Goal: Task Accomplishment & Management: Use online tool/utility

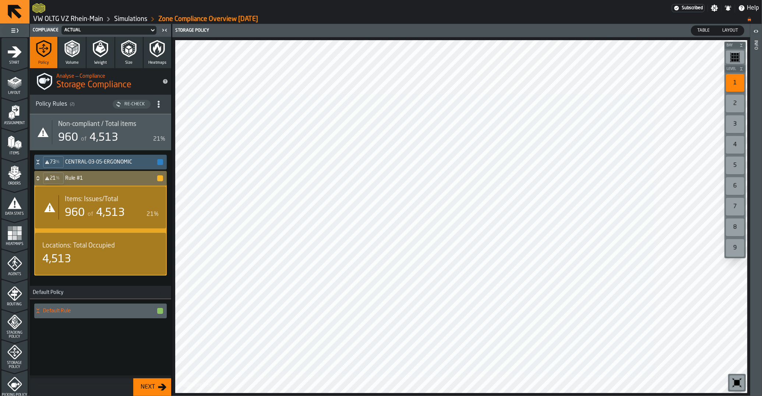
click at [100, 207] on span "4,513" at bounding box center [110, 212] width 29 height 11
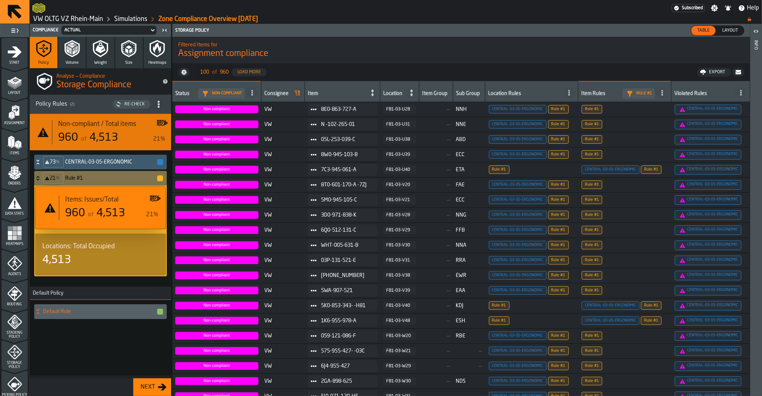
click at [103, 216] on span "4,513" at bounding box center [110, 213] width 29 height 11
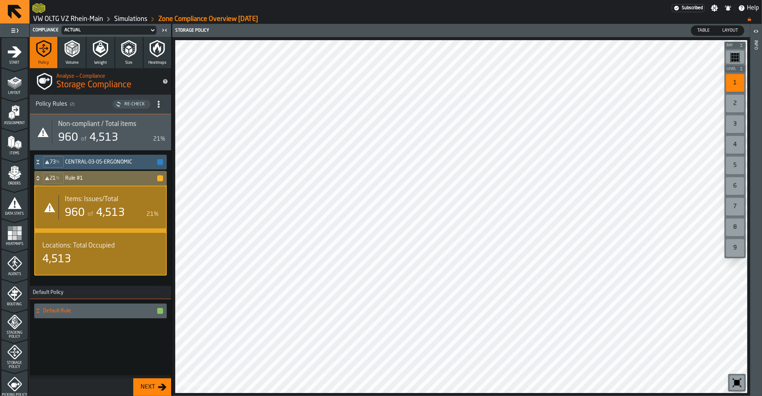
click at [45, 176] on div "21 %" at bounding box center [53, 178] width 21 height 12
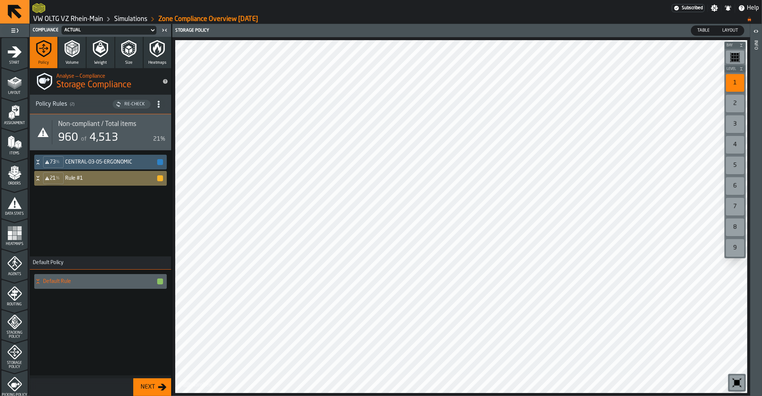
click at [36, 180] on icon at bounding box center [37, 178] width 7 height 6
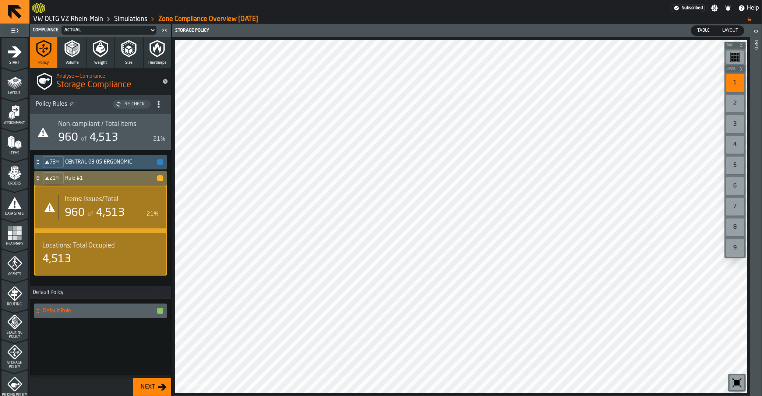
click at [155, 211] on label "button-toggle-Show on Map" at bounding box center [156, 207] width 12 height 36
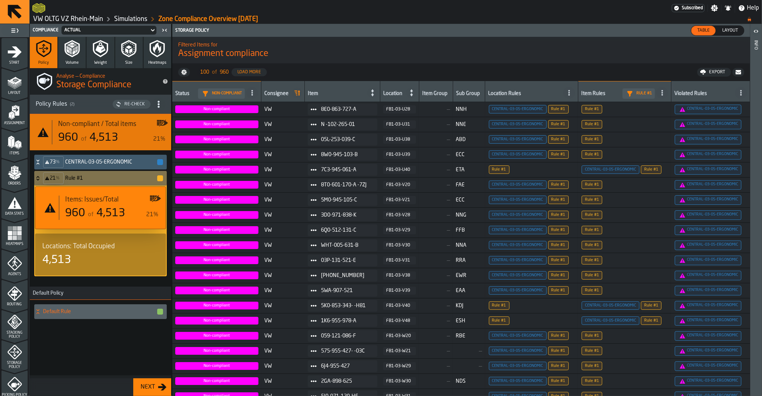
click at [118, 213] on span "4,513" at bounding box center [110, 213] width 29 height 11
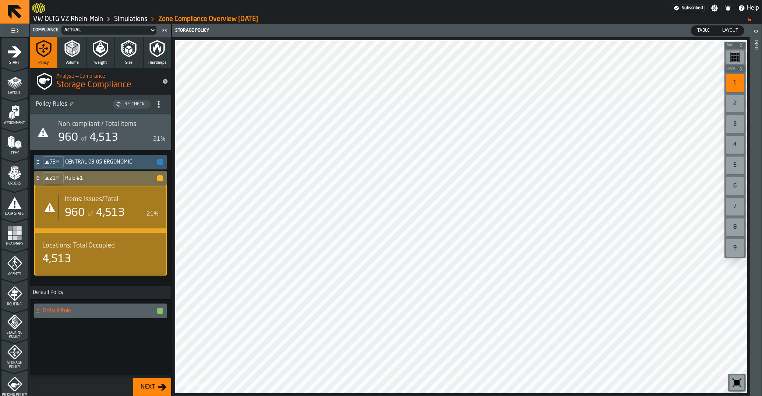
drag, startPoint x: 118, startPoint y: 213, endPoint x: 56, endPoint y: 208, distance: 62.4
click at [156, 178] on div "21 % Rule #1" at bounding box center [99, 178] width 130 height 15
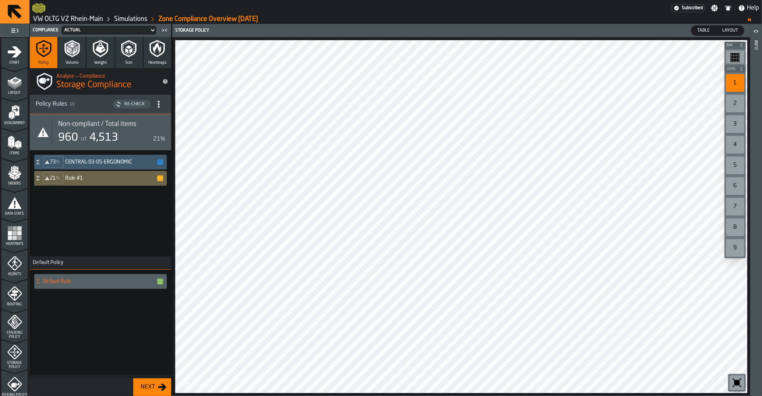
click at [64, 106] on div "Policy Rules ( 2 )" at bounding box center [73, 104] width 75 height 9
click at [161, 107] on icon "title-section-[object Object]" at bounding box center [158, 103] width 7 height 7
click at [75, 103] on div "Policy Rules ( 2 )" at bounding box center [73, 104] width 75 height 9
click at [121, 126] on span "Non-compliant / Total items" at bounding box center [97, 124] width 78 height 8
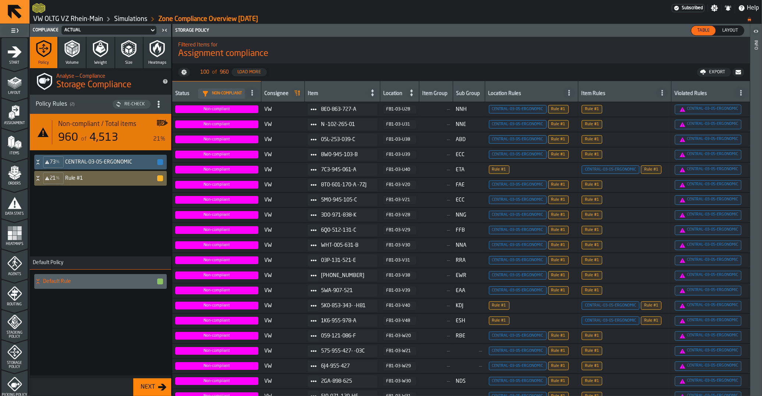
click at [121, 126] on span "Non-compliant / Total items" at bounding box center [97, 124] width 78 height 8
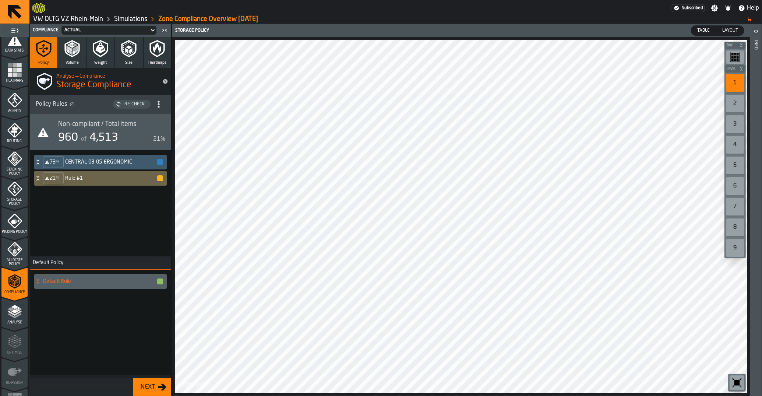
scroll to position [148, 0]
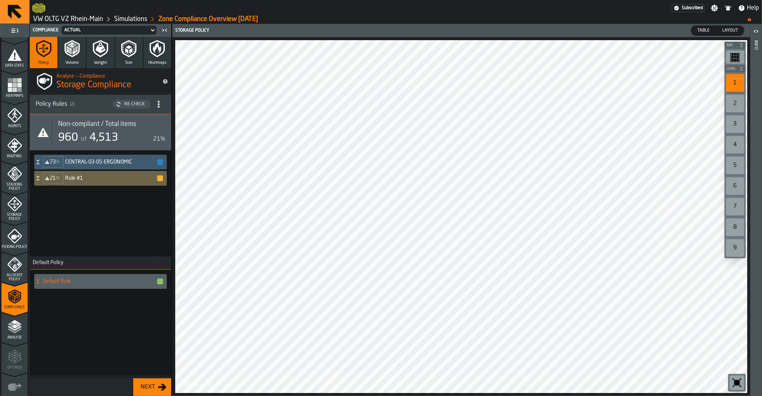
click at [22, 210] on icon "menu Storage Policy" at bounding box center [14, 203] width 15 height 15
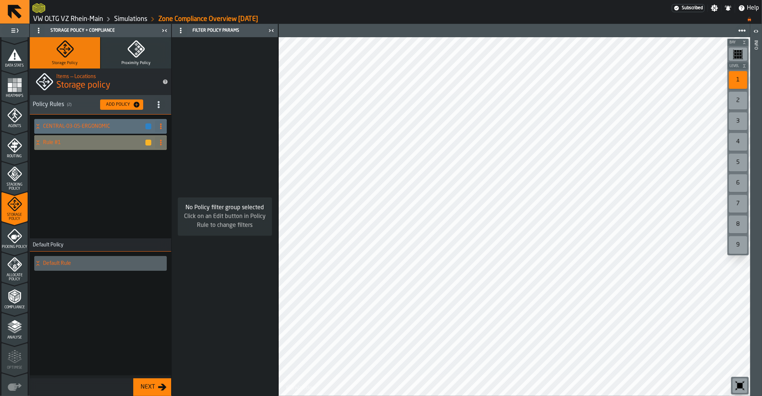
click at [70, 142] on h4 "Rule #1" at bounding box center [94, 142] width 102 height 6
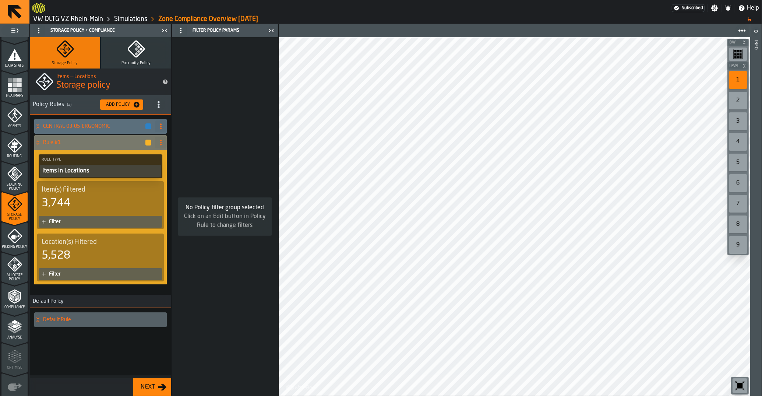
click at [100, 173] on div "Items in Locations" at bounding box center [101, 170] width 118 height 9
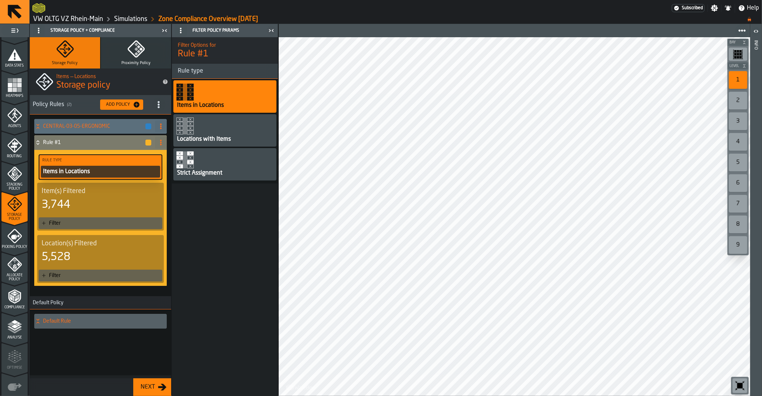
click at [208, 170] on div "Strict Assignment" at bounding box center [199, 173] width 47 height 9
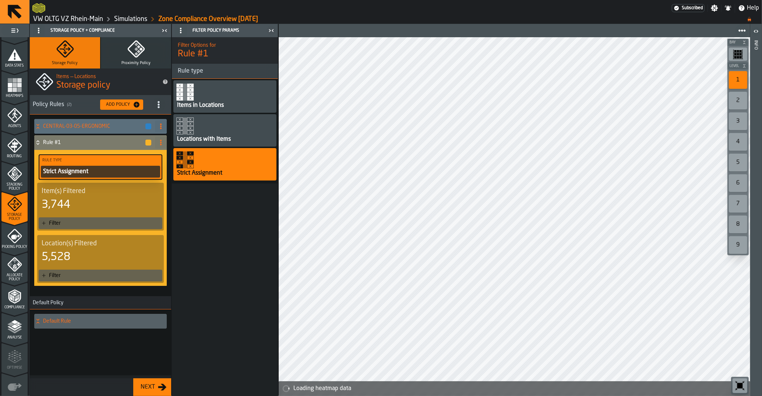
click at [103, 204] on div "3,744" at bounding box center [101, 204] width 118 height 13
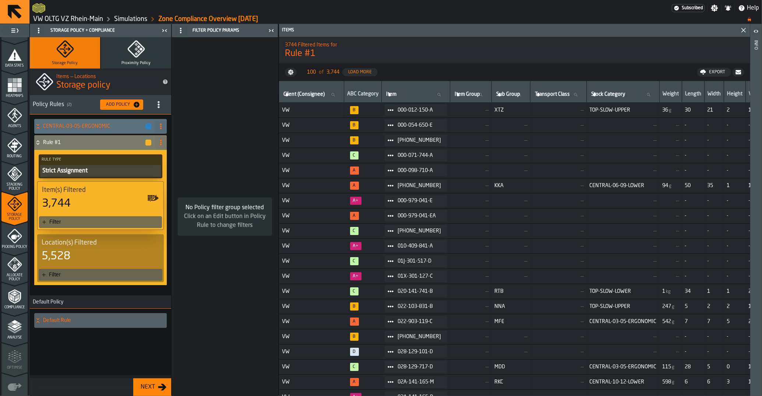
click at [53, 225] on div "Filter" at bounding box center [104, 222] width 110 height 6
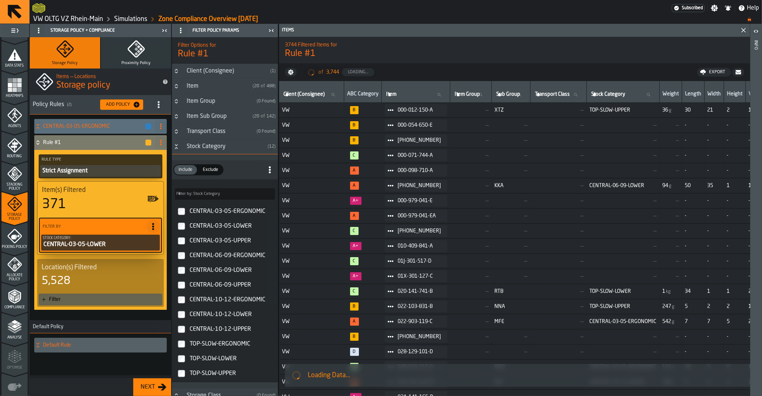
click at [82, 273] on div "Location(s) Filtered 5,528" at bounding box center [101, 275] width 118 height 24
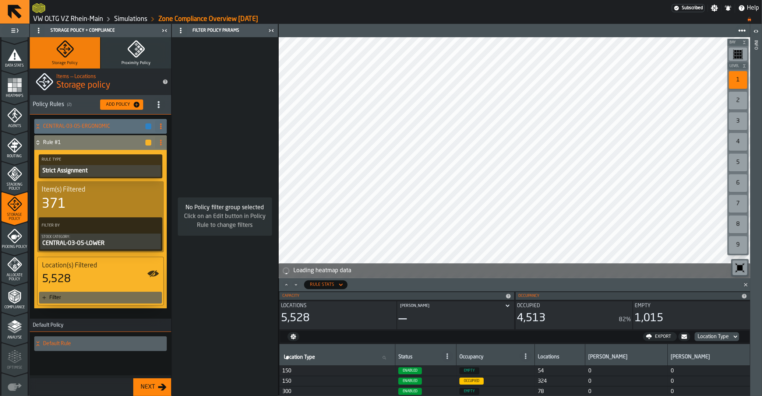
click at [46, 300] on div "Filter" at bounding box center [100, 297] width 123 height 12
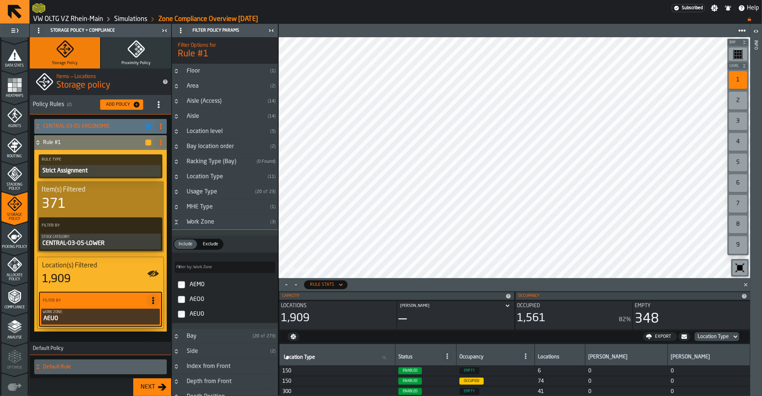
click at [85, 129] on h4 "CENTRAL-03-05-ERGONOMIC" at bounding box center [94, 126] width 102 height 6
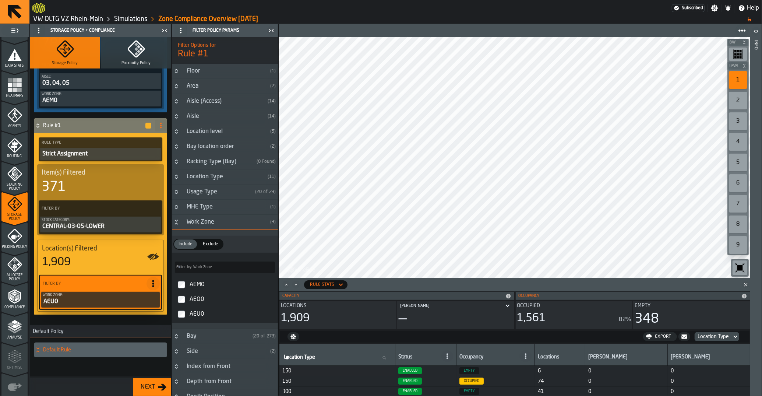
scroll to position [145, 0]
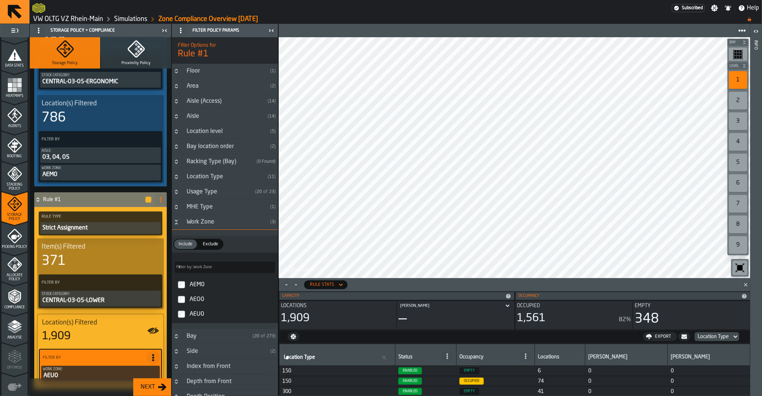
click at [201, 113] on div "Aisle" at bounding box center [223, 116] width 82 height 9
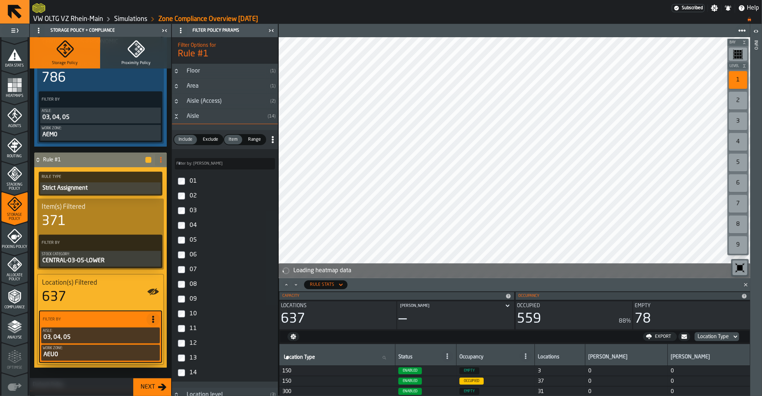
scroll to position [182, 0]
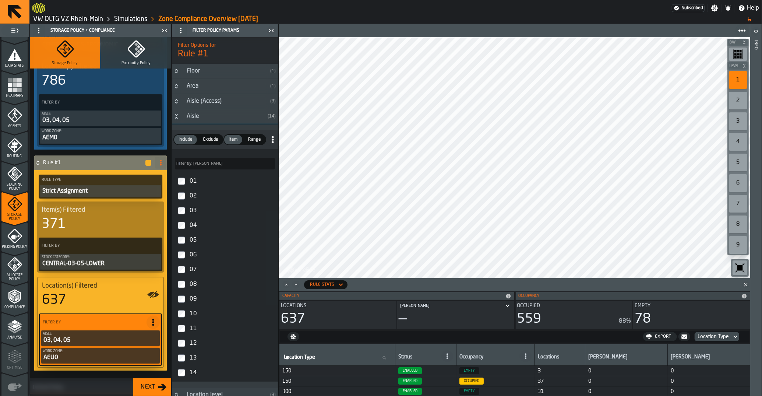
click at [177, 120] on h3 "Aisle ( 14 )" at bounding box center [225, 116] width 106 height 15
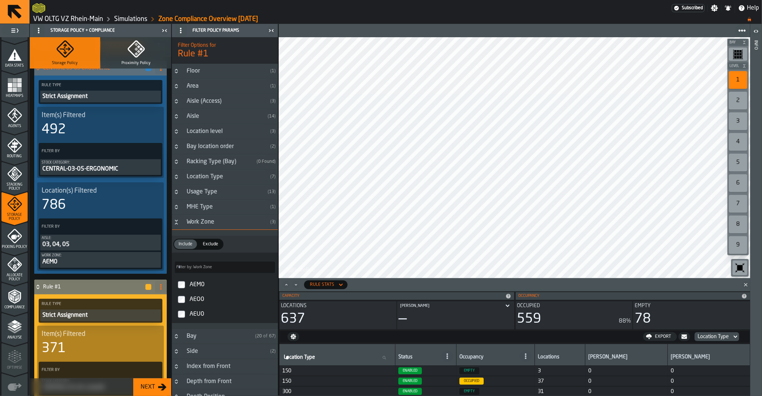
scroll to position [74, 0]
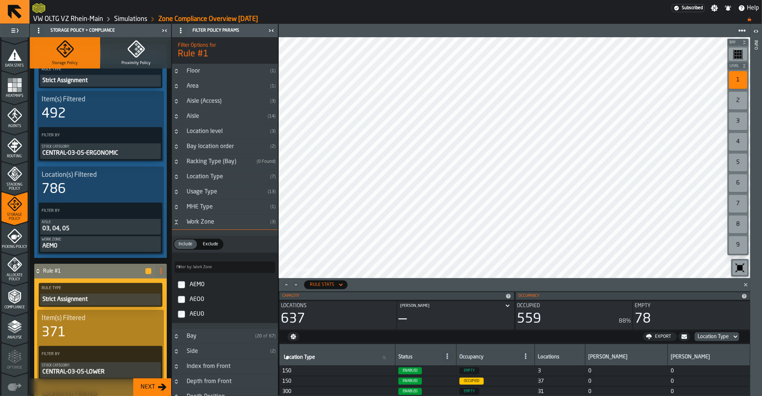
click at [166, 270] on span at bounding box center [161, 271] width 12 height 12
click at [155, 285] on div "Rename" at bounding box center [131, 285] width 62 height 9
click at [91, 273] on input "*******" at bounding box center [87, 271] width 89 height 13
click at [91, 272] on input "*******" at bounding box center [87, 271] width 89 height 13
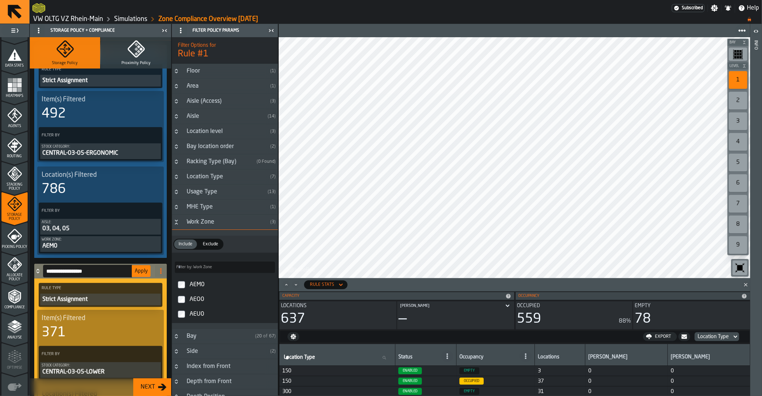
type input "**********"
click at [143, 277] on div "**********" at bounding box center [93, 270] width 118 height 15
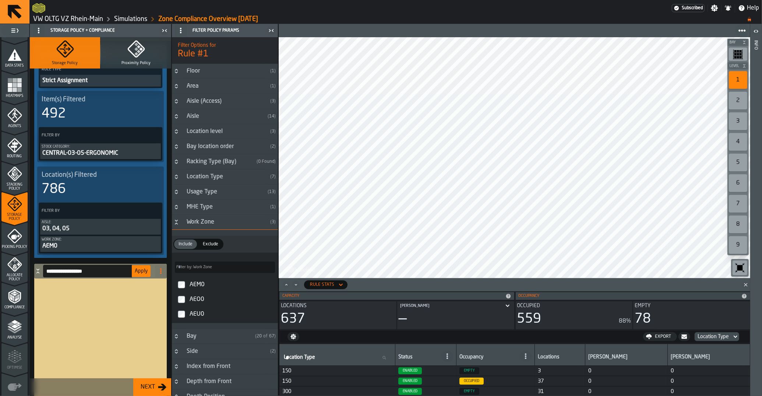
scroll to position [34, 0]
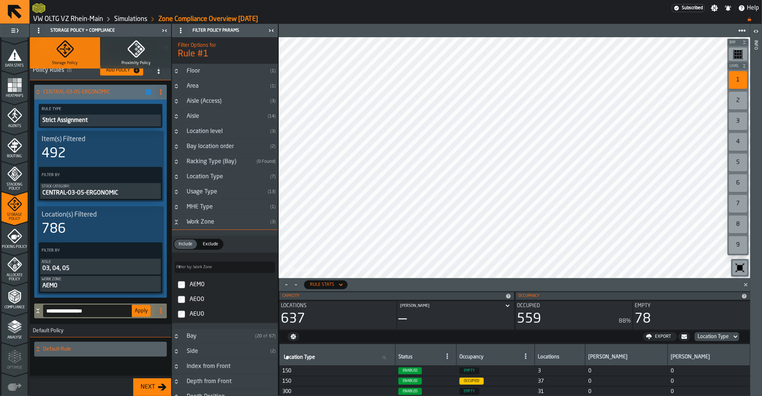
click at [40, 313] on icon at bounding box center [37, 311] width 7 height 6
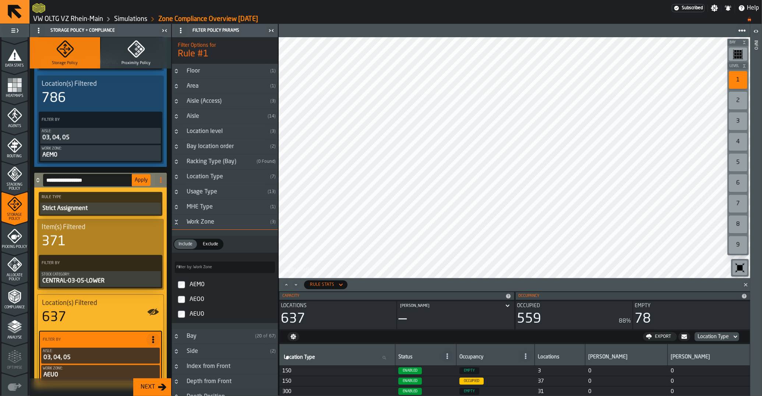
scroll to position [182, 0]
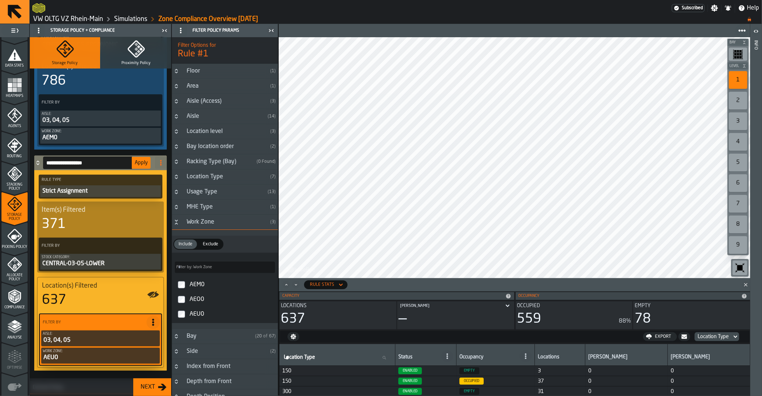
click at [144, 164] on span "Apply" at bounding box center [141, 162] width 13 height 5
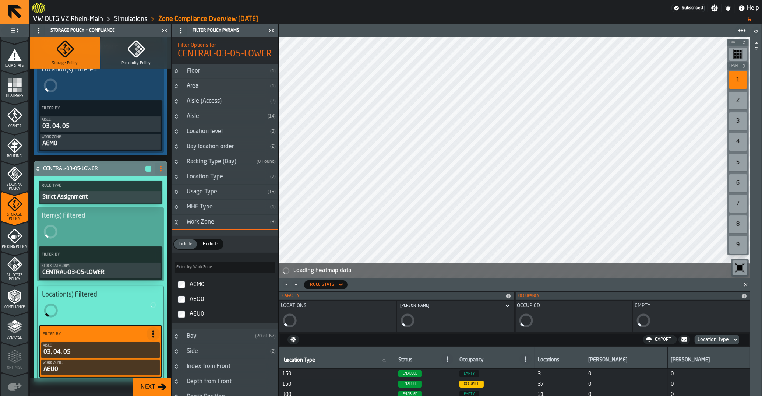
scroll to position [185, 0]
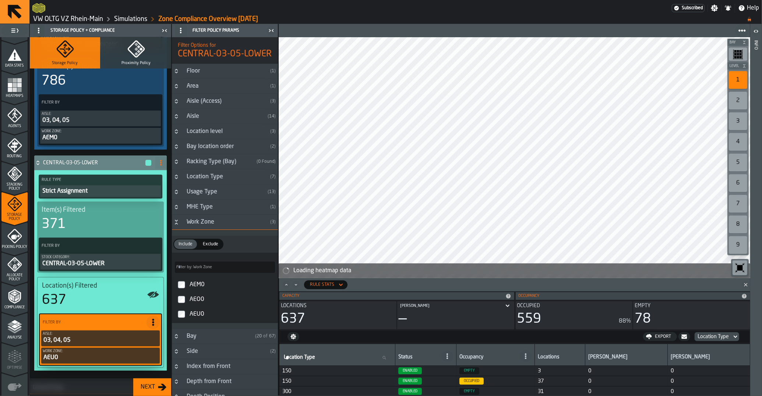
click at [38, 164] on icon at bounding box center [37, 164] width 3 height 2
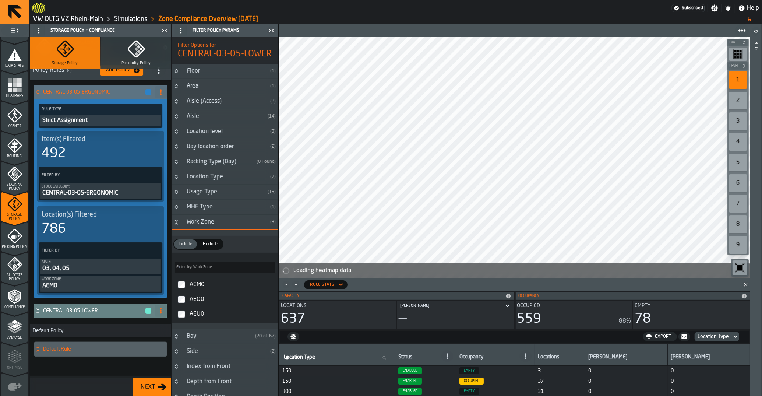
click at [39, 91] on icon at bounding box center [37, 92] width 7 height 6
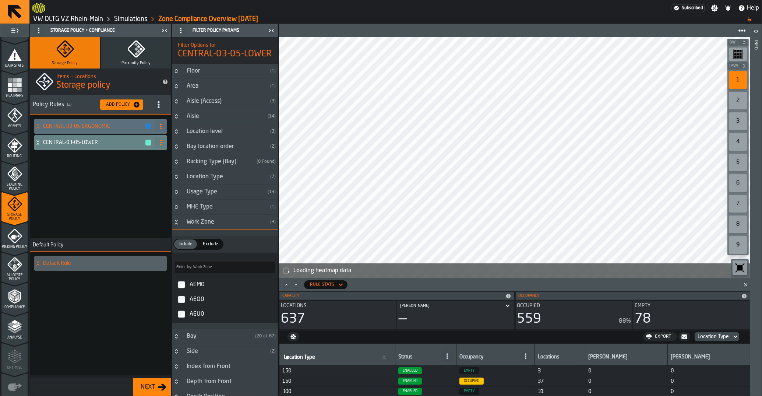
scroll to position [0, 0]
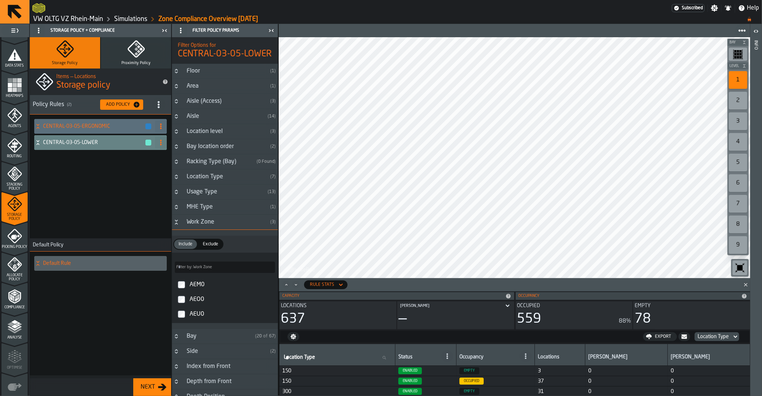
click at [102, 222] on div "CENTRAL-03-05-ERGONOMIC CENTRAL-03-05-LOWER" at bounding box center [100, 176] width 141 height 124
click at [117, 104] on div "Add Policy" at bounding box center [118, 104] width 30 height 5
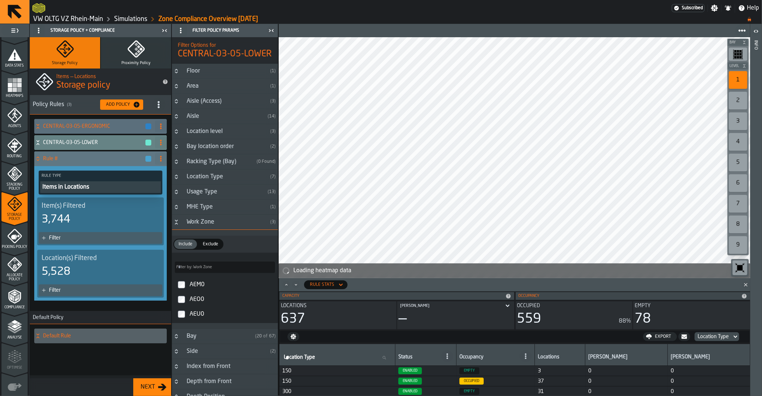
click at [72, 213] on div "3,744" at bounding box center [101, 219] width 118 height 13
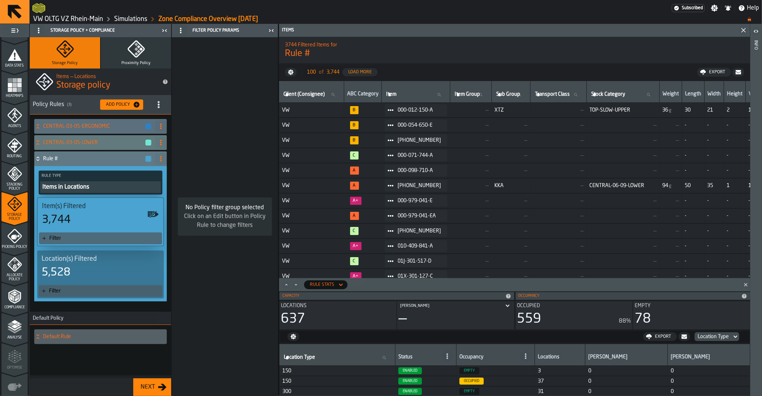
click at [63, 183] on div "Items in Locations" at bounding box center [101, 186] width 118 height 9
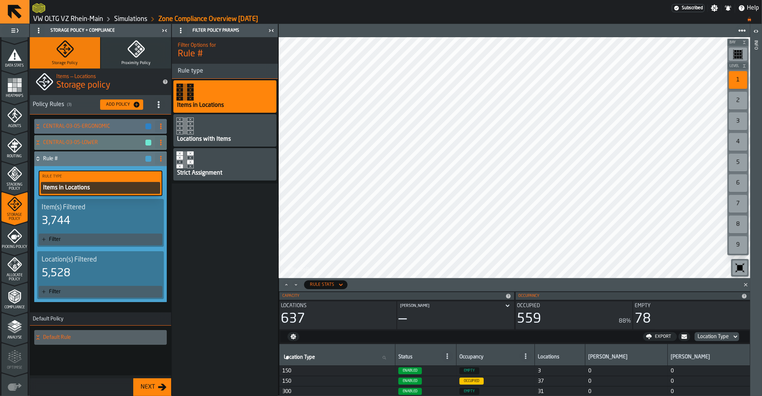
click at [200, 166] on div "Strict Assignment" at bounding box center [224, 164] width 103 height 32
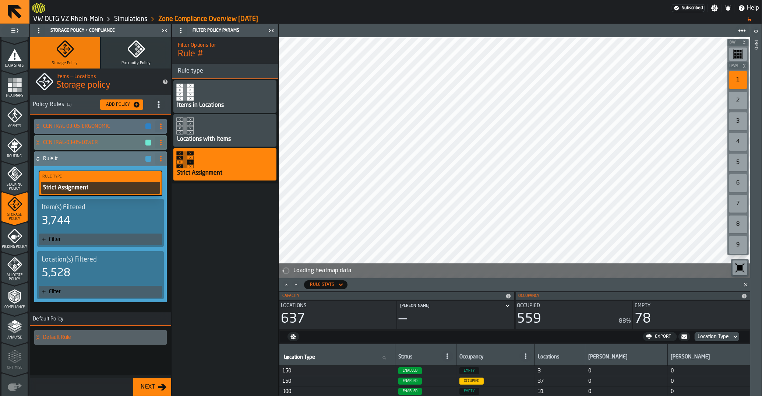
click at [51, 240] on div "Filter" at bounding box center [104, 239] width 110 height 6
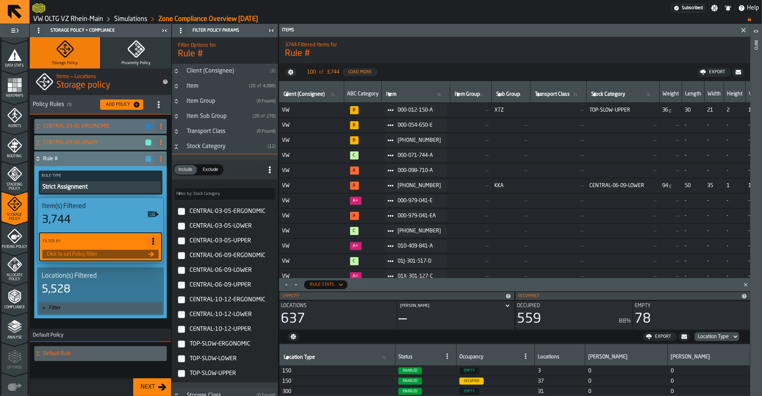
click at [187, 242] on label "CENTRAL-03-05-UPPER" at bounding box center [224, 240] width 103 height 15
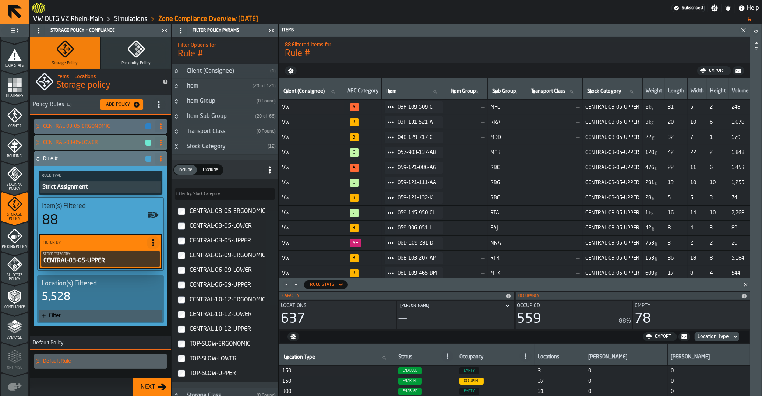
click at [93, 293] on div "5,528" at bounding box center [101, 296] width 118 height 13
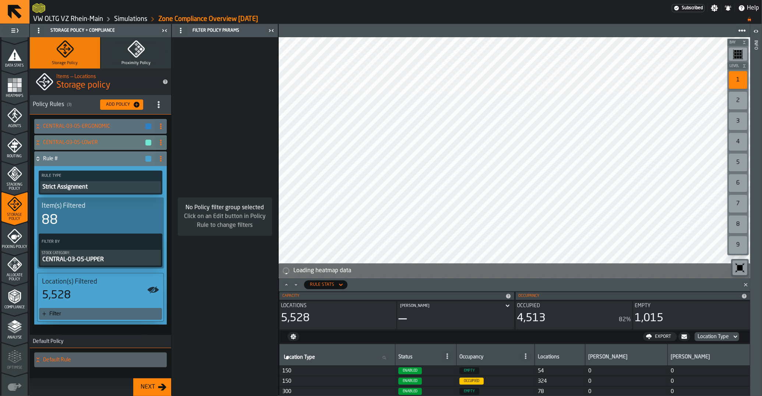
click at [61, 313] on div "Filter" at bounding box center [104, 314] width 110 height 6
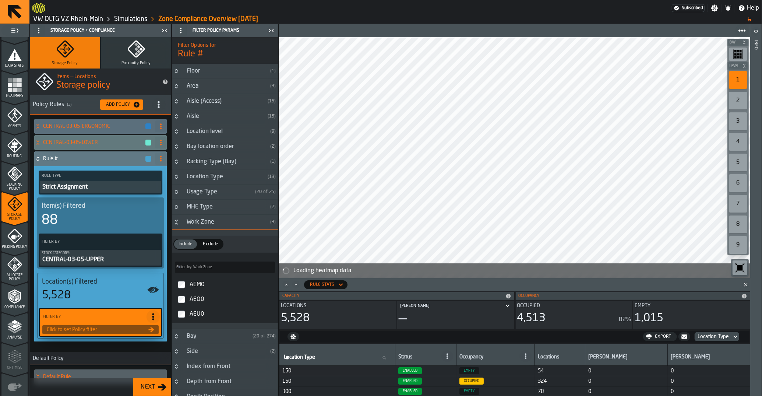
click at [192, 99] on div "Aisle (Access)" at bounding box center [223, 101] width 82 height 9
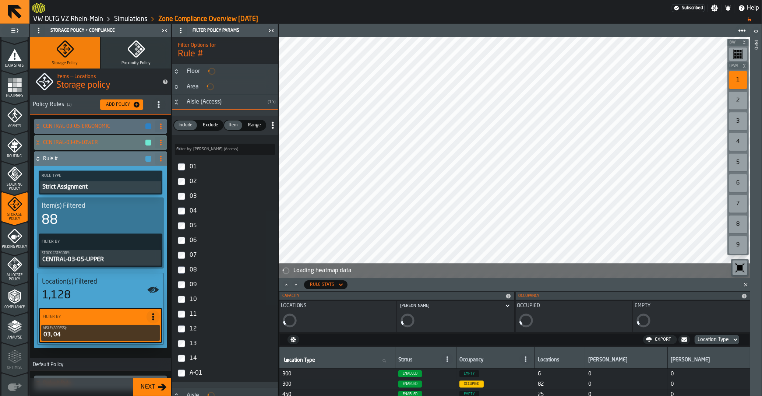
click at [180, 230] on label "05" at bounding box center [224, 225] width 103 height 15
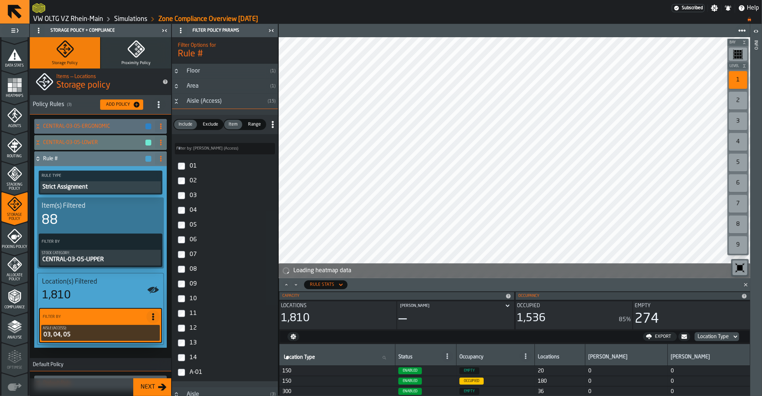
click at [175, 99] on icon "Button-Aisle (Access)-open" at bounding box center [176, 101] width 6 height 6
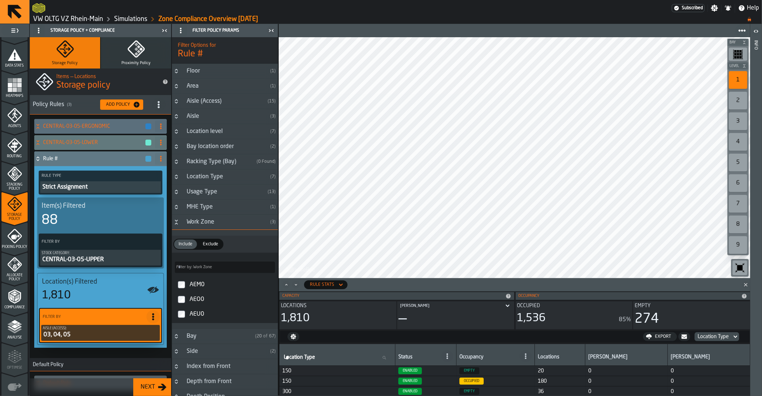
click at [180, 103] on button "Button-Aisle (Access)-closed" at bounding box center [176, 101] width 9 height 6
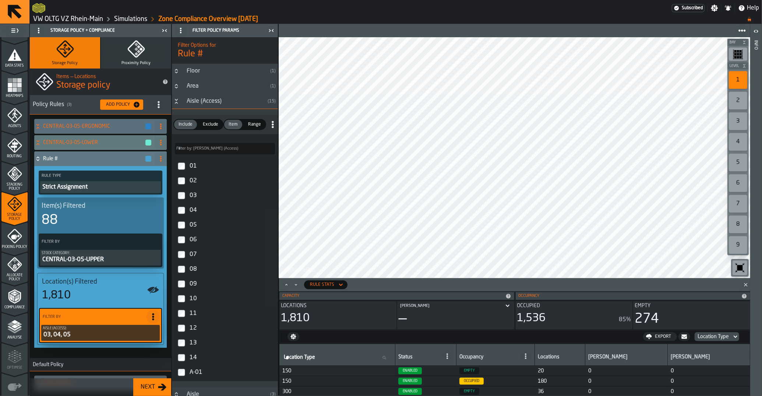
click at [186, 199] on label "03" at bounding box center [224, 195] width 103 height 15
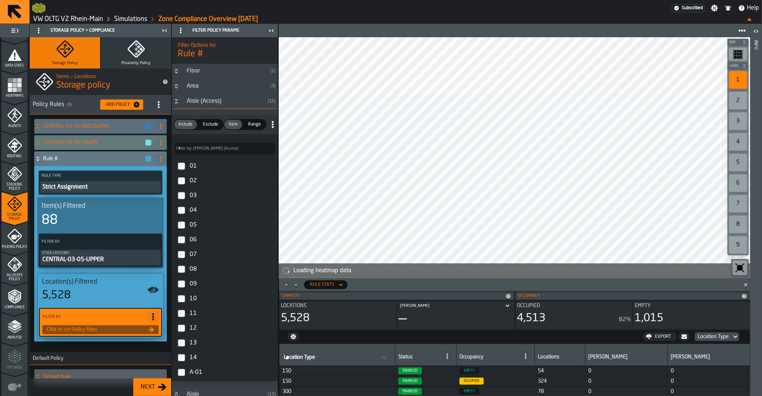
click at [179, 100] on icon "Button-Aisle (Access)-open" at bounding box center [176, 101] width 6 height 6
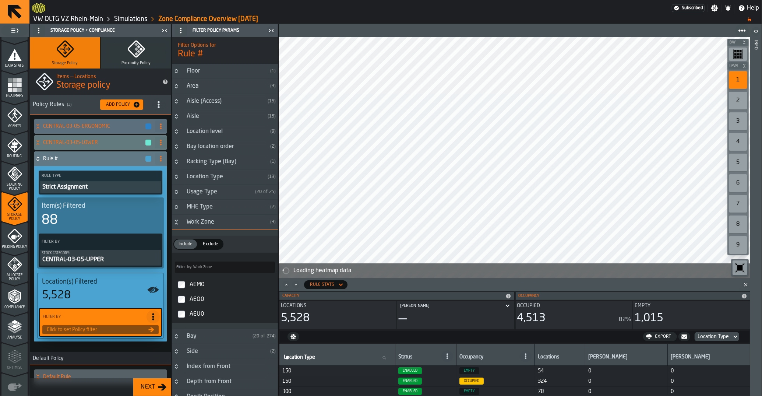
click at [180, 122] on h3 "Aisle ( 15 )" at bounding box center [225, 116] width 106 height 15
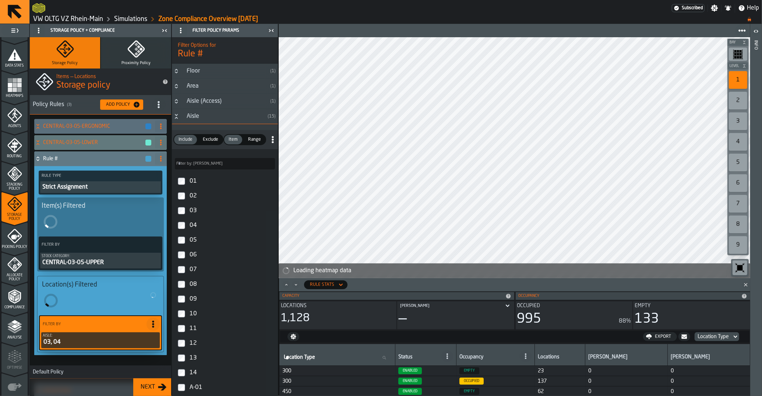
click at [180, 248] on label "06" at bounding box center [224, 254] width 103 height 15
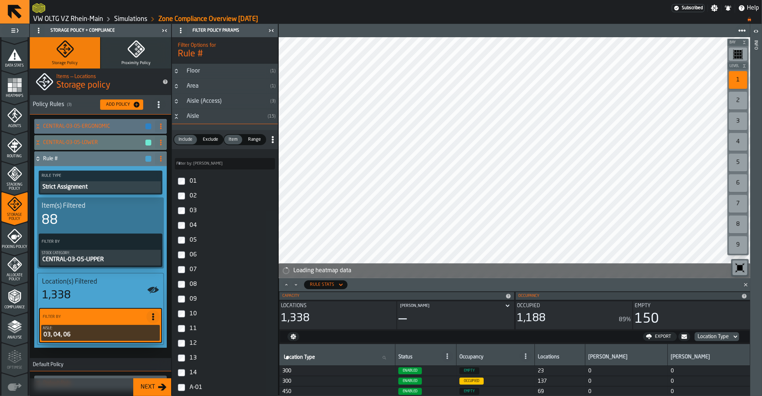
click at [68, 122] on div "CENTRAL-03-05-ERGONOMIC" at bounding box center [93, 126] width 118 height 15
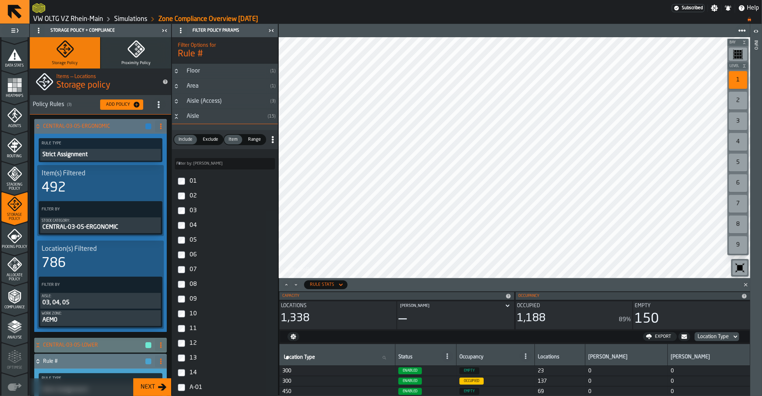
click at [68, 122] on div "CENTRAL-03-05-ERGONOMIC" at bounding box center [93, 126] width 118 height 15
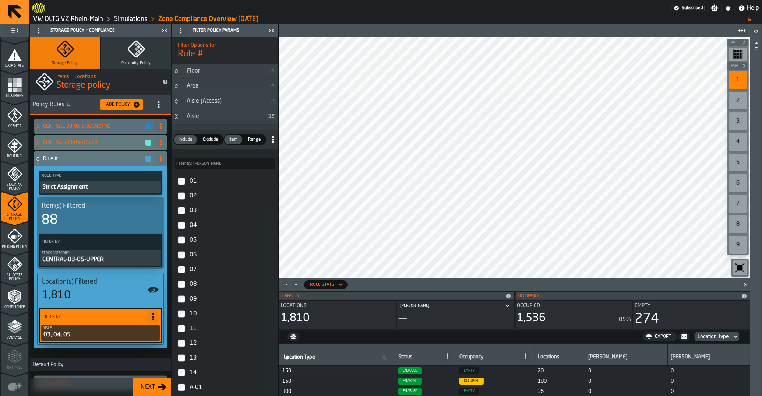
click at [177, 115] on icon "Button-Aisle-open" at bounding box center [176, 115] width 3 height 2
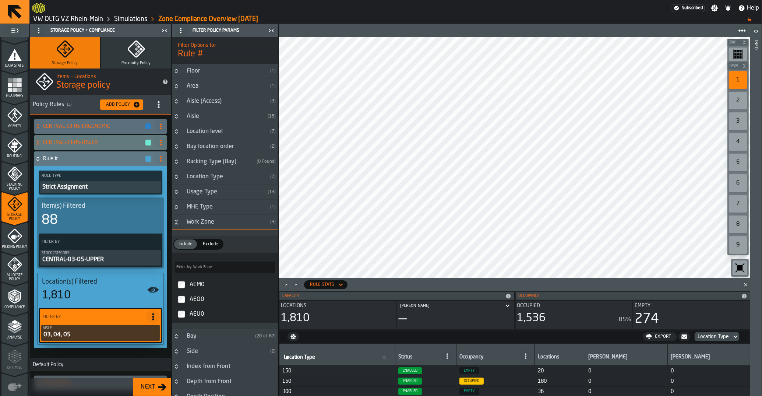
click at [177, 116] on icon "Button-Aisle-closed" at bounding box center [176, 115] width 3 height 2
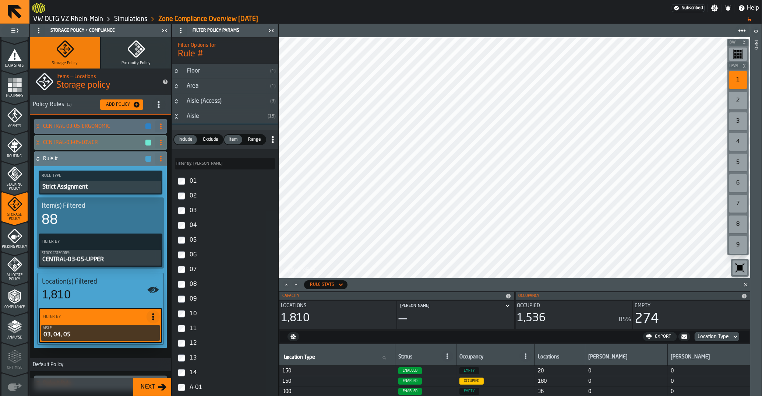
click at [178, 116] on icon "Button-Aisle-open" at bounding box center [176, 116] width 6 height 6
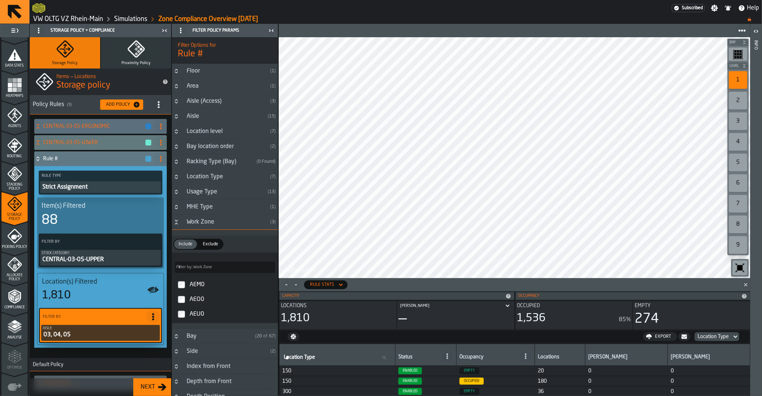
click at [178, 223] on icon "Button-Work Zone-open" at bounding box center [176, 222] width 6 height 6
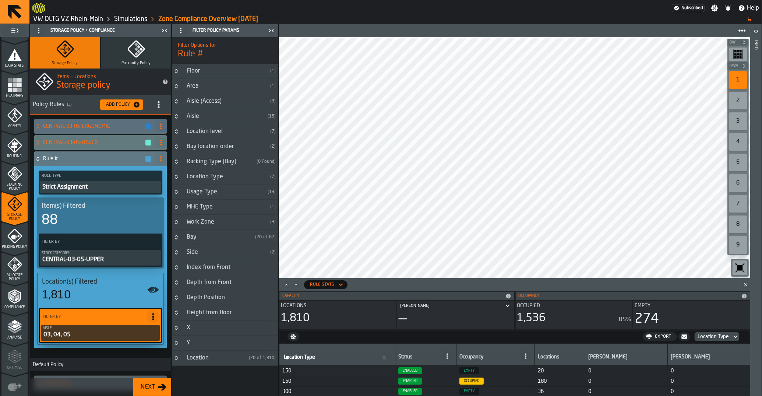
click at [177, 222] on icon "Button-Work Zone-closed" at bounding box center [176, 222] width 6 height 6
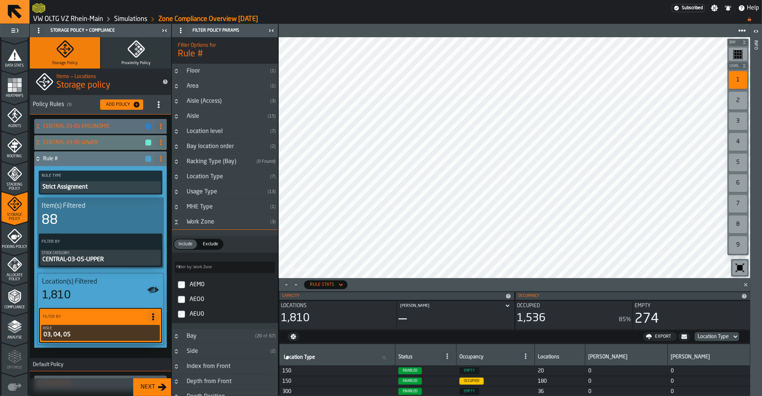
click at [183, 305] on label "AEO0" at bounding box center [224, 299] width 103 height 15
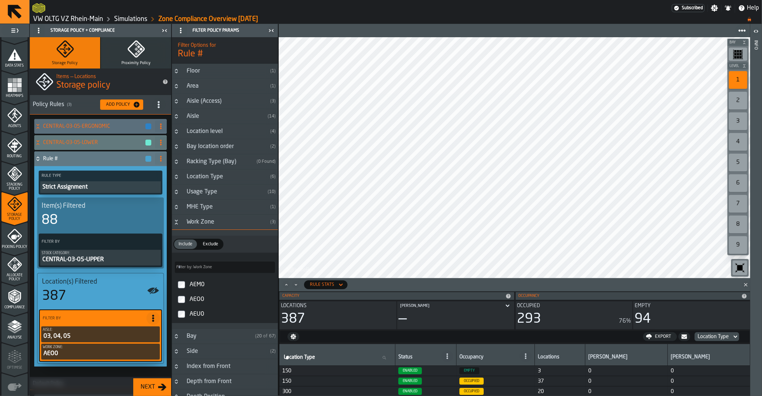
click at [176, 222] on icon "Button-Work Zone-open" at bounding box center [176, 222] width 6 height 6
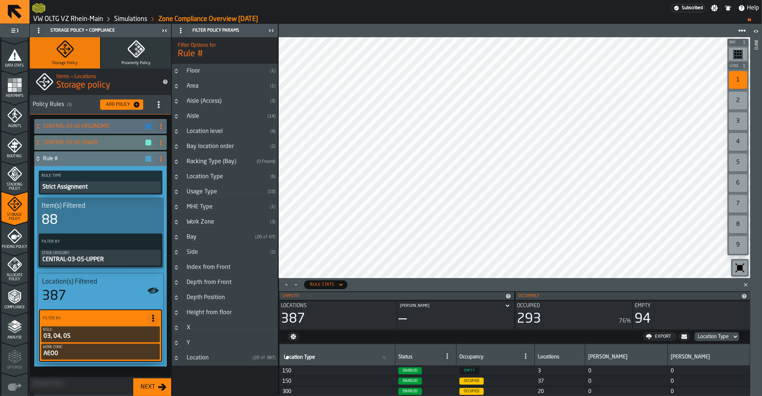
click at [159, 162] on icon at bounding box center [161, 159] width 6 height 6
click at [134, 180] on li "Rename" at bounding box center [131, 174] width 71 height 18
click at [68, 162] on input "******" at bounding box center [87, 158] width 89 height 13
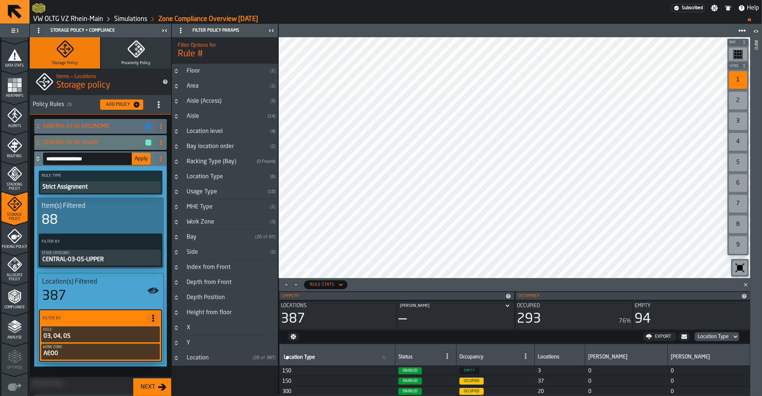
type input "**********"
click at [141, 163] on button "Apply" at bounding box center [141, 159] width 19 height 12
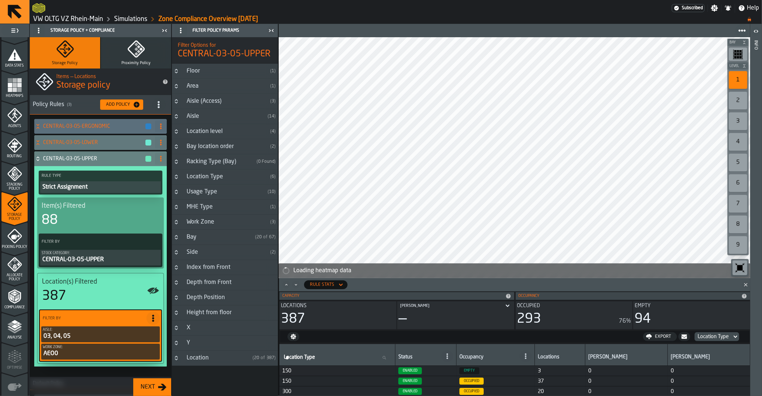
click at [39, 159] on icon at bounding box center [37, 159] width 7 height 6
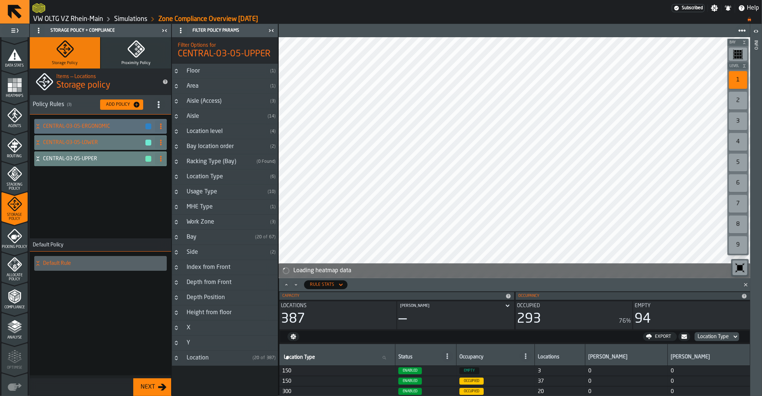
click at [74, 203] on div "CENTRAL-03-05-ERGONOMIC CENTRAL-03-05-LOWER CENTRAL-03-05-UPPER" at bounding box center [100, 176] width 141 height 124
click at [119, 103] on div "Add Policy" at bounding box center [118, 104] width 30 height 5
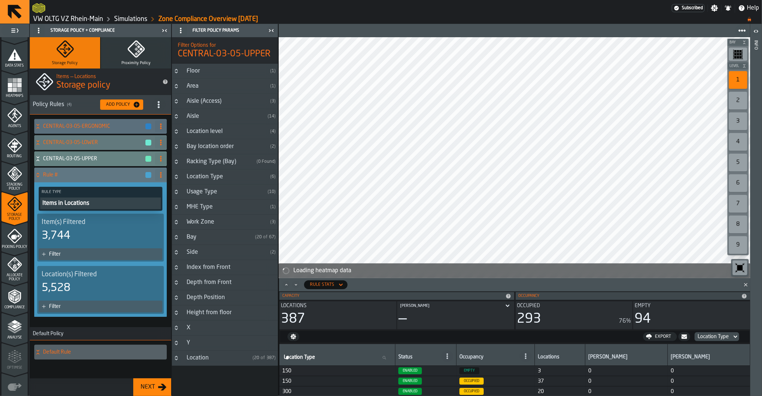
click at [79, 206] on div "Items in Locations" at bounding box center [101, 203] width 118 height 9
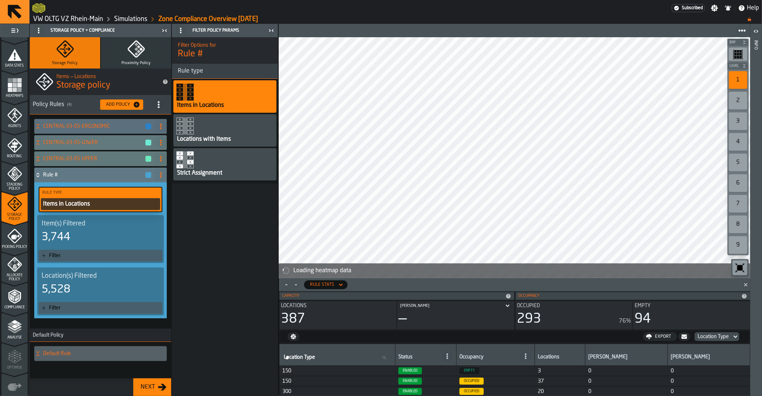
click at [201, 169] on div "Strict Assignment" at bounding box center [224, 164] width 103 height 32
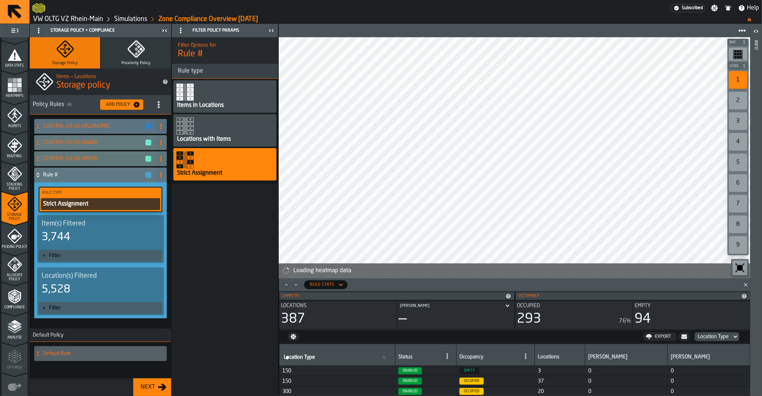
click at [74, 122] on div "CENTRAL-03-05-ERGONOMIC" at bounding box center [93, 126] width 118 height 15
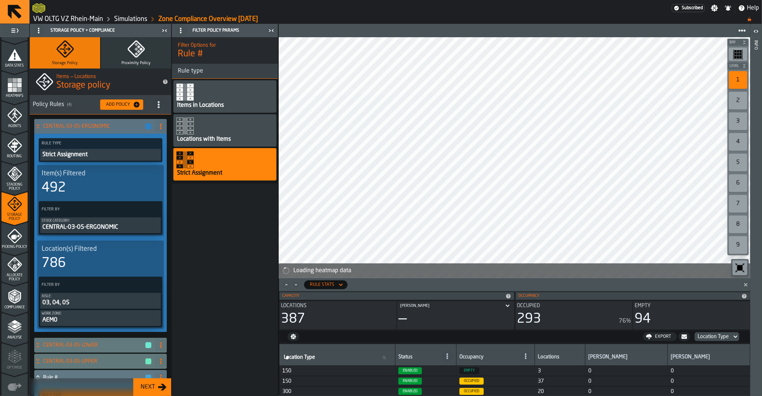
click at [74, 122] on div "CENTRAL-03-05-ERGONOMIC" at bounding box center [93, 126] width 118 height 15
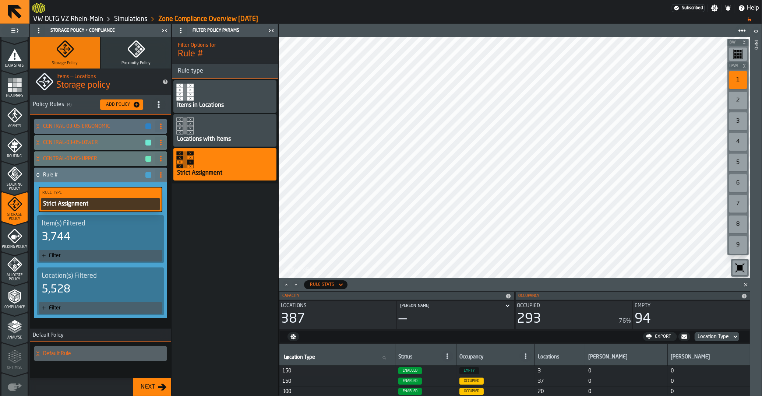
click at [59, 239] on div "3,744" at bounding box center [56, 236] width 29 height 13
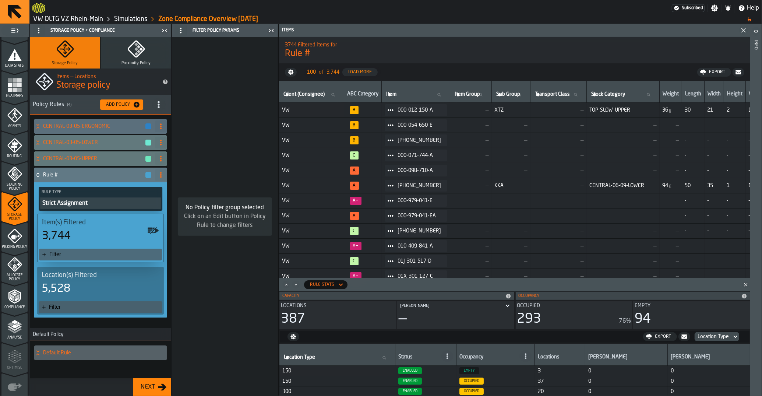
click at [63, 254] on div "Filter" at bounding box center [104, 254] width 110 height 6
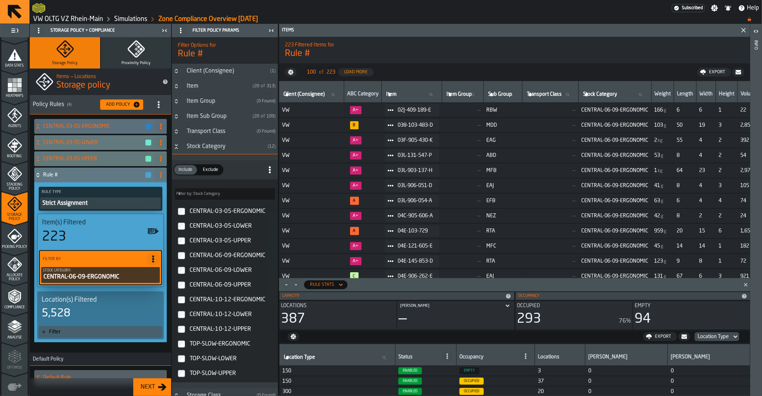
click at [71, 331] on div "Filter" at bounding box center [104, 332] width 110 height 6
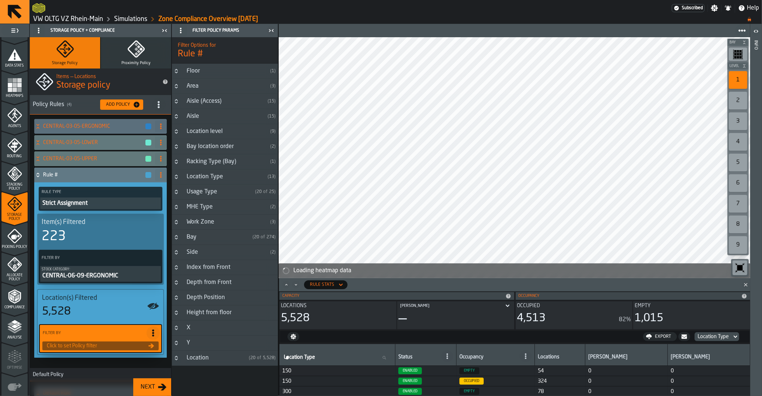
click at [181, 117] on button "Button-Aisle-closed" at bounding box center [176, 116] width 9 height 6
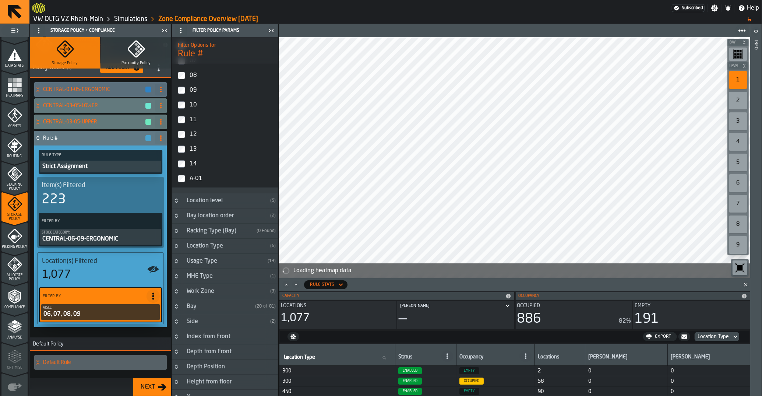
scroll to position [222, 0]
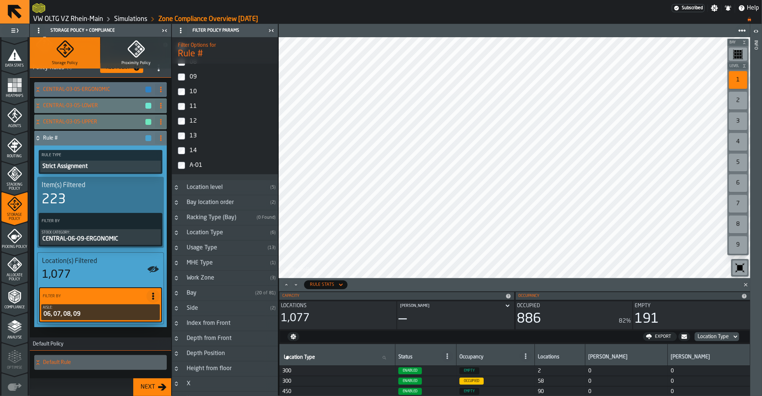
click at [196, 279] on div "Work Zone" at bounding box center [224, 277] width 85 height 9
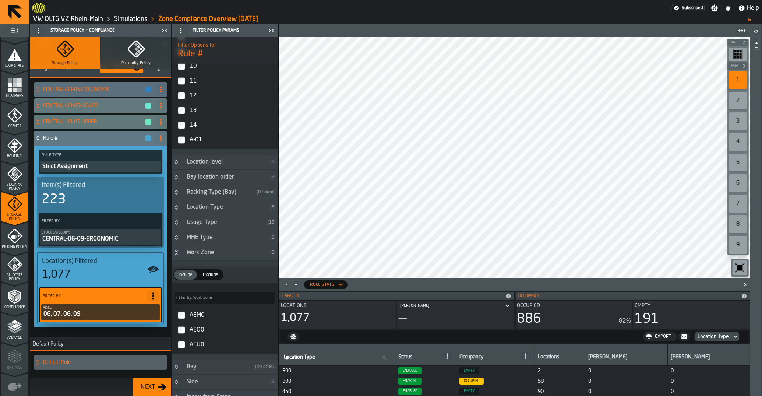
scroll to position [259, 0]
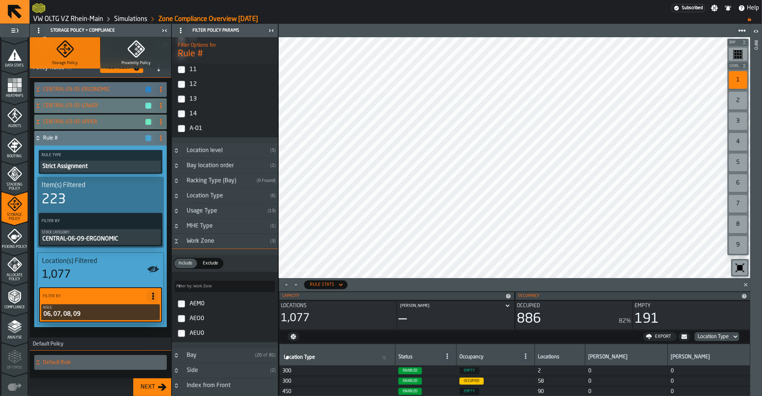
click at [199, 309] on div "AEM0" at bounding box center [231, 304] width 87 height 12
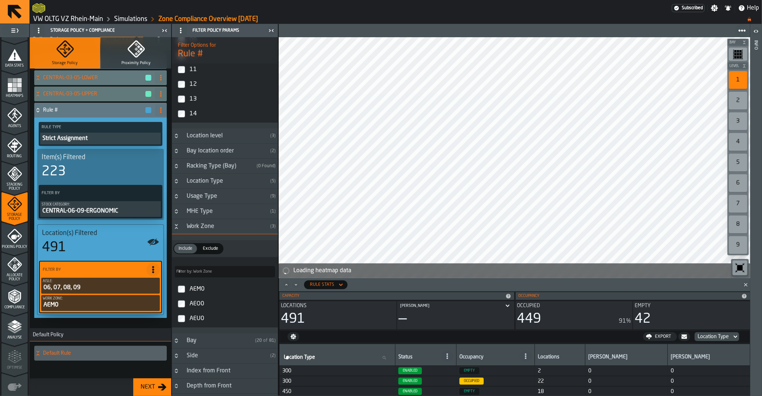
scroll to position [68, 0]
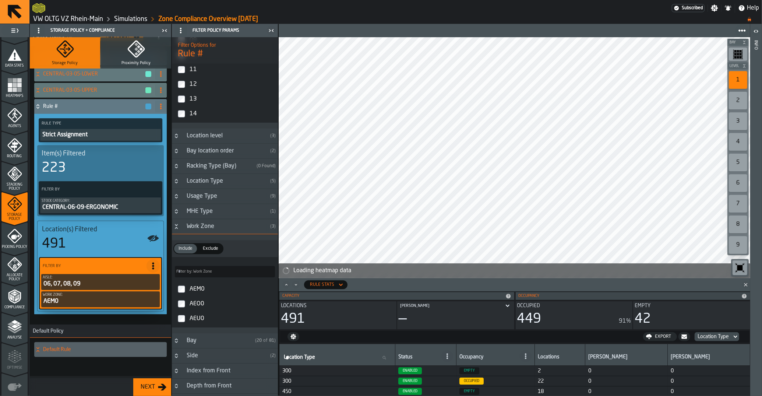
click at [161, 103] on icon at bounding box center [161, 106] width 6 height 6
click at [154, 122] on div "Rename" at bounding box center [131, 121] width 62 height 9
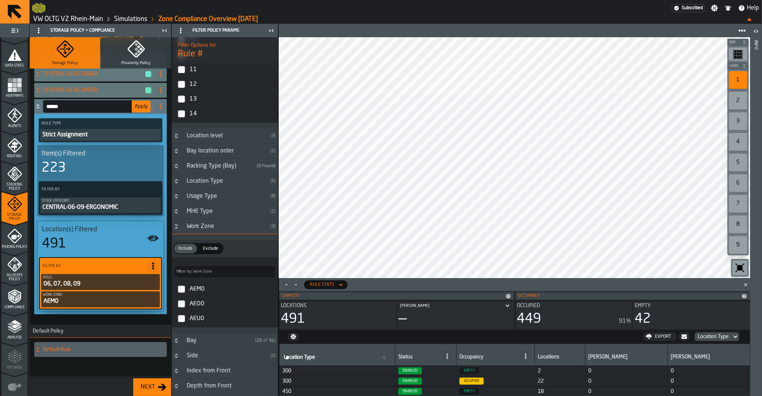
click at [89, 101] on input "******" at bounding box center [87, 106] width 89 height 13
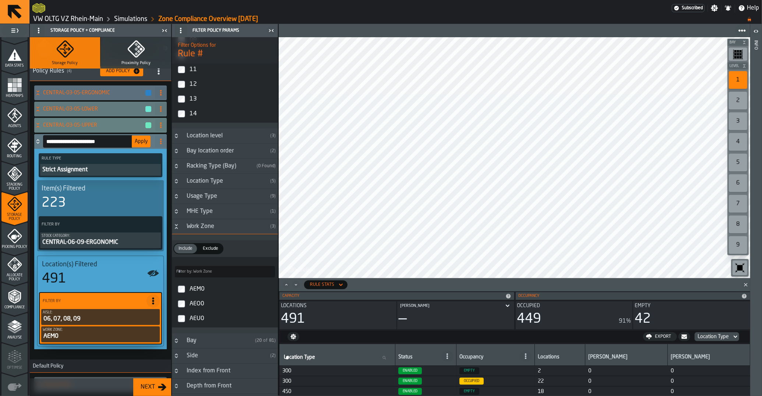
scroll to position [31, 0]
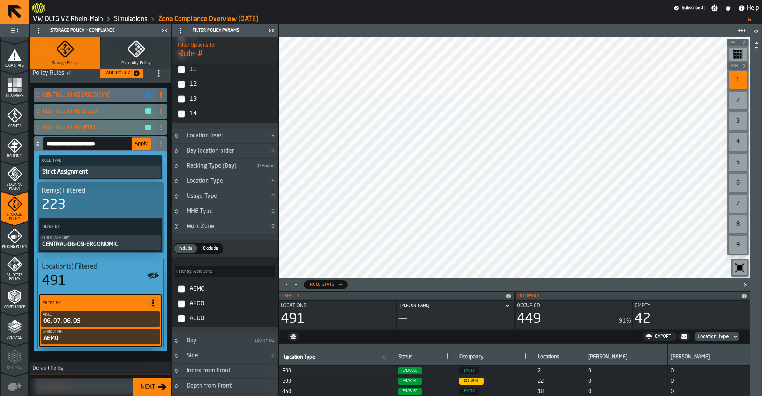
click at [98, 142] on input "**********" at bounding box center [87, 143] width 89 height 13
click at [102, 143] on input "**********" at bounding box center [87, 143] width 89 height 13
drag, startPoint x: 125, startPoint y: 142, endPoint x: 103, endPoint y: 141, distance: 22.8
click at [103, 141] on input "**********" at bounding box center [87, 143] width 89 height 13
type input "**********"
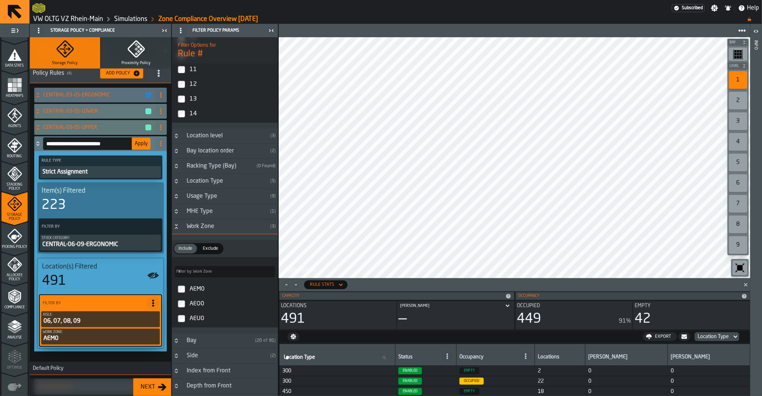
click at [136, 142] on span "Apply" at bounding box center [141, 143] width 13 height 5
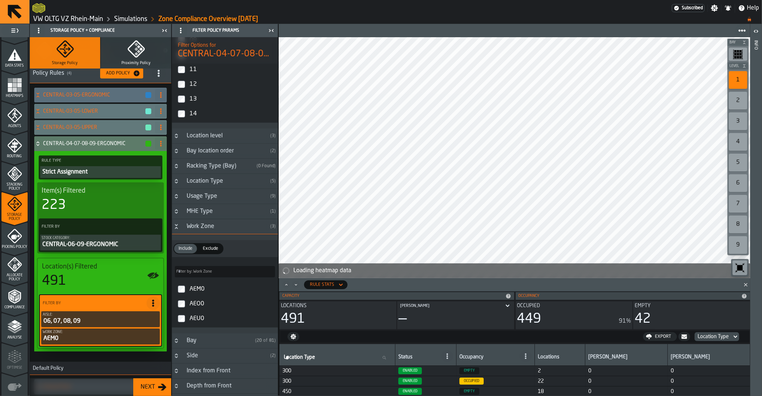
click at [38, 142] on icon at bounding box center [37, 142] width 3 height 2
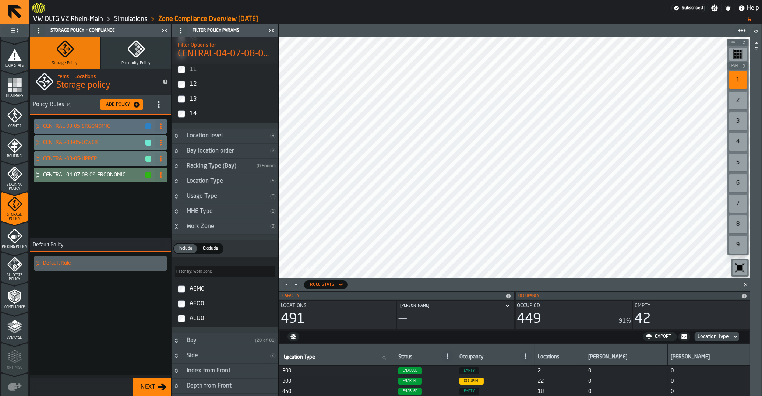
click at [38, 177] on icon at bounding box center [37, 175] width 7 height 6
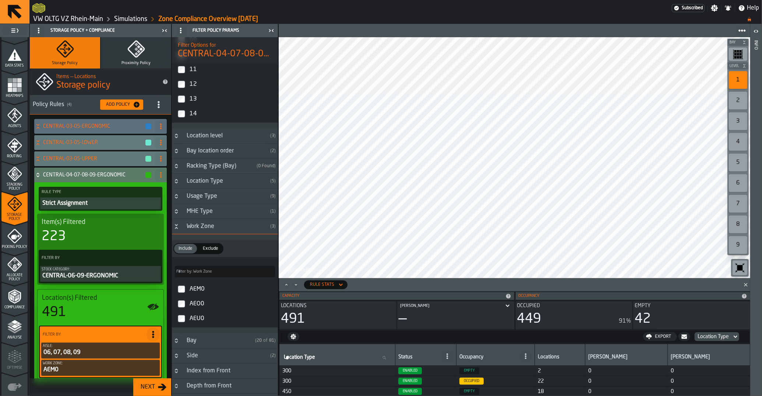
click at [40, 177] on icon at bounding box center [37, 175] width 7 height 6
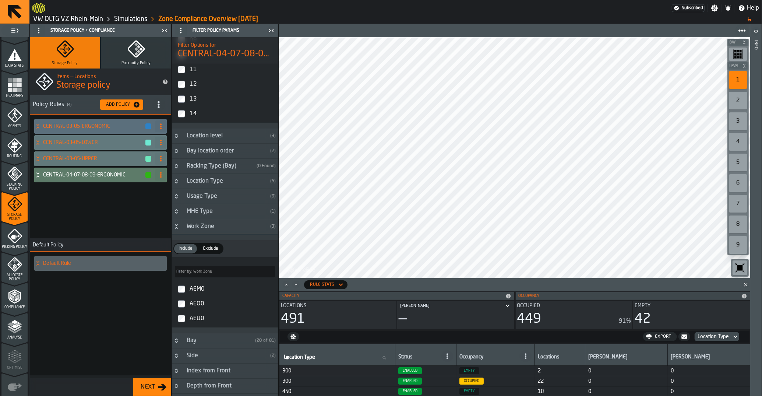
click at [40, 177] on icon at bounding box center [37, 175] width 7 height 6
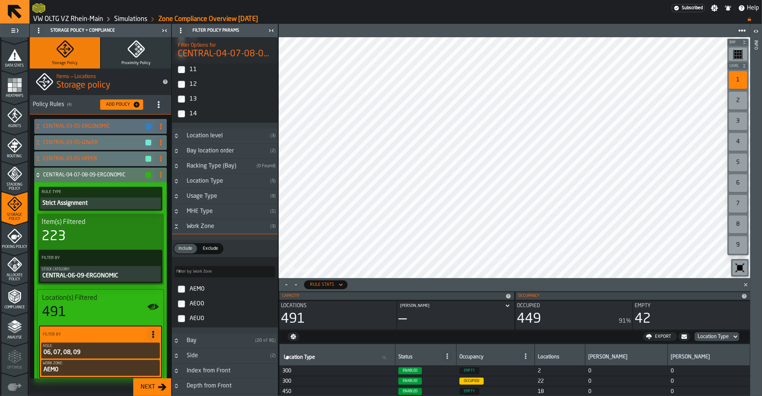
click at [163, 174] on icon at bounding box center [161, 175] width 6 height 6
click at [151, 190] on div "Rename" at bounding box center [131, 189] width 62 height 9
drag, startPoint x: 89, startPoint y: 174, endPoint x: 70, endPoint y: 173, distance: 19.1
click at [70, 173] on input "**********" at bounding box center [87, 175] width 89 height 13
type input "**********"
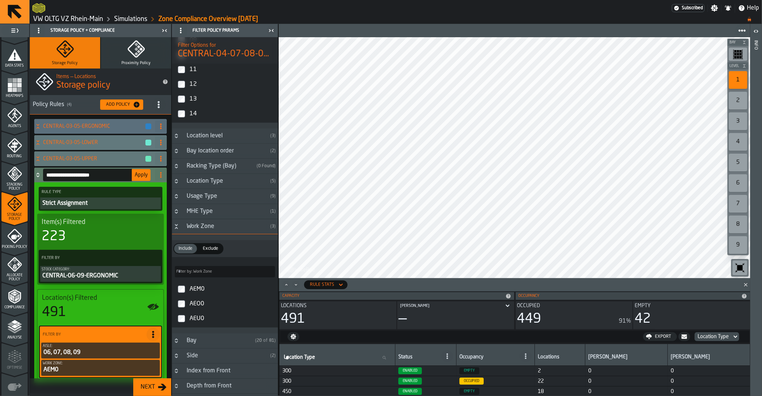
click at [137, 173] on span "Apply" at bounding box center [141, 174] width 13 height 5
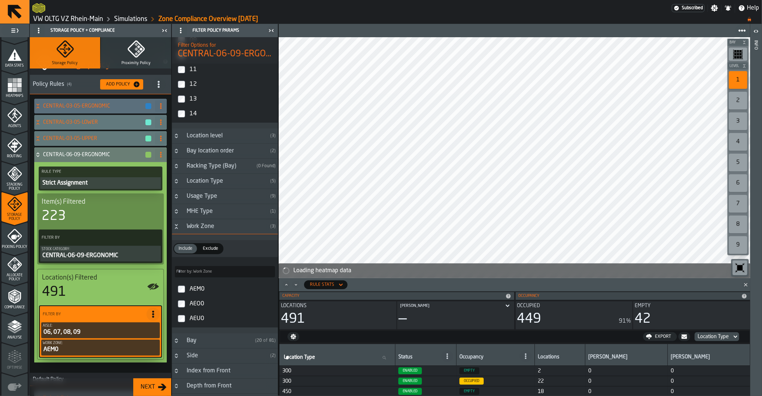
scroll to position [37, 0]
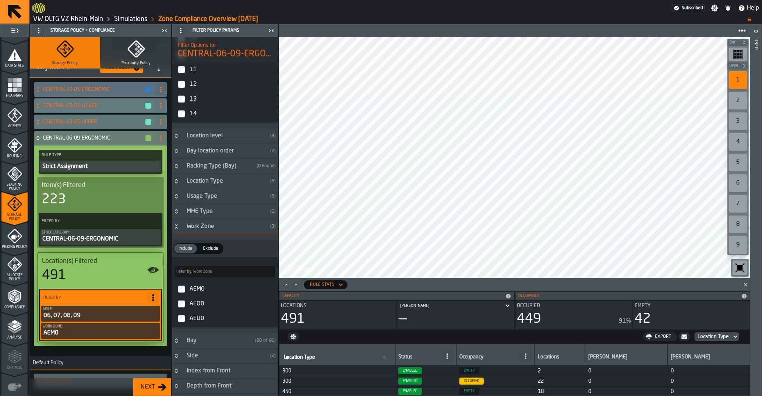
click at [36, 140] on icon at bounding box center [37, 138] width 7 height 6
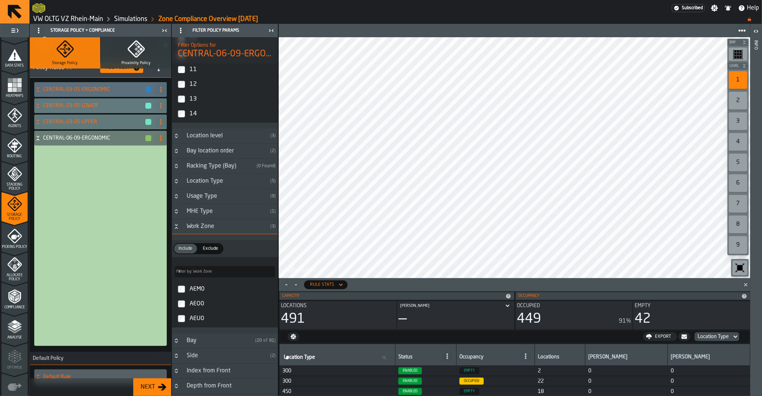
scroll to position [0, 0]
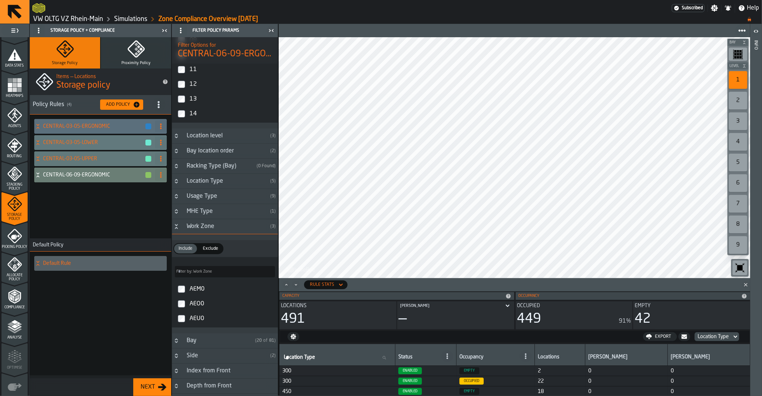
click at [120, 109] on button "Add Policy" at bounding box center [121, 104] width 43 height 10
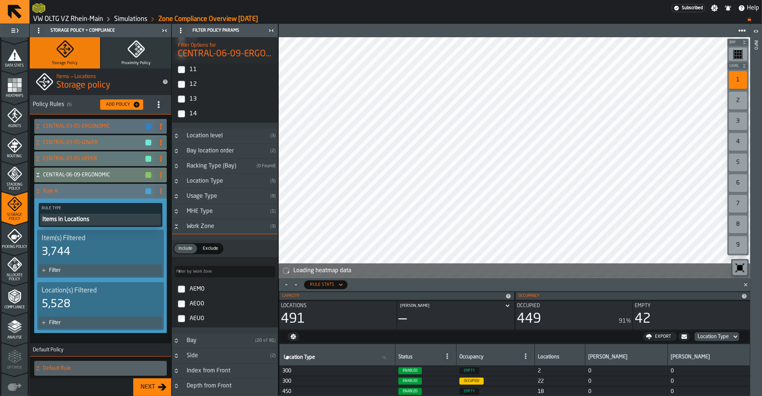
click at [77, 223] on div "Items in Locations" at bounding box center [101, 219] width 118 height 9
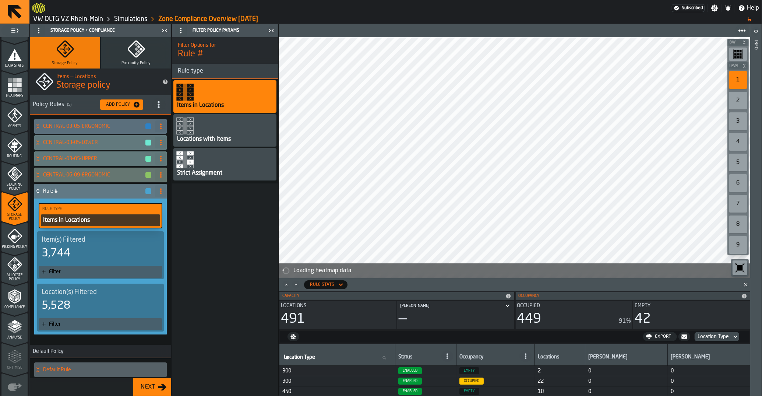
click at [209, 173] on div "Strict Assignment" at bounding box center [199, 173] width 47 height 9
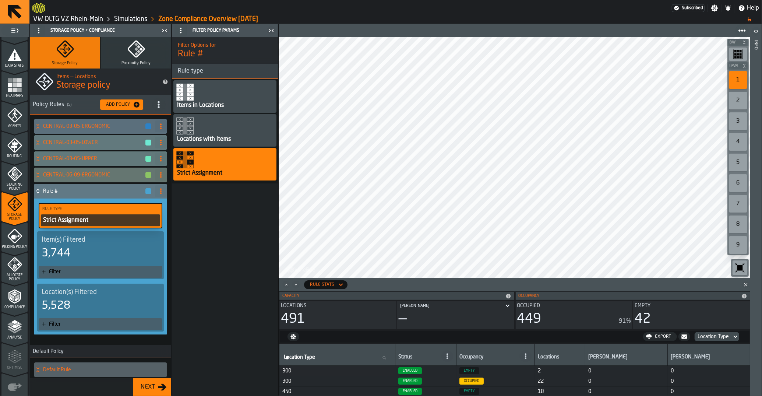
click at [75, 247] on div "3,744" at bounding box center [101, 253] width 118 height 13
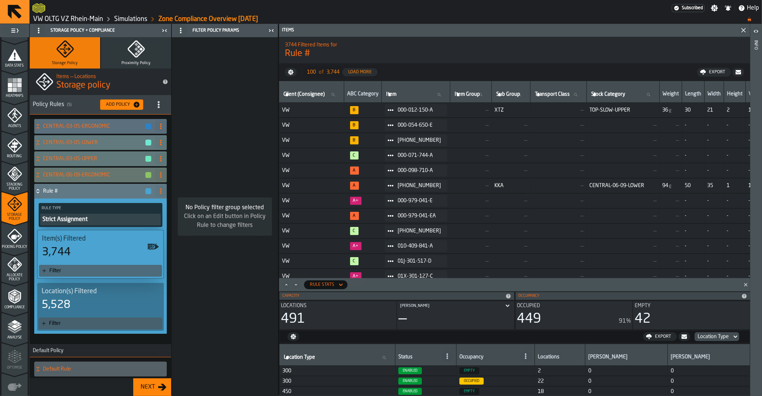
click at [78, 271] on div "Filter" at bounding box center [104, 270] width 110 height 6
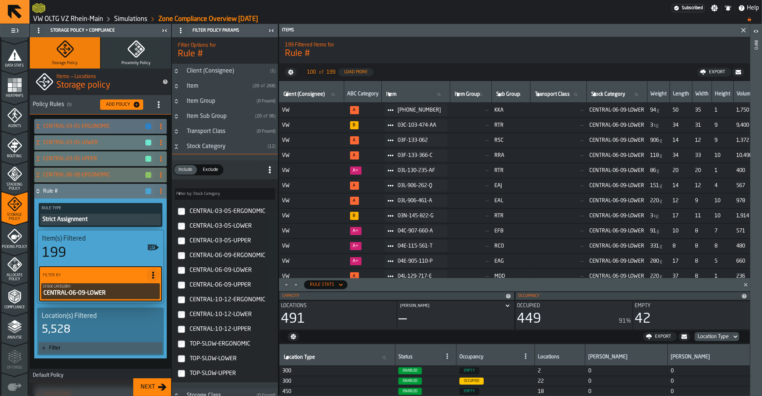
click at [63, 345] on div "Filter" at bounding box center [104, 348] width 110 height 6
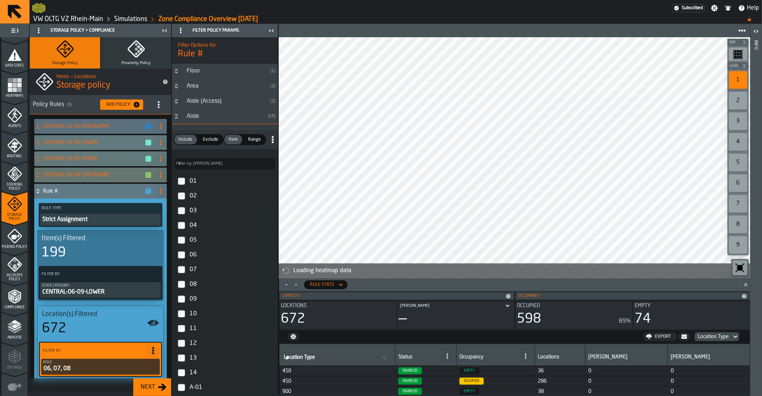
click at [184, 296] on label "09" at bounding box center [224, 298] width 103 height 15
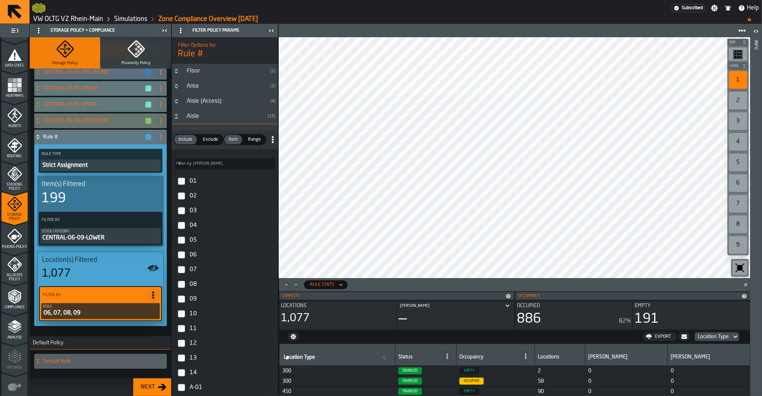
scroll to position [65, 0]
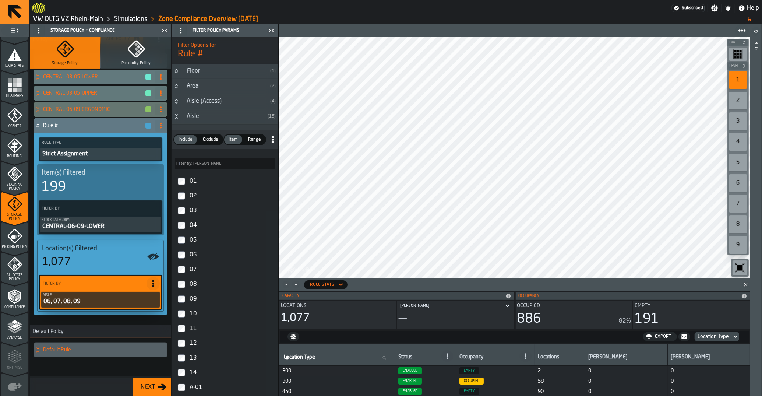
click at [176, 116] on icon "Button-Aisle-open" at bounding box center [176, 116] width 6 height 6
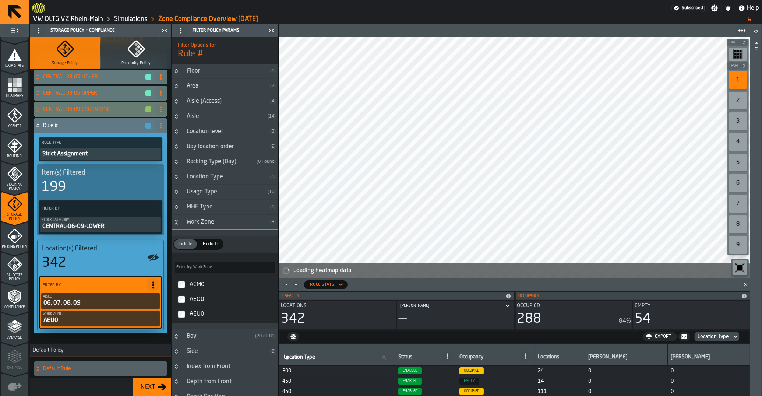
click at [39, 109] on icon at bounding box center [37, 109] width 7 height 6
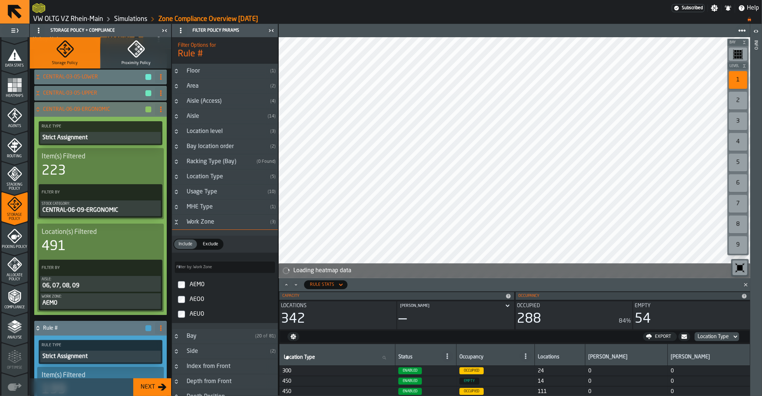
click at [39, 109] on icon at bounding box center [37, 109] width 7 height 6
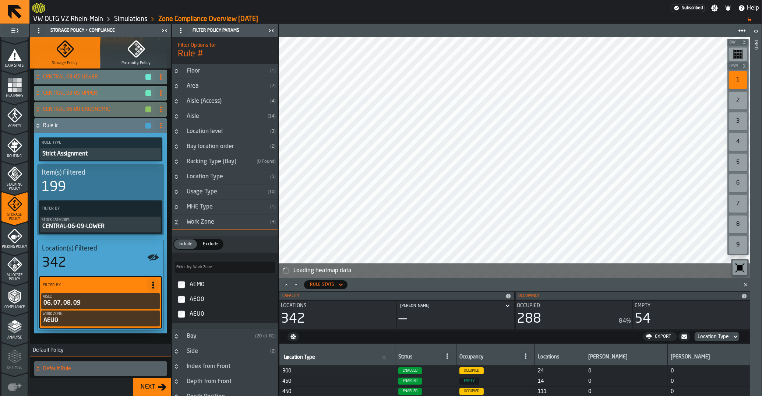
click at [36, 88] on div "CENTRAL-03-05-UPPER" at bounding box center [93, 93] width 118 height 15
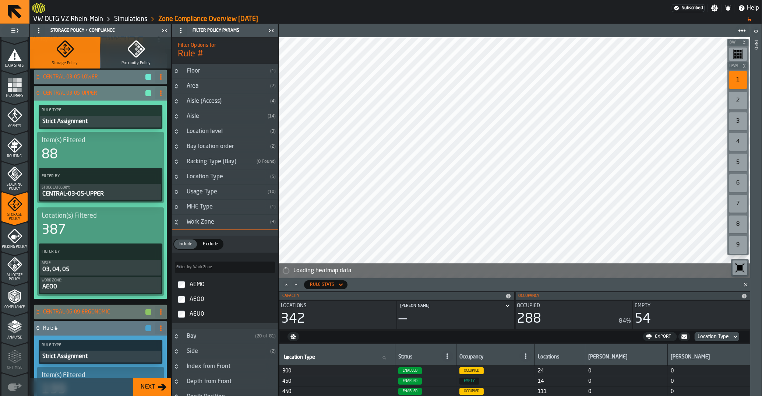
click at [36, 94] on icon at bounding box center [37, 93] width 7 height 6
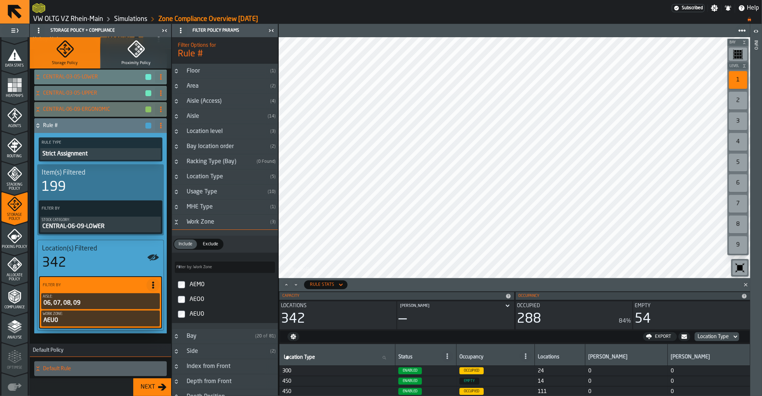
click at [38, 80] on div "CENTRAL-03-05-LOWER" at bounding box center [93, 77] width 118 height 15
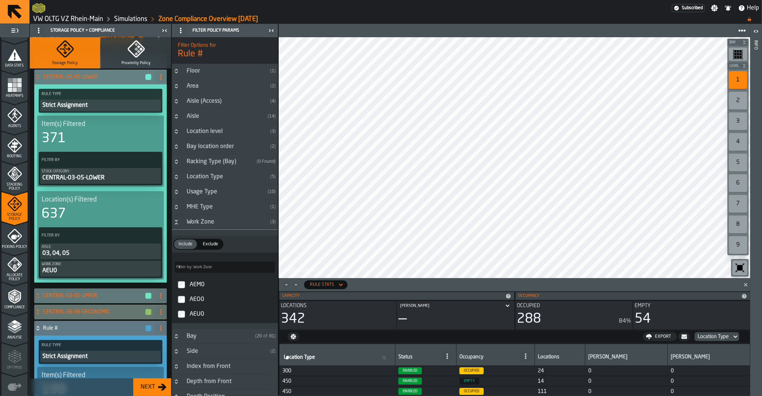
click at [38, 80] on div "CENTRAL-03-05-LOWER" at bounding box center [93, 77] width 118 height 15
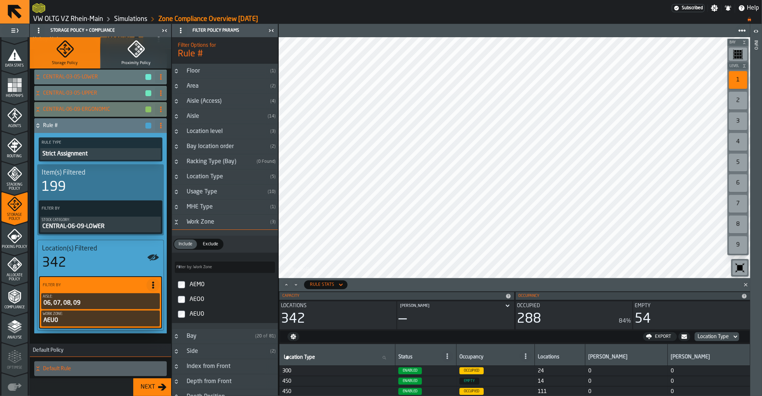
click at [39, 110] on icon at bounding box center [37, 109] width 7 height 6
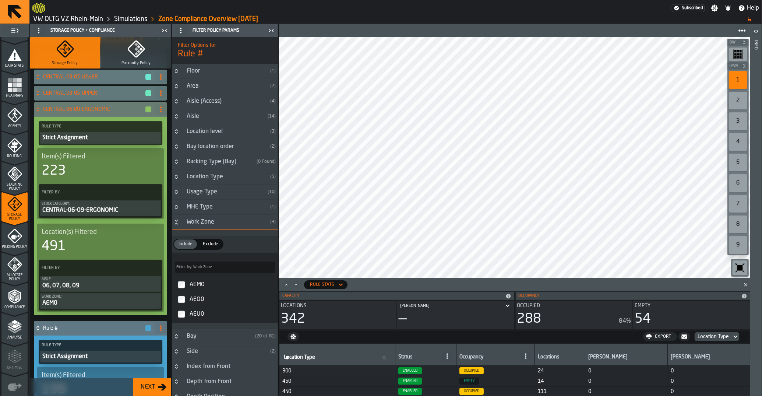
click at [39, 110] on icon at bounding box center [37, 109] width 7 height 6
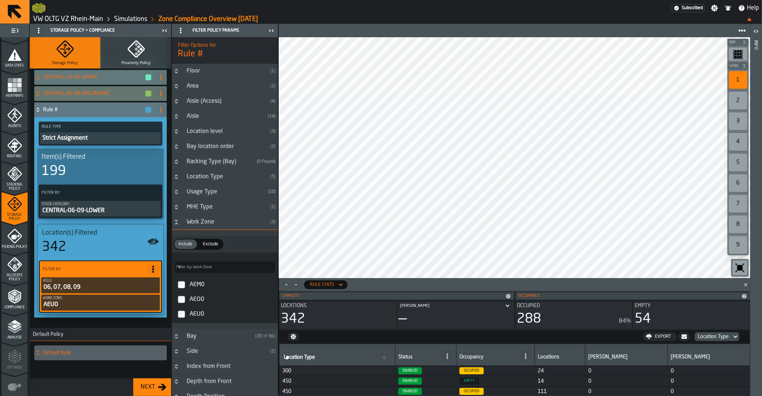
scroll to position [85, 0]
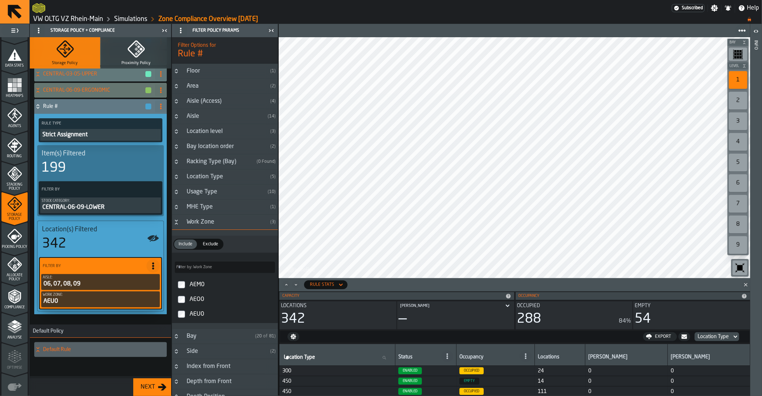
click at [157, 108] on span at bounding box center [161, 106] width 12 height 12
click at [141, 125] on div "Rename" at bounding box center [131, 121] width 62 height 9
click at [82, 106] on input "******" at bounding box center [87, 106] width 89 height 13
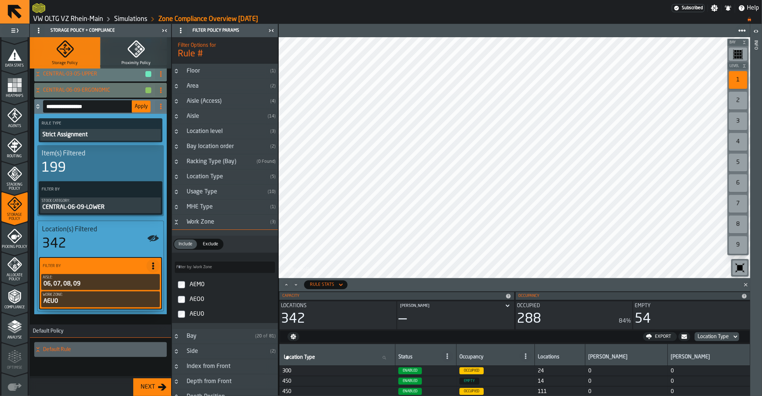
type input "**********"
click at [137, 106] on span "Apply" at bounding box center [141, 106] width 13 height 5
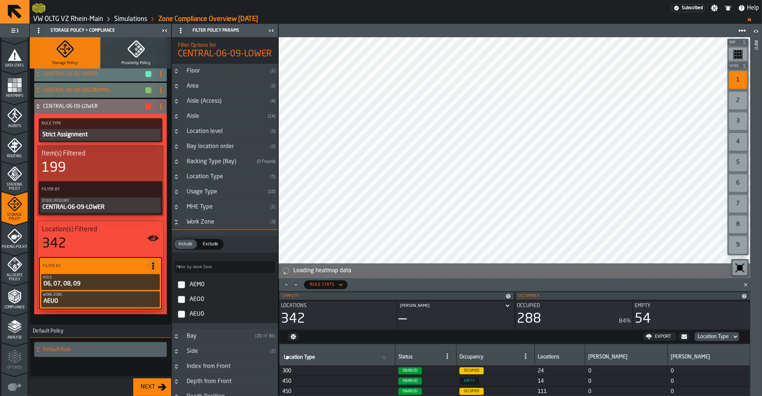
click at [36, 108] on icon at bounding box center [37, 106] width 7 height 6
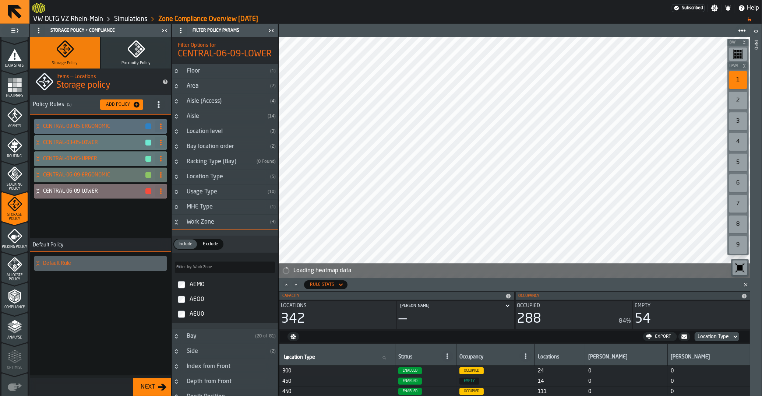
scroll to position [0, 0]
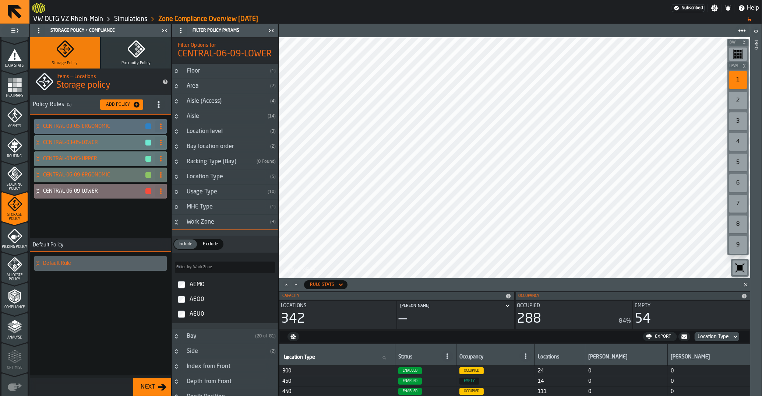
click at [115, 105] on div "Add Policy" at bounding box center [118, 104] width 30 height 5
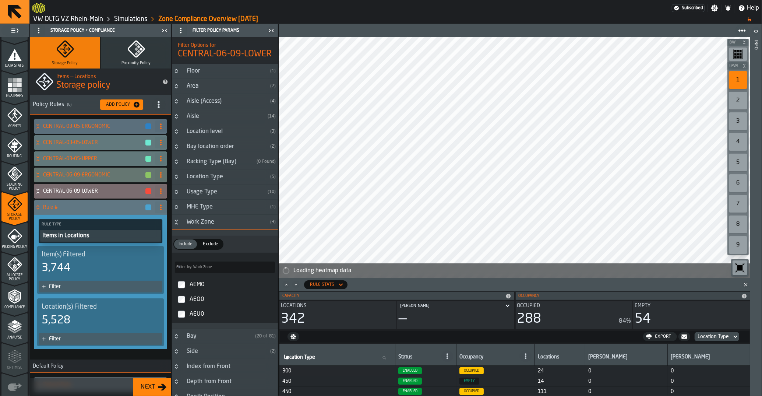
click at [76, 237] on div "Items in Locations" at bounding box center [101, 235] width 118 height 9
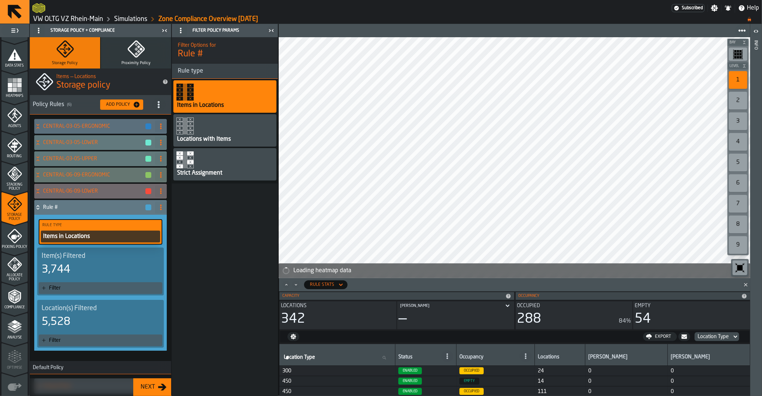
click at [194, 163] on icon "PolicyCardItem-Strict Assignment" at bounding box center [185, 160] width 18 height 18
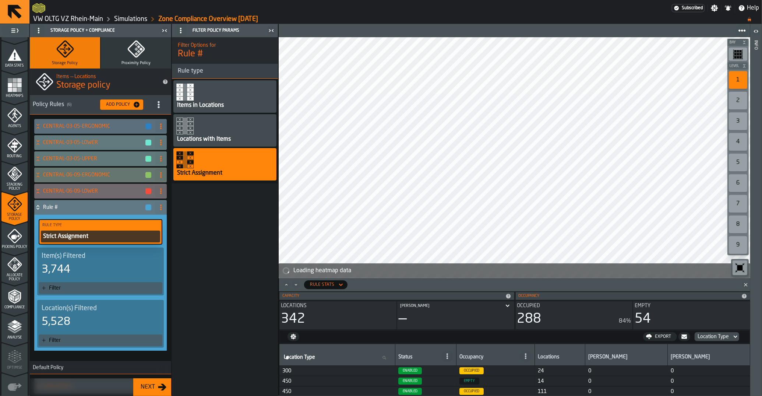
click at [74, 286] on div "Filter" at bounding box center [104, 288] width 110 height 6
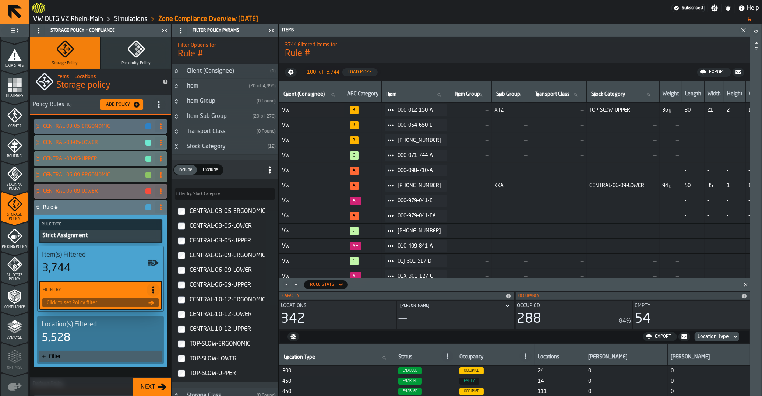
click at [177, 287] on label "CENTRAL-06-09-UPPER" at bounding box center [224, 284] width 103 height 15
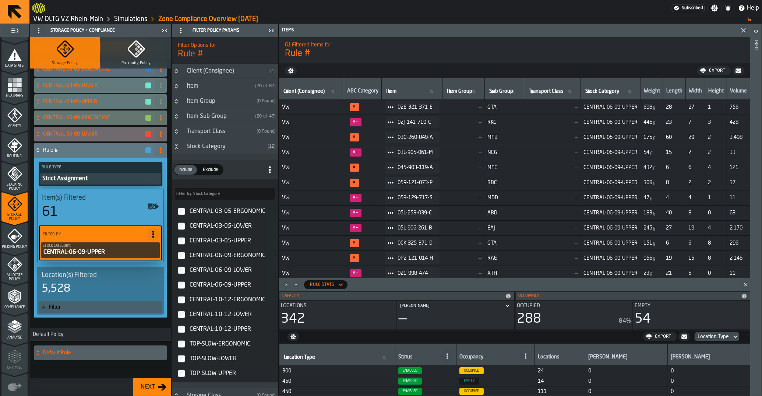
scroll to position [60, 0]
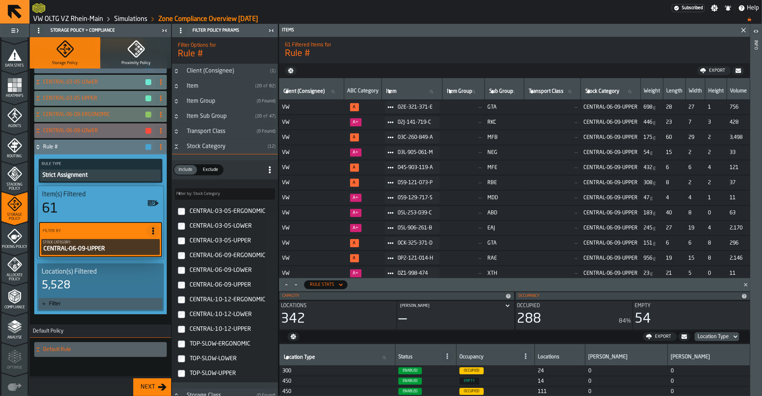
click at [99, 310] on div "Rule Type Strict Assignment Item(s) Filtered 61 Filter By Stock Category: CENTR…" at bounding box center [100, 234] width 132 height 160
click at [95, 306] on div "Filter" at bounding box center [101, 304] width 124 height 12
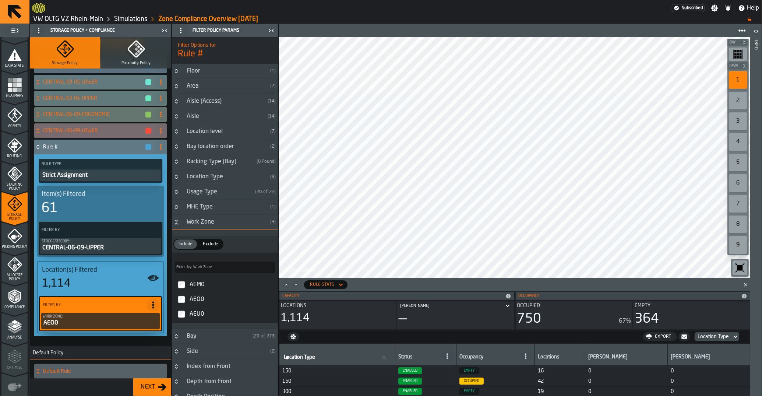
click at [88, 128] on h4 "CENTRAL-06-09-LOWER" at bounding box center [94, 131] width 102 height 6
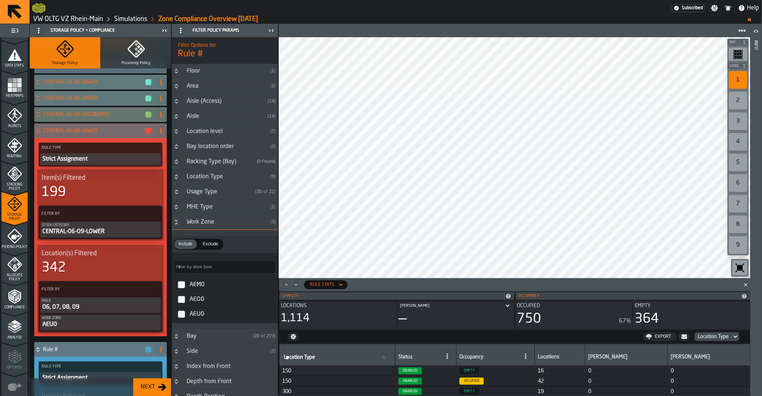
click at [88, 128] on h4 "CENTRAL-06-09-LOWER" at bounding box center [94, 131] width 102 height 6
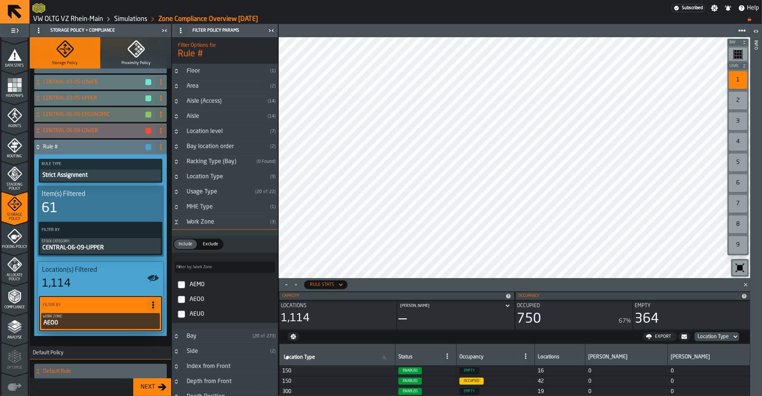
click at [177, 119] on icon "Button-Aisle-closed" at bounding box center [176, 116] width 6 height 6
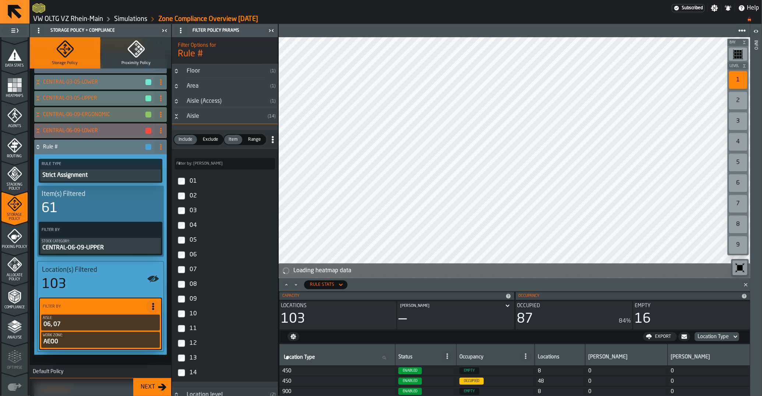
click at [183, 289] on label "08" at bounding box center [224, 284] width 103 height 15
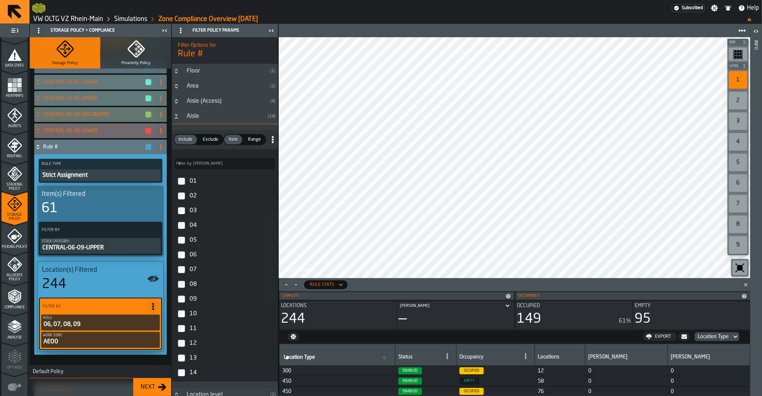
click at [39, 145] on icon at bounding box center [37, 147] width 7 height 6
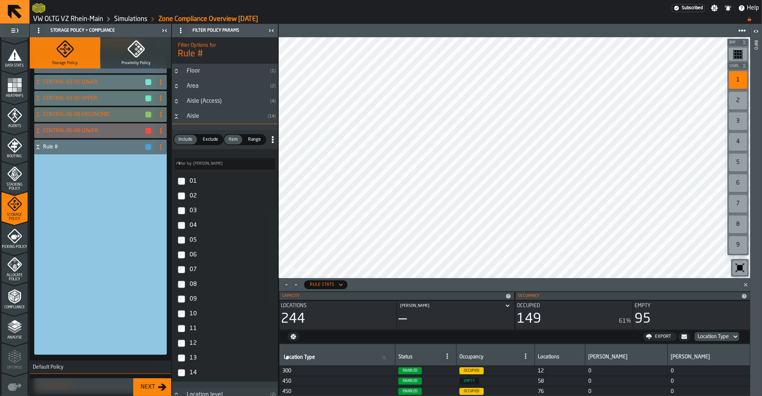
scroll to position [0, 0]
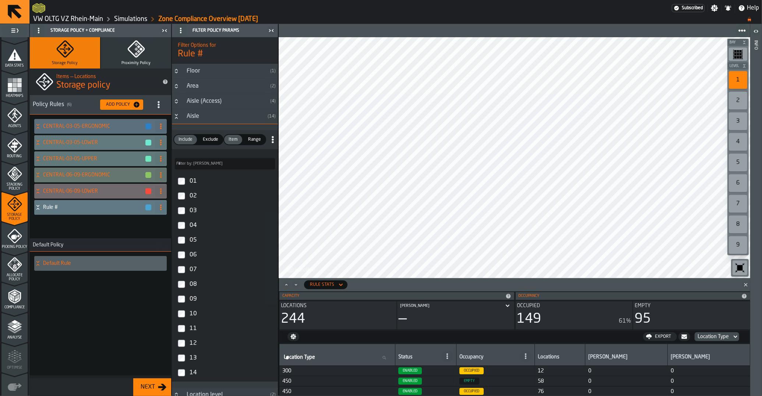
click at [38, 208] on icon at bounding box center [37, 207] width 7 height 6
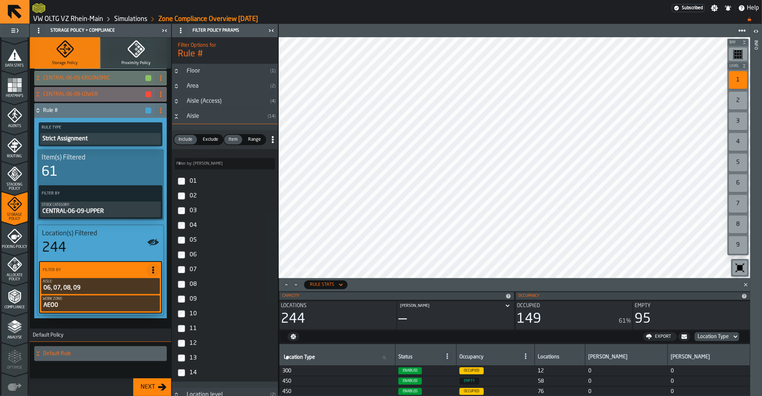
scroll to position [100, 0]
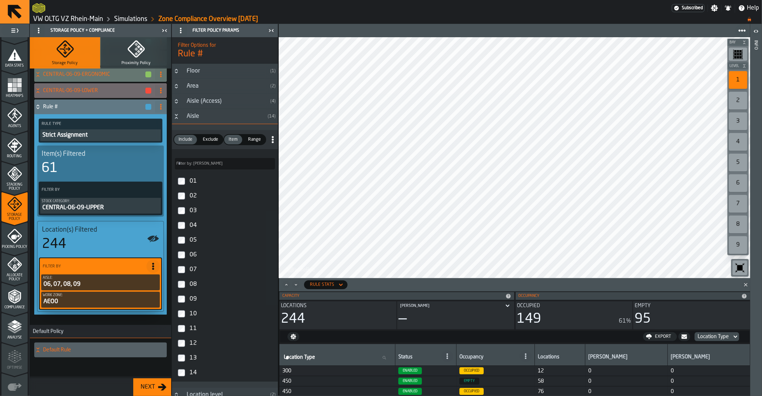
click at [163, 106] on icon at bounding box center [161, 107] width 6 height 6
click at [142, 126] on li "Rename" at bounding box center [131, 122] width 71 height 18
click at [110, 113] on div "****** Apply" at bounding box center [93, 106] width 118 height 15
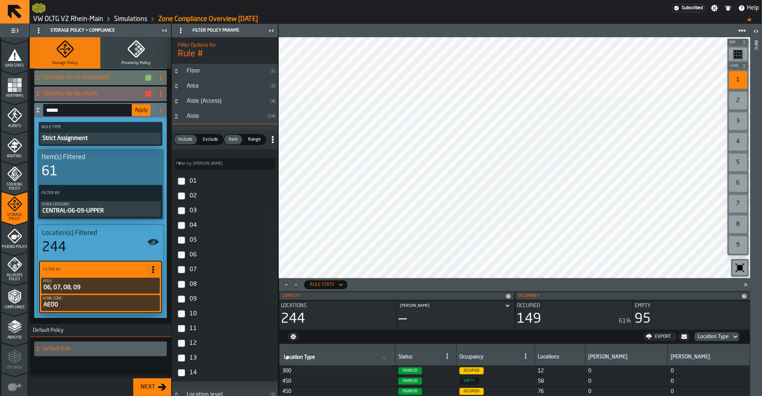
scroll to position [0, 0]
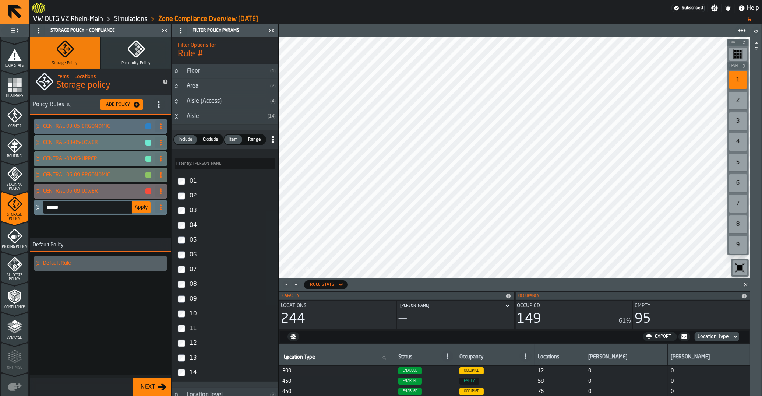
click at [85, 212] on input "******" at bounding box center [87, 207] width 89 height 13
type input "**********"
click at [137, 207] on span "Apply" at bounding box center [141, 207] width 13 height 5
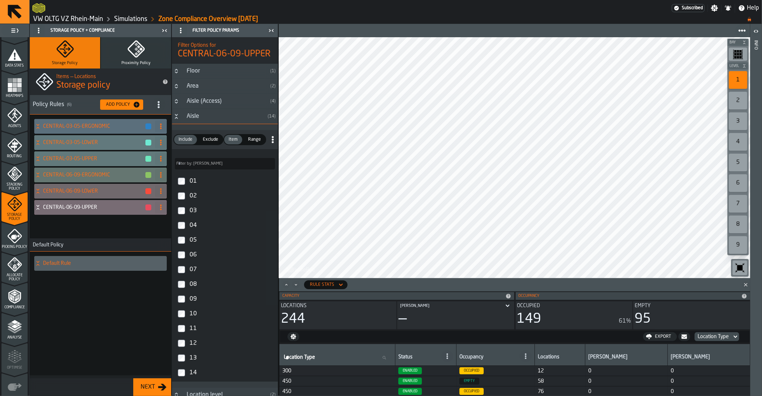
click at [117, 106] on div "Add Policy" at bounding box center [118, 104] width 30 height 5
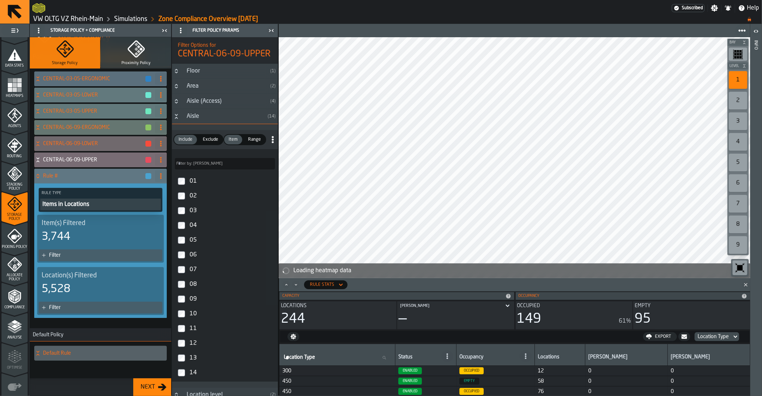
scroll to position [51, 0]
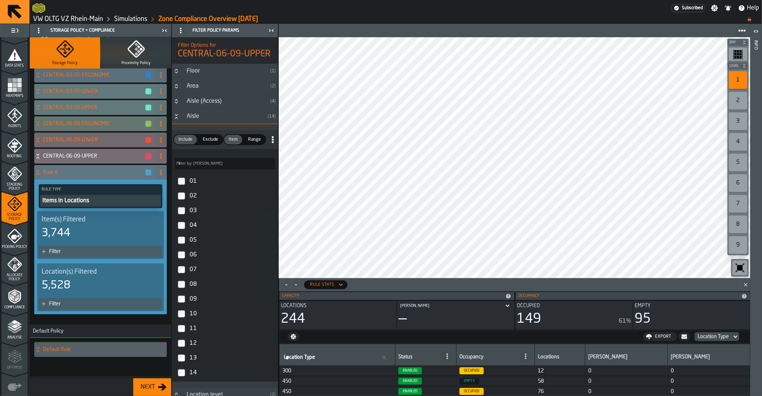
click at [63, 250] on div "Filter" at bounding box center [104, 251] width 110 height 6
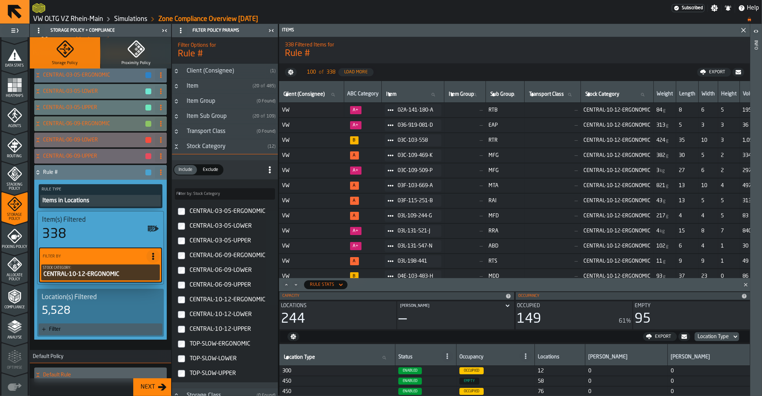
click at [176, 149] on icon "Button-Stock Category-open" at bounding box center [176, 146] width 6 height 6
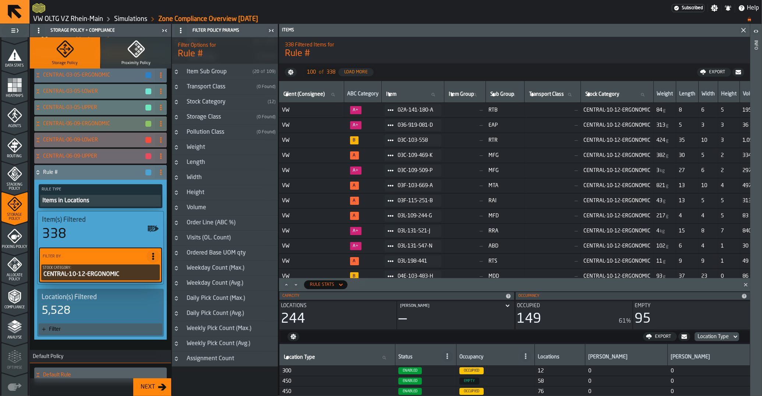
scroll to position [0, 0]
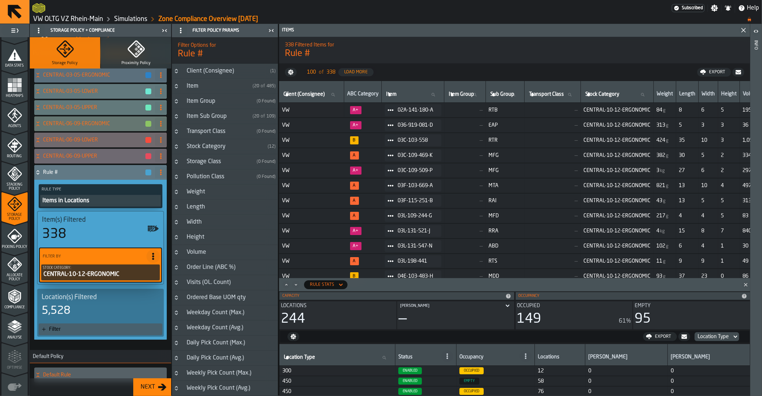
click at [81, 313] on div "5,528" at bounding box center [101, 310] width 118 height 13
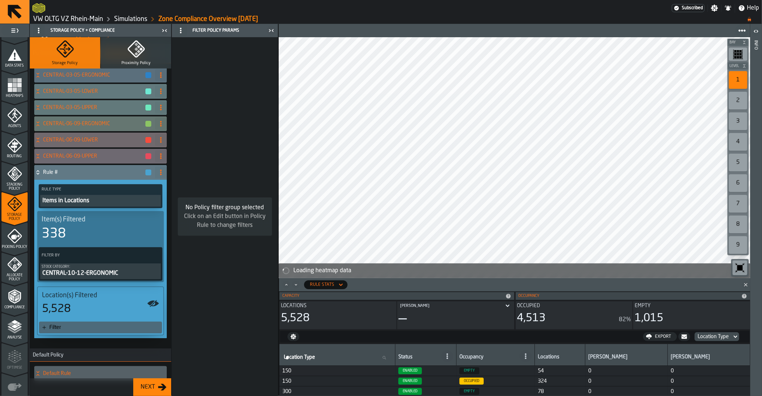
click at [85, 325] on div "Filter" at bounding box center [104, 327] width 110 height 6
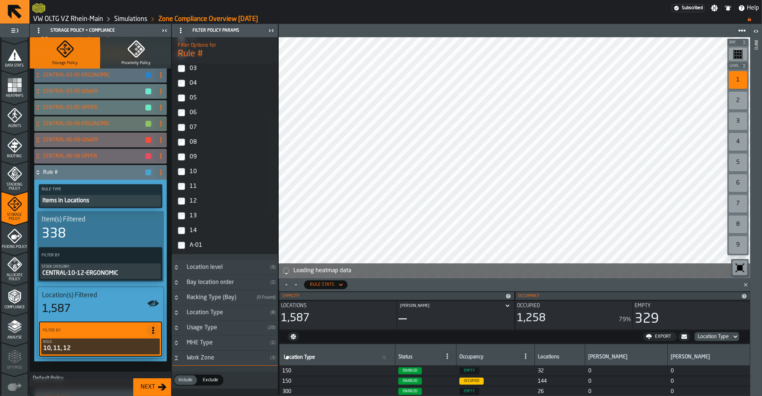
scroll to position [148, 0]
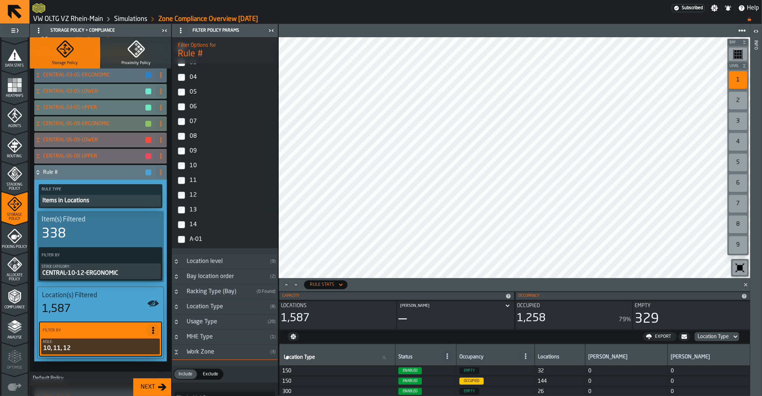
click at [208, 354] on div "Work Zone" at bounding box center [224, 351] width 85 height 9
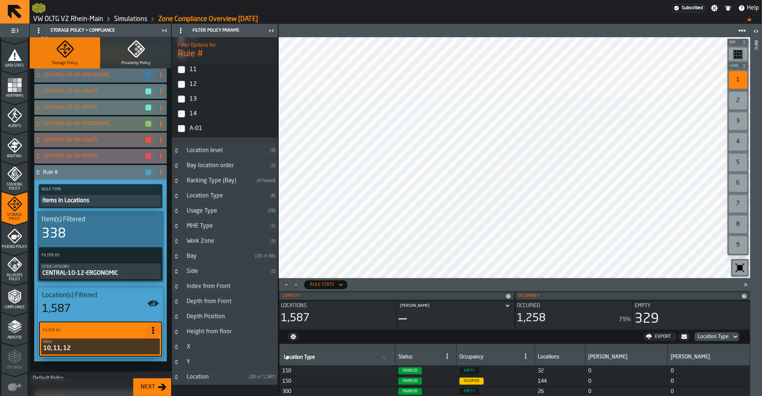
click at [196, 247] on h3 "Work Zone ( 3 )" at bounding box center [225, 241] width 106 height 15
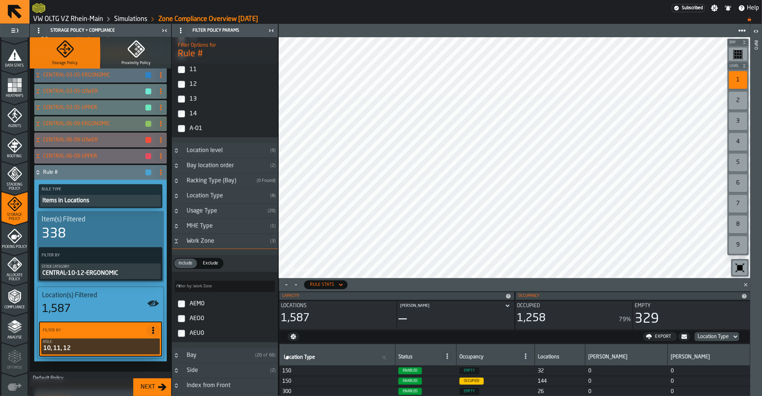
click at [181, 310] on label "AEM0" at bounding box center [224, 303] width 103 height 15
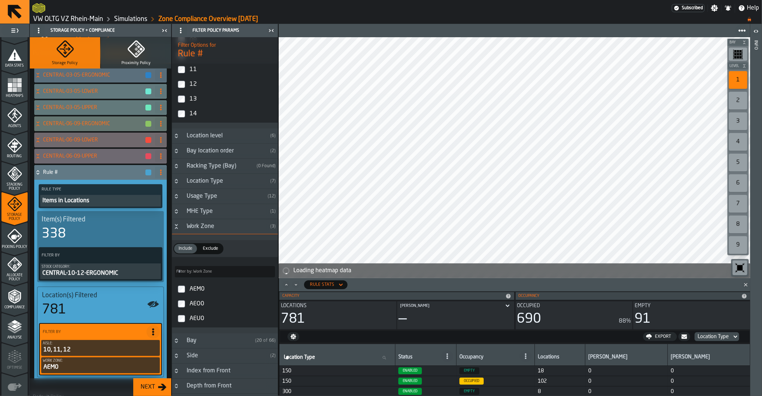
scroll to position [88, 0]
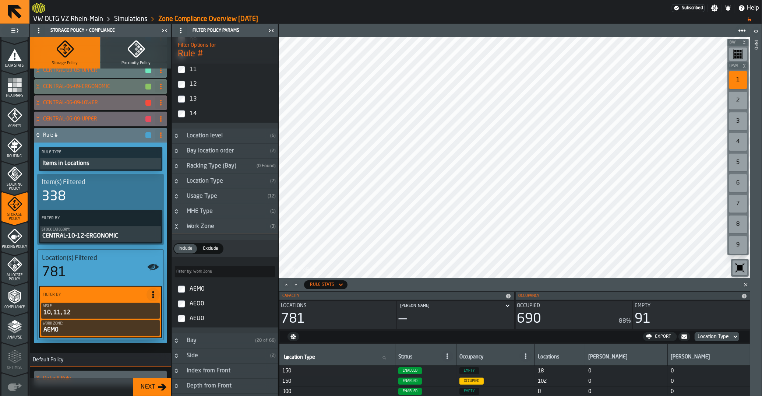
click at [165, 140] on span at bounding box center [161, 135] width 12 height 12
click at [144, 143] on li "Rename" at bounding box center [131, 150] width 71 height 18
click at [106, 135] on input "******" at bounding box center [87, 135] width 89 height 13
click at [105, 134] on input "******" at bounding box center [87, 135] width 89 height 13
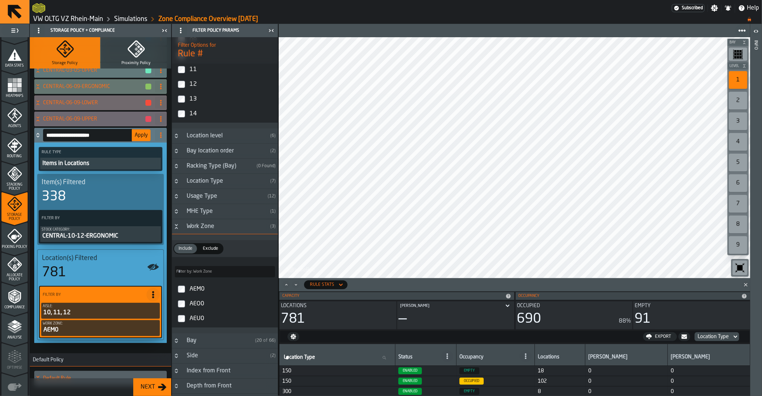
type input "**********"
click at [141, 136] on span "Apply" at bounding box center [141, 134] width 13 height 5
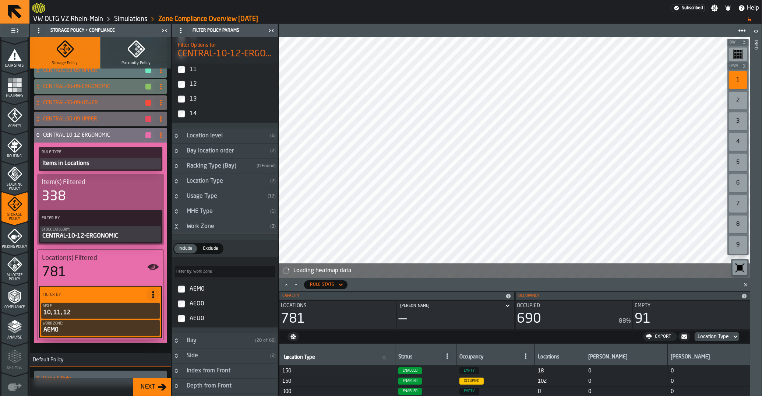
click at [36, 138] on div "CENTRAL-10-12-ERGONOMIC" at bounding box center [93, 135] width 118 height 15
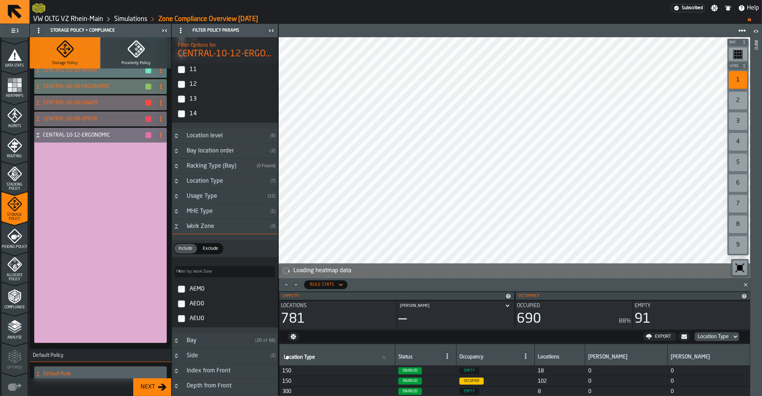
scroll to position [0, 0]
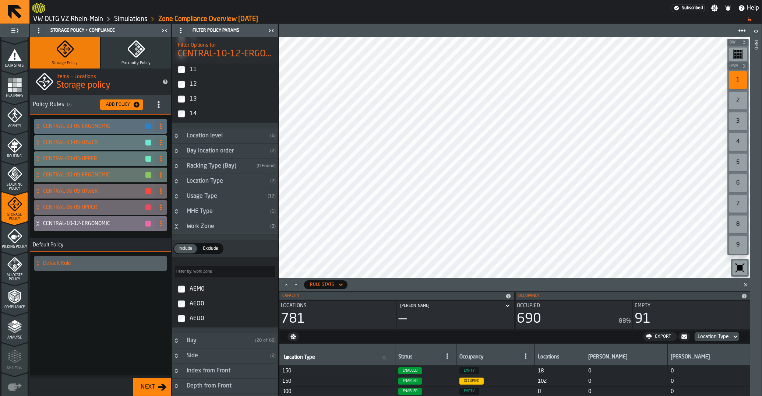
click at [116, 103] on div "Add Policy" at bounding box center [118, 104] width 30 height 5
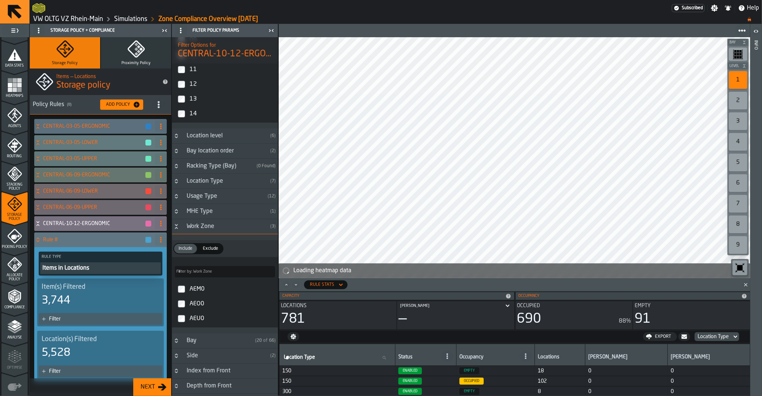
click at [156, 244] on span at bounding box center [161, 240] width 12 height 12
click at [153, 253] on div "Rename" at bounding box center [131, 254] width 62 height 9
click at [113, 240] on input "******" at bounding box center [87, 239] width 89 height 13
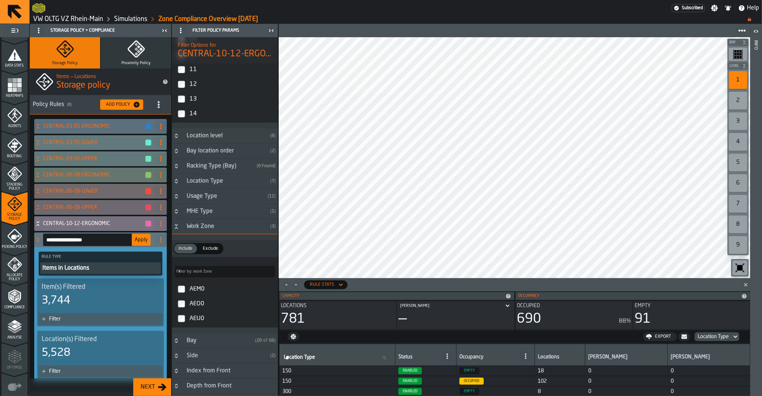
type input "**********"
click at [141, 240] on span "Apply" at bounding box center [141, 239] width 13 height 5
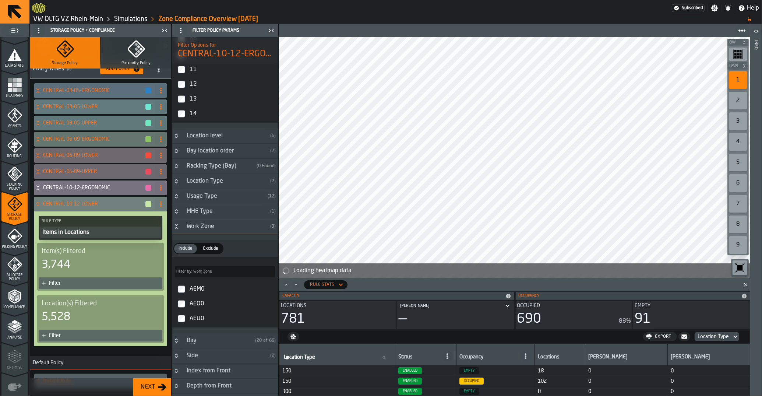
scroll to position [37, 0]
click at [82, 266] on div "3,744" at bounding box center [101, 263] width 118 height 13
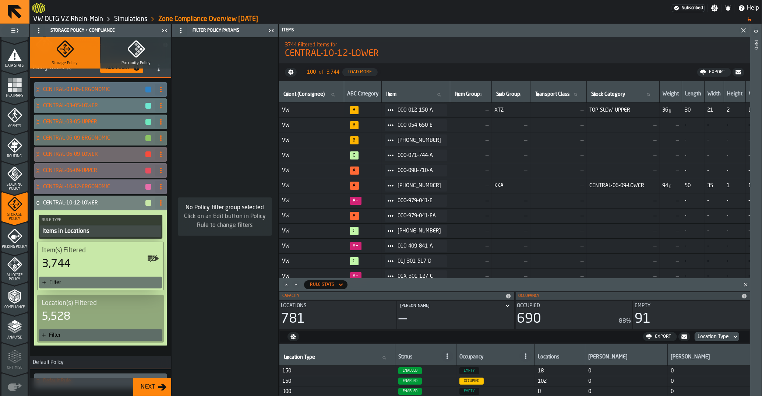
click at [81, 281] on div "Filter" at bounding box center [104, 282] width 110 height 6
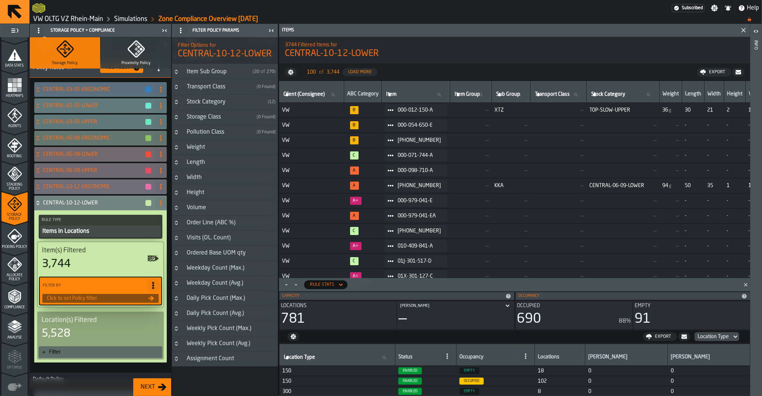
scroll to position [0, 0]
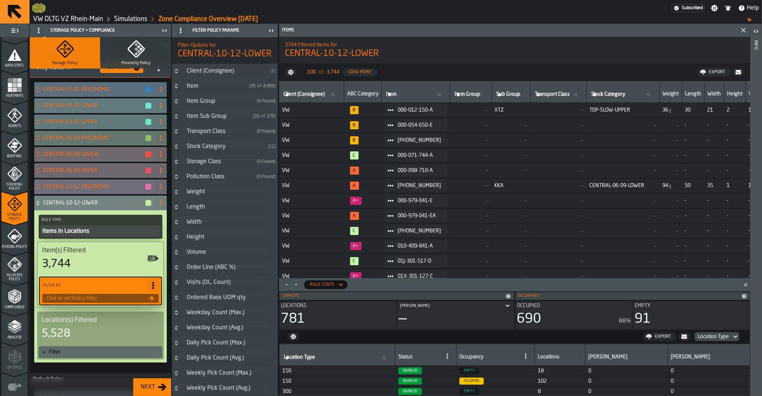
click at [202, 141] on h3 "Stock Category ( 12 )" at bounding box center [225, 146] width 106 height 15
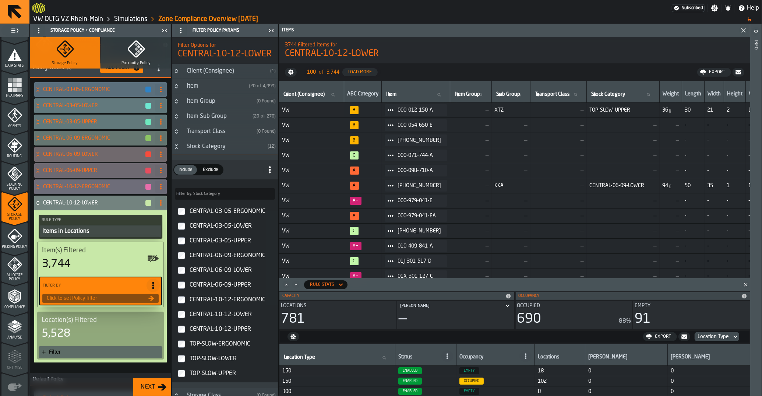
click at [226, 316] on div "CENTRAL-10-12-LOWER" at bounding box center [231, 314] width 87 height 12
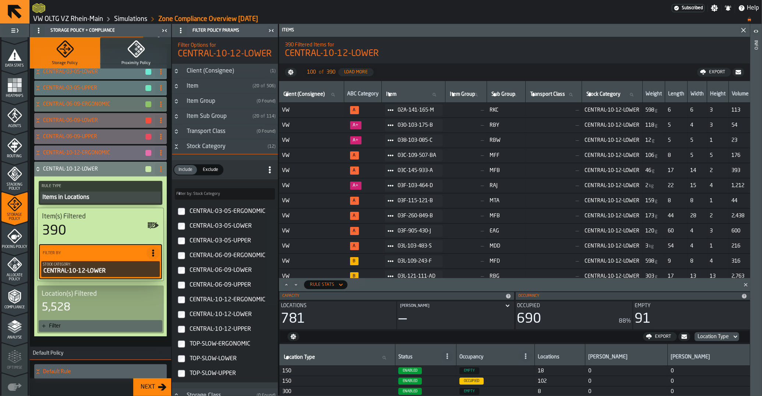
scroll to position [92, 0]
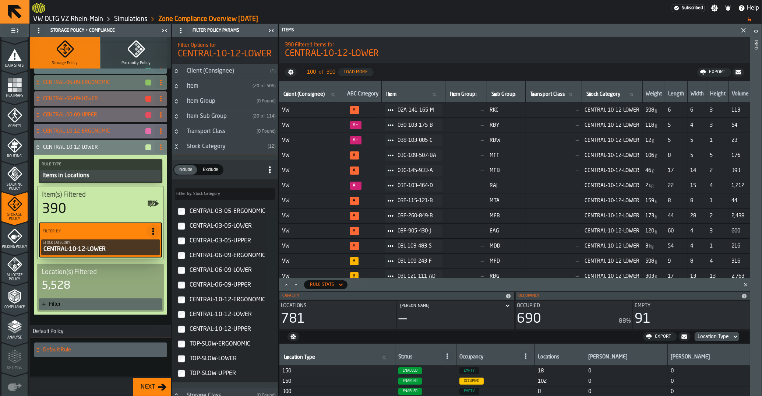
click at [77, 301] on div "Filter" at bounding box center [104, 304] width 110 height 6
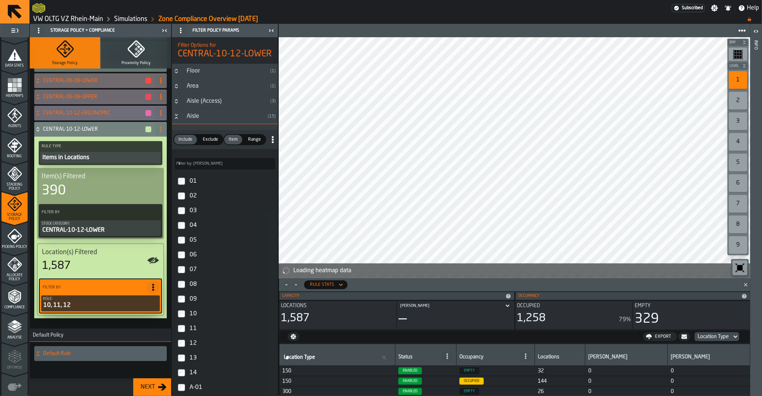
scroll to position [114, 0]
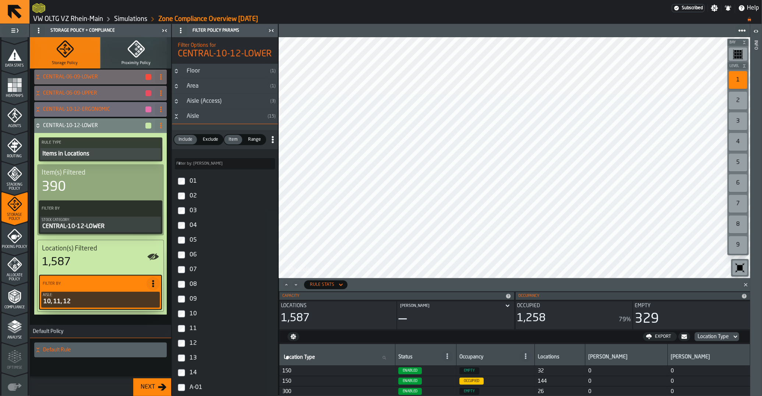
click at [179, 118] on icon "Button-Aisle-open" at bounding box center [176, 116] width 6 height 6
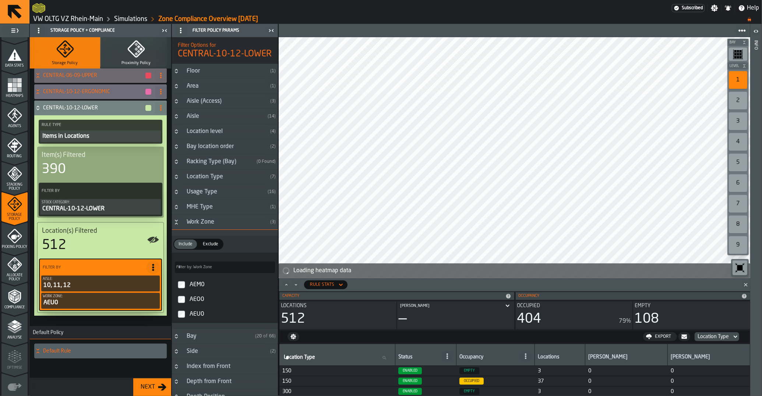
scroll to position [133, 0]
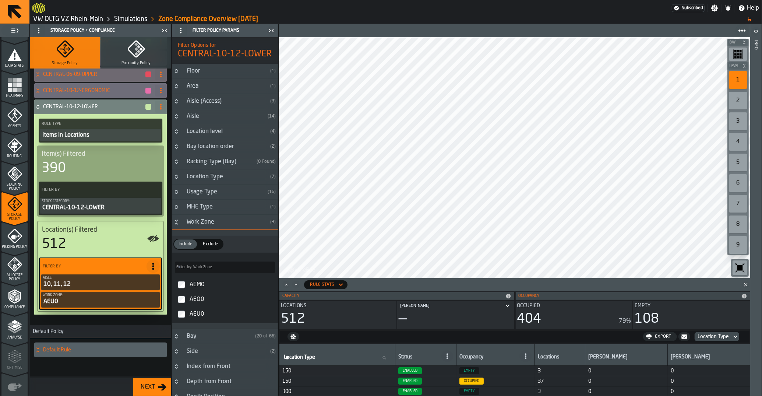
click at [37, 108] on icon at bounding box center [37, 107] width 7 height 6
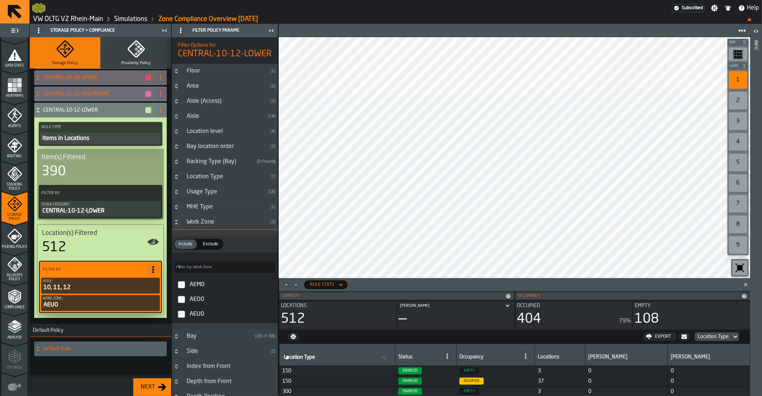
scroll to position [0, 0]
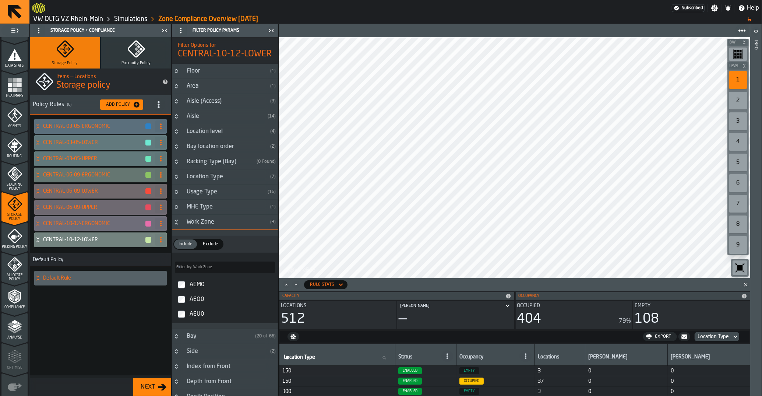
click at [110, 106] on div "Add Policy" at bounding box center [118, 104] width 30 height 5
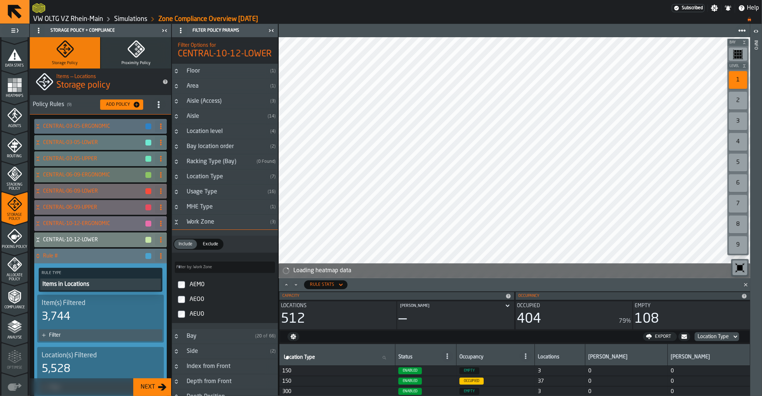
click at [158, 255] on icon at bounding box center [161, 256] width 6 height 6
click at [85, 318] on div "3,744" at bounding box center [101, 316] width 118 height 13
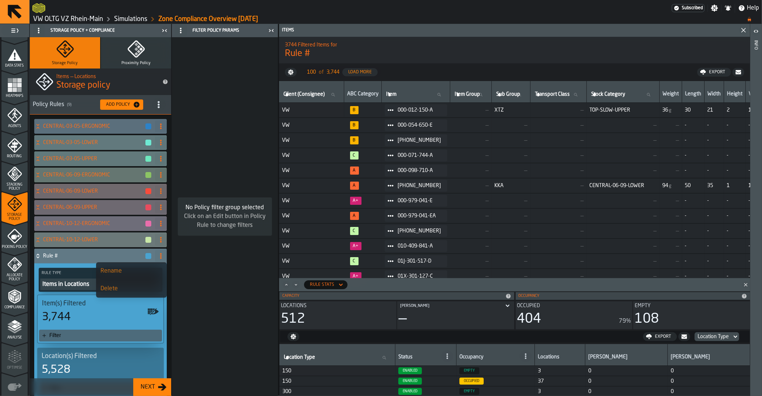
click at [89, 334] on div "Filter" at bounding box center [104, 335] width 110 height 6
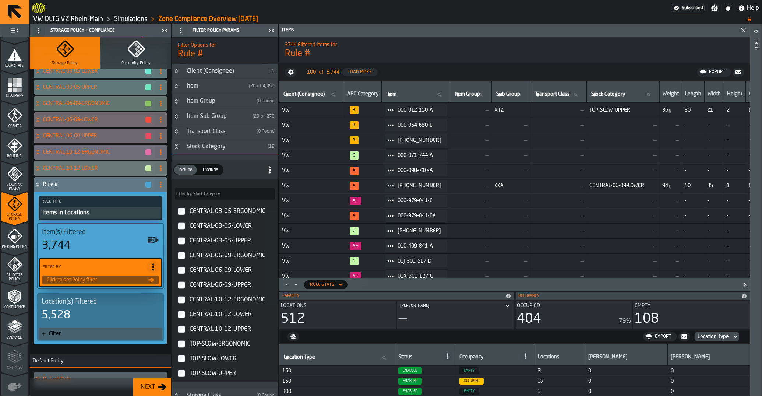
scroll to position [74, 0]
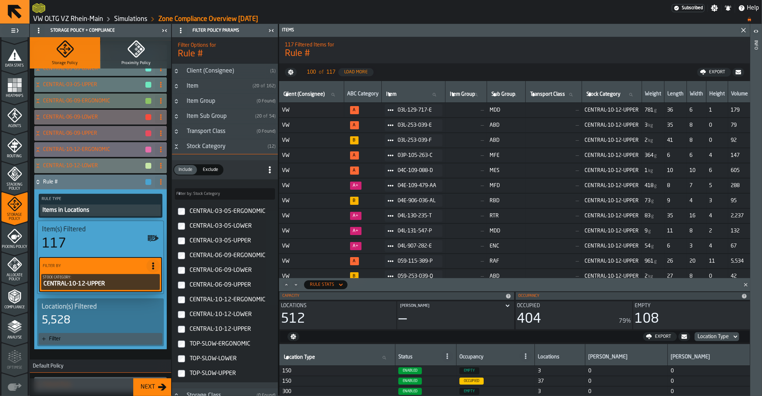
click at [81, 334] on div "Filter" at bounding box center [101, 339] width 124 height 12
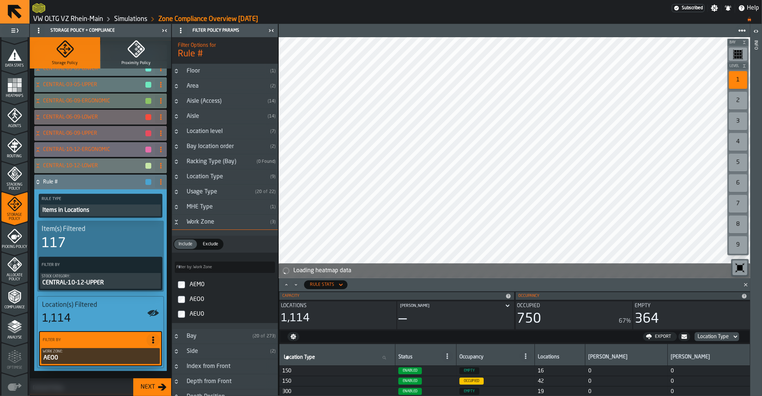
click at [196, 120] on div "Aisle" at bounding box center [223, 116] width 82 height 9
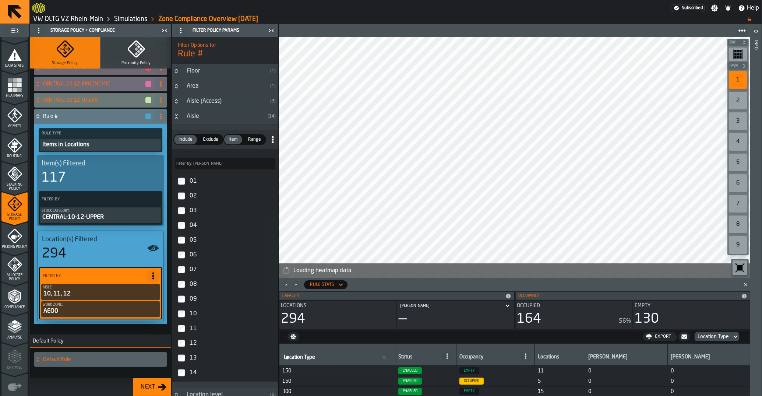
scroll to position [148, 0]
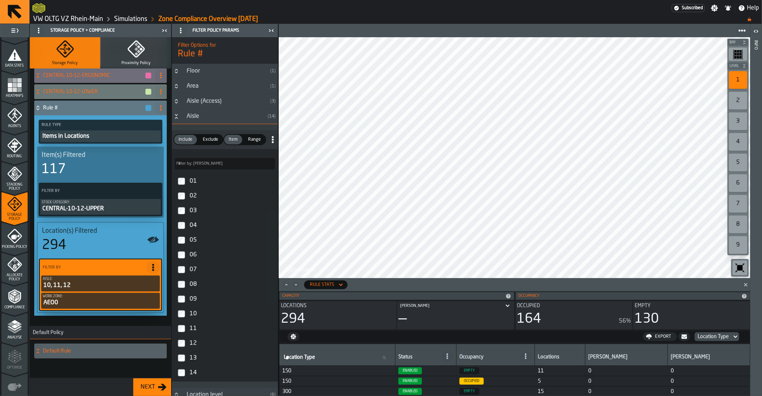
click at [156, 108] on span at bounding box center [161, 108] width 12 height 12
click at [156, 117] on li "Rename" at bounding box center [131, 123] width 71 height 18
click at [93, 108] on input "******" at bounding box center [87, 108] width 89 height 13
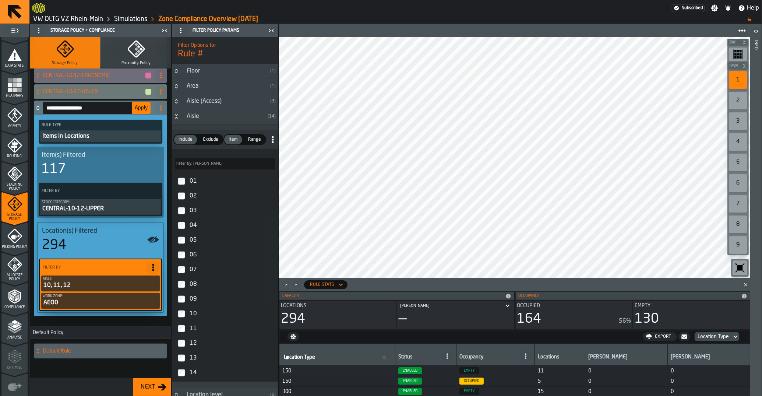
type input "**********"
click at [146, 109] on span "Apply" at bounding box center [141, 107] width 13 height 5
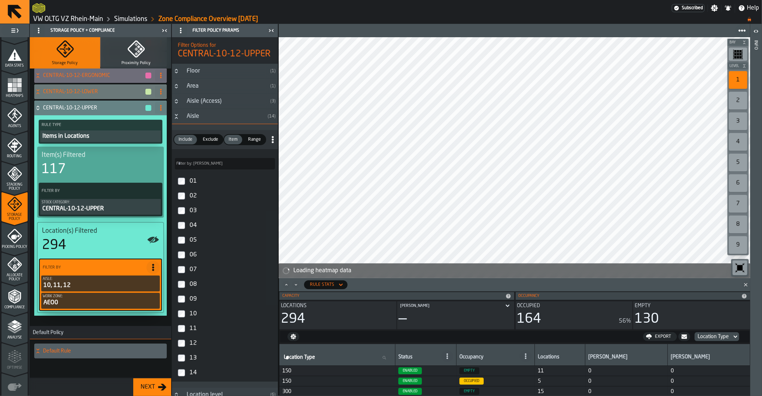
click at [36, 107] on icon at bounding box center [37, 108] width 7 height 6
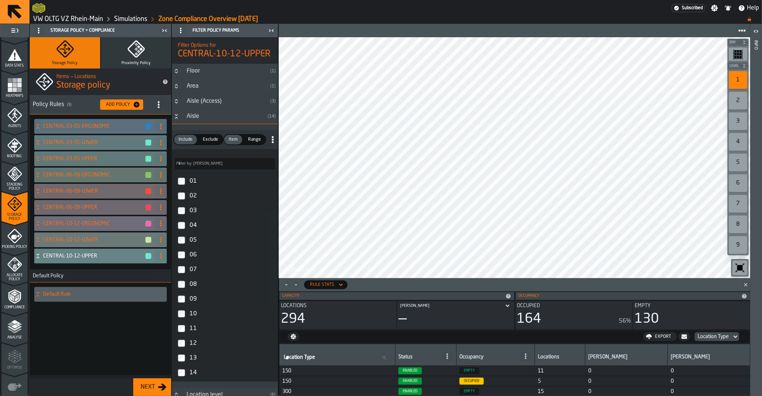
scroll to position [0, 0]
click at [129, 106] on div "Add Policy" at bounding box center [118, 104] width 30 height 5
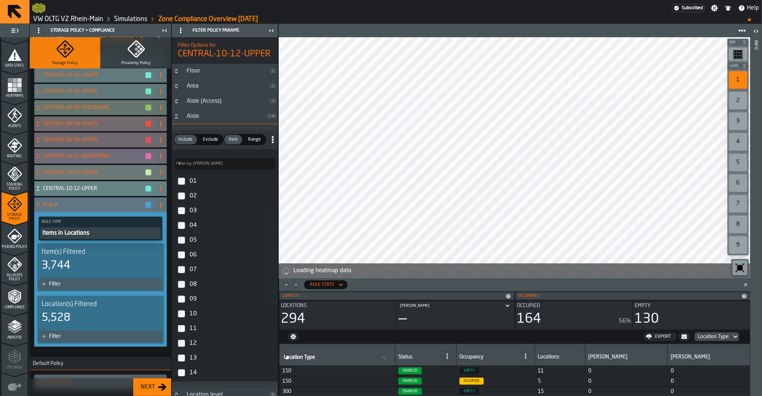
scroll to position [74, 0]
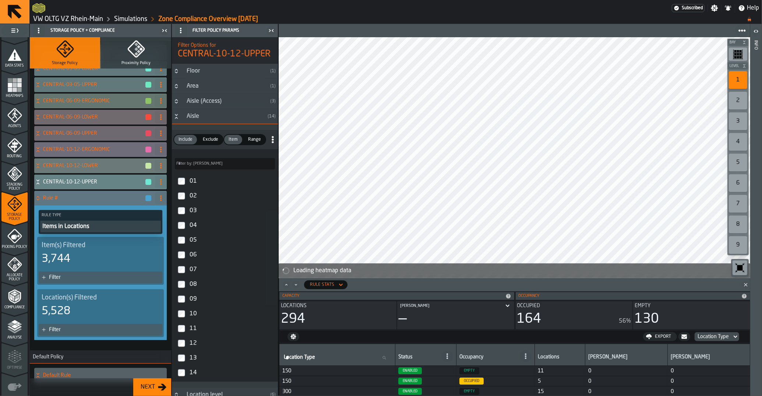
click at [72, 274] on div "Filter" at bounding box center [101, 277] width 124 height 12
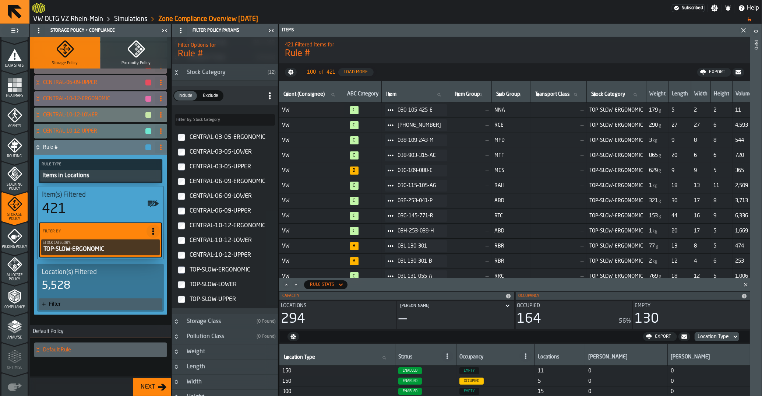
click at [78, 281] on div "5,528" at bounding box center [101, 285] width 118 height 13
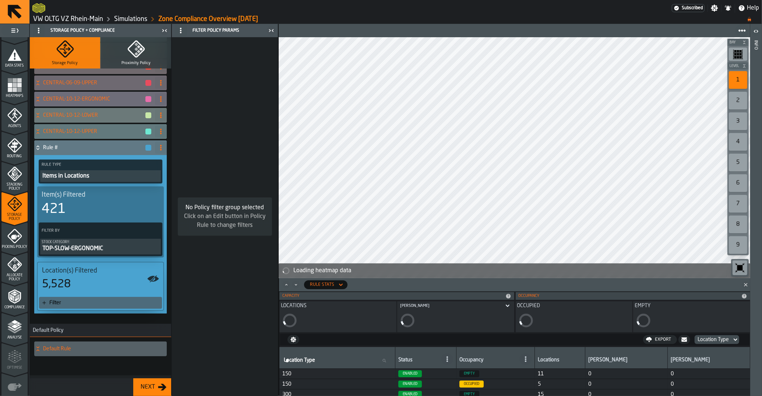
scroll to position [124, 0]
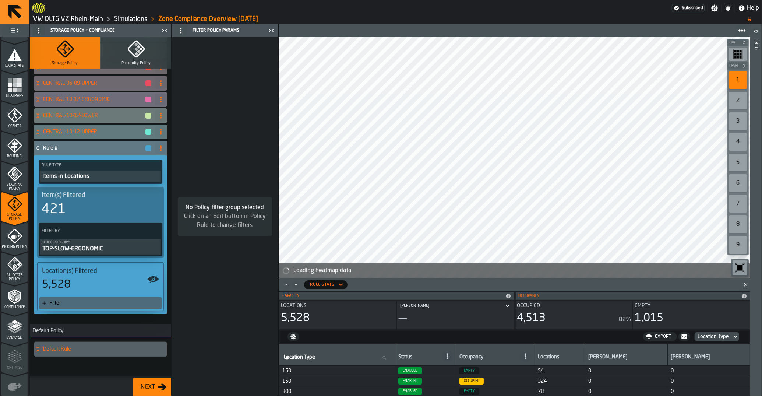
click at [77, 303] on div "Filter" at bounding box center [104, 303] width 110 height 6
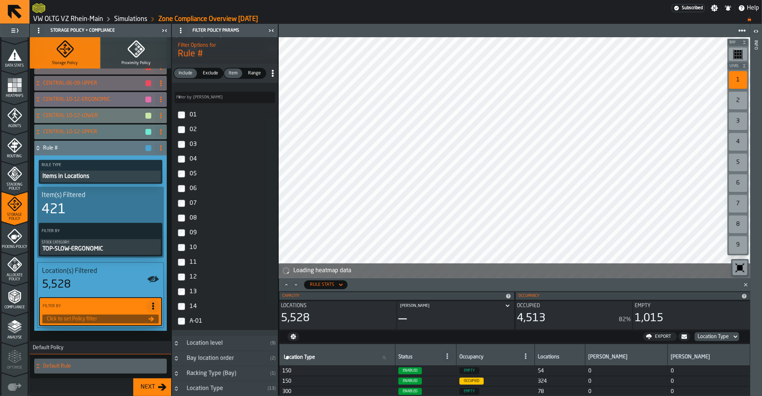
scroll to position [74, 0]
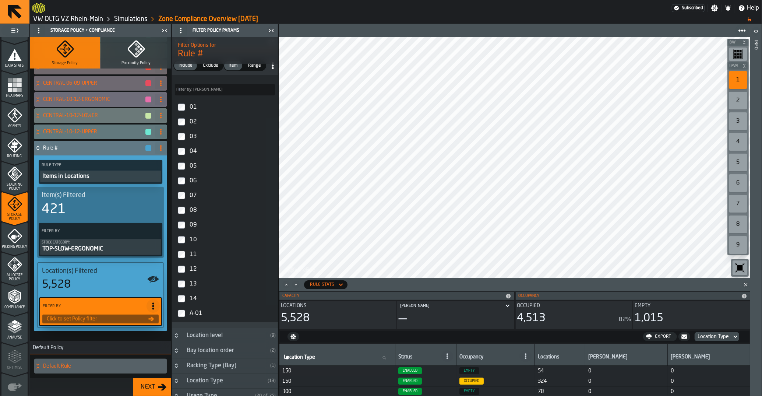
click at [185, 285] on label "13" at bounding box center [224, 283] width 103 height 15
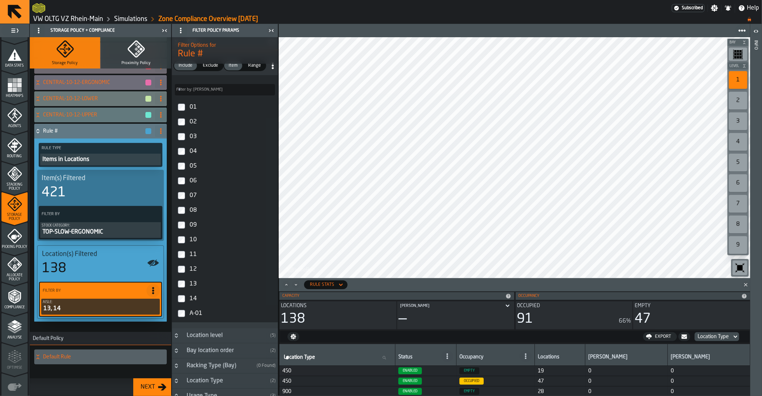
scroll to position [148, 0]
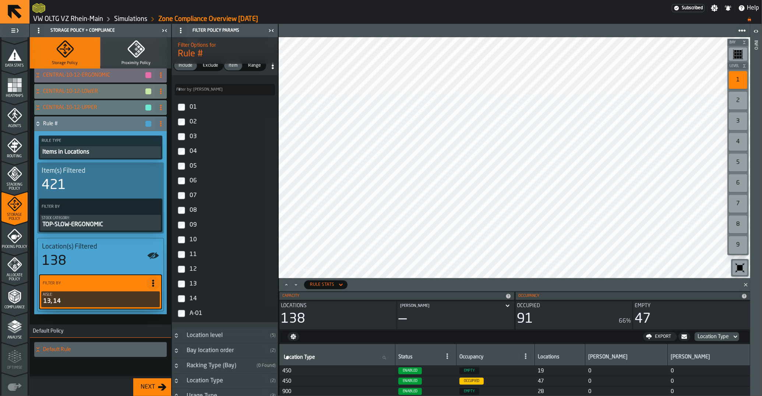
click at [161, 126] on circle at bounding box center [160, 125] width 1 height 1
click at [151, 136] on div "Rename" at bounding box center [131, 138] width 62 height 9
click at [93, 124] on input "******" at bounding box center [87, 123] width 89 height 13
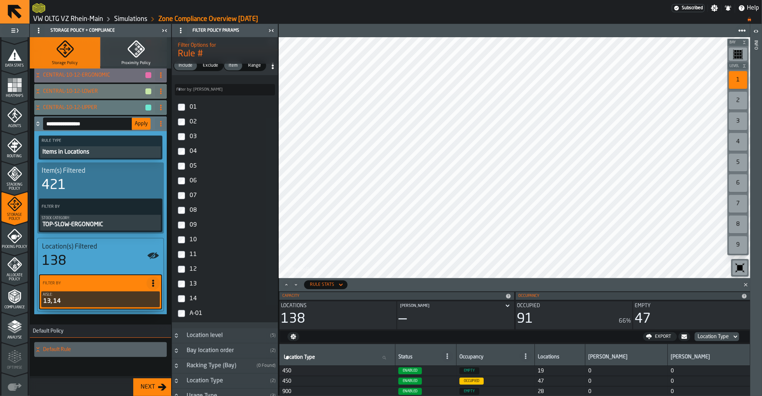
type input "**********"
click at [137, 125] on span "Apply" at bounding box center [141, 123] width 13 height 5
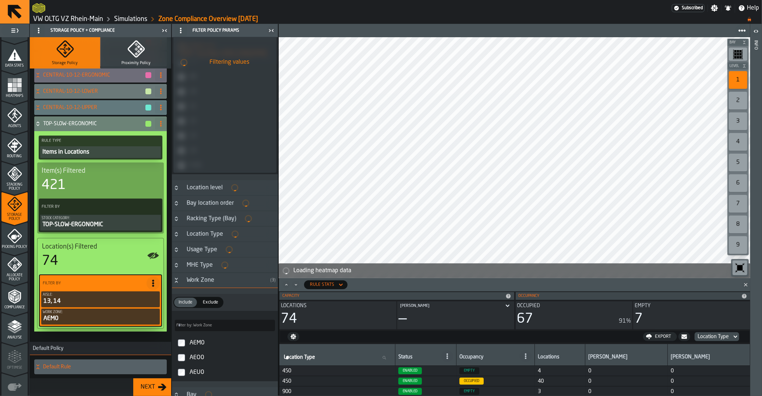
scroll to position [222, 0]
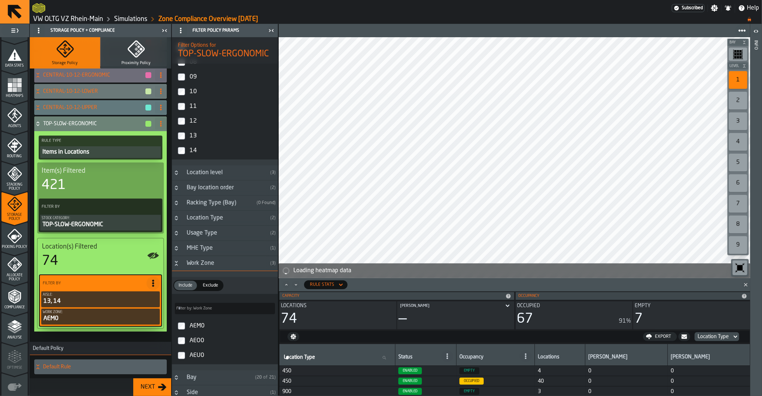
click at [75, 298] on div "13, 14" at bounding box center [101, 301] width 116 height 9
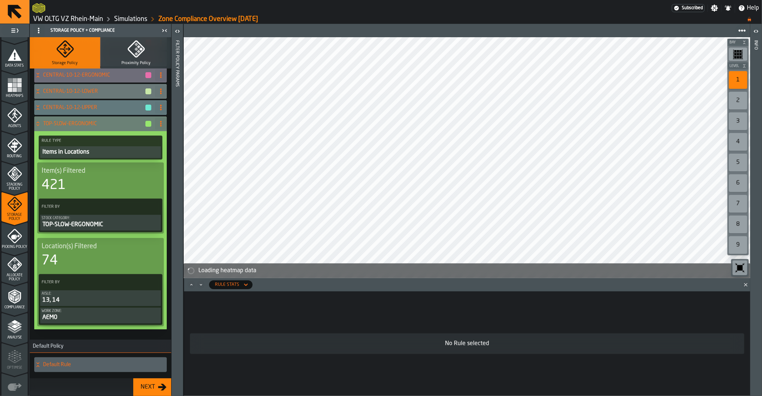
click at [86, 296] on div "13, 14" at bounding box center [101, 299] width 118 height 9
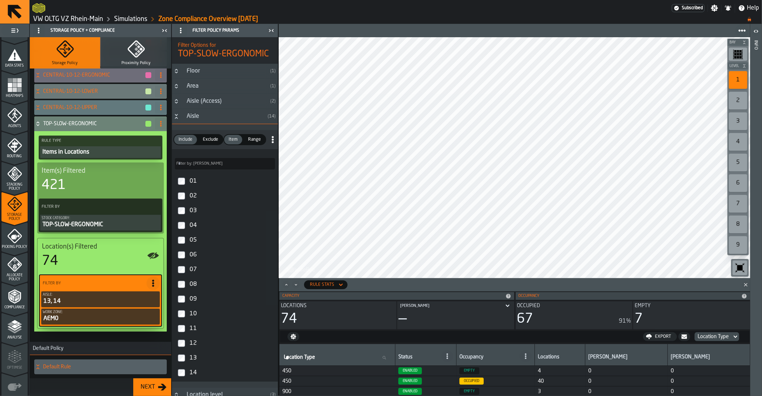
click at [256, 142] on span "Range" at bounding box center [254, 139] width 19 height 7
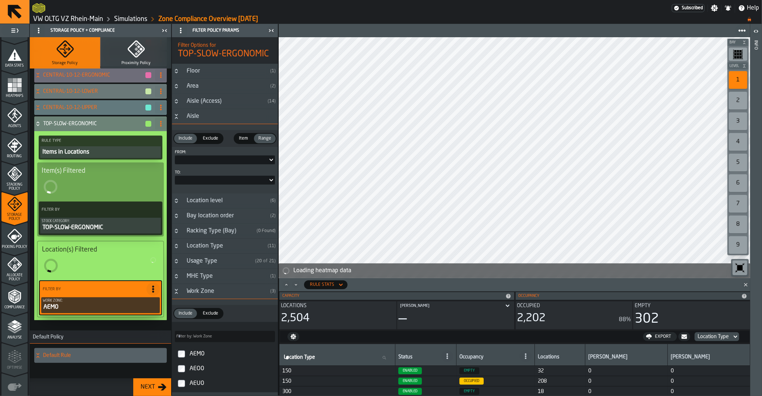
scroll to position [146, 0]
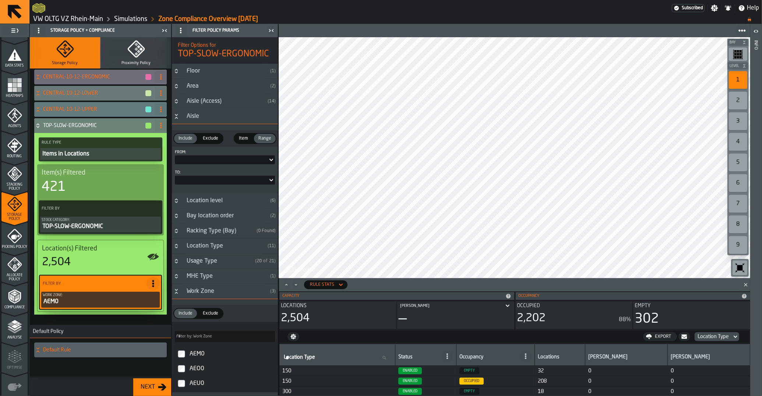
click at [270, 160] on icon at bounding box center [270, 160] width 3 height 3
click at [247, 139] on span "Item" at bounding box center [243, 138] width 15 height 7
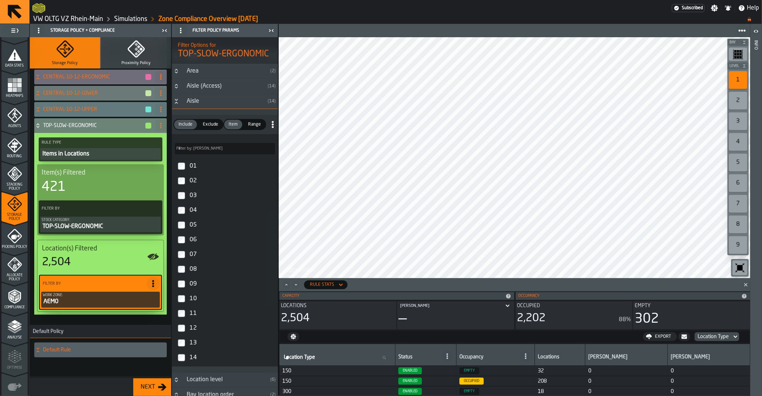
scroll to position [0, 0]
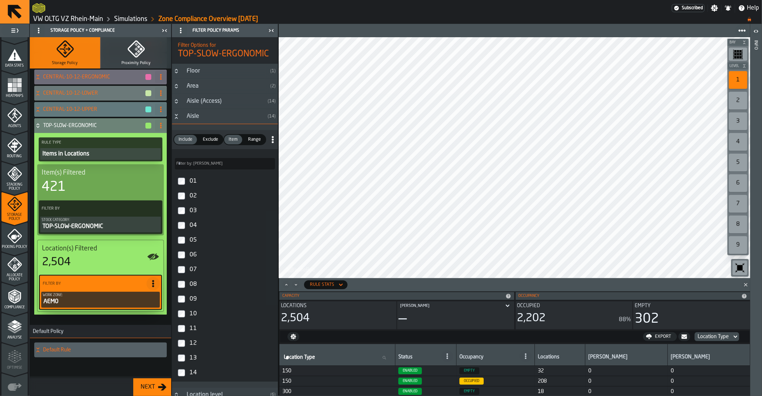
click at [185, 359] on label "13" at bounding box center [224, 357] width 103 height 15
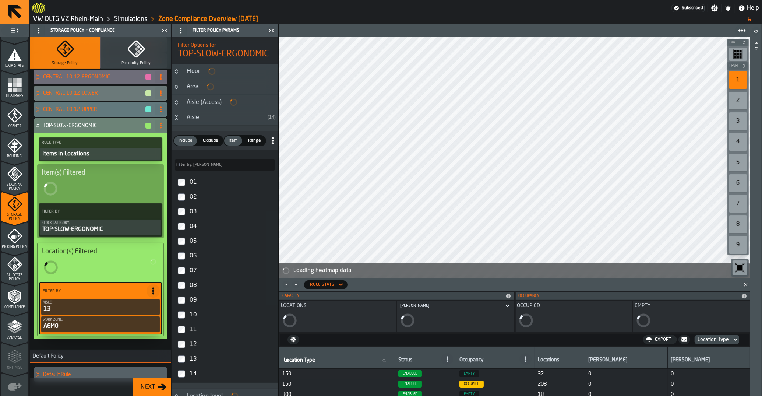
click at [185, 379] on label "14" at bounding box center [224, 373] width 103 height 15
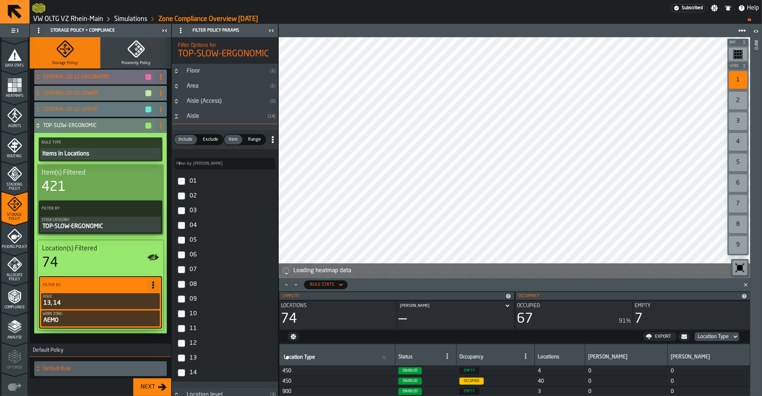
click at [41, 126] on icon at bounding box center [37, 126] width 7 height 6
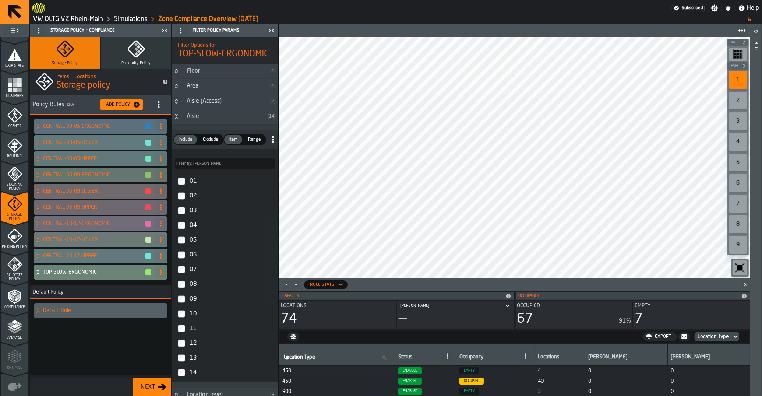
click at [113, 105] on div "Add Policy" at bounding box center [118, 104] width 30 height 5
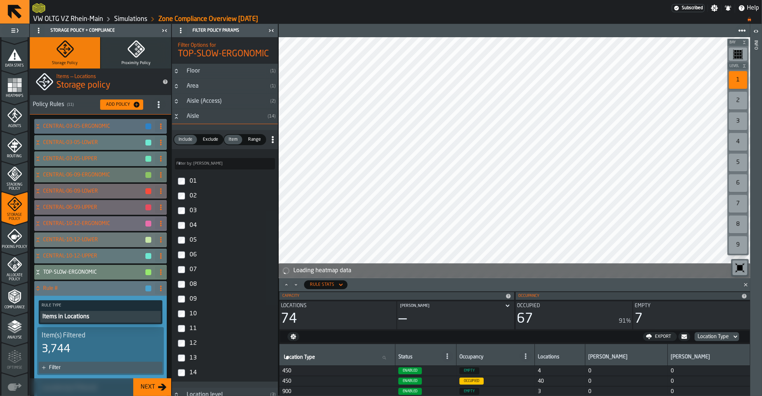
click at [160, 289] on icon at bounding box center [161, 288] width 6 height 6
click at [142, 302] on div "Rename" at bounding box center [131, 303] width 62 height 9
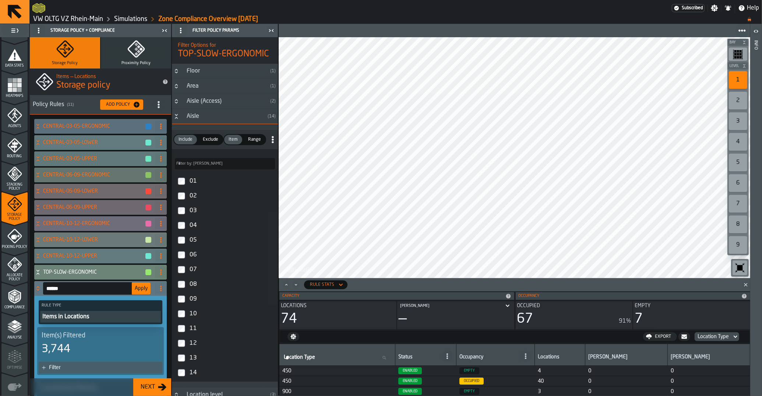
click at [84, 288] on input "******" at bounding box center [87, 288] width 89 height 13
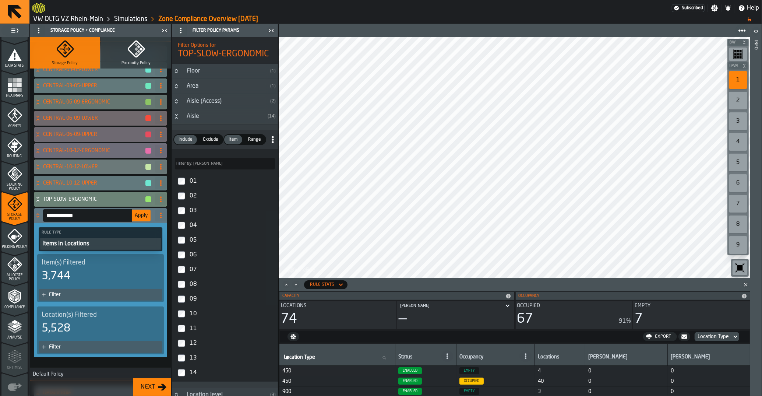
scroll to position [74, 0]
type input "**********"
click at [113, 277] on div "3,744" at bounding box center [101, 274] width 118 height 13
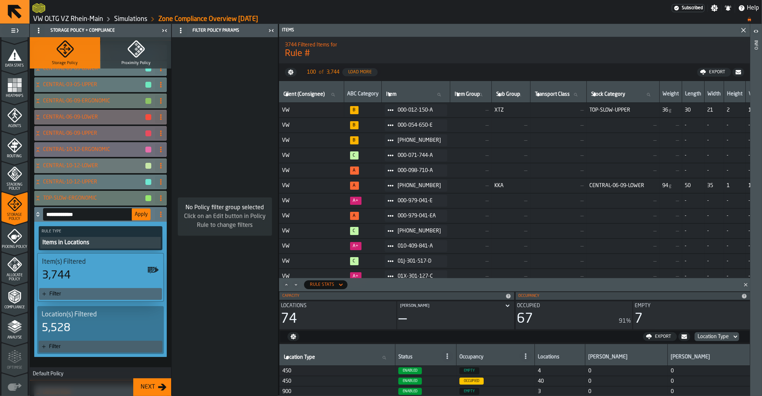
click at [66, 290] on div "Filter" at bounding box center [100, 294] width 123 height 12
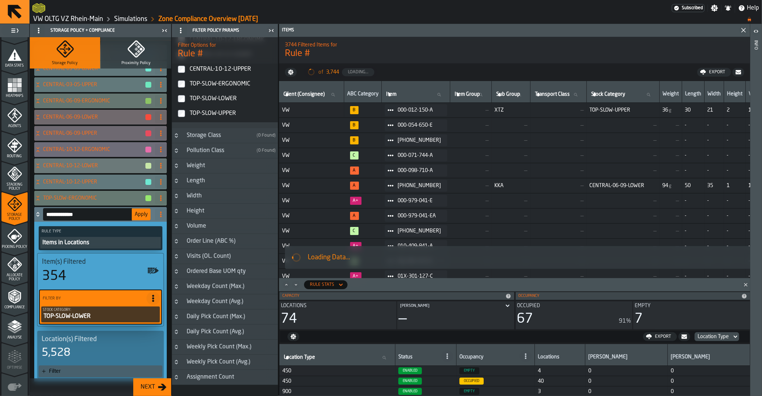
scroll to position [280, 0]
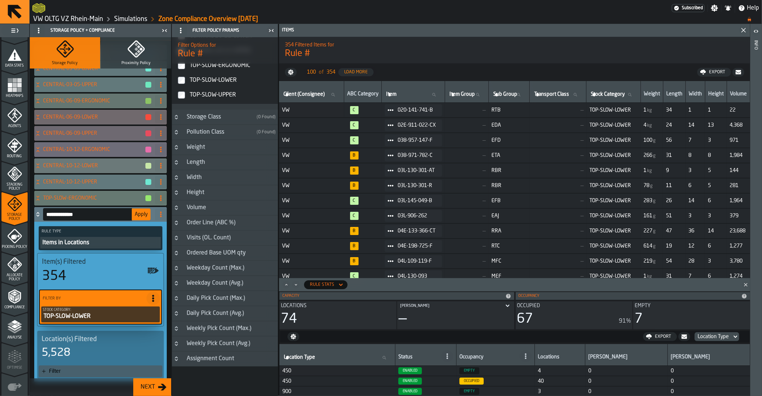
click at [136, 220] on button "Apply" at bounding box center [141, 214] width 19 height 12
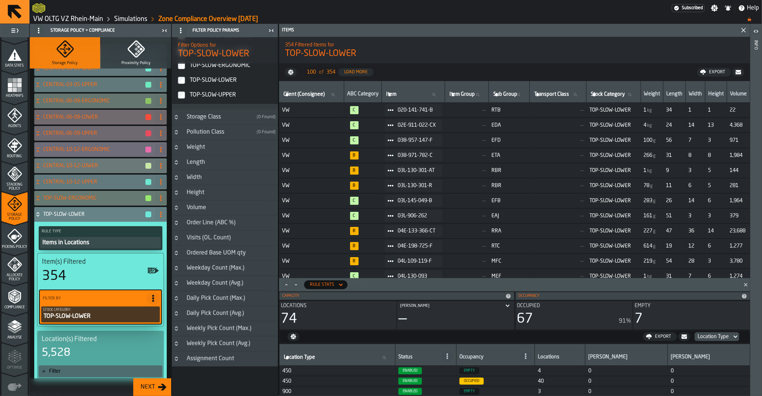
scroll to position [141, 0]
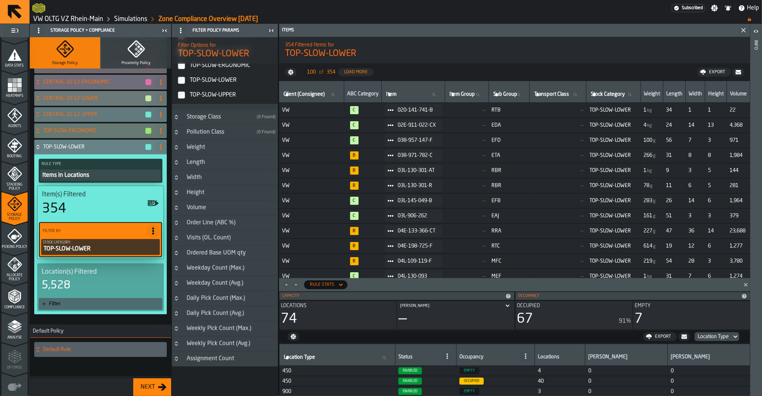
click at [72, 307] on div "Filter" at bounding box center [101, 304] width 124 height 12
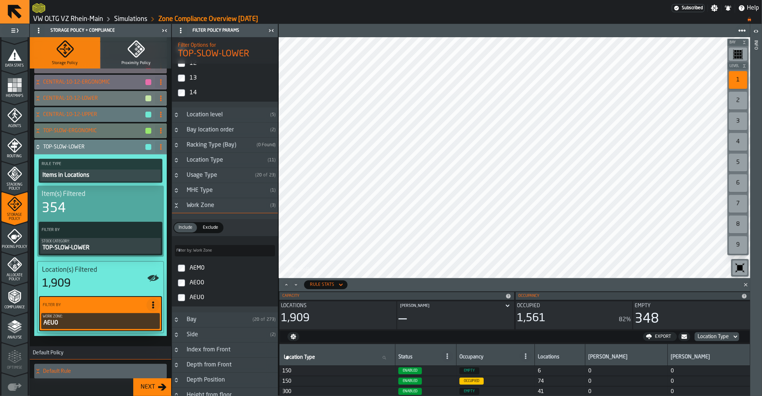
click at [38, 146] on icon at bounding box center [37, 147] width 7 height 6
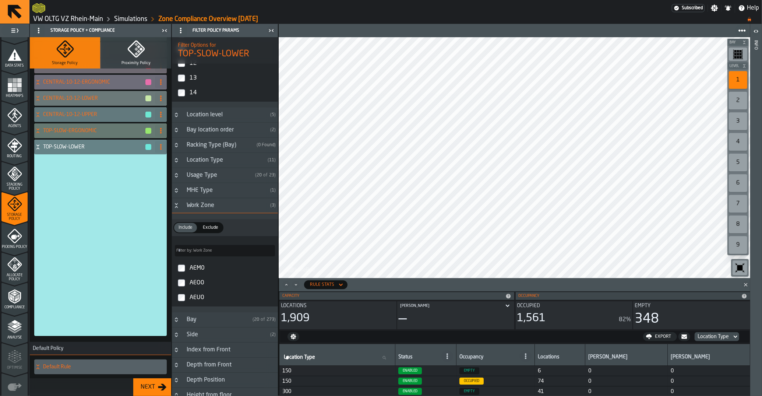
scroll to position [0, 0]
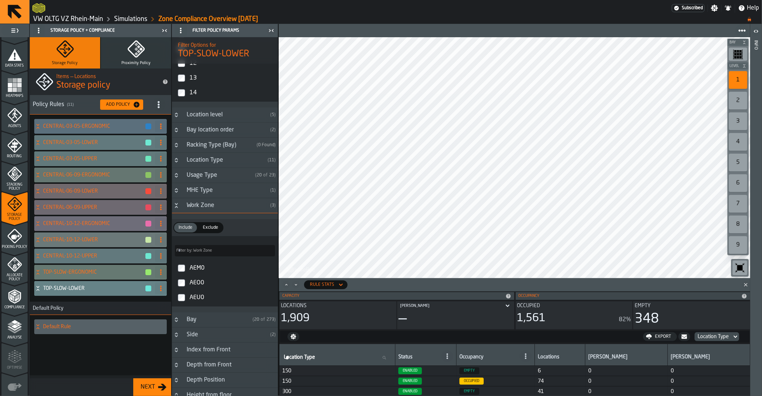
click at [110, 109] on button "Add Policy" at bounding box center [121, 104] width 43 height 10
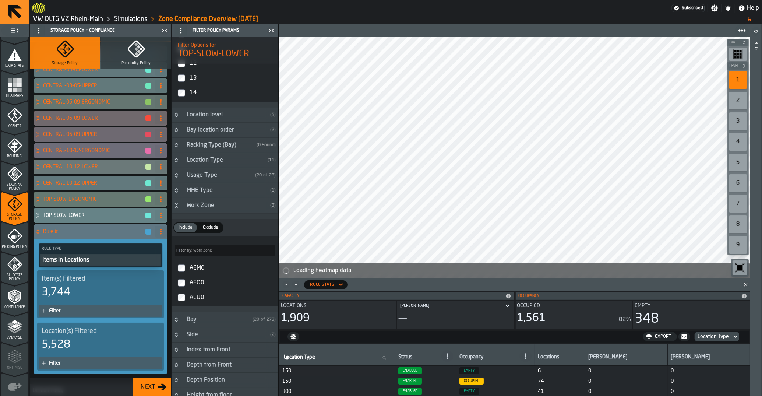
scroll to position [74, 0]
click at [161, 230] on icon at bounding box center [161, 230] width 6 height 6
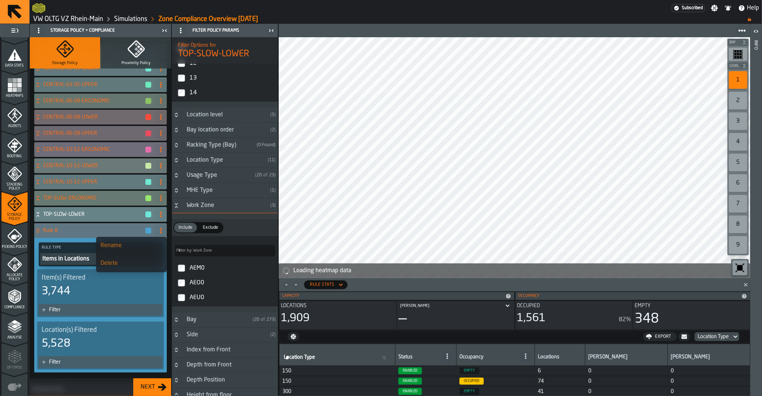
click at [157, 244] on div "Rename" at bounding box center [131, 245] width 62 height 9
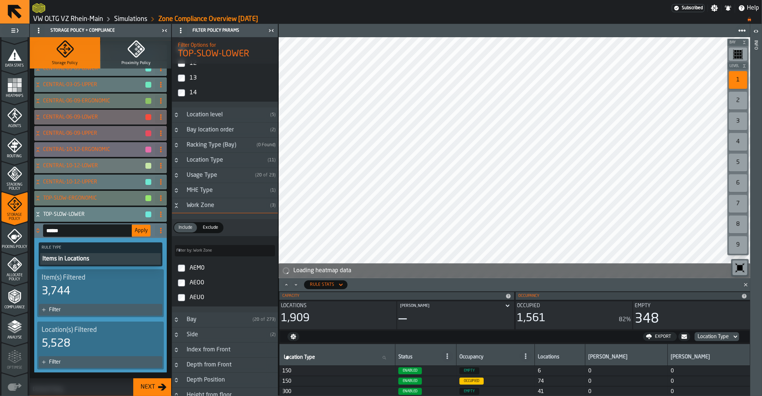
click at [82, 234] on input "******" at bounding box center [87, 230] width 89 height 13
click at [82, 233] on input "******" at bounding box center [87, 230] width 89 height 13
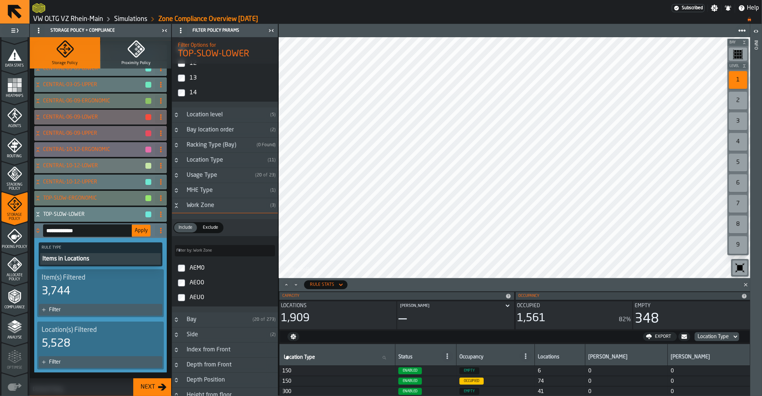
type input "**********"
click at [141, 230] on span "Apply" at bounding box center [141, 230] width 13 height 5
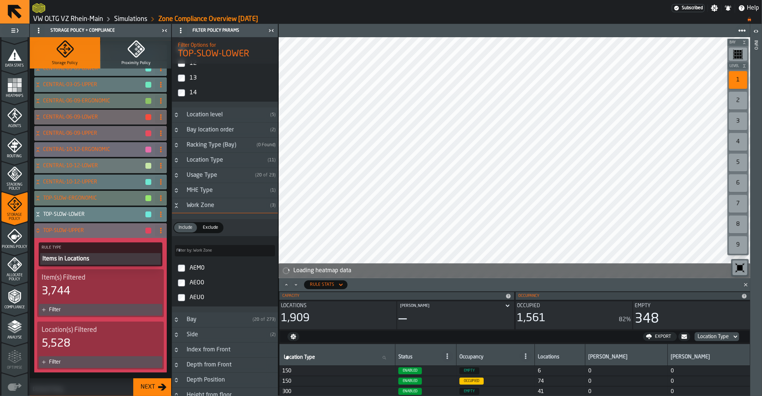
click at [164, 233] on span at bounding box center [161, 230] width 12 height 12
click at [149, 246] on div "Rename" at bounding box center [131, 245] width 62 height 9
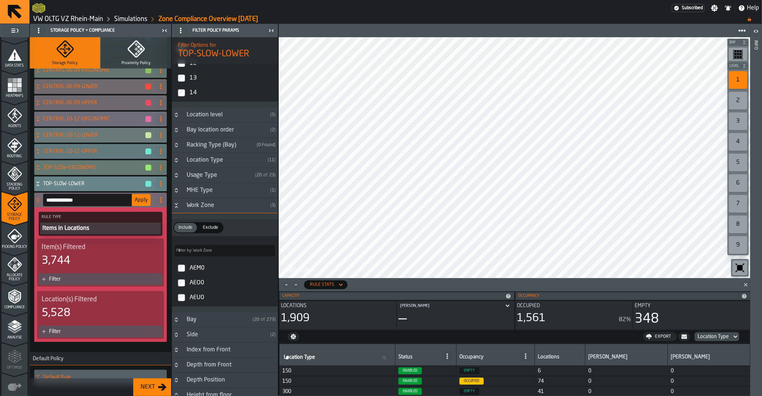
scroll to position [132, 0]
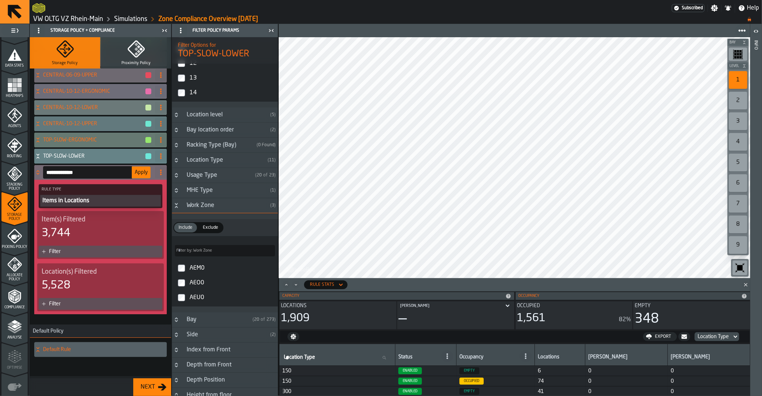
click at [63, 244] on div "Filter" at bounding box center [100, 251] width 127 height 15
click at [60, 252] on div "Filter" at bounding box center [104, 251] width 110 height 6
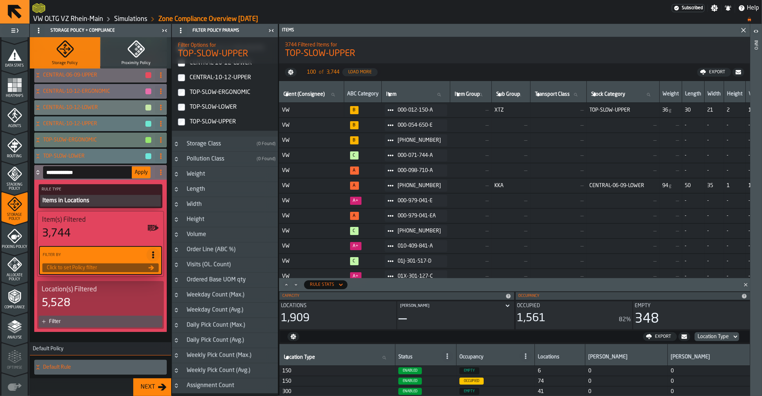
scroll to position [206, 0]
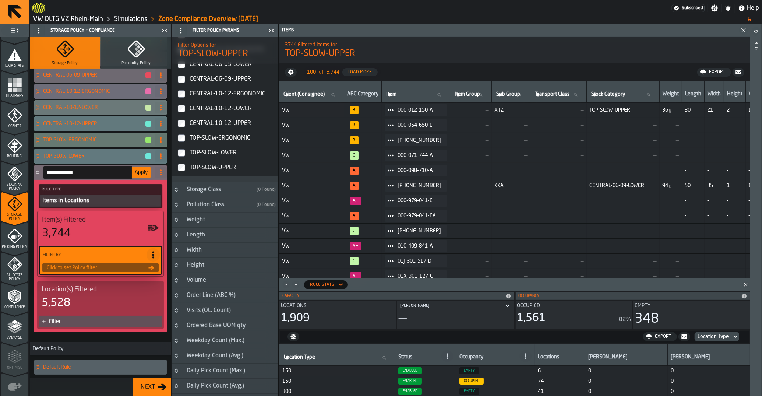
click at [185, 168] on label "TOP-SLOW-UPPER" at bounding box center [224, 167] width 103 height 15
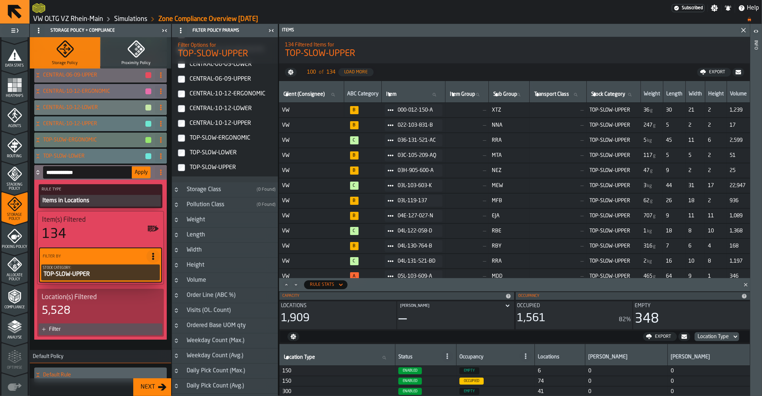
click at [137, 176] on button "Apply" at bounding box center [141, 172] width 19 height 12
click at [84, 329] on div "Filter" at bounding box center [104, 329] width 110 height 6
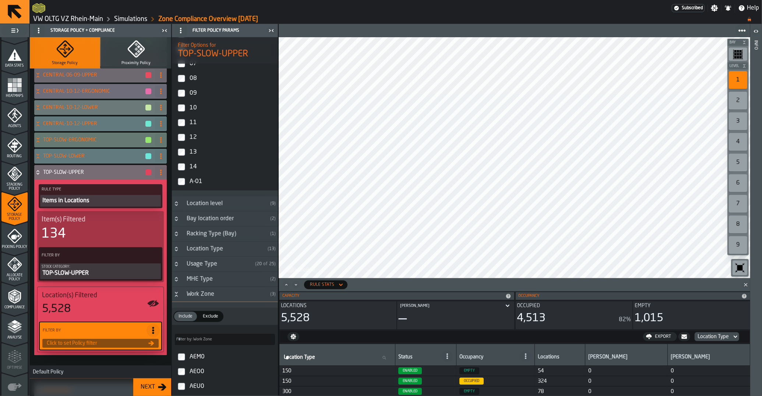
click at [186, 154] on label "13" at bounding box center [224, 152] width 103 height 15
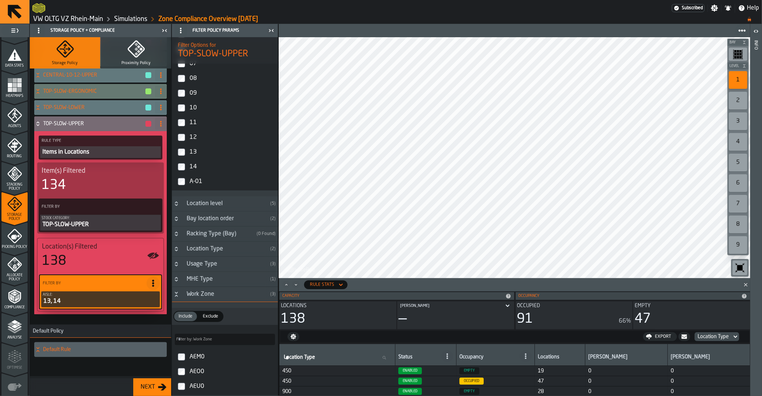
scroll to position [70, 0]
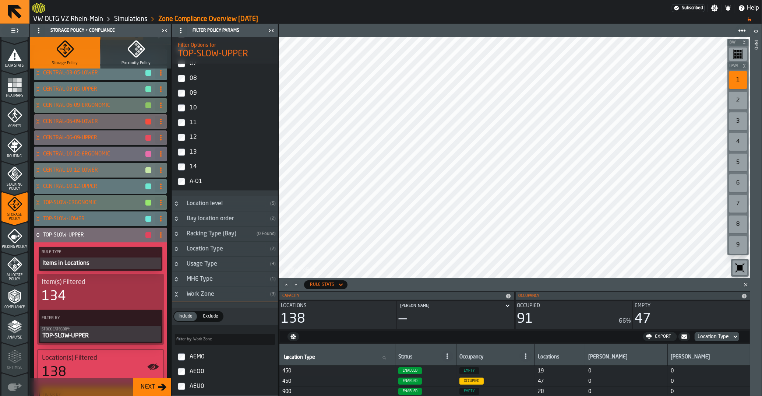
click at [38, 235] on icon at bounding box center [37, 235] width 7 height 6
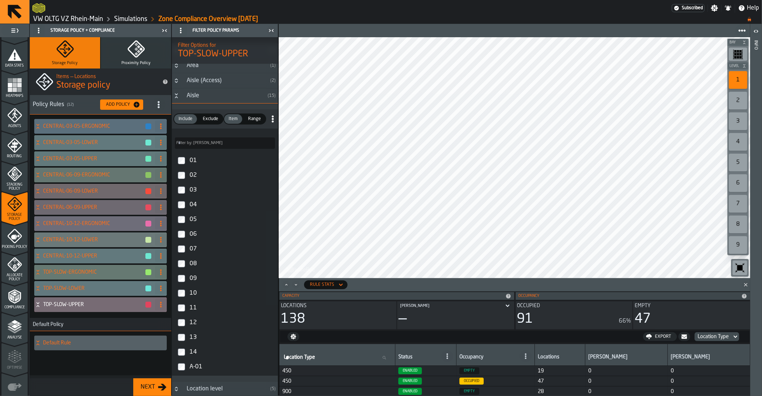
scroll to position [0, 0]
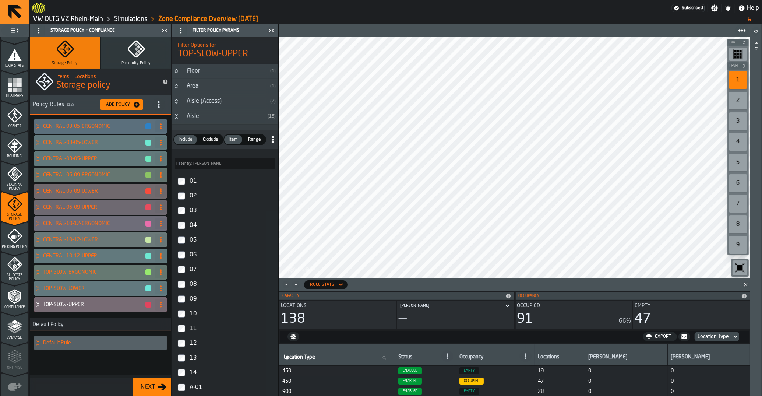
click at [176, 114] on icon "Button-Aisle-open" at bounding box center [176, 116] width 6 height 6
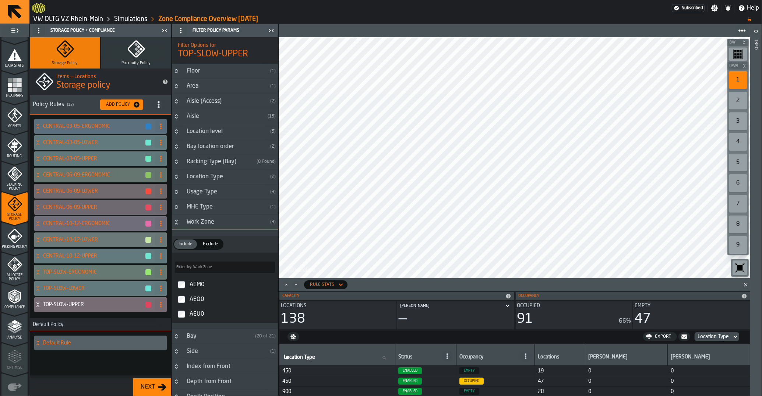
click at [181, 87] on button "Button-Area-closed" at bounding box center [176, 86] width 9 height 6
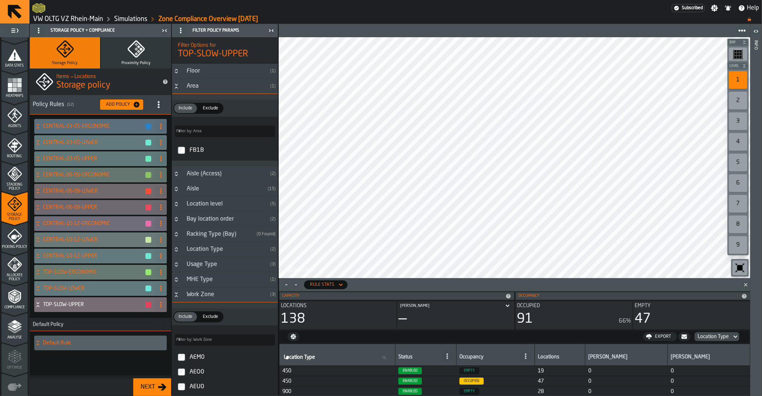
click at [181, 87] on button "Button-Area-open" at bounding box center [176, 86] width 9 height 6
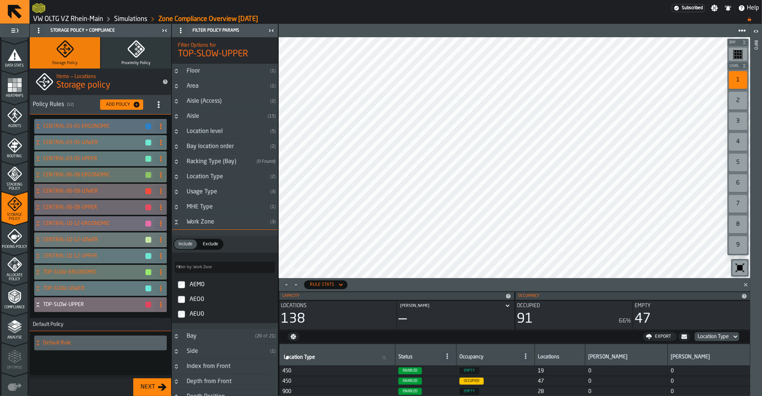
click at [180, 153] on h3 "Bay location order ( 2 )" at bounding box center [225, 146] width 106 height 15
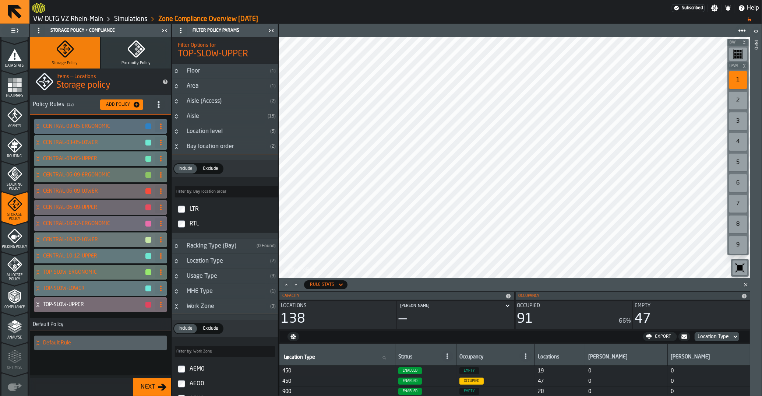
click at [180, 153] on h3 "Bay location order ( 2 )" at bounding box center [225, 146] width 106 height 15
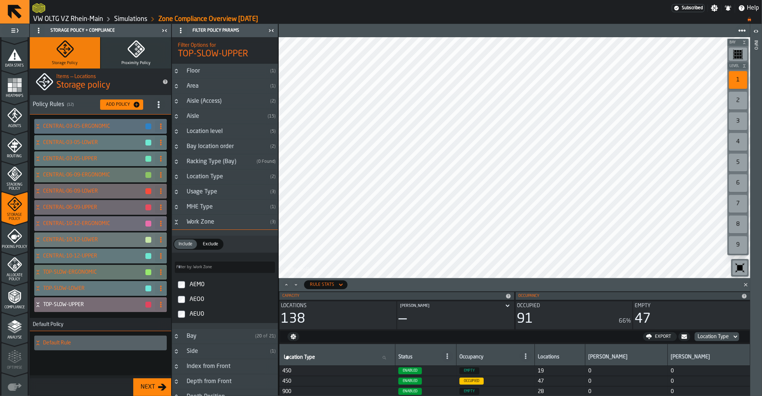
click at [175, 134] on h3 "Location level ( 5 )" at bounding box center [225, 131] width 106 height 15
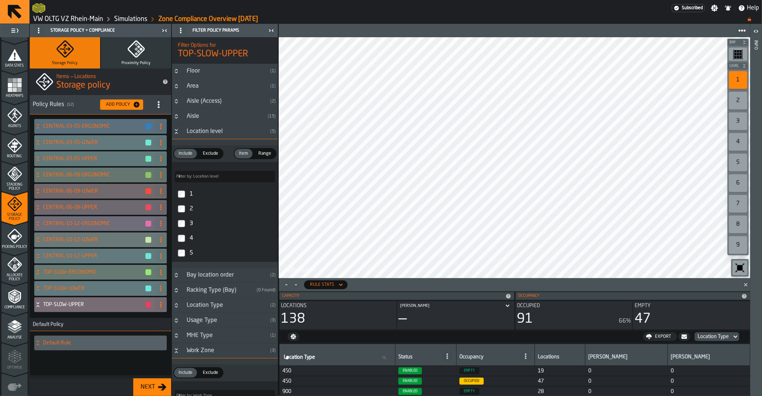
click at [175, 134] on icon "Button-Location level-open" at bounding box center [176, 131] width 6 height 6
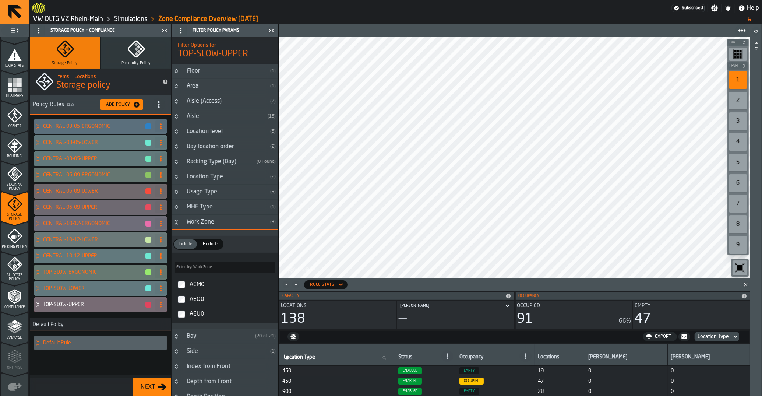
click at [179, 196] on h3 "Usage Type ( 3 )" at bounding box center [225, 191] width 106 height 15
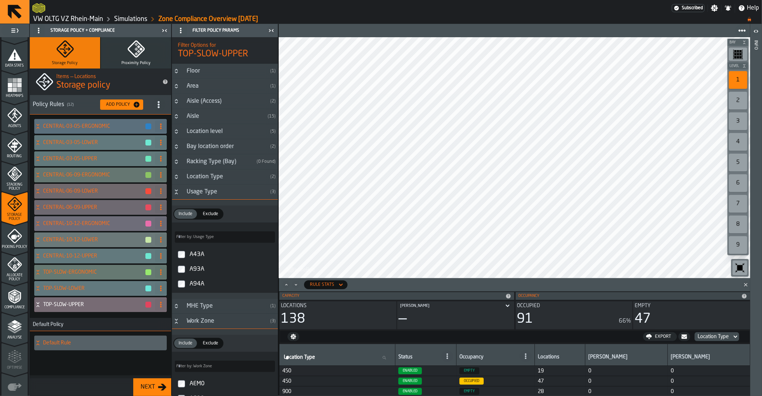
click at [179, 196] on h3 "Usage Type ( 3 )" at bounding box center [225, 191] width 106 height 15
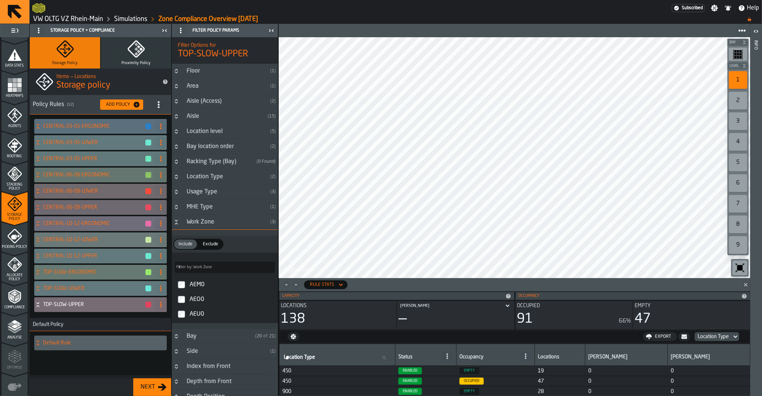
click at [173, 176] on button "Button-Location Type-closed" at bounding box center [176, 177] width 9 height 6
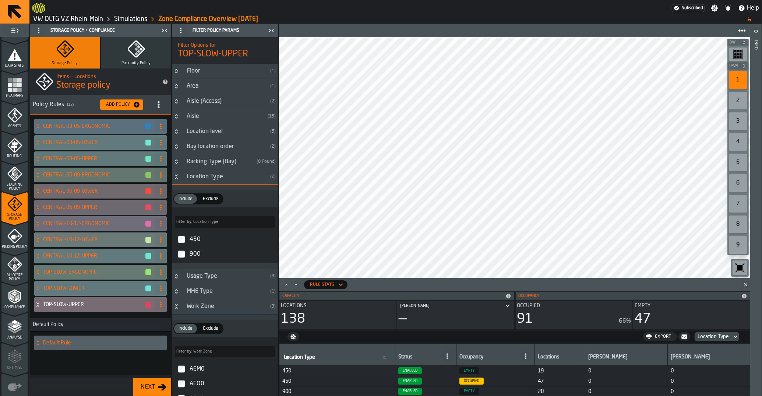
click at [176, 177] on icon "Button-Location Type-open" at bounding box center [176, 177] width 6 height 6
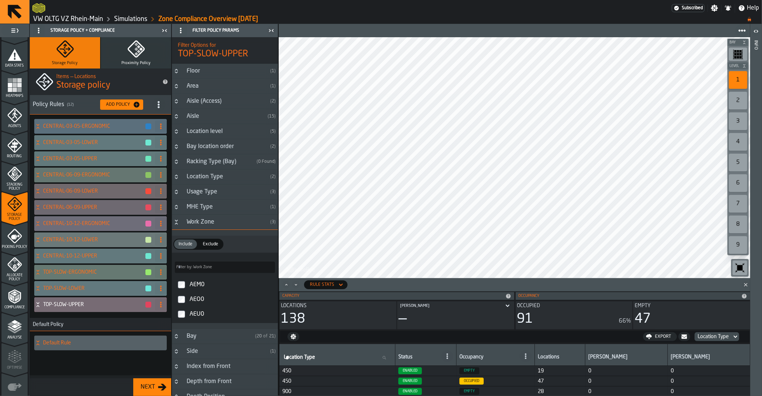
click at [181, 221] on button "Button-Work Zone-open" at bounding box center [176, 222] width 9 height 6
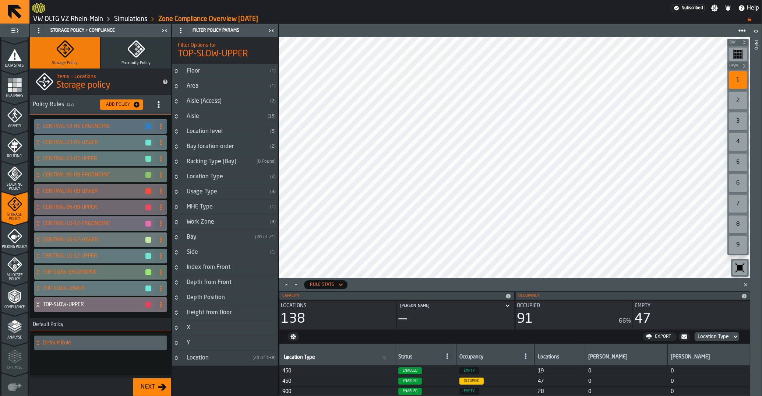
click at [174, 270] on icon "Button-Index from Front-closed" at bounding box center [176, 267] width 6 height 6
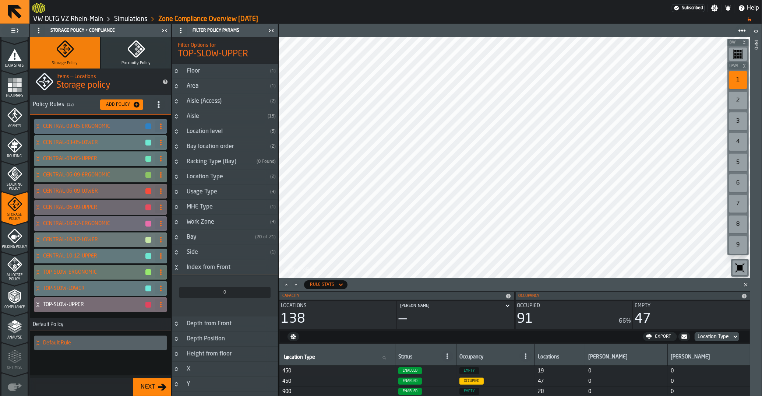
click at [175, 270] on icon "Button-Index from Front-open" at bounding box center [176, 267] width 6 height 6
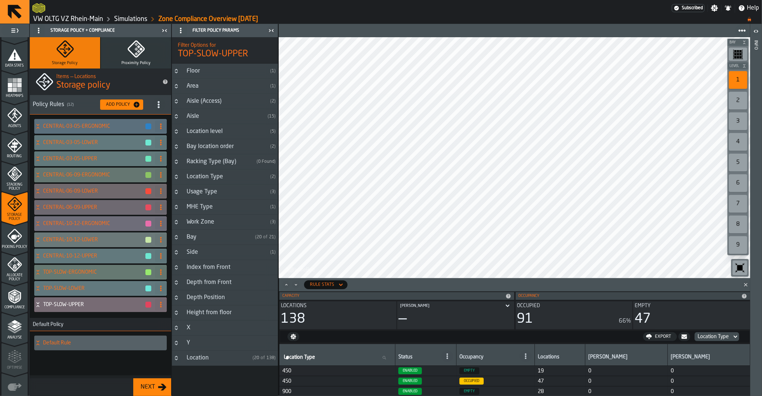
click at [179, 314] on icon "Button-Height from floor-closed" at bounding box center [176, 312] width 6 height 6
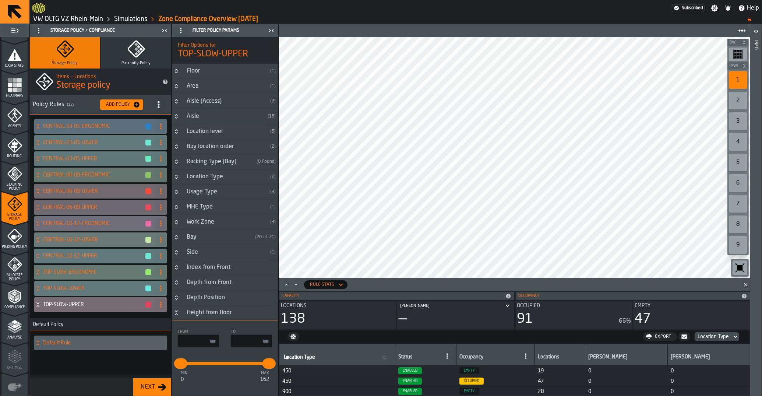
click at [179, 314] on icon "Button-Height from floor-open" at bounding box center [176, 312] width 6 height 6
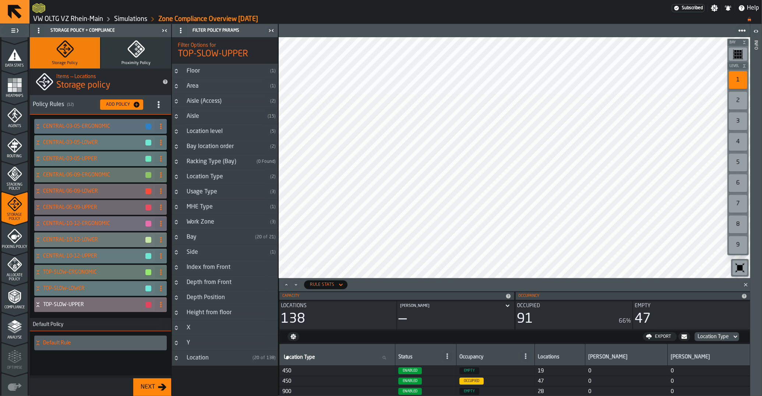
click at [174, 330] on icon "Button-X-closed" at bounding box center [176, 328] width 6 height 6
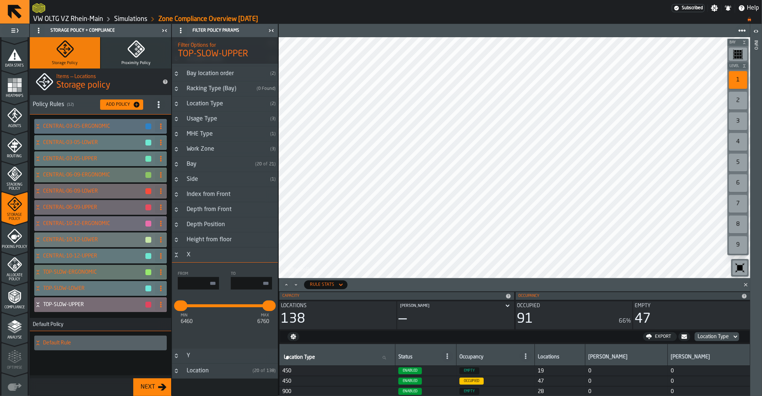
scroll to position [74, 0]
click at [175, 254] on icon "Button-X-open" at bounding box center [176, 254] width 6 height 6
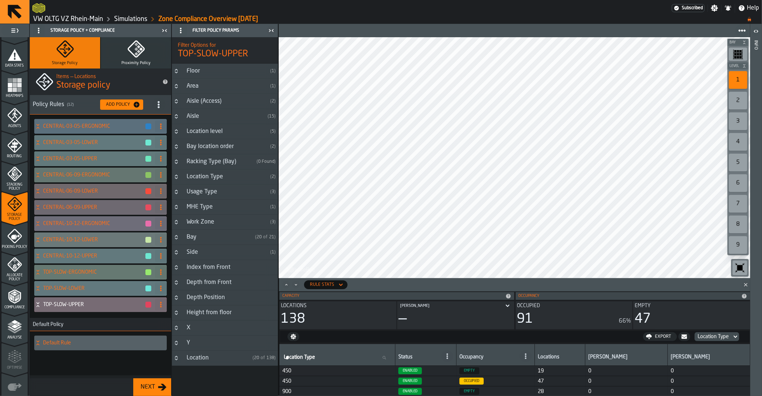
click at [178, 362] on h3 "Location ( 20 of 138 )" at bounding box center [225, 357] width 106 height 15
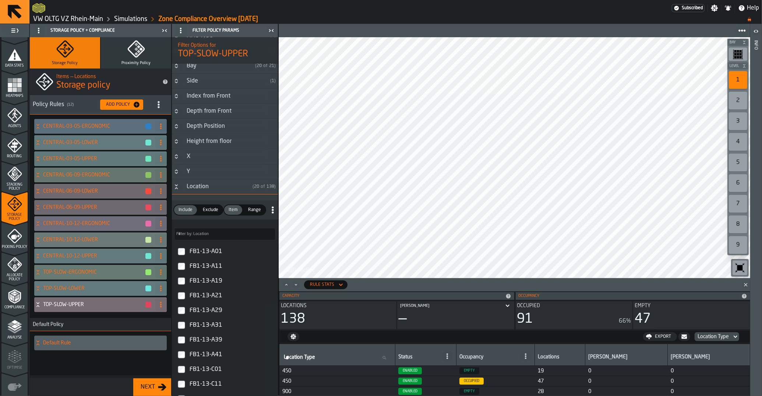
scroll to position [185, 0]
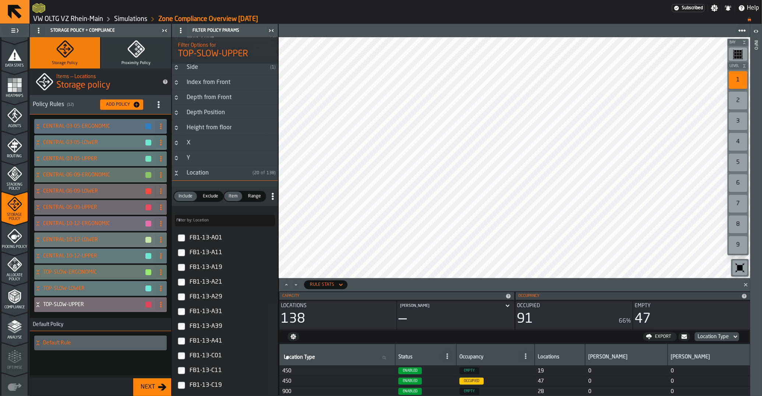
click at [252, 198] on span "Range" at bounding box center [254, 196] width 19 height 7
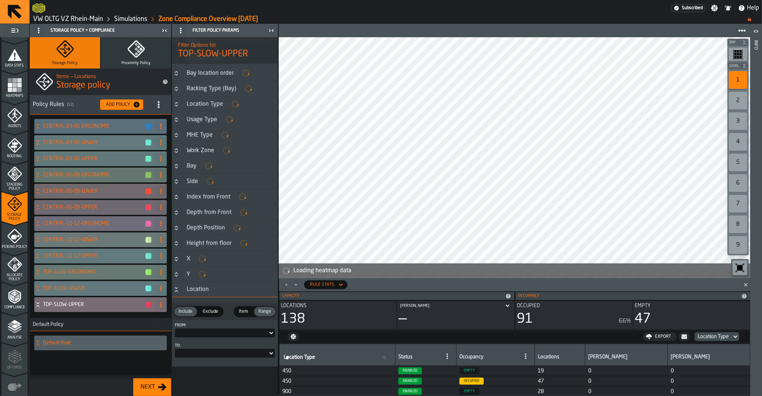
scroll to position [70, 0]
click at [225, 331] on div at bounding box center [221, 332] width 93 height 3
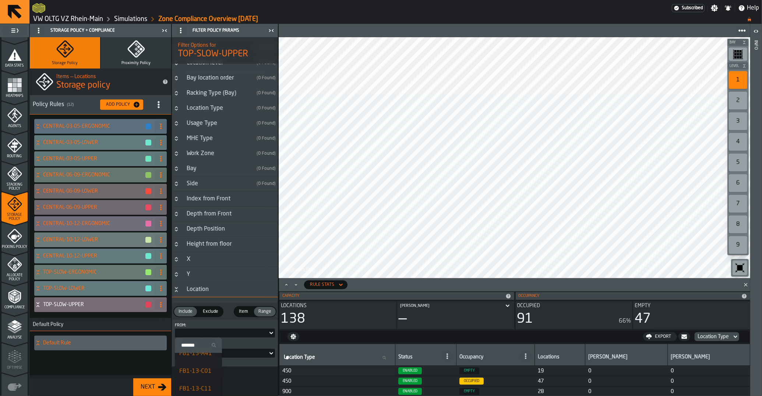
scroll to position [148, 0]
click at [247, 384] on div "Filter Options for TOP-SLOW-UPPER Floor ( 0 Found ) Area ( 0 Found ) Aisle (Acc…" at bounding box center [225, 216] width 106 height 358
click at [246, 312] on span "Item" at bounding box center [243, 311] width 15 height 7
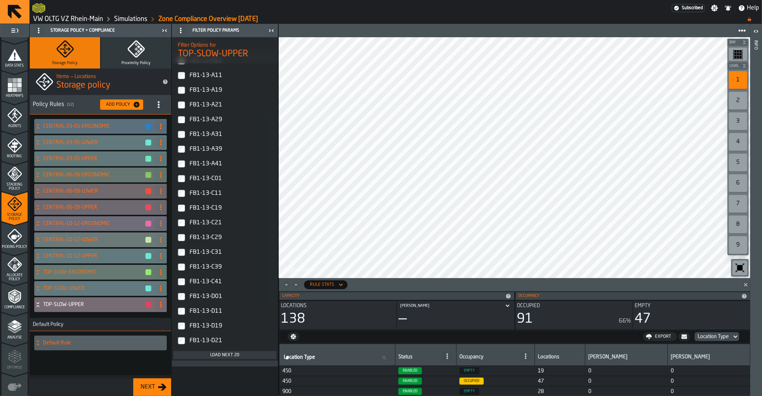
scroll to position [215, 0]
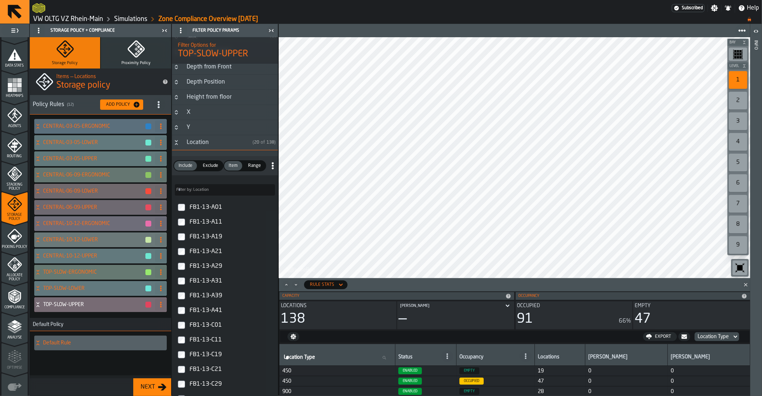
click at [179, 147] on h3 "Location ( 20 of 138 )" at bounding box center [225, 142] width 106 height 15
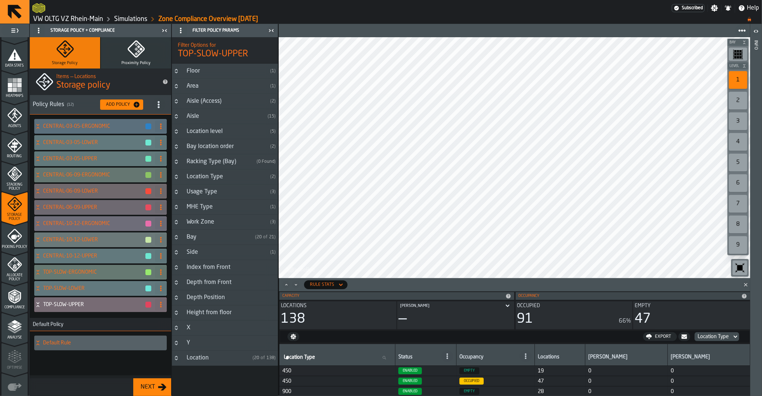
scroll to position [0, 0]
click at [184, 251] on div "Side" at bounding box center [224, 252] width 85 height 9
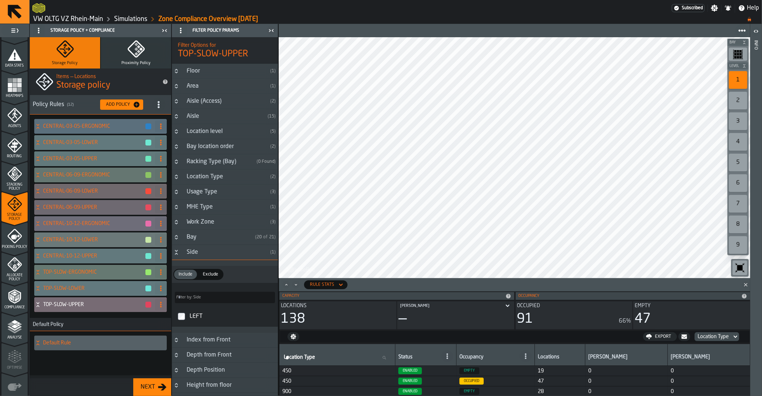
click at [184, 251] on div "Side" at bounding box center [224, 252] width 85 height 9
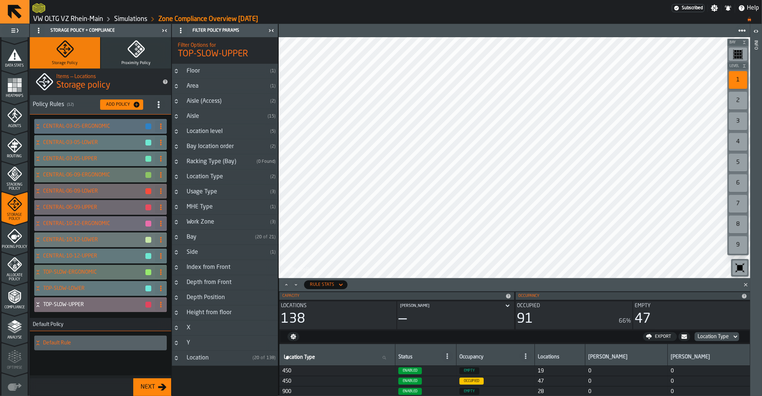
click at [176, 270] on icon "Button-Index from Front-closed" at bounding box center [176, 267] width 6 height 6
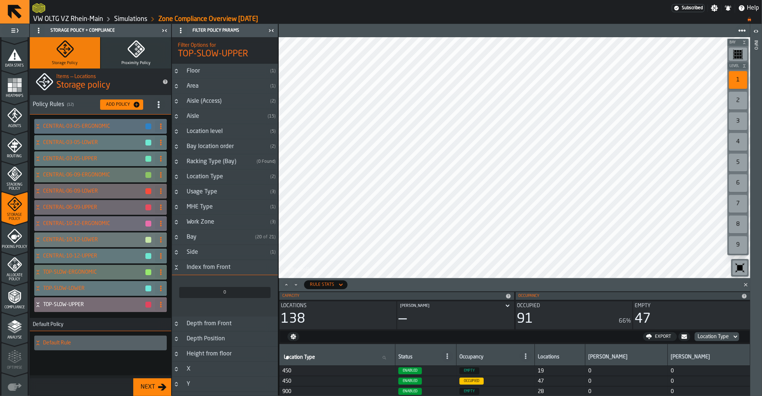
click at [176, 270] on icon "Button-Index from Front-open" at bounding box center [176, 267] width 6 height 6
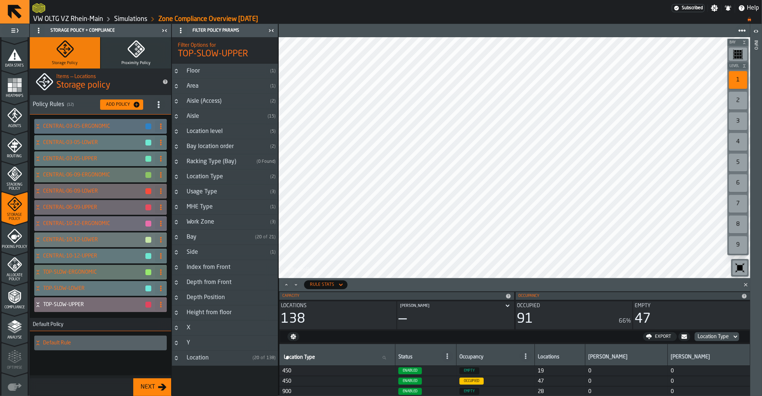
click at [175, 280] on h3 "Depth from Front" at bounding box center [225, 282] width 106 height 15
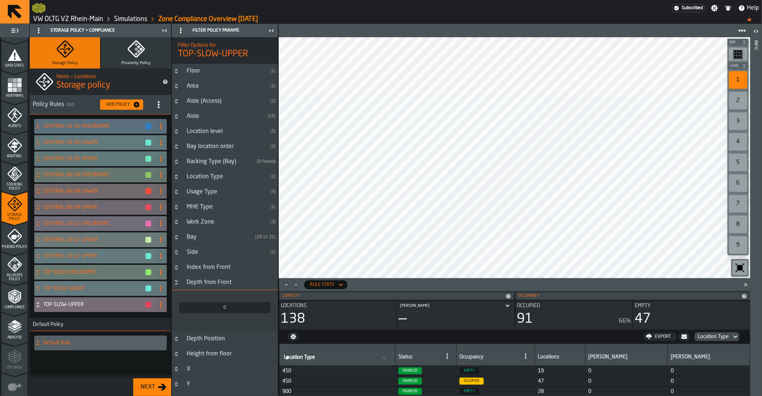
click at [175, 280] on icon "Button-Depth from Front-open" at bounding box center [176, 282] width 6 height 6
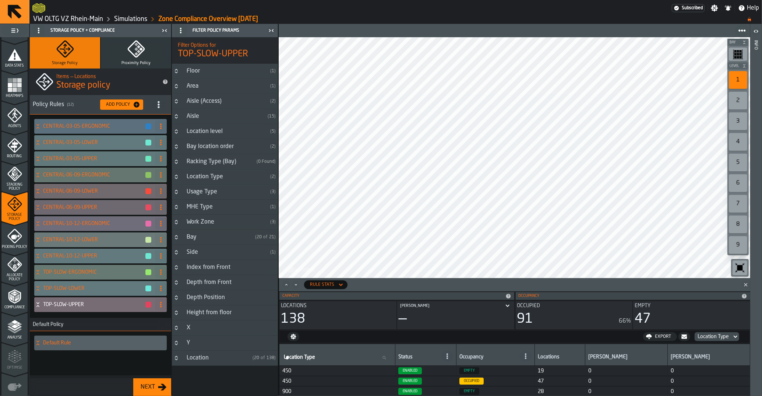
click at [194, 92] on h3 "Area ( 1 )" at bounding box center [225, 86] width 106 height 15
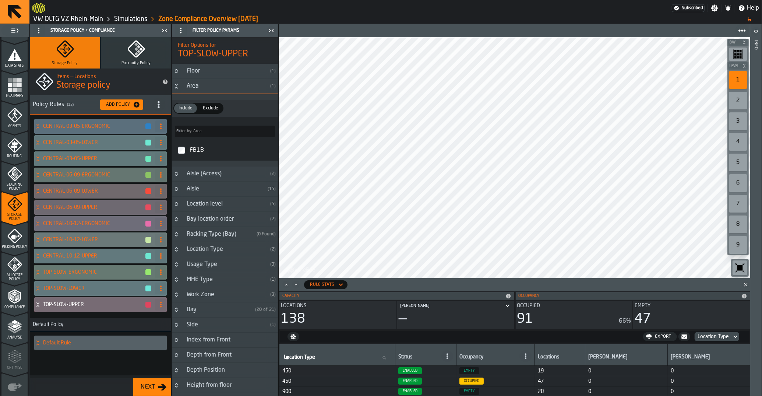
click at [194, 92] on h3 "Area ( 1 )" at bounding box center [225, 86] width 106 height 15
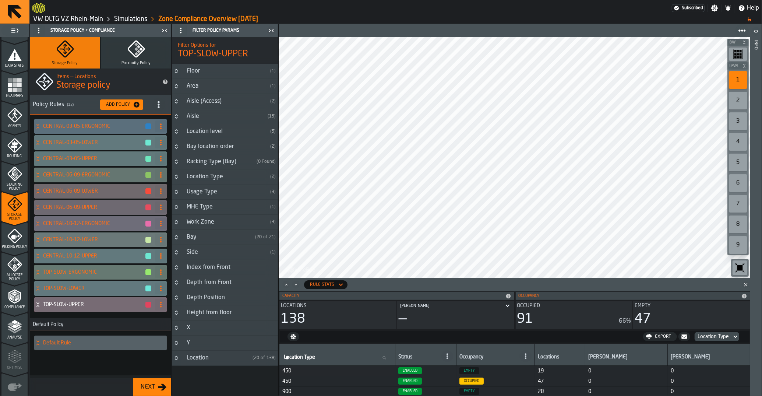
click at [196, 74] on div "Floor" at bounding box center [224, 71] width 85 height 9
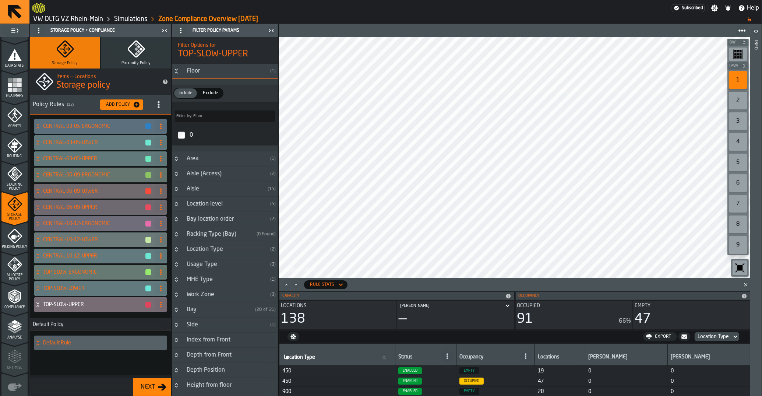
click at [196, 74] on div "Floor" at bounding box center [224, 71] width 85 height 9
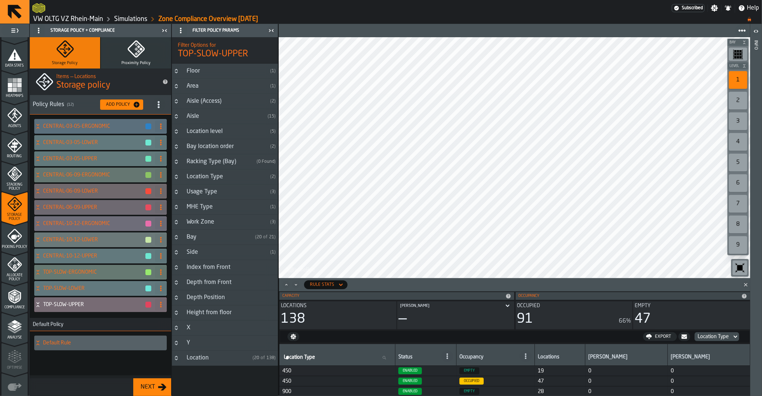
click at [200, 104] on div "Aisle (Access)" at bounding box center [224, 101] width 85 height 9
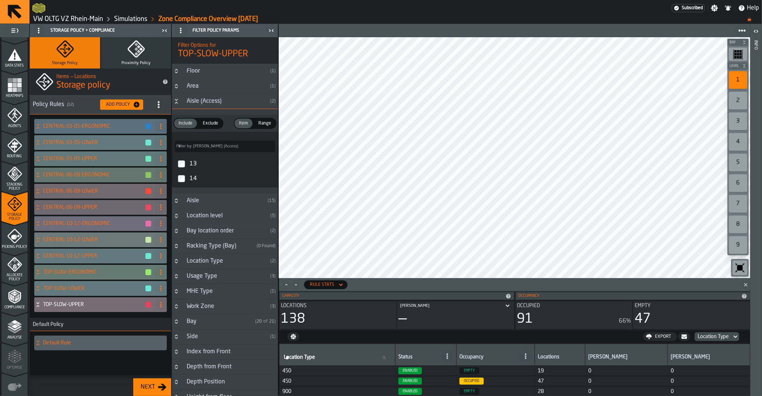
click at [200, 104] on div "Aisle (Access)" at bounding box center [224, 101] width 85 height 9
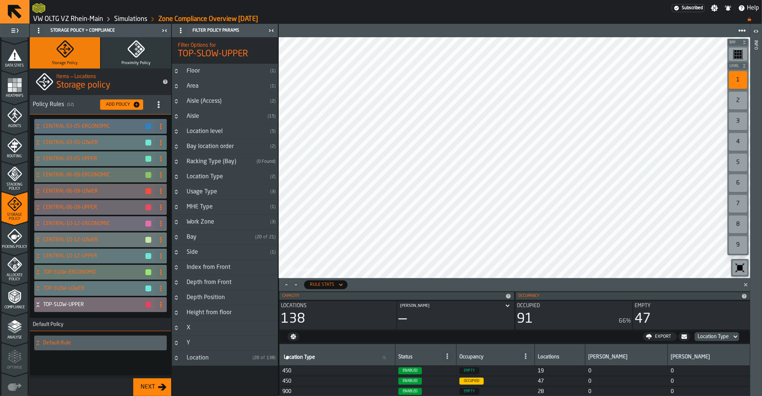
click at [197, 131] on div "Location level" at bounding box center [224, 131] width 85 height 9
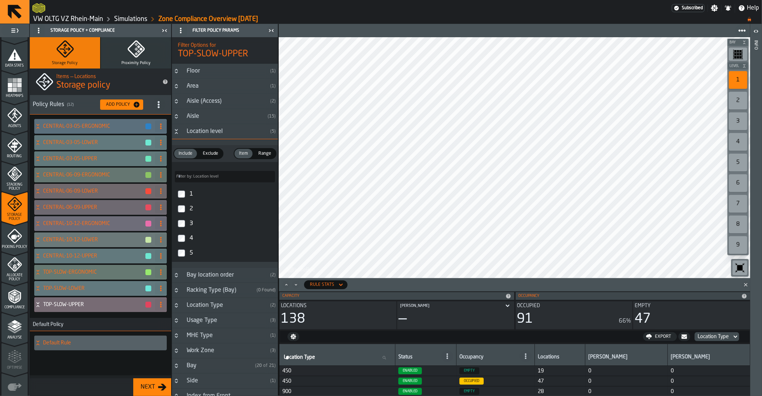
click at [204, 136] on div "Location level" at bounding box center [224, 131] width 85 height 9
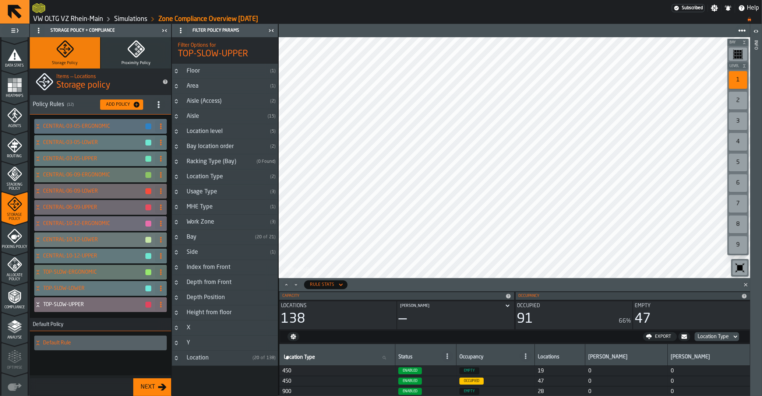
click at [204, 162] on div "Racking Type (Bay)" at bounding box center [217, 161] width 71 height 9
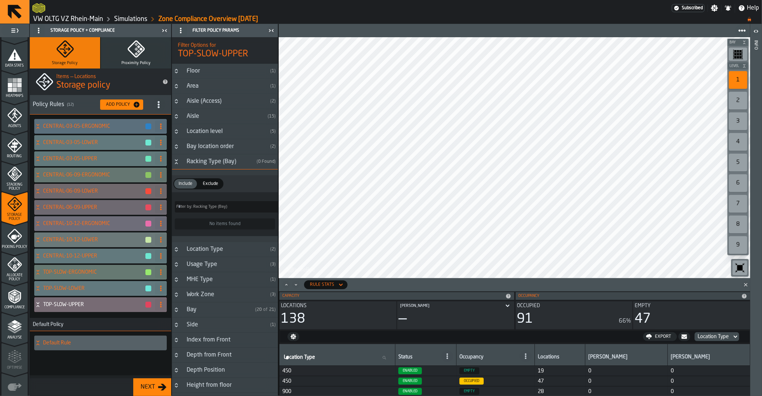
click at [204, 162] on div "Racking Type (Bay)" at bounding box center [217, 161] width 71 height 9
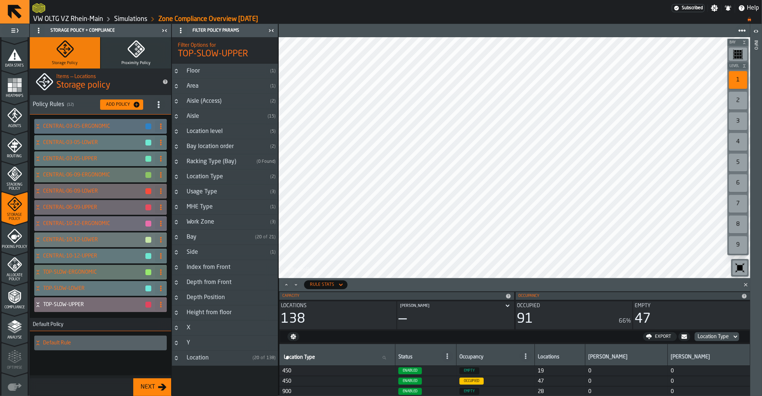
click at [228, 163] on div "Racking Type (Bay)" at bounding box center [217, 161] width 71 height 9
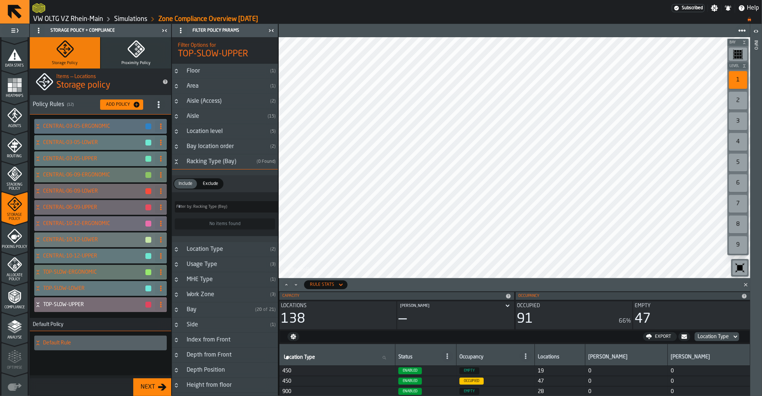
click at [228, 163] on div "Racking Type (Bay)" at bounding box center [217, 161] width 71 height 9
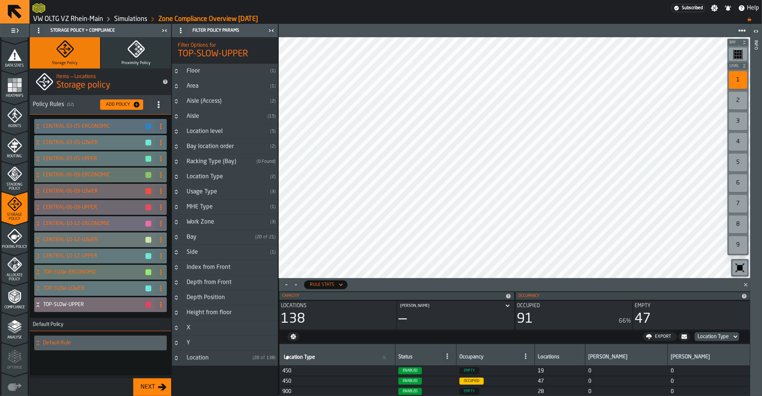
click at [218, 175] on div "Location Type" at bounding box center [224, 176] width 85 height 9
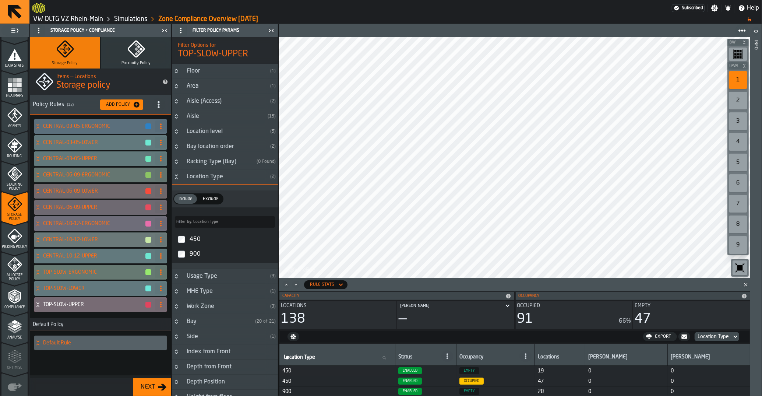
click at [218, 175] on div "Location Type" at bounding box center [224, 176] width 85 height 9
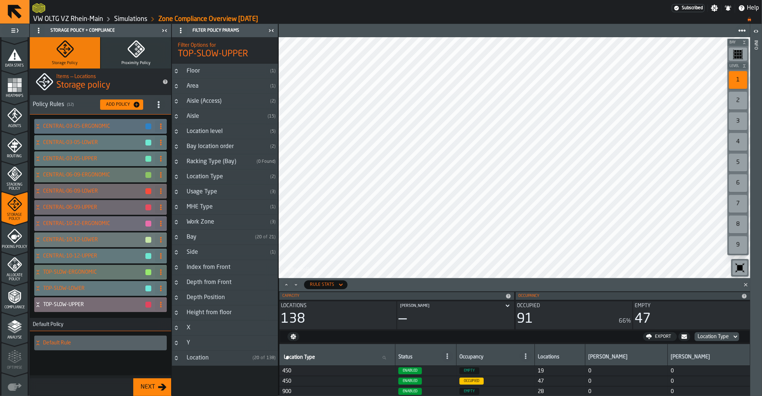
click at [208, 193] on div "Usage Type" at bounding box center [224, 191] width 85 height 9
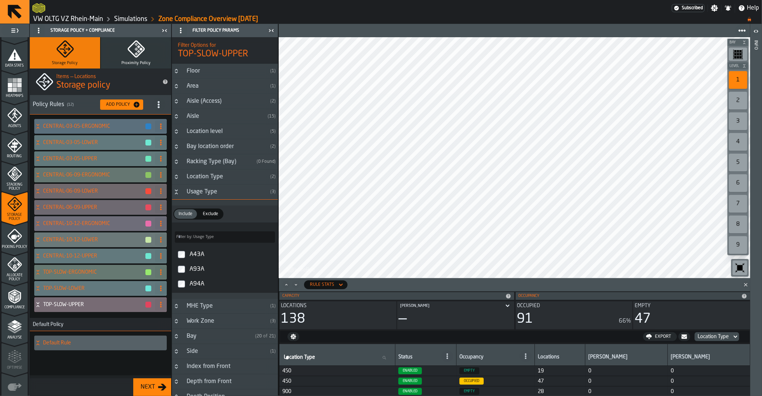
click at [208, 193] on div "Usage Type" at bounding box center [224, 191] width 85 height 9
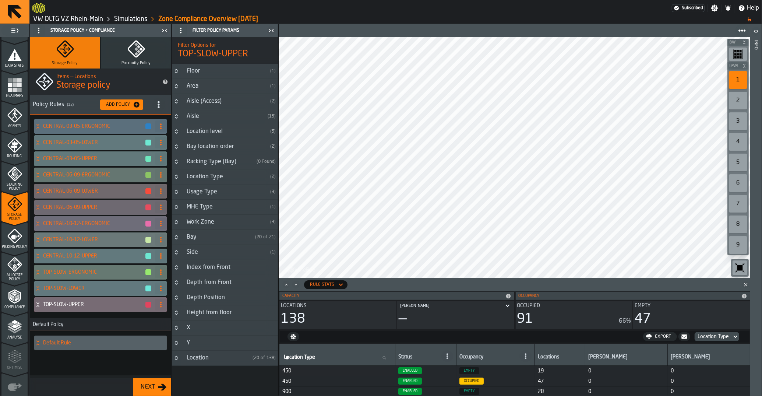
click at [210, 205] on div "MHE Type" at bounding box center [224, 206] width 85 height 9
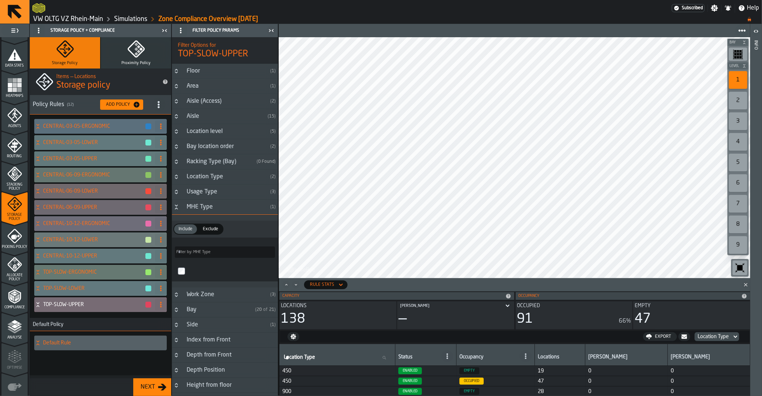
click at [209, 208] on div "MHE Type" at bounding box center [224, 206] width 85 height 9
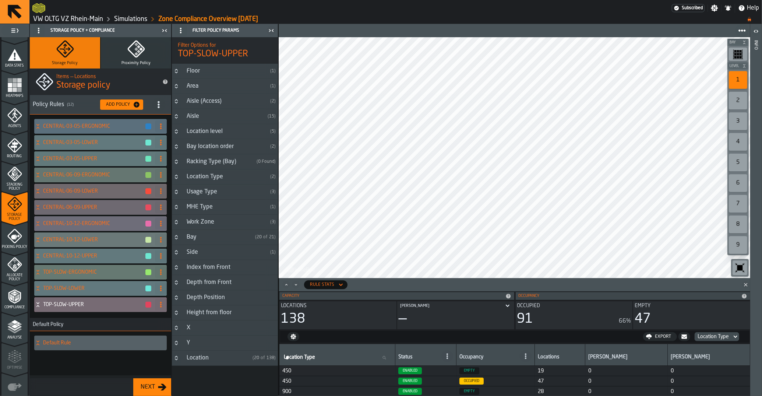
click at [210, 207] on div "MHE Type" at bounding box center [224, 206] width 85 height 9
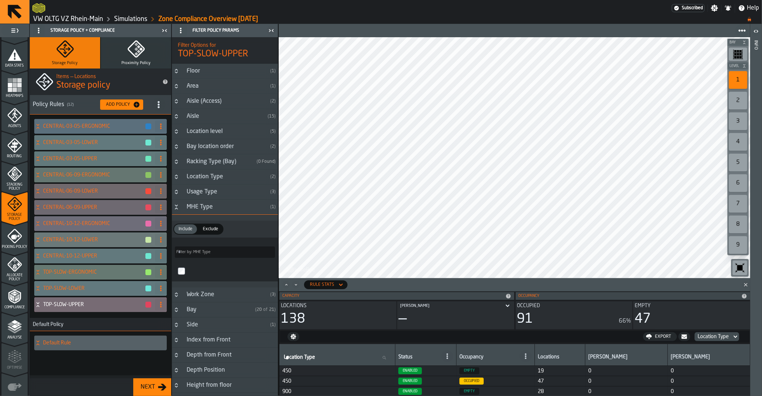
click at [210, 207] on div "MHE Type" at bounding box center [224, 206] width 85 height 9
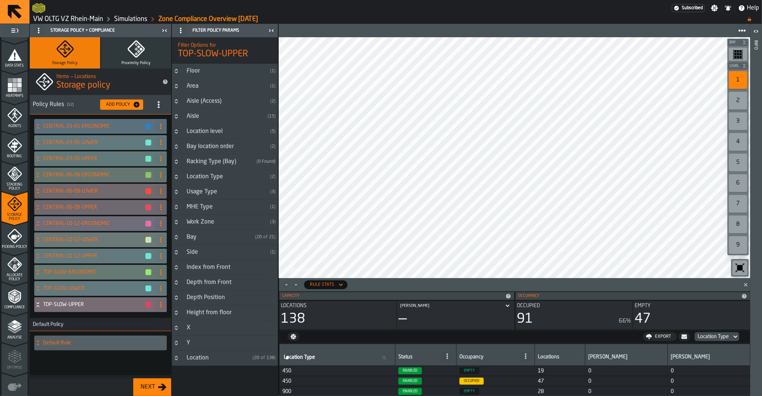
click at [204, 210] on div "MHE Type" at bounding box center [224, 206] width 85 height 9
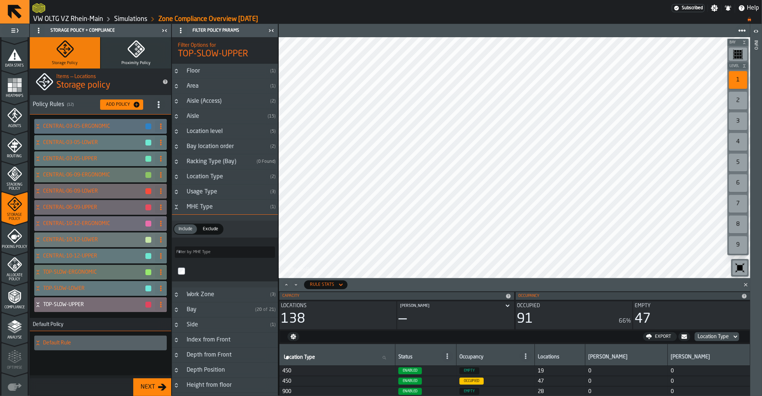
click at [201, 206] on div "MHE Type" at bounding box center [224, 206] width 85 height 9
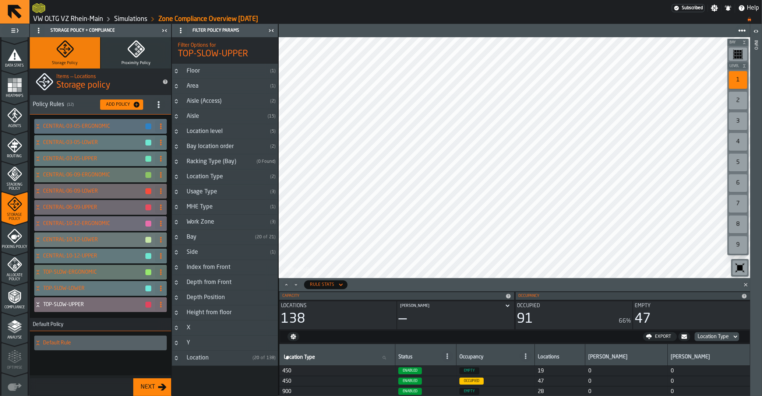
click at [210, 208] on div "MHE Type" at bounding box center [224, 206] width 85 height 9
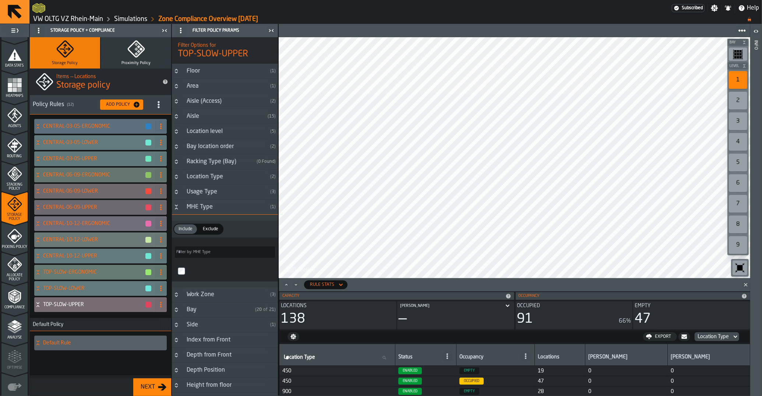
click at [210, 208] on div "MHE Type" at bounding box center [224, 206] width 85 height 9
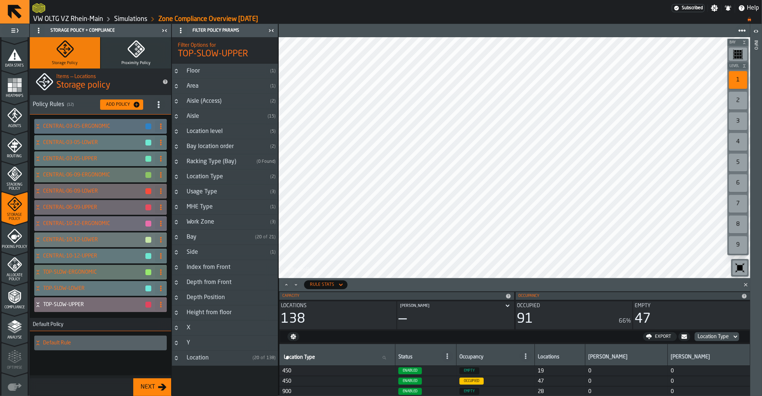
click at [210, 208] on div "MHE Type" at bounding box center [224, 206] width 85 height 9
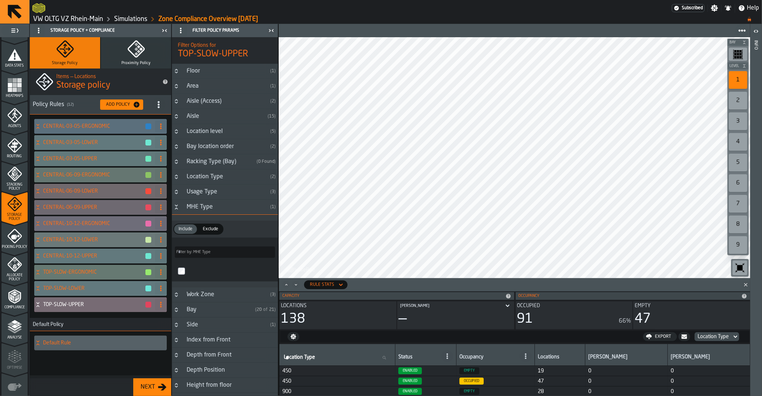
click at [201, 203] on div "MHE Type" at bounding box center [224, 206] width 85 height 9
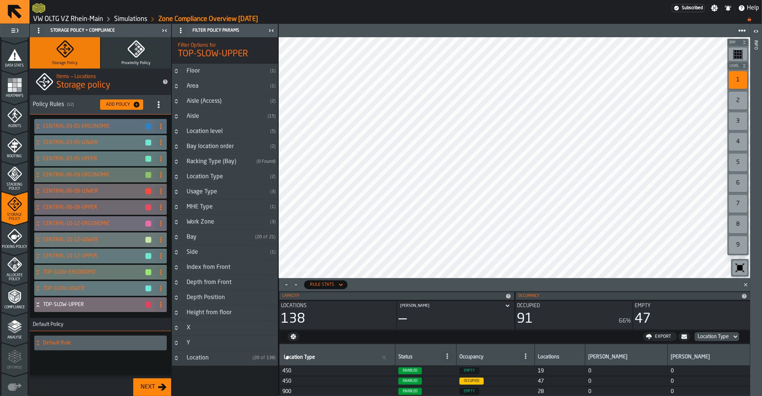
click at [203, 223] on div "Work Zone" at bounding box center [224, 221] width 85 height 9
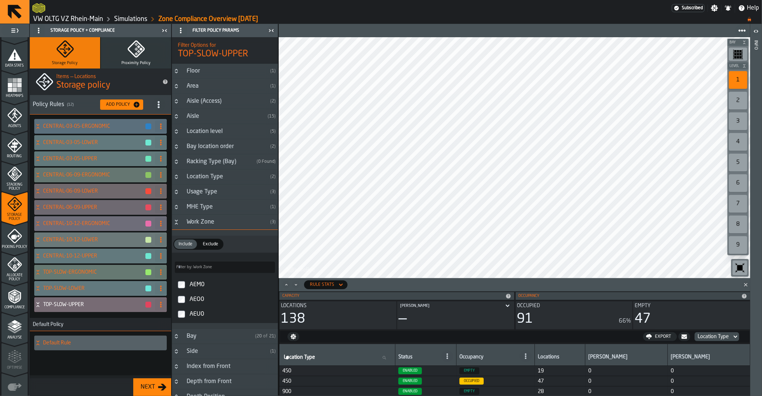
click at [203, 223] on div "Work Zone" at bounding box center [224, 221] width 85 height 9
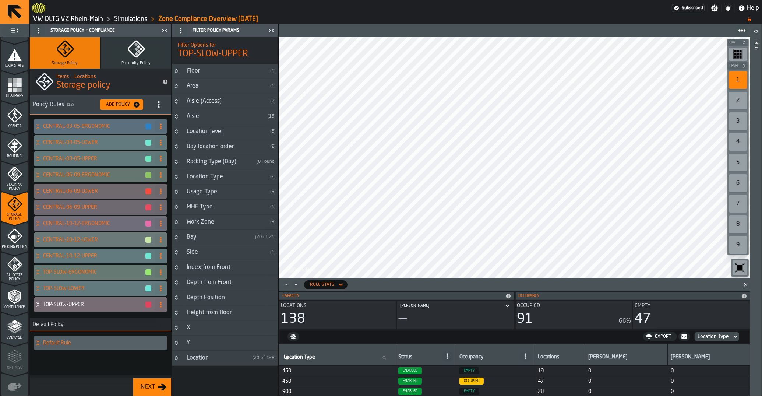
click at [201, 237] on div "Bay" at bounding box center [217, 237] width 70 height 9
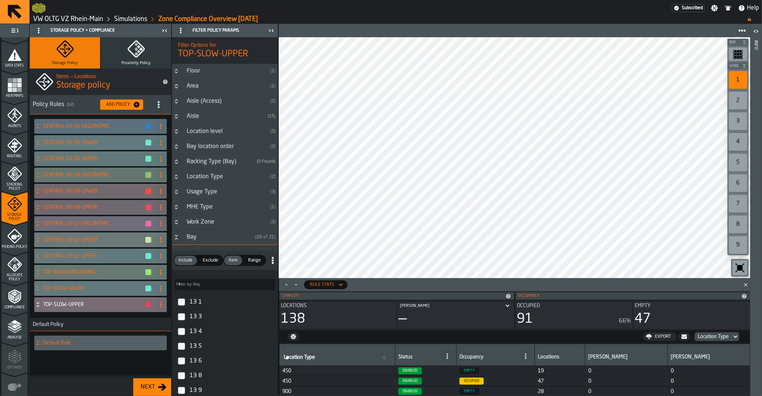
click at [249, 262] on span "Range" at bounding box center [254, 260] width 19 height 7
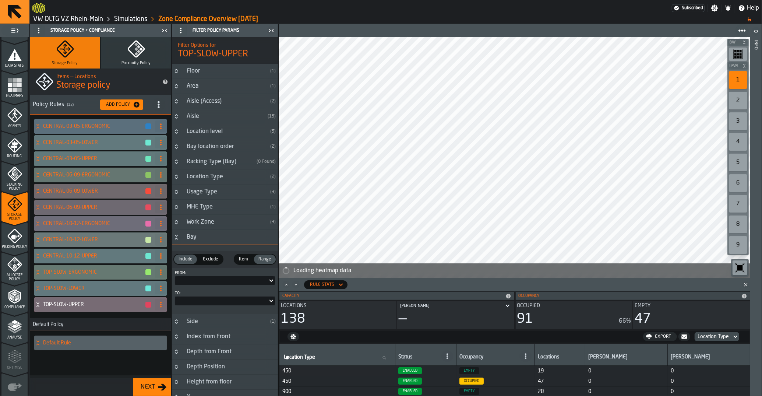
click at [236, 278] on div at bounding box center [225, 280] width 100 height 9
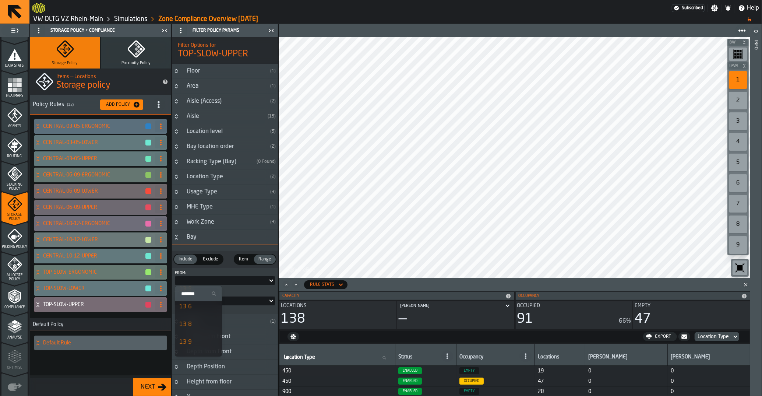
scroll to position [37, 0]
click at [113, 126] on h4 "CENTRAL-03-05-ERGONOMIC" at bounding box center [94, 126] width 102 height 6
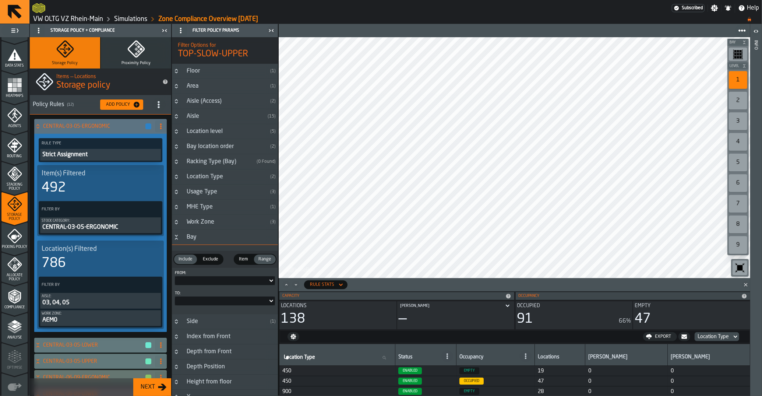
click at [107, 286] on label "Filter By" at bounding box center [93, 285] width 107 height 8
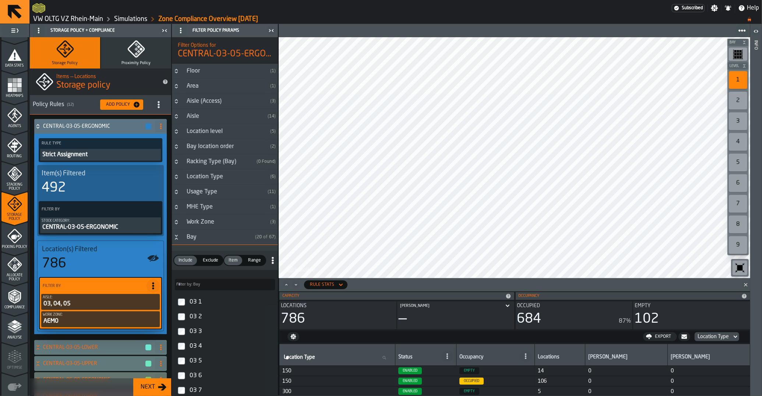
click at [204, 159] on div "Racking Type (Bay)" at bounding box center [217, 161] width 71 height 9
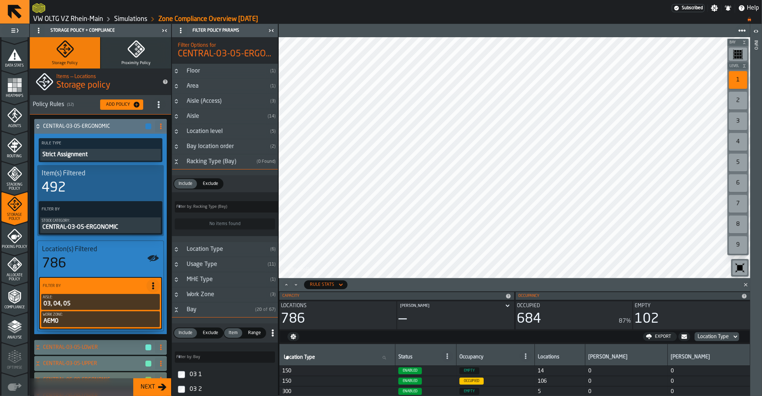
click at [171, 160] on div "Storage Policy + Compliance Storage Policy Proximity Policy Items — Locations S…" at bounding box center [100, 210] width 142 height 372
click at [176, 163] on icon "Button-Racking Type (Bay)-open" at bounding box center [176, 162] width 6 height 6
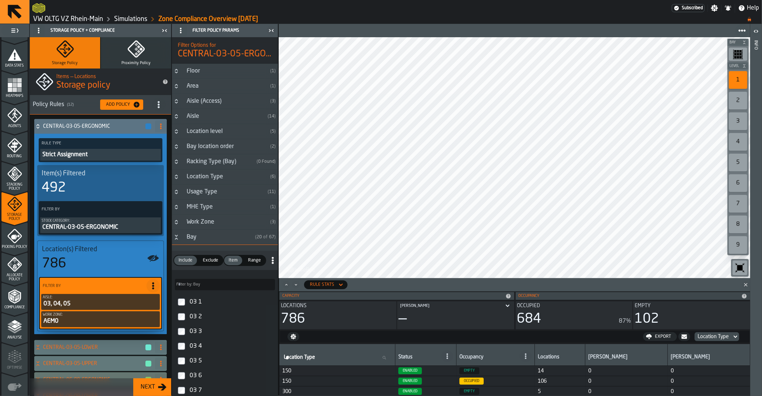
click at [179, 146] on icon "Button-Bay location order-closed" at bounding box center [176, 146] width 6 height 6
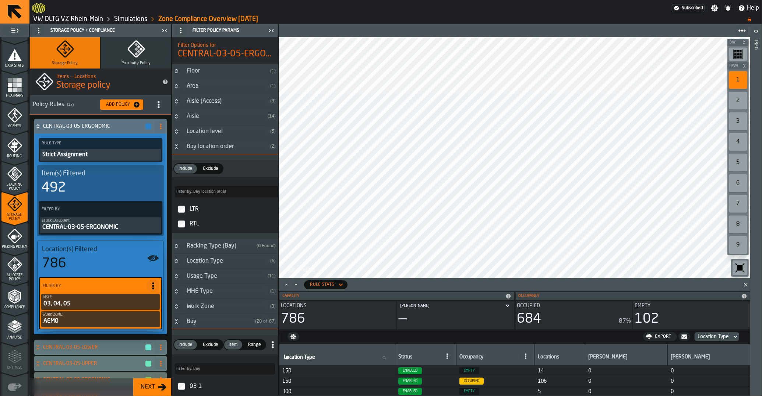
click at [179, 146] on icon "Button-Bay location order-open" at bounding box center [176, 146] width 6 height 6
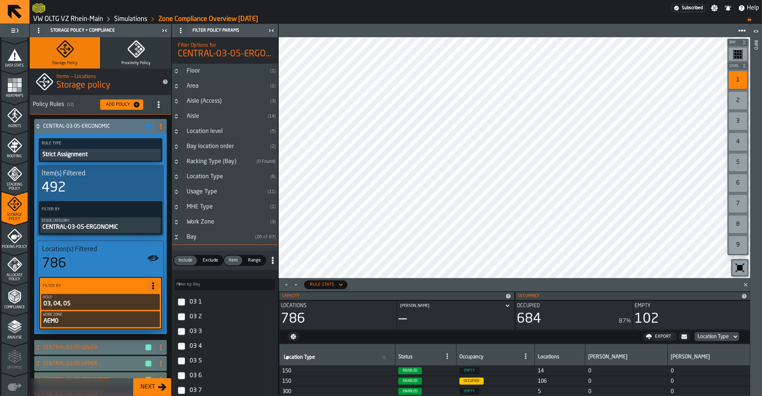
click at [179, 132] on icon "Button-Location level-closed" at bounding box center [176, 131] width 6 height 6
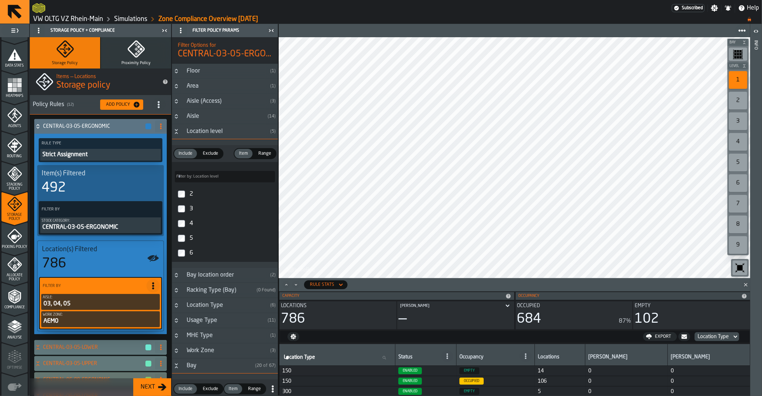
click at [179, 132] on icon "Button-Location level-open" at bounding box center [176, 131] width 6 height 6
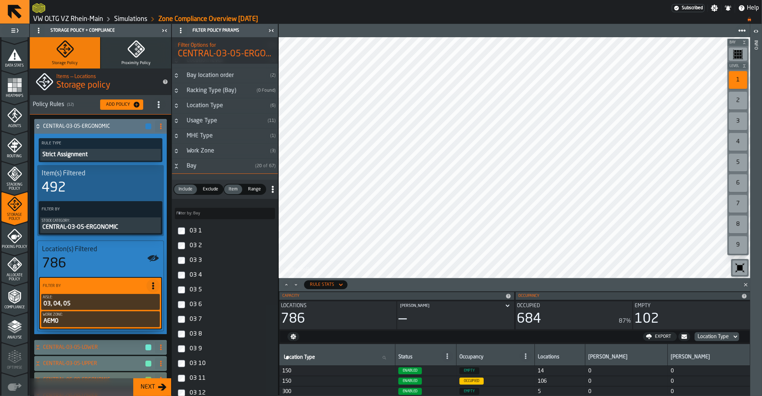
scroll to position [67, 0]
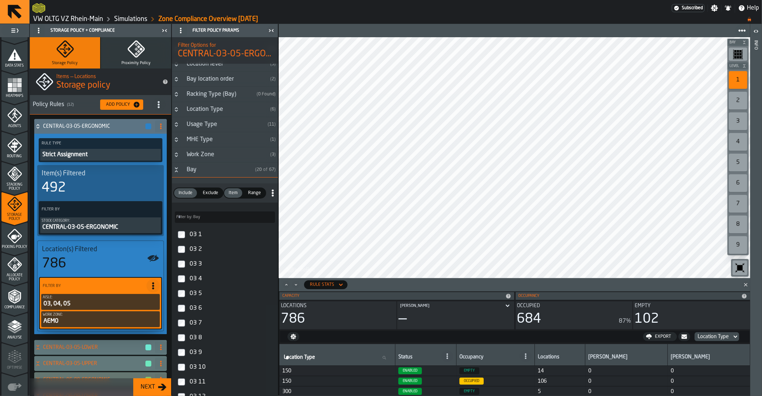
click at [250, 195] on span "Range" at bounding box center [254, 192] width 19 height 7
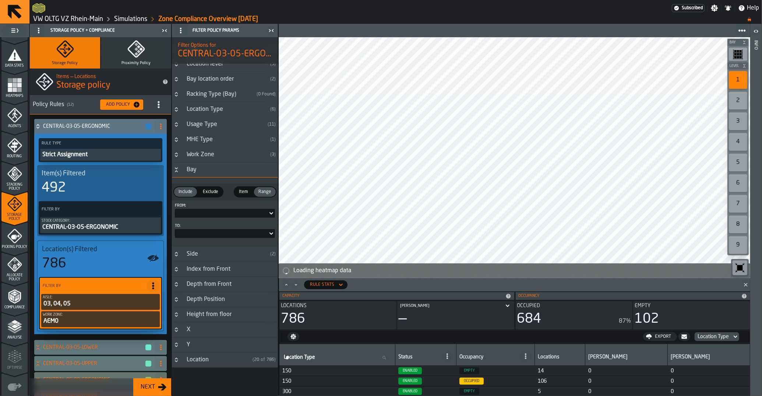
click at [201, 215] on div at bounding box center [221, 213] width 93 height 3
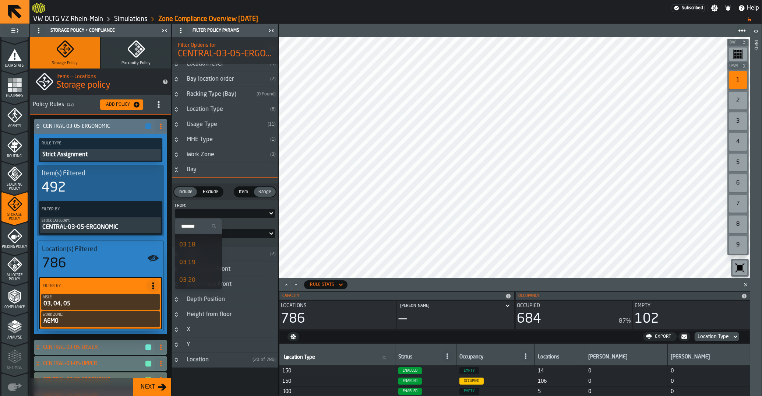
click at [176, 172] on icon "Button-Bay-open" at bounding box center [176, 171] width 3 height 2
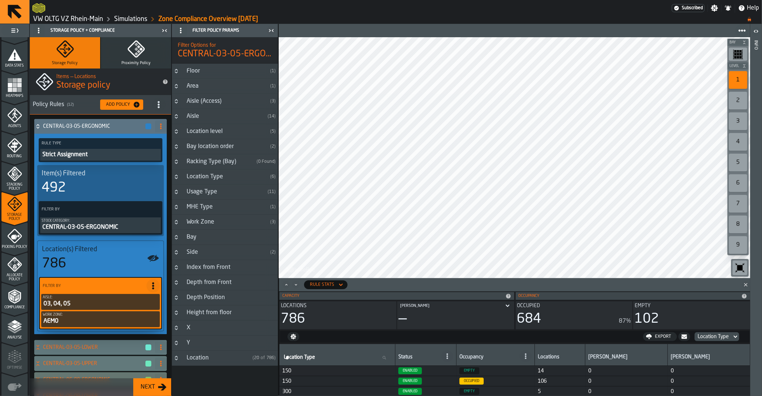
scroll to position [0, 0]
click at [176, 191] on icon "Button-Usage Type-closed" at bounding box center [176, 192] width 6 height 6
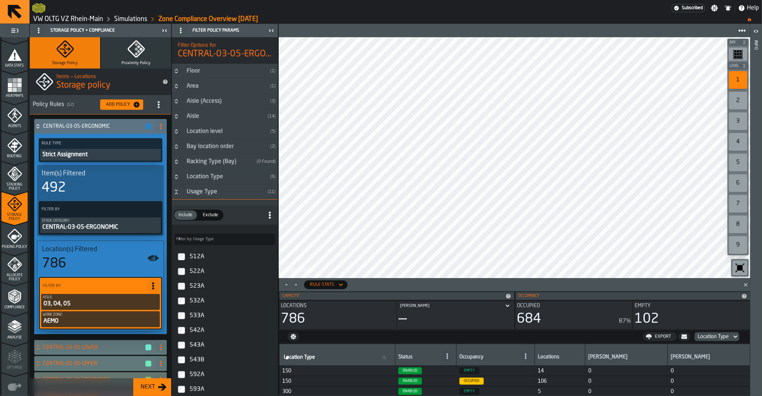
click at [176, 191] on icon "Button-Usage Type-open" at bounding box center [176, 190] width 3 height 2
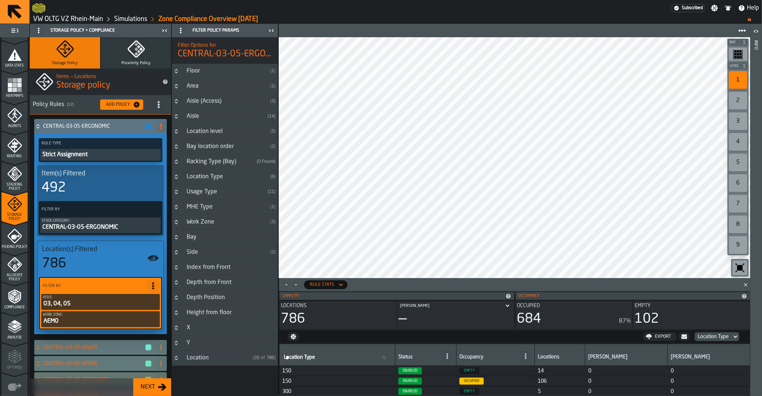
click at [174, 203] on h3 "MHE Type ( 1 )" at bounding box center [225, 206] width 106 height 15
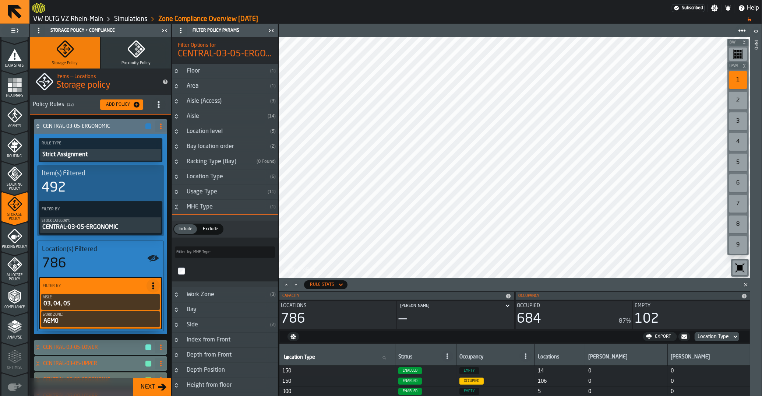
click at [174, 204] on h3 "MHE Type ( 1 )" at bounding box center [225, 206] width 106 height 15
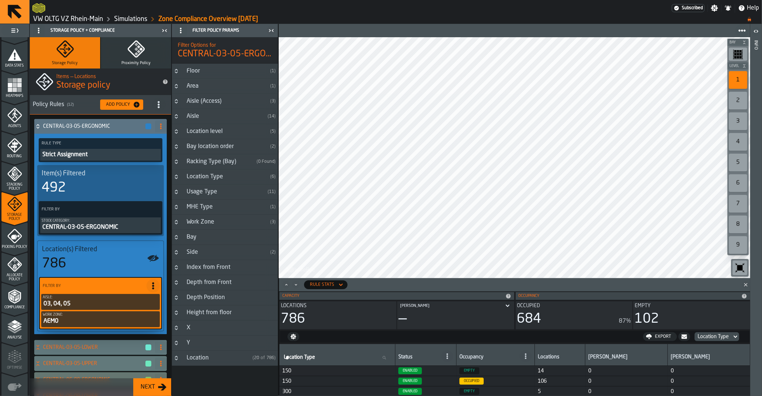
click at [173, 225] on button "Button-Work Zone-closed" at bounding box center [176, 222] width 9 height 6
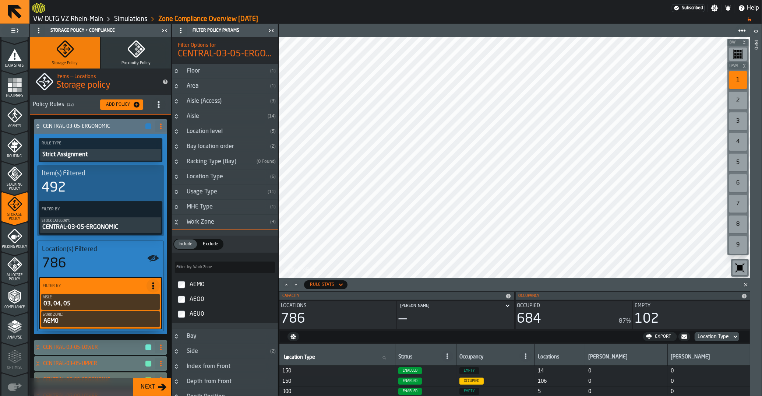
click at [176, 225] on icon "Button-Work Zone-open" at bounding box center [176, 222] width 6 height 6
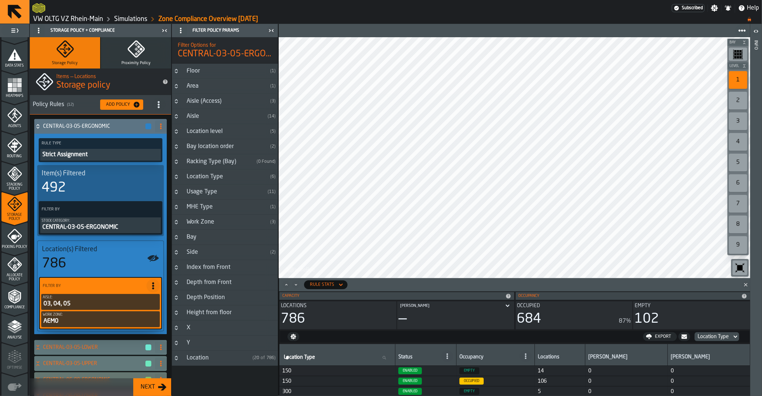
click at [178, 237] on icon "Button-Bay-closed" at bounding box center [176, 237] width 6 height 6
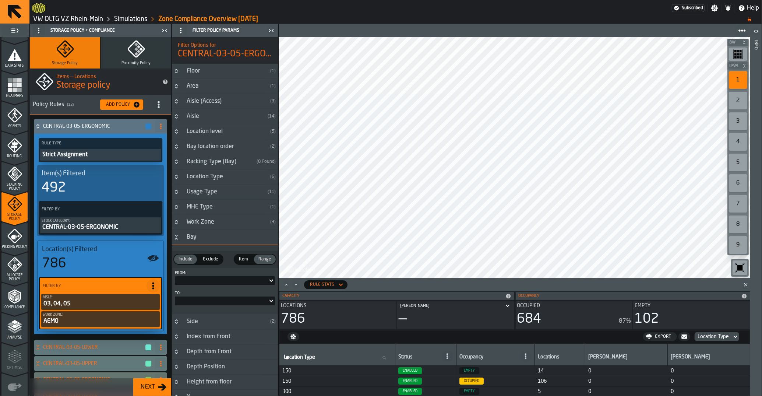
click at [216, 274] on label "From:" at bounding box center [225, 272] width 100 height 5
click at [217, 278] on div at bounding box center [225, 280] width 100 height 9
click at [176, 237] on icon "Button-Bay-open" at bounding box center [176, 237] width 6 height 6
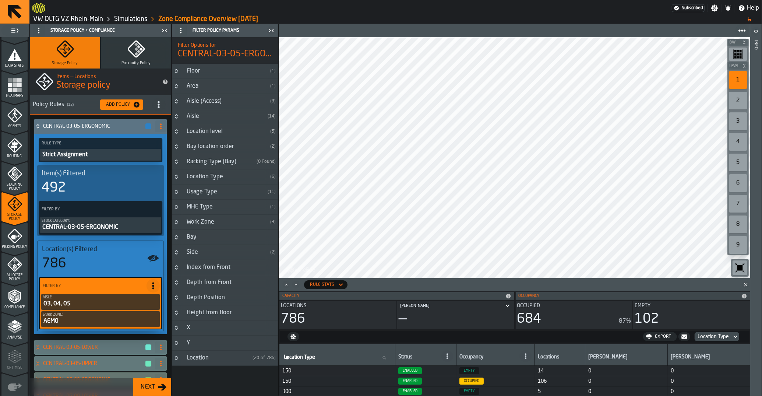
click at [173, 265] on h3 "Index from Front" at bounding box center [225, 267] width 106 height 15
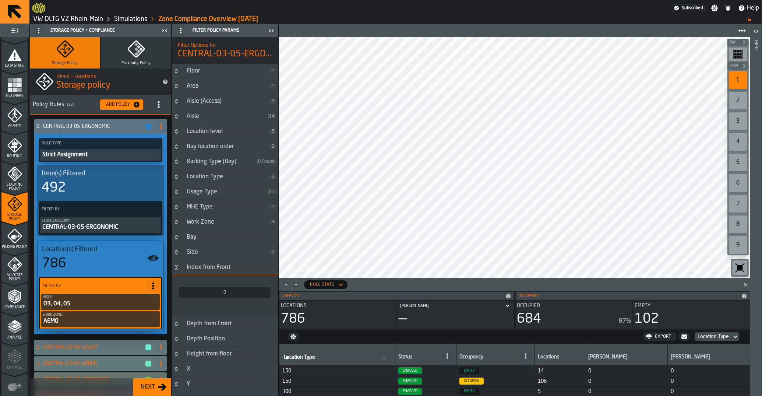
click at [173, 265] on h3 "Index from Front" at bounding box center [225, 267] width 106 height 15
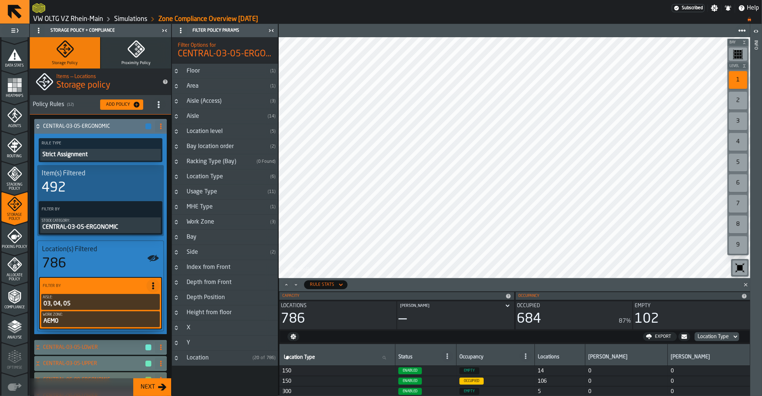
click at [173, 283] on button "Button-Depth from Front-closed" at bounding box center [176, 282] width 9 height 6
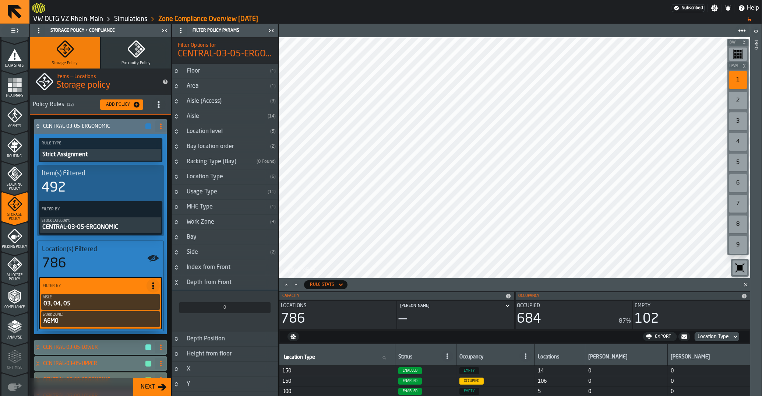
click at [173, 283] on button "Button-Depth from Front-open" at bounding box center [176, 282] width 9 height 6
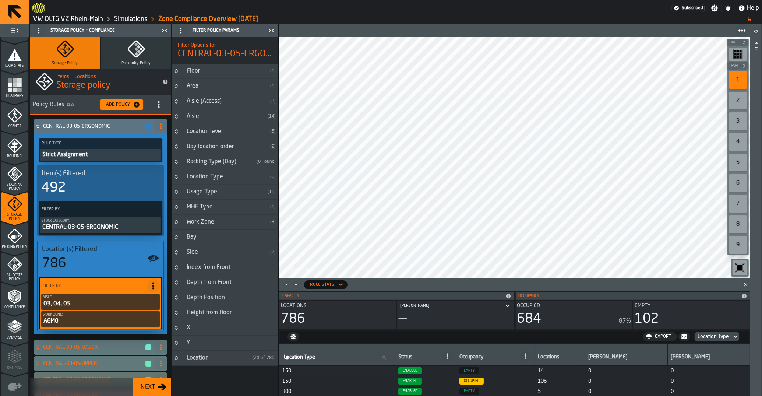
click at [175, 296] on icon "Button-Depth Position-closed" at bounding box center [176, 297] width 6 height 6
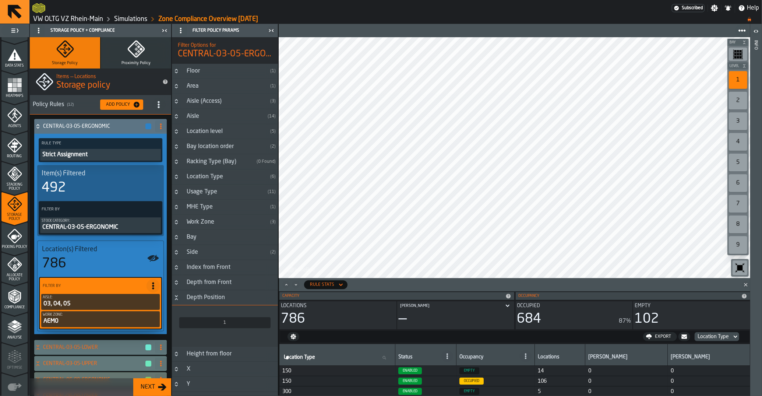
click at [175, 296] on icon "Button-Depth Position-open" at bounding box center [176, 297] width 6 height 6
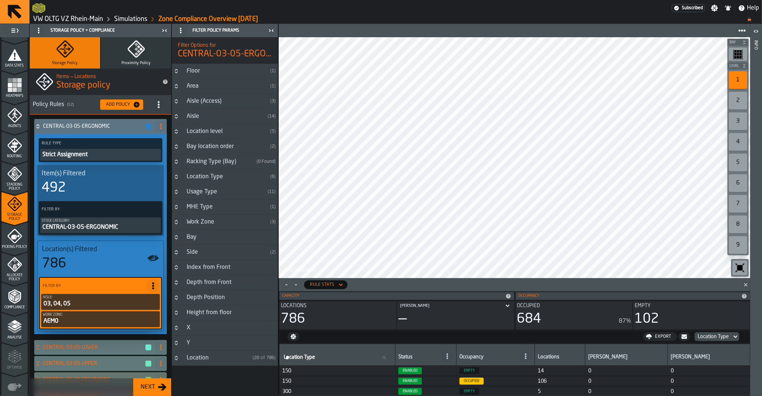
click at [175, 359] on icon "Button-Location-closed" at bounding box center [176, 358] width 6 height 6
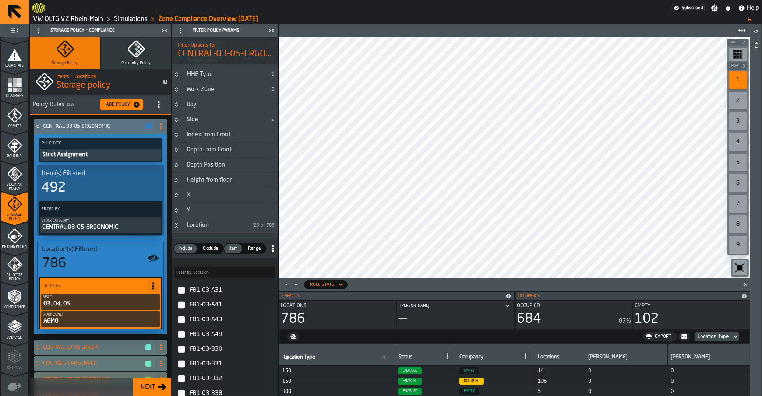
scroll to position [148, 0]
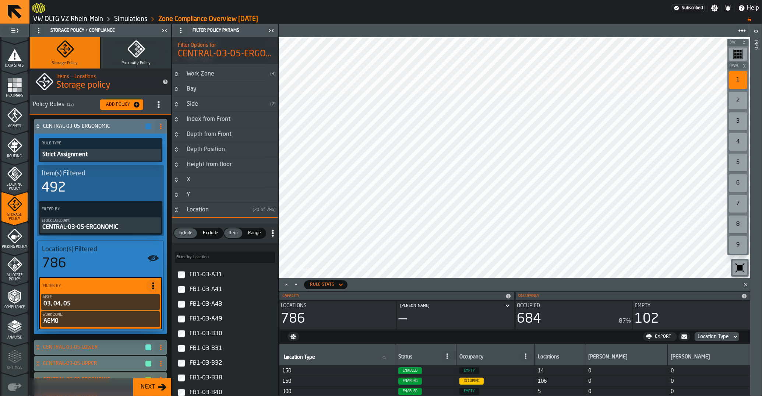
click at [255, 232] on span "Range" at bounding box center [254, 233] width 19 height 7
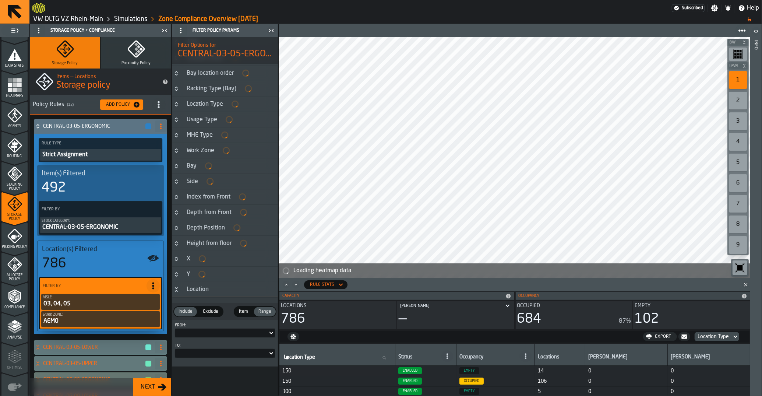
scroll to position [70, 0]
click at [205, 332] on div at bounding box center [221, 332] width 93 height 3
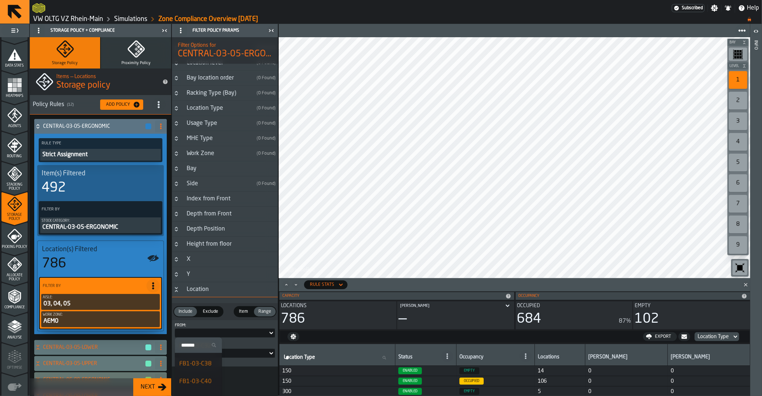
click at [198, 345] on input "Search" at bounding box center [198, 345] width 41 height 10
click at [207, 343] on input "****" at bounding box center [198, 345] width 41 height 10
type input "*"
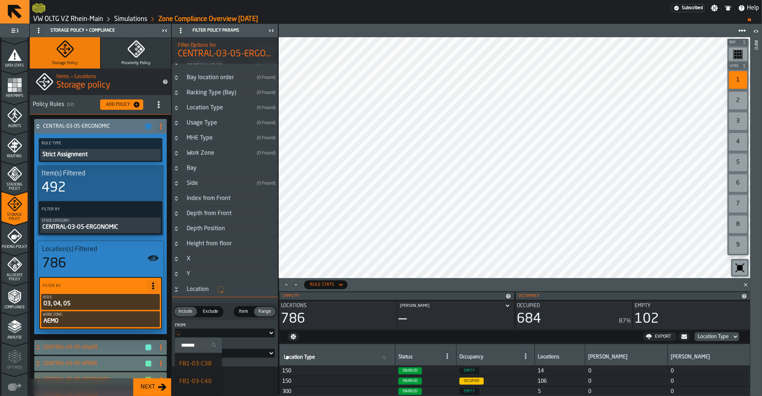
scroll to position [0, 0]
click at [230, 324] on label "From:" at bounding box center [225, 325] width 100 height 5
click at [203, 290] on div "Location" at bounding box center [230, 289] width 96 height 9
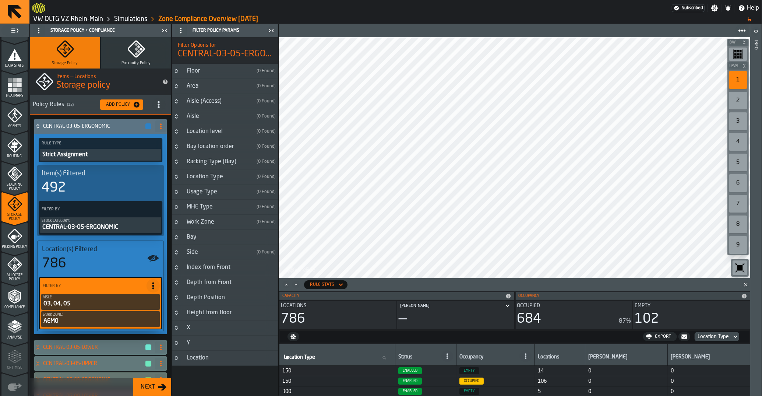
click at [210, 84] on div "Area" at bounding box center [217, 86] width 71 height 9
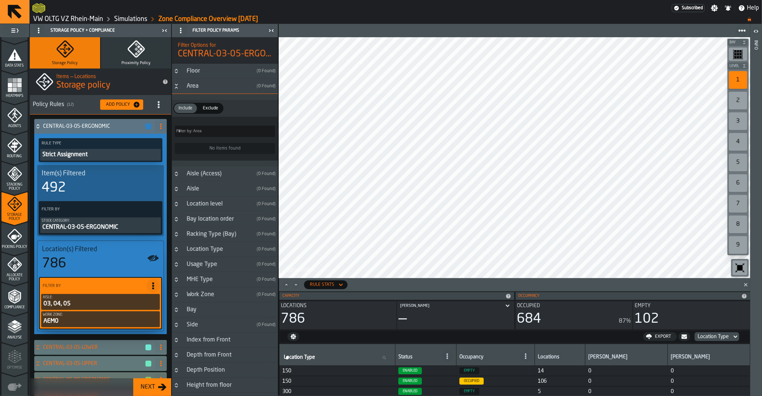
click at [210, 85] on div "Area" at bounding box center [217, 86] width 71 height 9
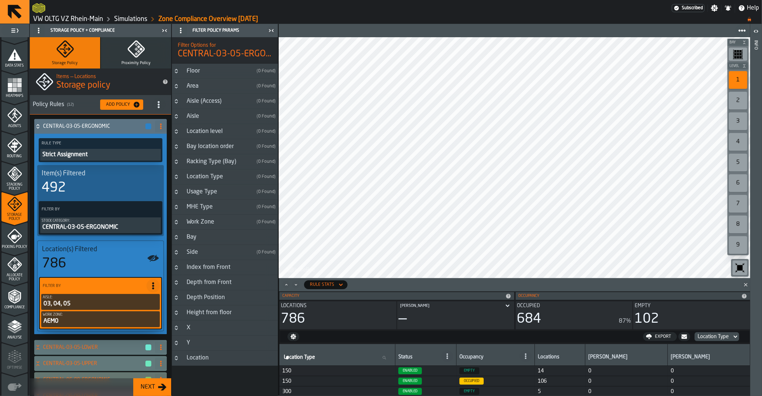
click at [210, 101] on div "Aisle (Access)" at bounding box center [217, 101] width 71 height 9
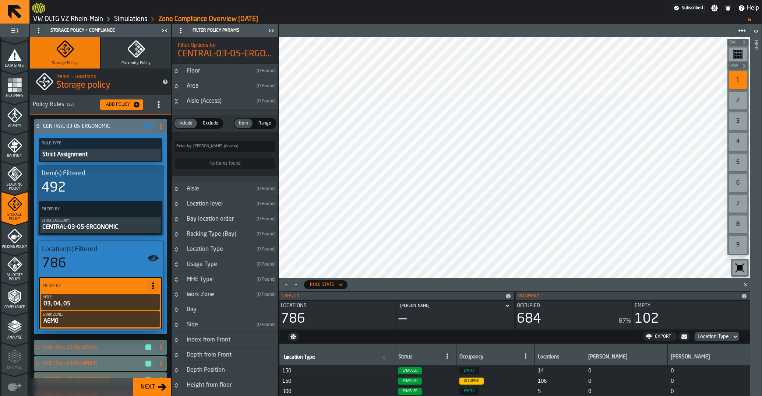
click at [210, 101] on div "Aisle (Access)" at bounding box center [217, 101] width 71 height 9
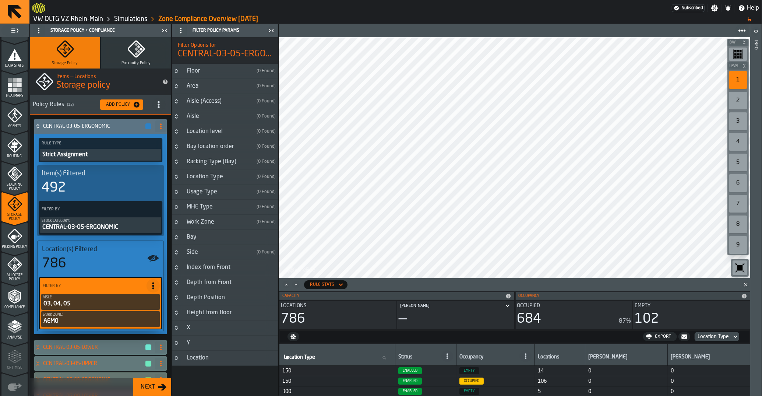
click at [210, 101] on div "Aisle (Access)" at bounding box center [217, 101] width 71 height 9
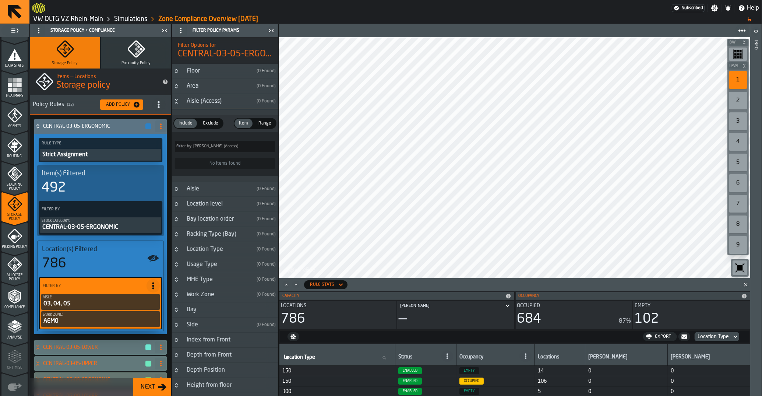
click at [210, 101] on div "Aisle (Access)" at bounding box center [217, 101] width 71 height 9
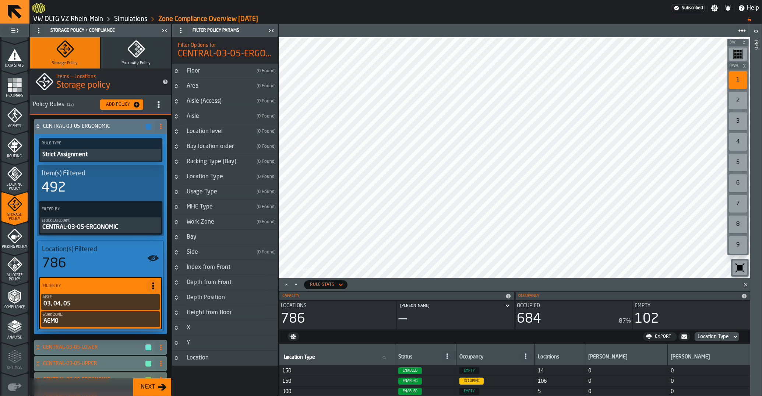
click at [201, 117] on div "Aisle" at bounding box center [217, 116] width 71 height 9
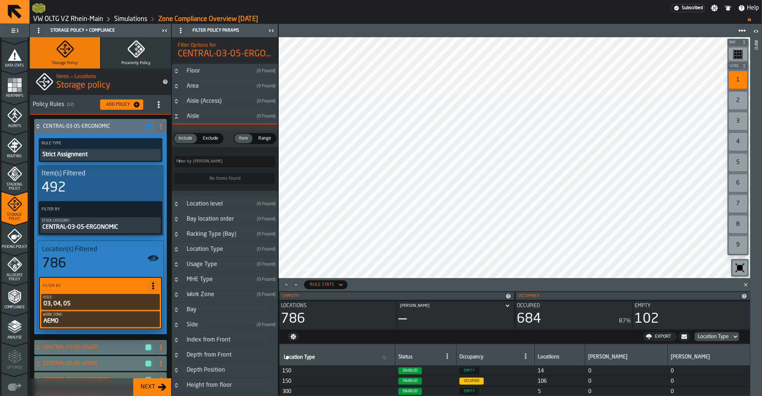
click at [201, 117] on div "Aisle" at bounding box center [217, 116] width 71 height 9
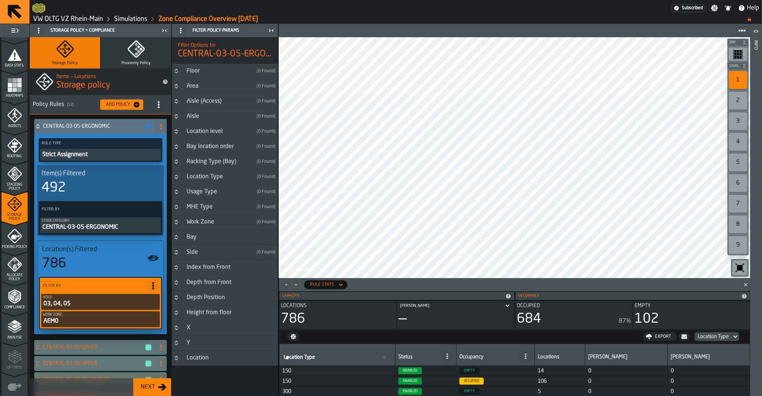
click at [202, 104] on div "Aisle (Access)" at bounding box center [217, 101] width 71 height 9
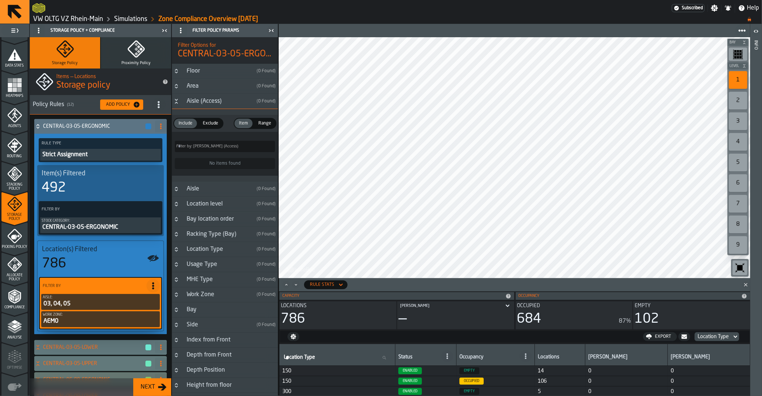
click at [203, 103] on div "Aisle (Access)" at bounding box center [217, 101] width 71 height 9
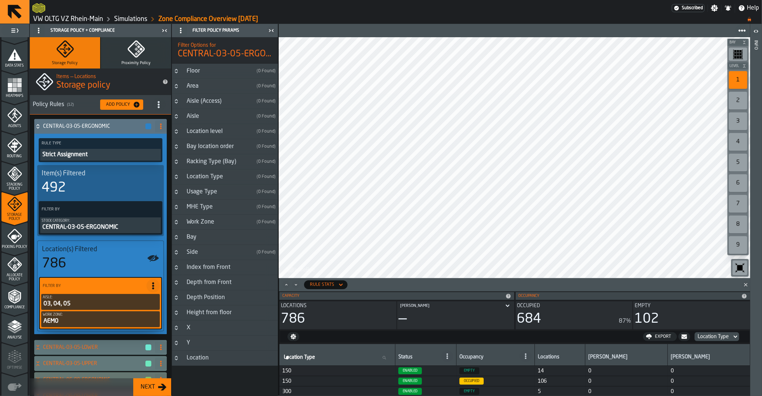
click at [176, 309] on h3 "Height from floor" at bounding box center [225, 312] width 106 height 15
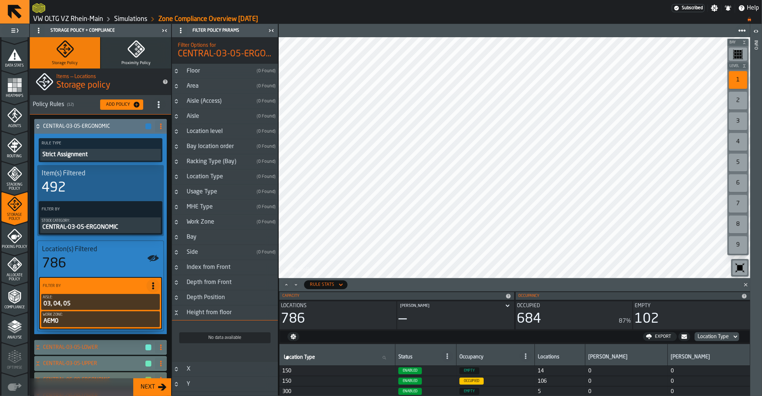
click at [176, 309] on h3 "Height from floor" at bounding box center [225, 312] width 106 height 15
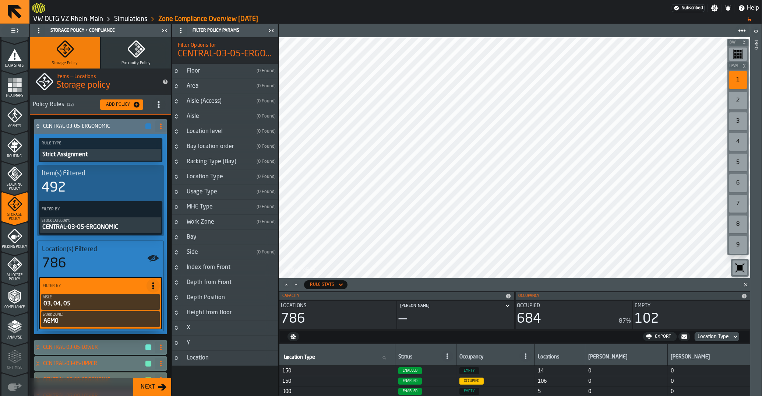
click at [176, 304] on h3 "Depth Position" at bounding box center [225, 297] width 106 height 15
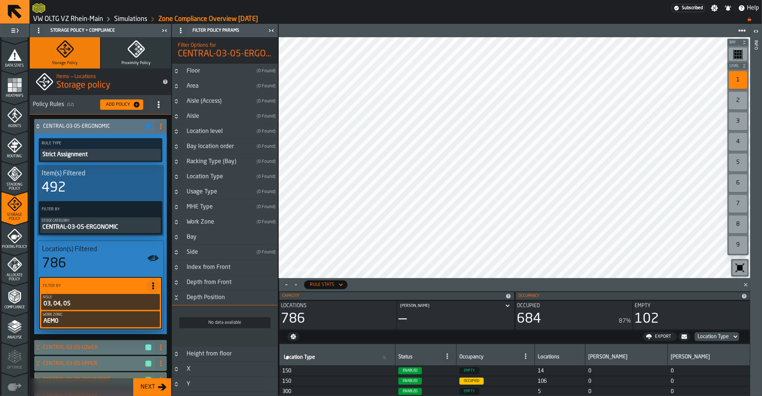
click at [176, 304] on h3 "Depth Position" at bounding box center [225, 297] width 106 height 15
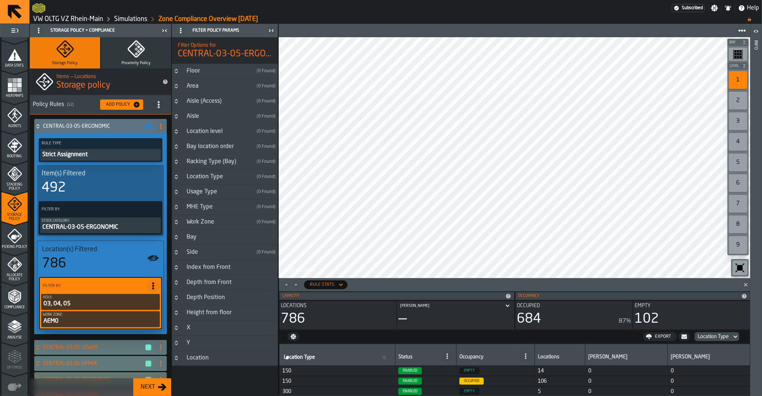
click at [180, 286] on h3 "Depth from Front" at bounding box center [225, 282] width 106 height 15
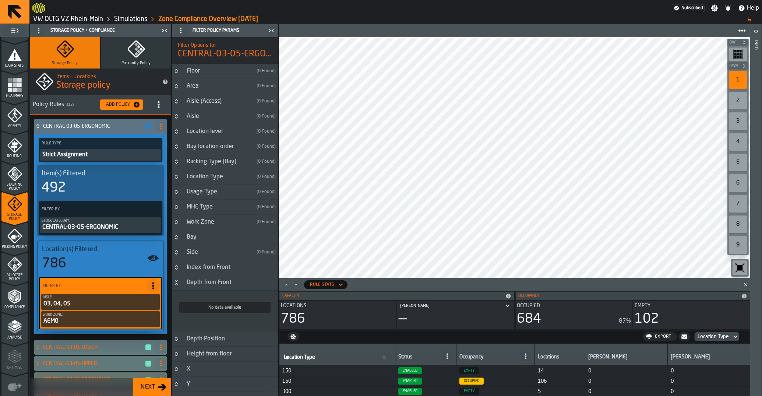
click at [180, 286] on h3 "Depth from Front" at bounding box center [225, 282] width 106 height 15
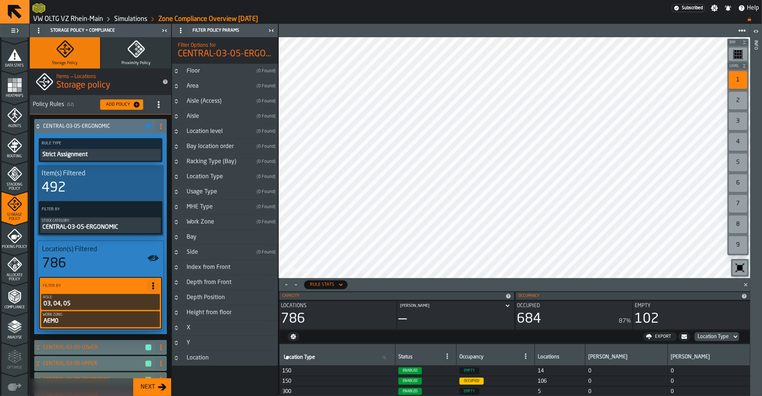
click at [177, 271] on h3 "Index from Front" at bounding box center [225, 267] width 106 height 15
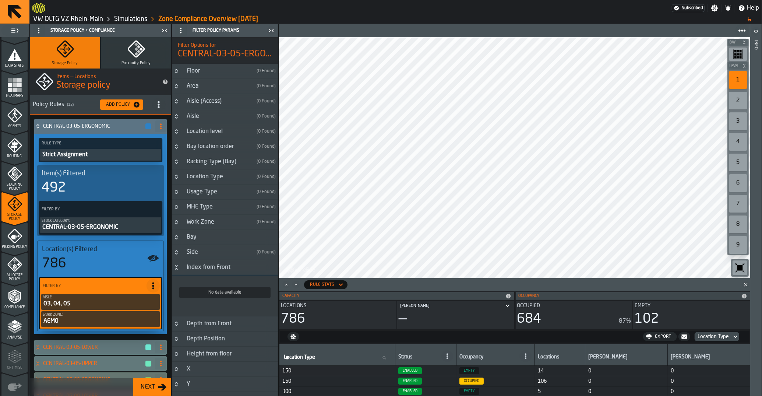
click at [177, 271] on h3 "Index from Front" at bounding box center [225, 267] width 106 height 15
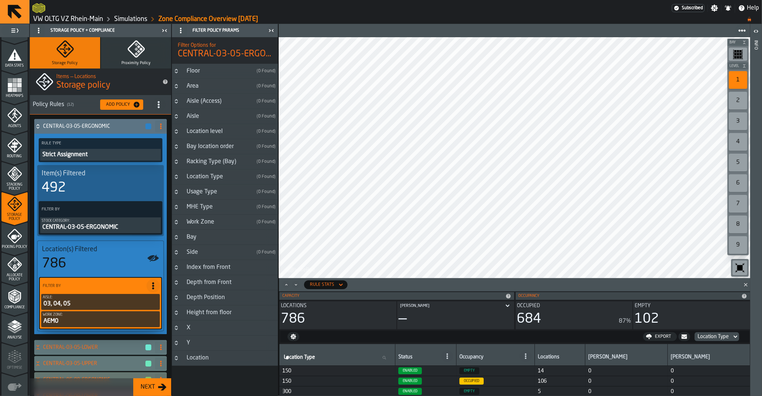
click at [177, 258] on h3 "Side ( 0 Found )" at bounding box center [225, 252] width 106 height 15
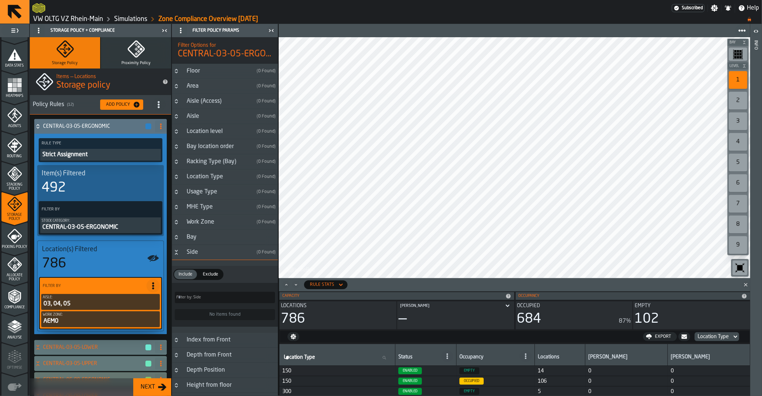
click at [177, 258] on h3 "Side ( 0 Found )" at bounding box center [225, 252] width 106 height 15
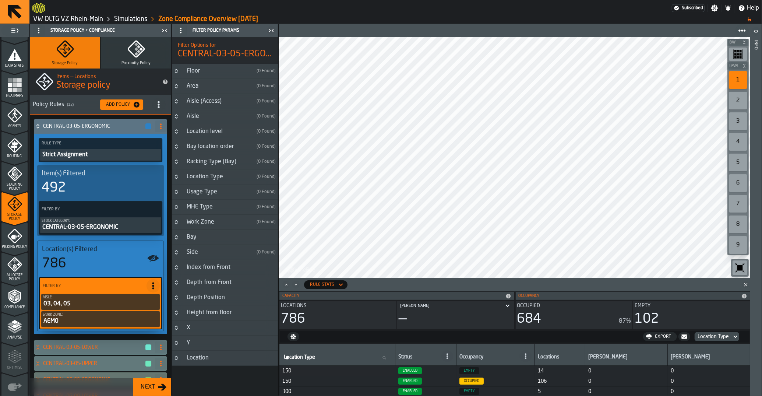
click at [180, 87] on button "Button-Area-closed" at bounding box center [176, 86] width 9 height 6
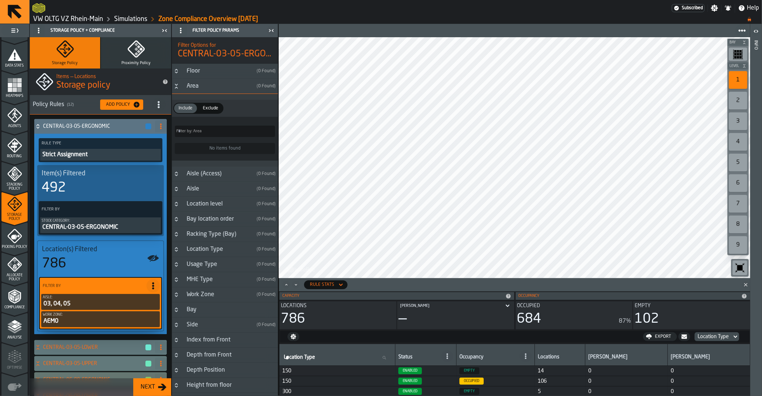
click at [180, 87] on button "Button-Area-open" at bounding box center [176, 86] width 9 height 6
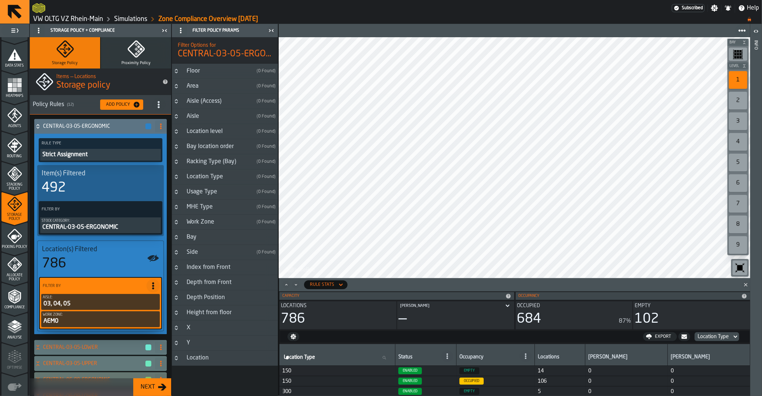
click at [181, 74] on button "Button-Floor-closed" at bounding box center [176, 71] width 9 height 6
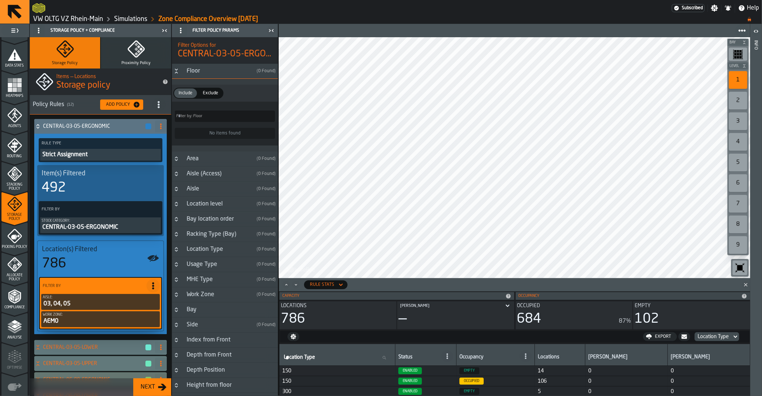
click at [181, 74] on button "Button-Floor-open" at bounding box center [176, 71] width 9 height 6
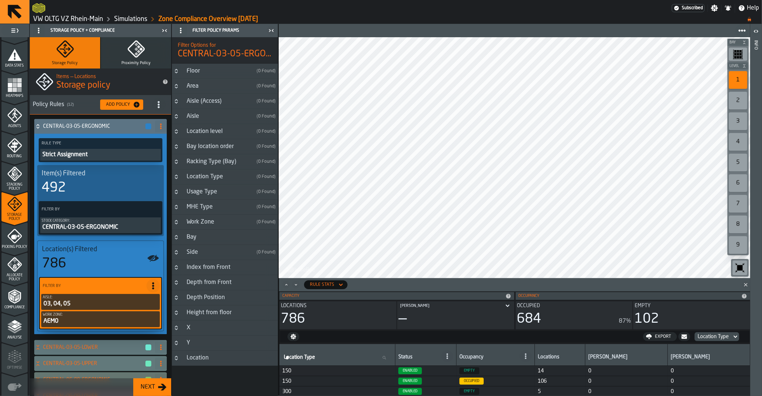
click at [176, 117] on icon "Button-Aisle-closed" at bounding box center [176, 116] width 6 height 6
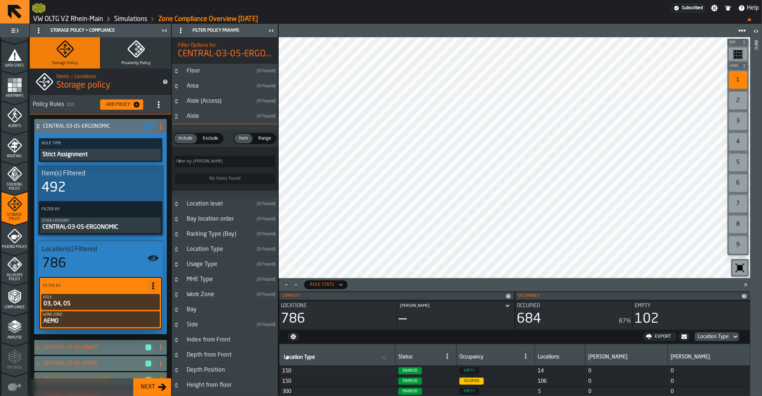
click at [176, 117] on icon "Button-Aisle-open" at bounding box center [176, 118] width 3 height 2
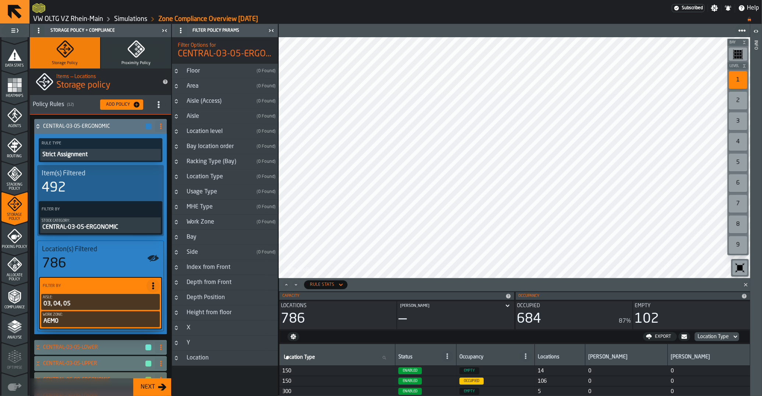
click at [177, 138] on h3 "Location level ( 0 Found )" at bounding box center [225, 131] width 106 height 15
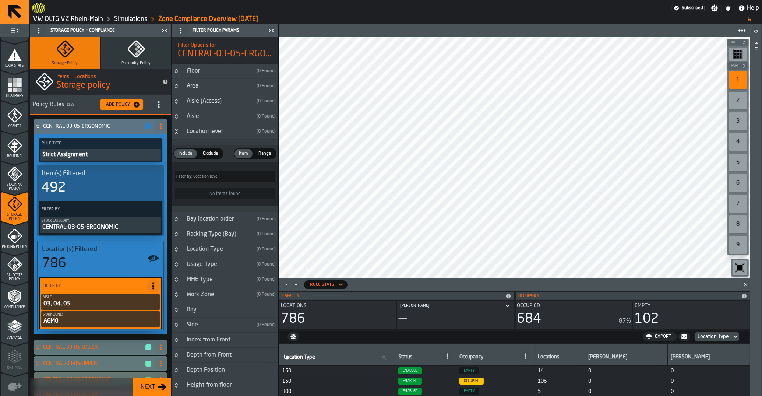
click at [177, 138] on h3 "Location level ( 0 Found )" at bounding box center [225, 131] width 106 height 15
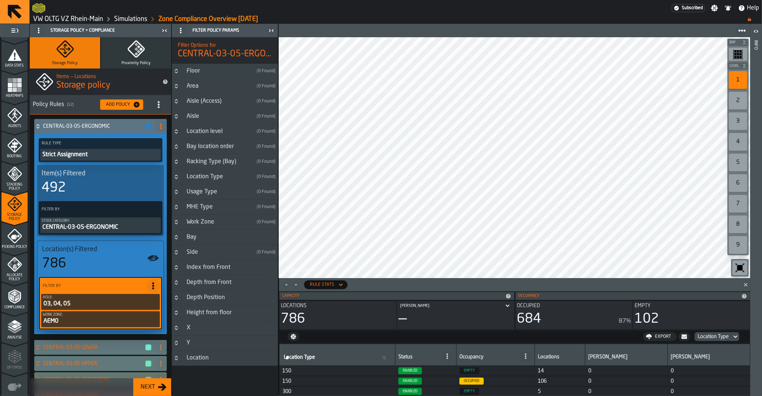
click at [178, 148] on icon "Button-Bay location order-closed" at bounding box center [176, 146] width 6 height 6
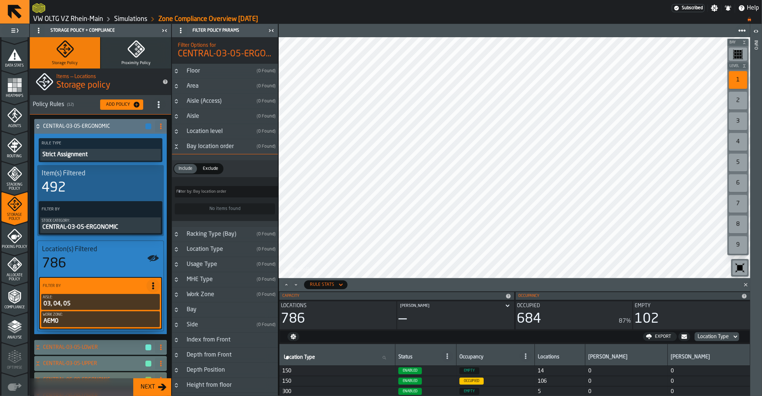
click at [178, 148] on icon "Button-Bay location order-open" at bounding box center [176, 146] width 6 height 6
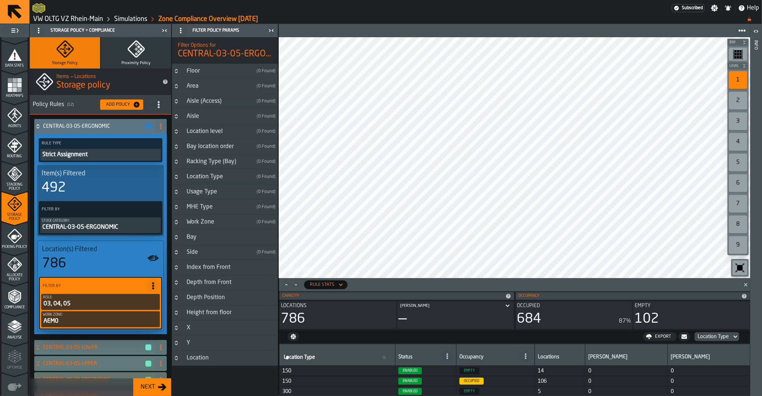
click at [177, 166] on h3 "Racking Type (Bay) ( 0 Found )" at bounding box center [225, 161] width 106 height 15
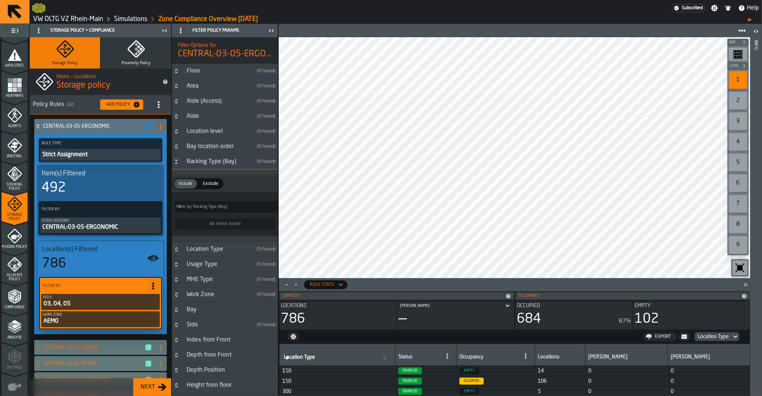
click at [177, 166] on h3 "Racking Type (Bay) ( 0 Found )" at bounding box center [225, 161] width 106 height 15
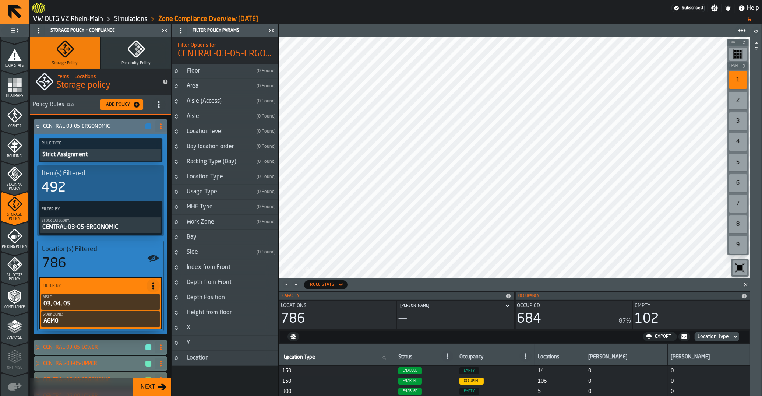
click at [177, 180] on h3 "Location Type ( 0 Found )" at bounding box center [225, 176] width 106 height 15
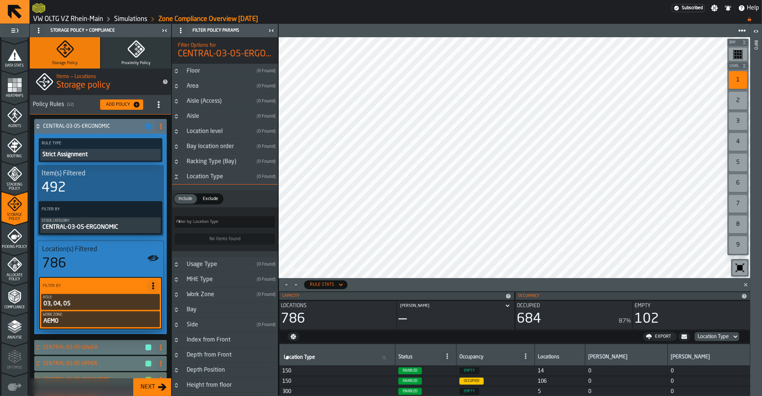
click at [177, 181] on h3 "Location Type ( 0 Found )" at bounding box center [225, 176] width 106 height 15
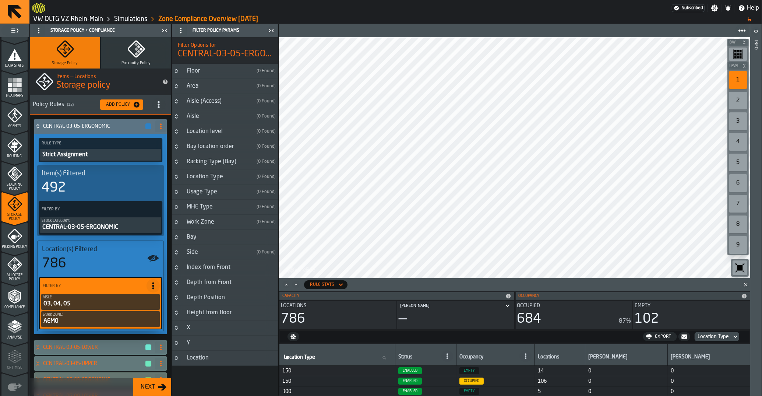
click at [178, 189] on h3 "Usage Type ( 0 Found )" at bounding box center [225, 191] width 106 height 15
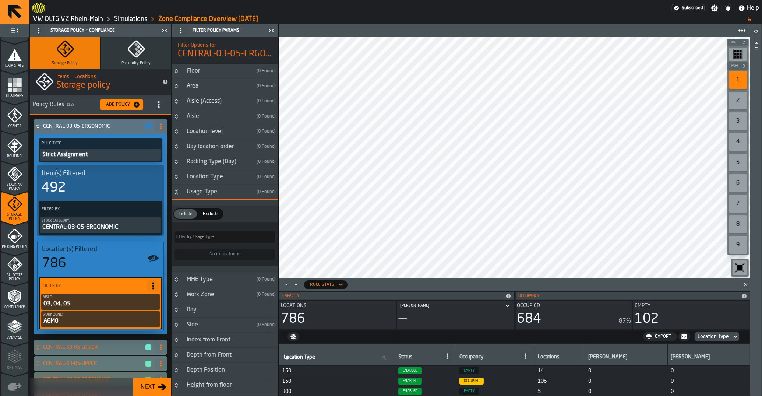
click at [180, 197] on h3 "Usage Type ( 0 Found )" at bounding box center [225, 191] width 106 height 15
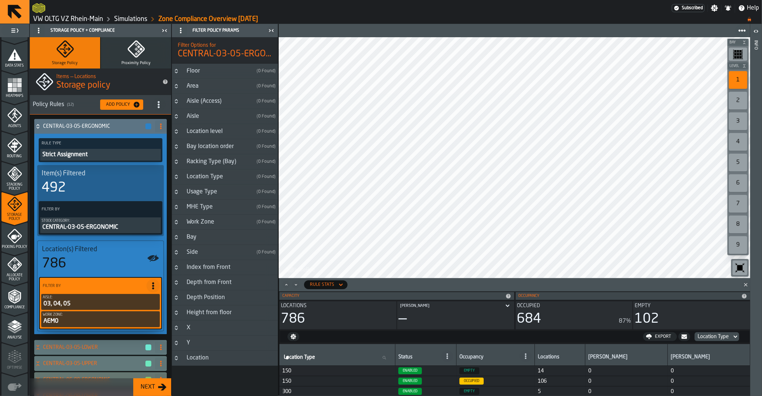
click at [179, 207] on icon "Button-MHE Type-closed" at bounding box center [176, 207] width 6 height 6
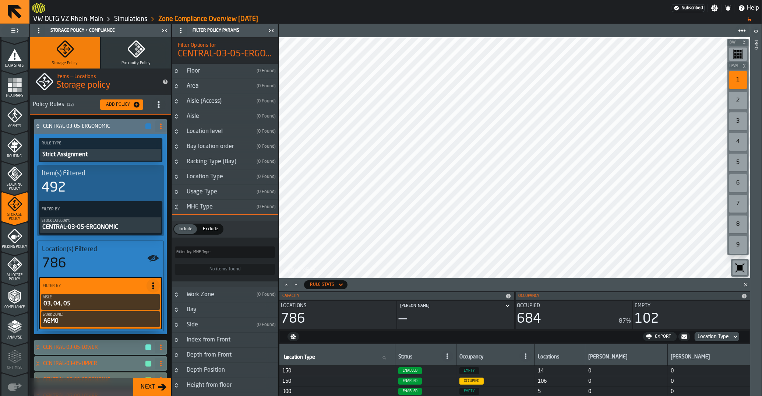
click at [178, 207] on icon "Button-MHE Type-open" at bounding box center [176, 207] width 6 height 6
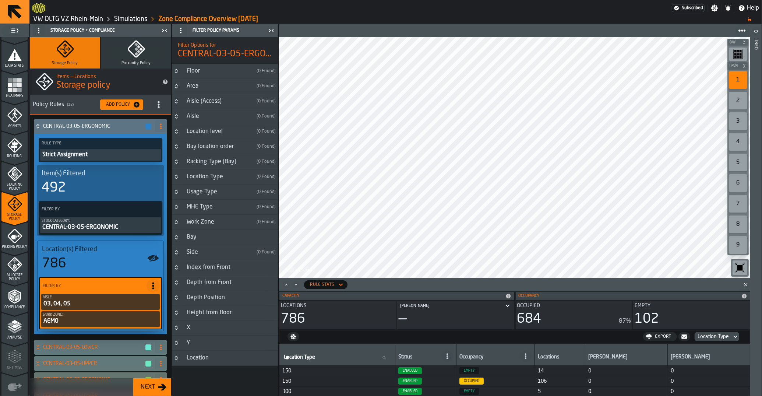
click at [176, 224] on icon "Button-Work Zone-closed" at bounding box center [176, 223] width 3 height 2
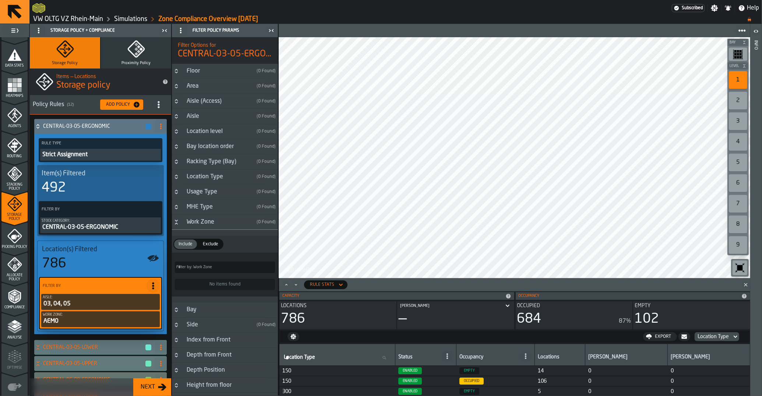
click at [179, 225] on icon "Button-Work Zone-open" at bounding box center [176, 222] width 6 height 6
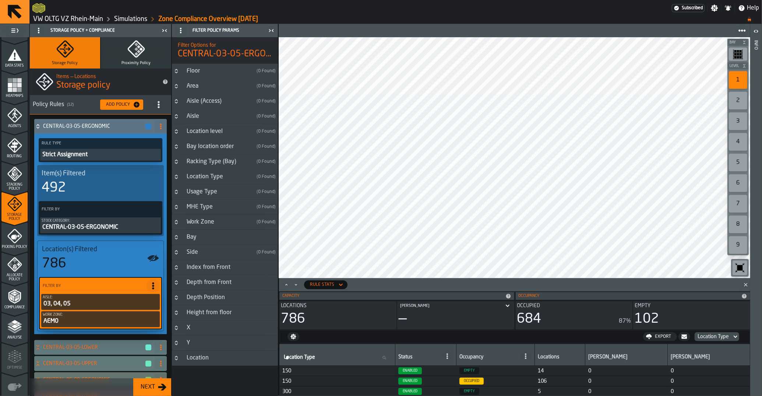
click at [180, 240] on button "Button-Bay-closed" at bounding box center [176, 237] width 9 height 6
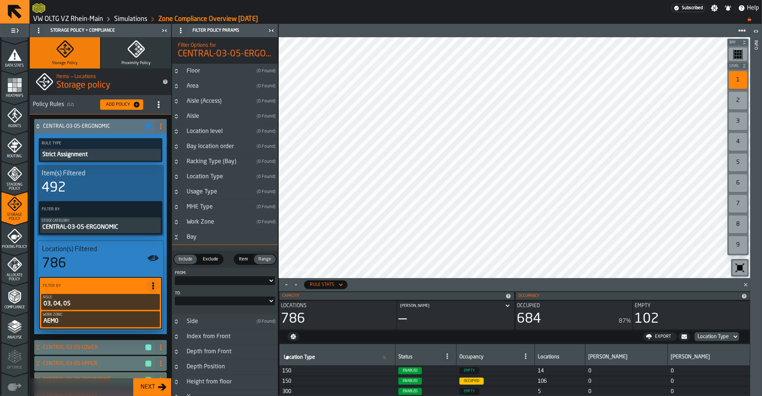
click at [203, 281] on div at bounding box center [221, 280] width 93 height 3
click at [198, 241] on div "Bay" at bounding box center [230, 237] width 96 height 9
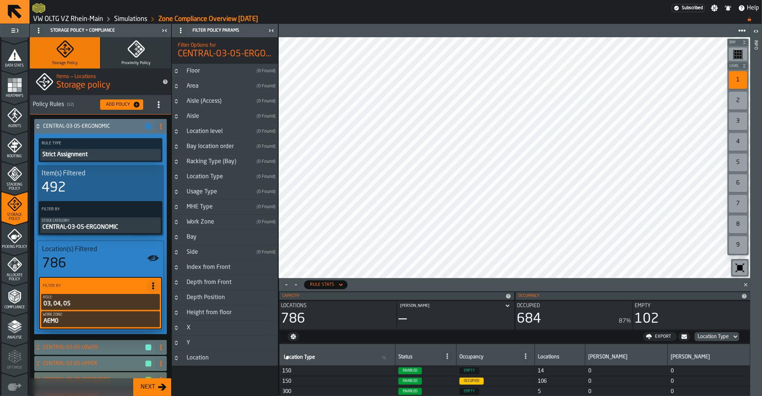
click at [201, 256] on div "Side" at bounding box center [217, 252] width 71 height 9
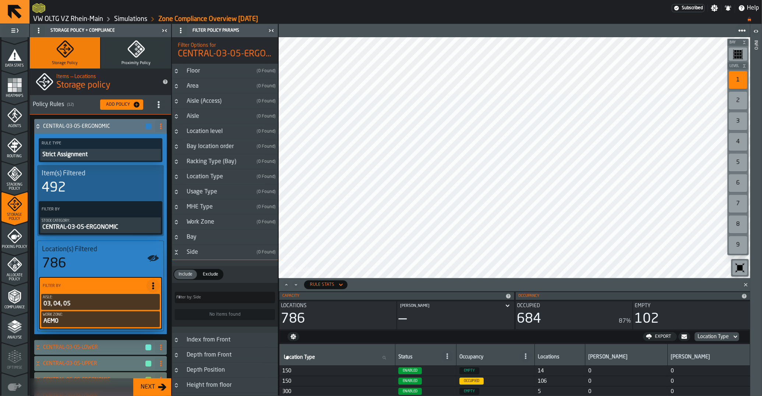
click at [201, 256] on div "Side" at bounding box center [217, 252] width 71 height 9
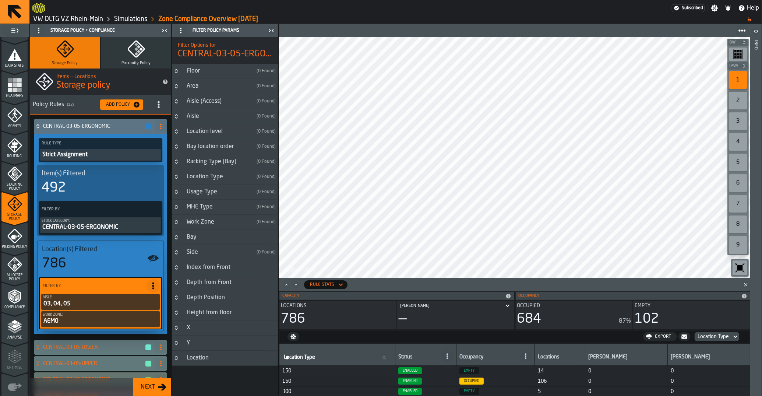
click at [201, 270] on div "Index from Front" at bounding box center [208, 267] width 53 height 9
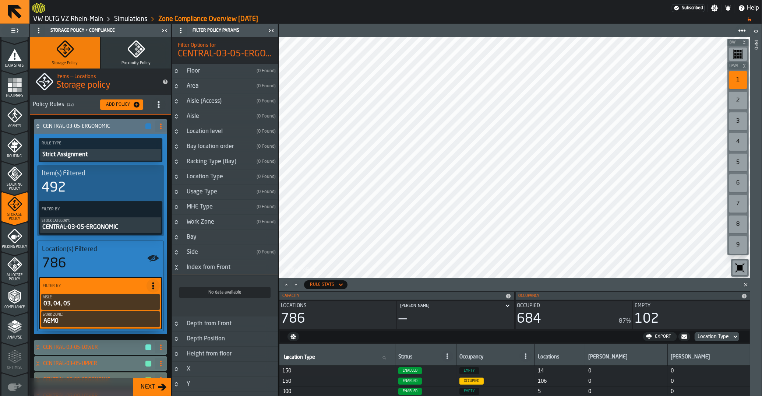
click at [201, 270] on div "Index from Front" at bounding box center [208, 267] width 53 height 9
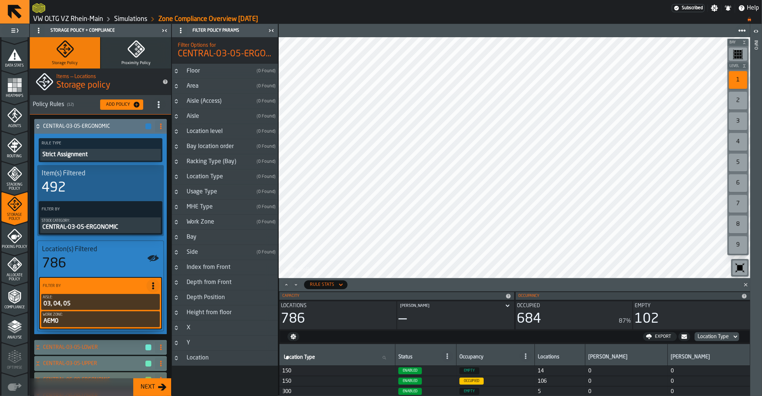
click at [201, 281] on div "Depth from Front" at bounding box center [209, 282] width 54 height 9
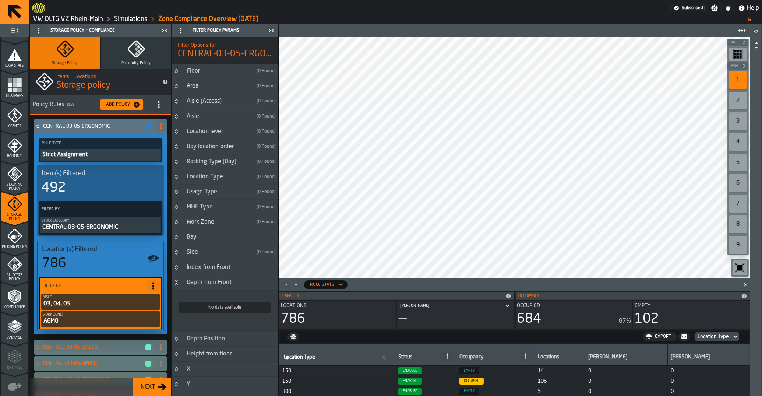
click at [201, 281] on div "Depth from Front" at bounding box center [209, 282] width 54 height 9
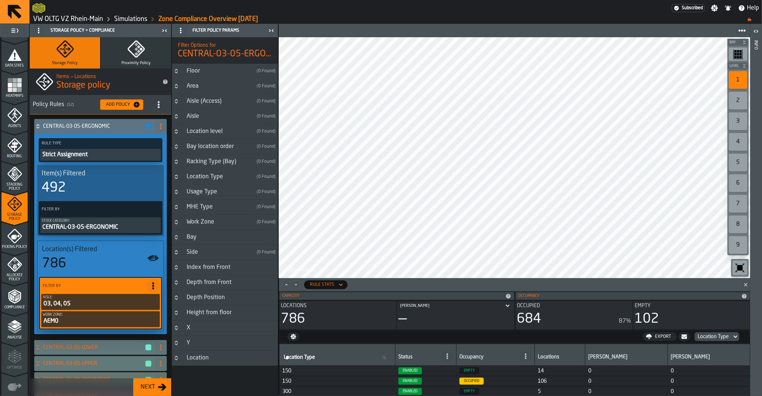
click at [204, 299] on div "Depth Position" at bounding box center [205, 297] width 47 height 9
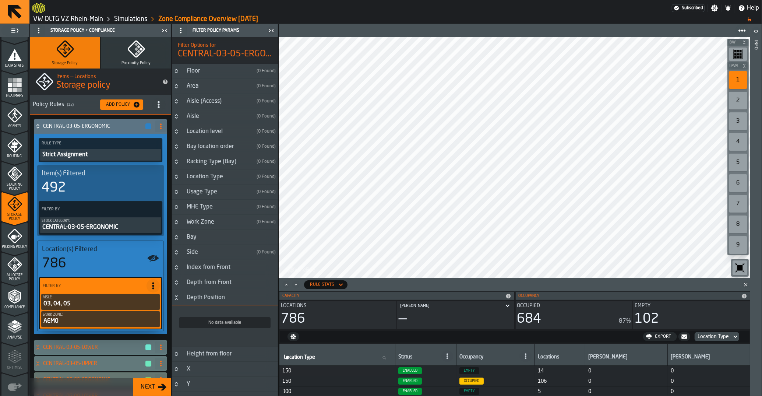
click at [204, 299] on div "Depth Position" at bounding box center [205, 297] width 47 height 9
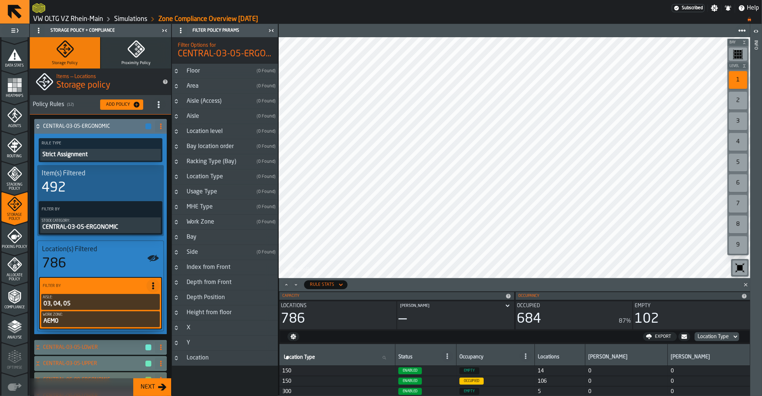
click at [201, 316] on div "Height from floor" at bounding box center [209, 312] width 54 height 9
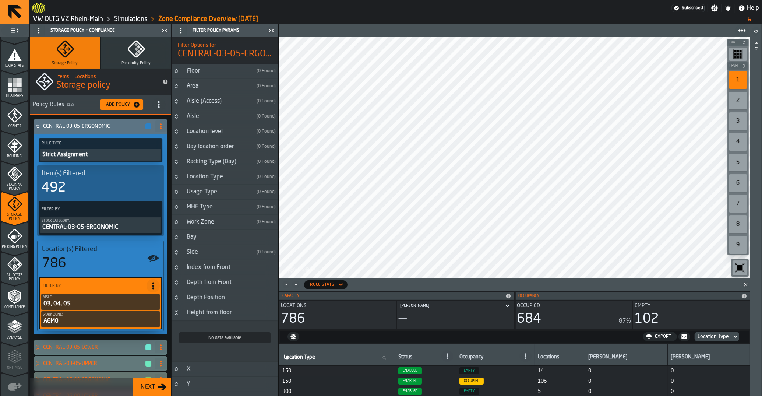
click at [201, 316] on div "Height from floor" at bounding box center [209, 312] width 54 height 9
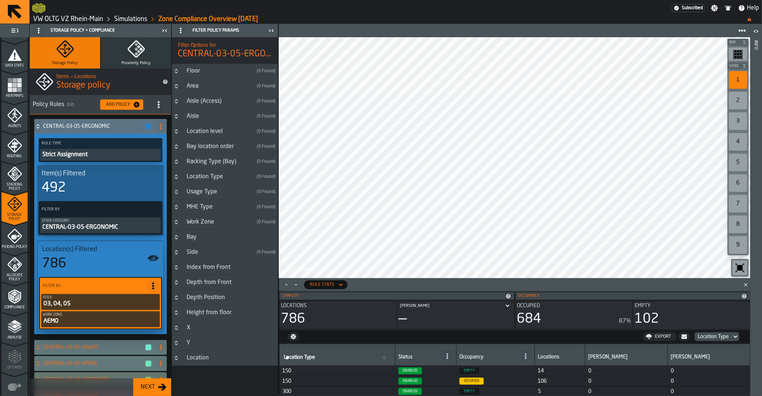
click at [196, 330] on h3 "X" at bounding box center [225, 327] width 106 height 15
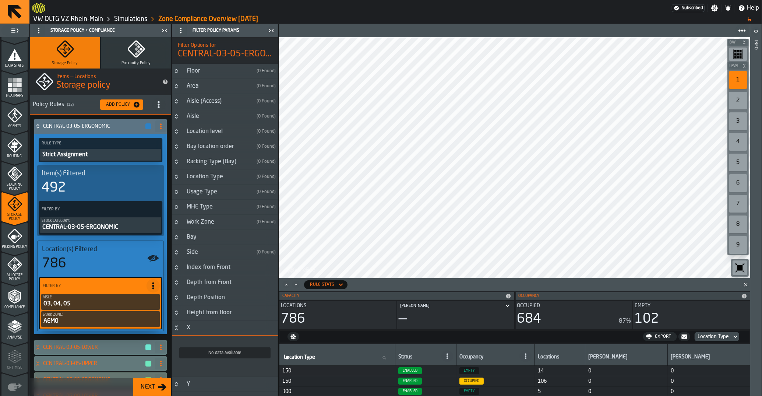
click at [196, 325] on h3 "X" at bounding box center [225, 327] width 106 height 15
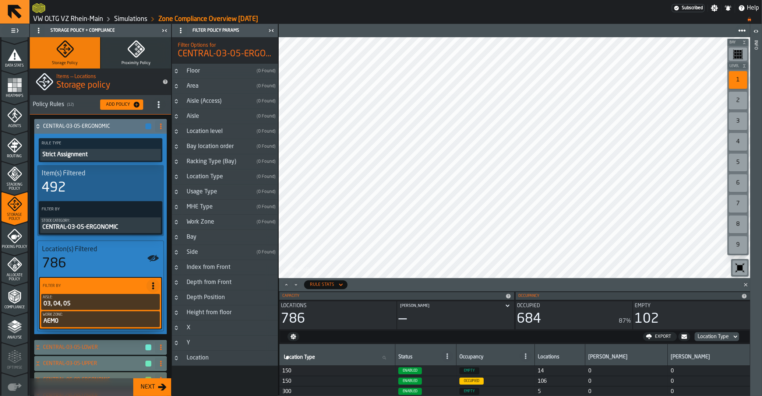
click at [198, 70] on div "Floor" at bounding box center [217, 71] width 71 height 9
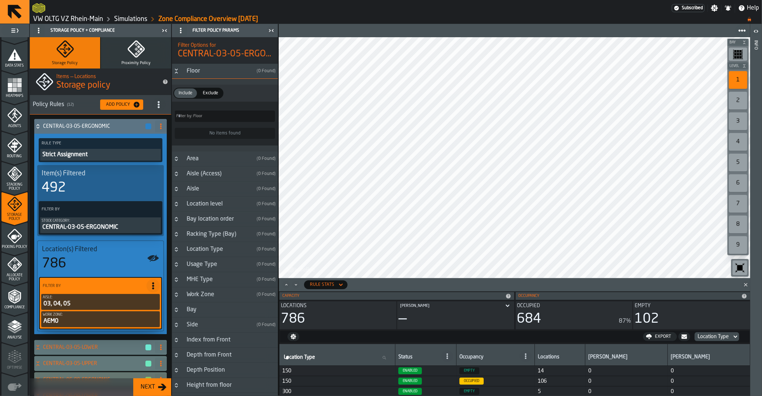
click at [198, 70] on div "Floor" at bounding box center [217, 71] width 71 height 9
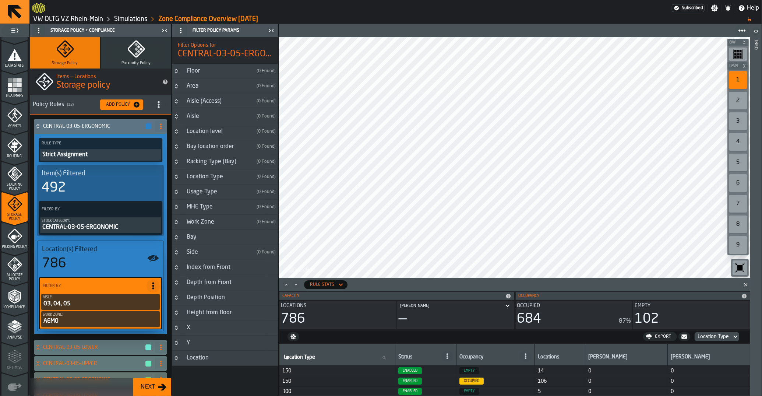
click at [197, 88] on div "Area" at bounding box center [217, 86] width 71 height 9
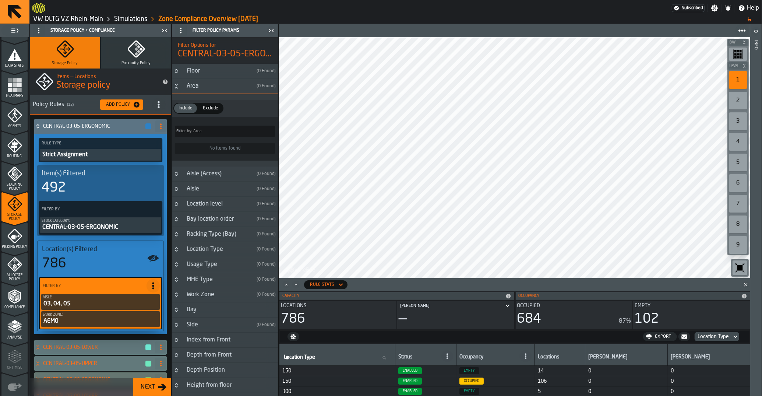
click at [185, 89] on div "Area" at bounding box center [217, 86] width 71 height 9
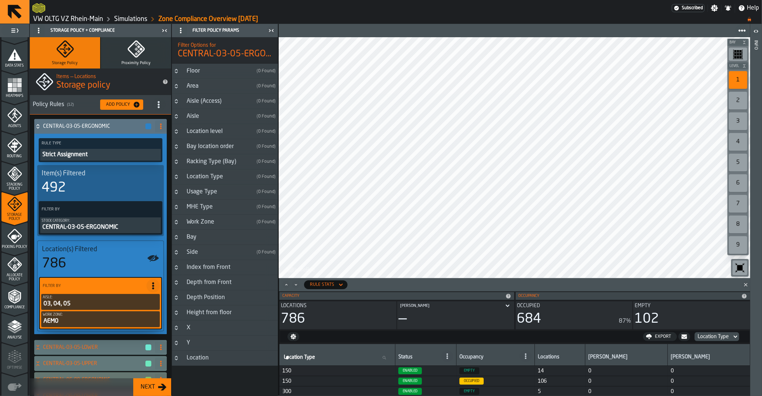
click at [189, 99] on div "Aisle (Access)" at bounding box center [217, 101] width 71 height 9
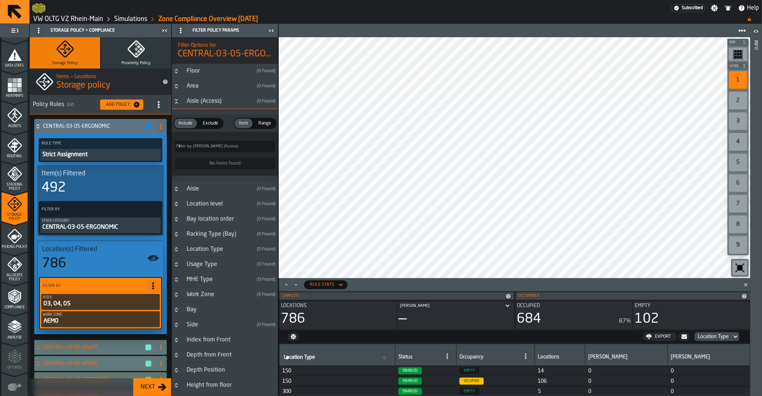
click at [206, 145] on label "Filter by: [PERSON_NAME] (Access) Filter by: [PERSON_NAME] (Access)" at bounding box center [225, 146] width 100 height 11
click at [206, 145] on input "Filter by: [PERSON_NAME] (Access) Filter by: [PERSON_NAME] (Access)" at bounding box center [225, 146] width 100 height 11
click at [197, 103] on div "Aisle (Access)" at bounding box center [217, 101] width 71 height 9
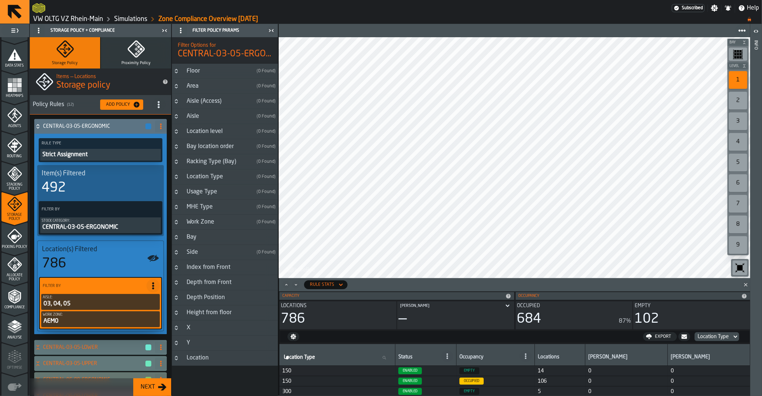
click at [203, 117] on div "Aisle" at bounding box center [217, 116] width 71 height 9
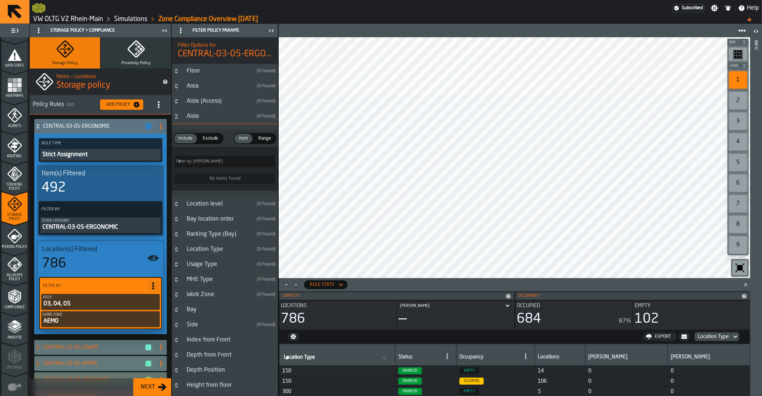
click at [203, 117] on div "Aisle" at bounding box center [217, 116] width 71 height 9
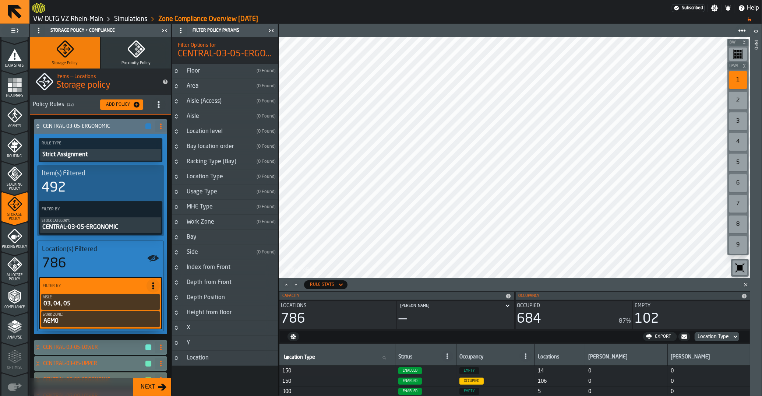
click at [210, 134] on div "Location level" at bounding box center [217, 131] width 71 height 9
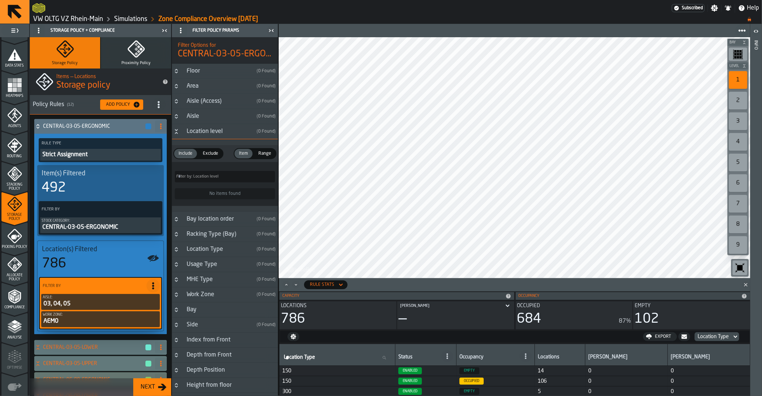
click at [205, 177] on label "Filter by: Location level Filter by: Location level" at bounding box center [225, 176] width 100 height 11
click at [205, 177] on input "Filter by: Location level Filter by: Location level" at bounding box center [225, 176] width 100 height 11
click at [174, 132] on icon "Button-Location level-open" at bounding box center [176, 131] width 6 height 6
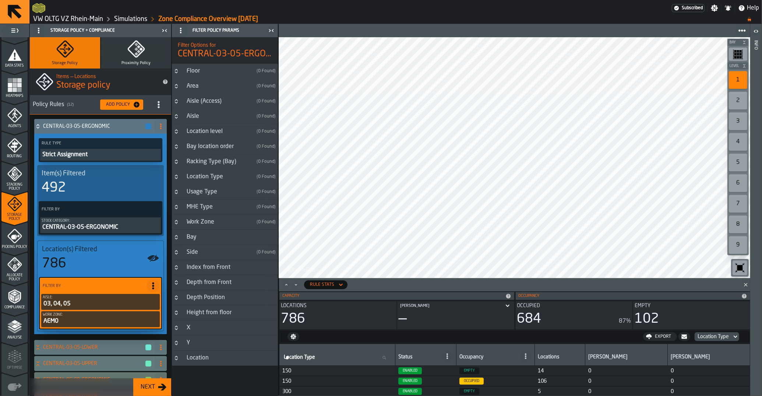
click at [180, 105] on h3 "Aisle (Access) ( 0 Found )" at bounding box center [225, 101] width 106 height 15
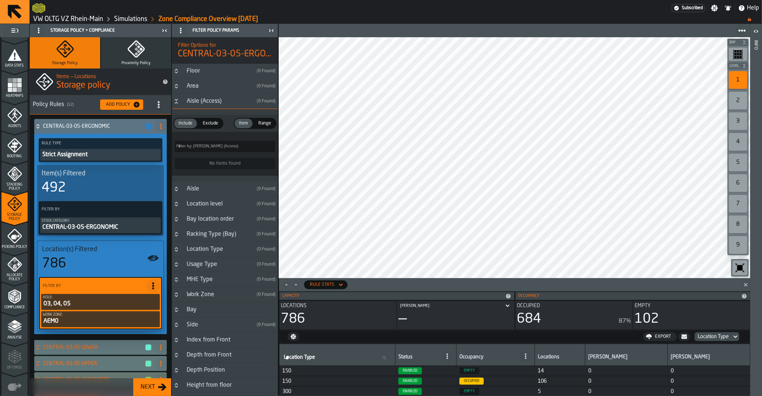
click at [180, 105] on h3 "Aisle (Access) ( 0 Found )" at bounding box center [225, 101] width 106 height 15
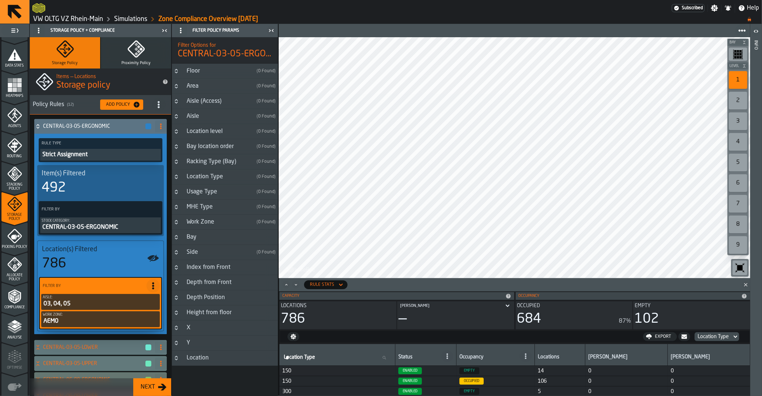
click at [180, 89] on button "Button-Area-closed" at bounding box center [176, 86] width 9 height 6
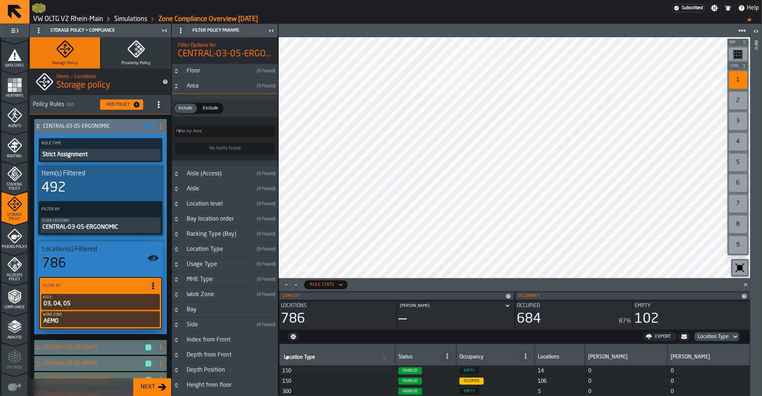
click at [180, 88] on button "Button-Area-open" at bounding box center [176, 86] width 9 height 6
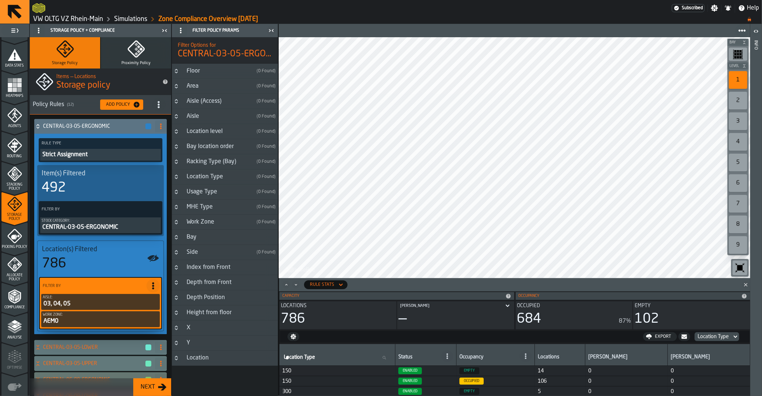
click at [178, 134] on icon "Button-Location level-closed" at bounding box center [176, 131] width 6 height 6
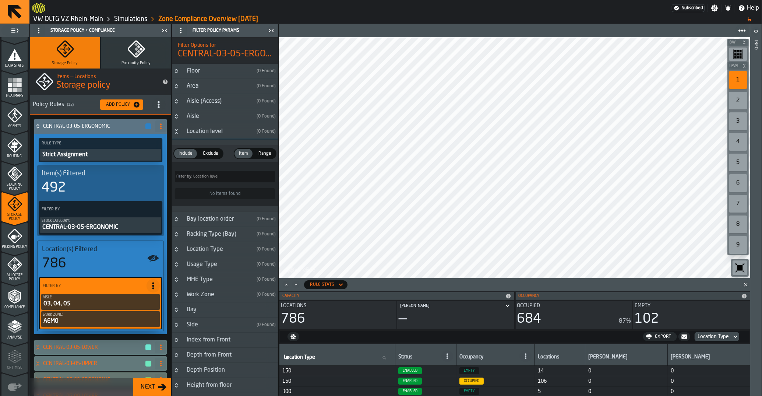
click at [178, 134] on icon "Button-Location level-open" at bounding box center [176, 131] width 6 height 6
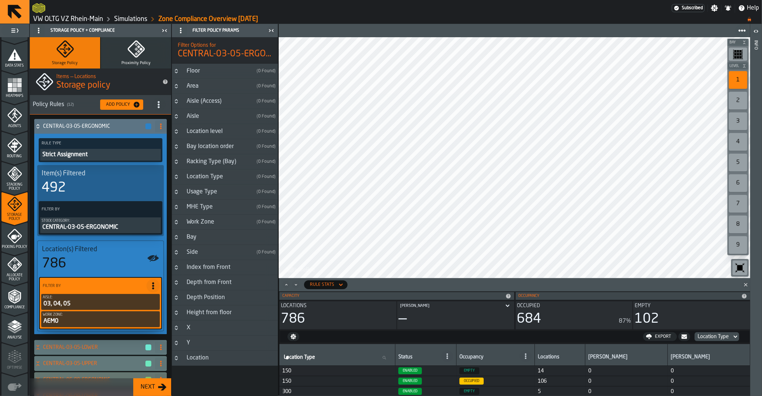
click at [178, 151] on h3 "Bay location order ( 0 Found )" at bounding box center [225, 146] width 106 height 15
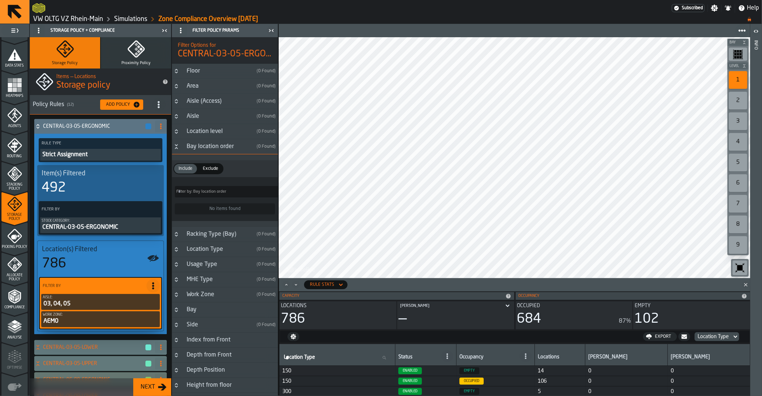
click at [178, 151] on h3 "Bay location order ( 0 Found )" at bounding box center [225, 146] width 106 height 15
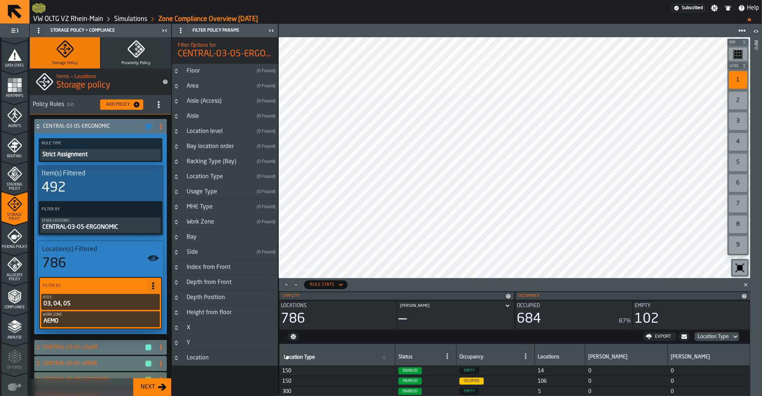
click at [177, 163] on icon "Button-Racking Type (Bay)-closed" at bounding box center [176, 162] width 6 height 6
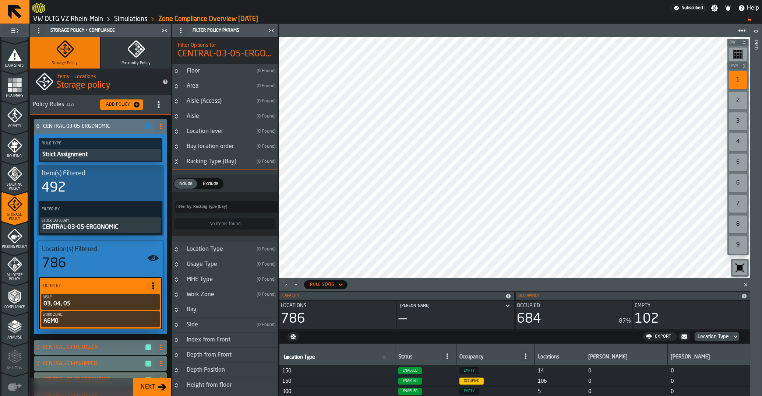
click at [177, 163] on icon "Button-Racking Type (Bay)-open" at bounding box center [176, 163] width 3 height 2
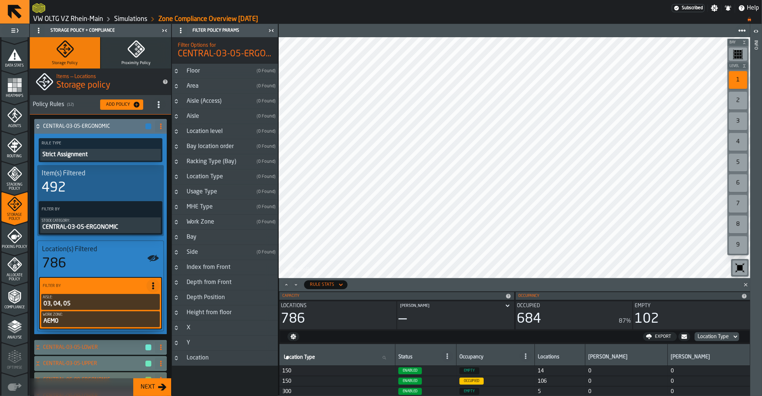
click at [182, 180] on h3 "Location Type ( 0 Found )" at bounding box center [225, 176] width 106 height 15
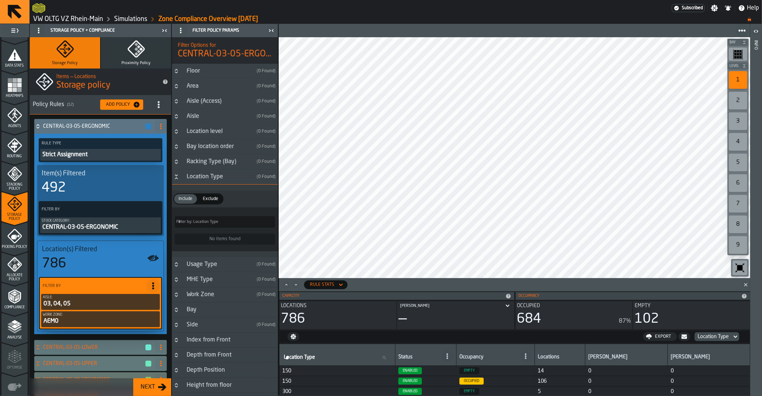
click at [182, 180] on h3 "Location Type ( 0 Found )" at bounding box center [225, 176] width 106 height 15
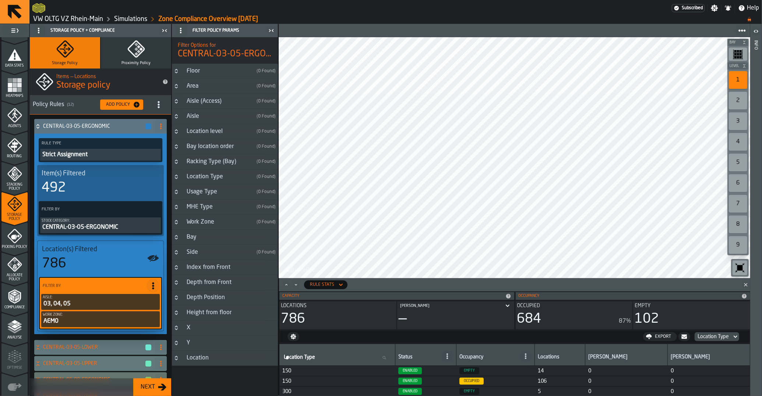
click at [184, 198] on h3 "Usage Type ( 0 Found )" at bounding box center [225, 191] width 106 height 15
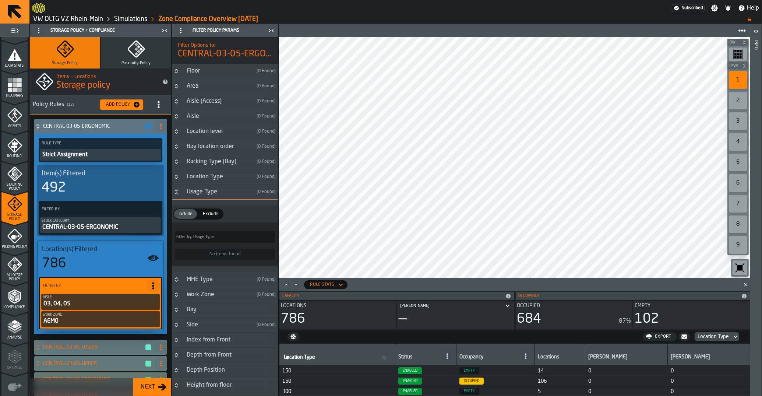
click at [184, 197] on h3 "Usage Type ( 0 Found )" at bounding box center [225, 191] width 106 height 15
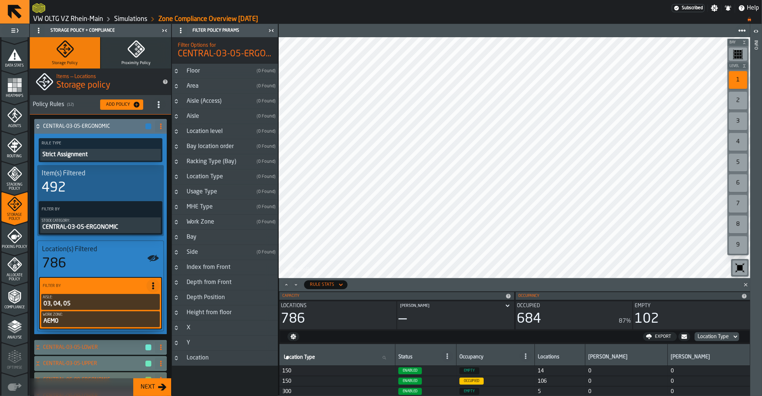
click at [184, 211] on div "MHE Type" at bounding box center [217, 206] width 71 height 9
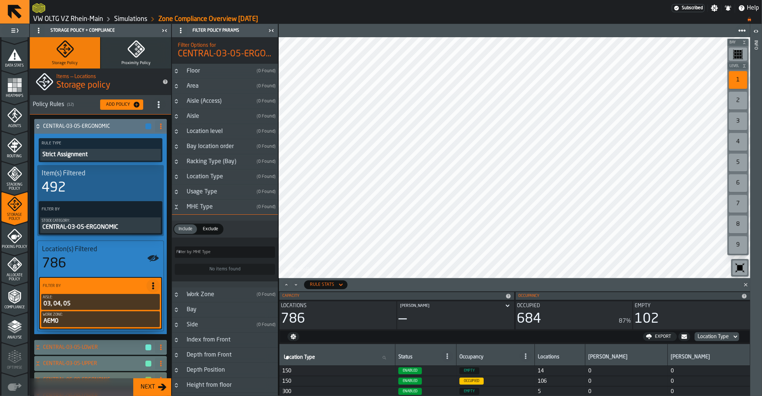
click at [184, 211] on div "MHE Type" at bounding box center [217, 206] width 71 height 9
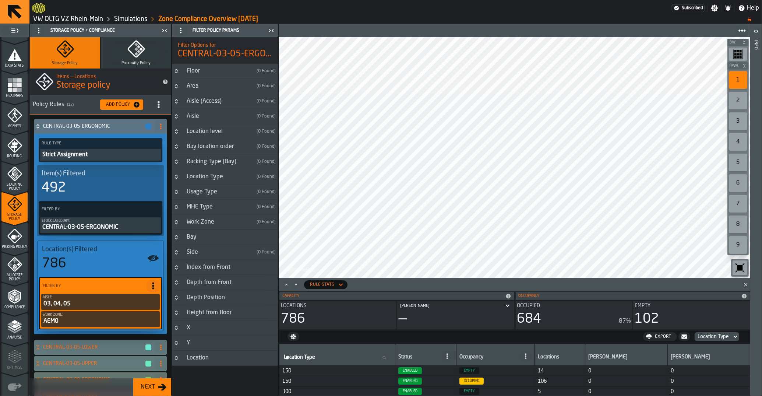
click at [186, 228] on h3 "Work Zone ( 0 Found )" at bounding box center [225, 222] width 106 height 15
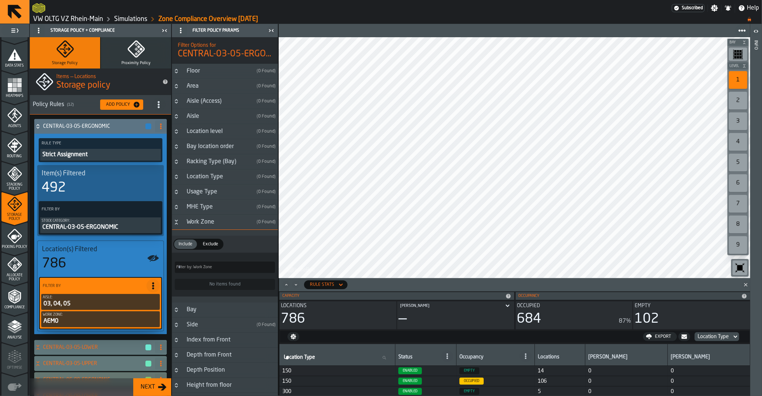
click at [186, 228] on h3 "Work Zone ( 0 Found )" at bounding box center [225, 222] width 106 height 15
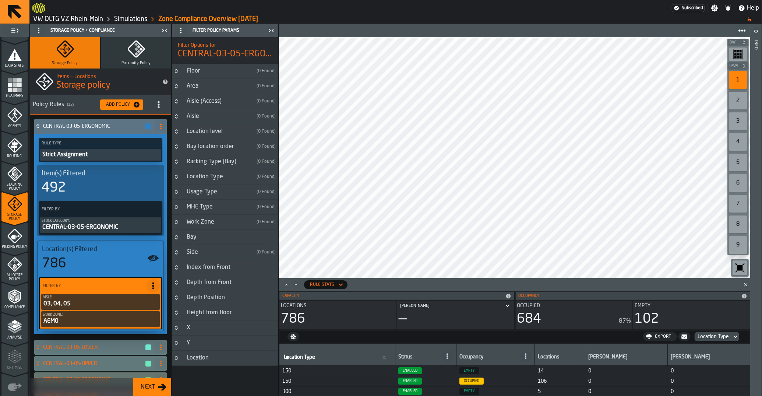
click at [184, 239] on div "Bay" at bounding box center [230, 237] width 96 height 9
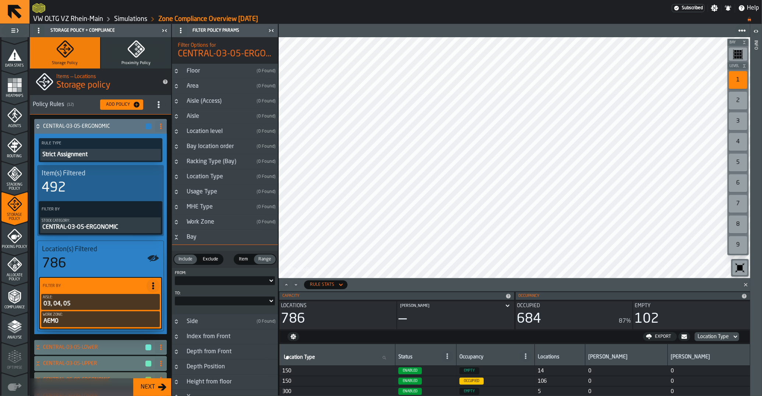
click at [184, 239] on div "Bay" at bounding box center [230, 237] width 96 height 9
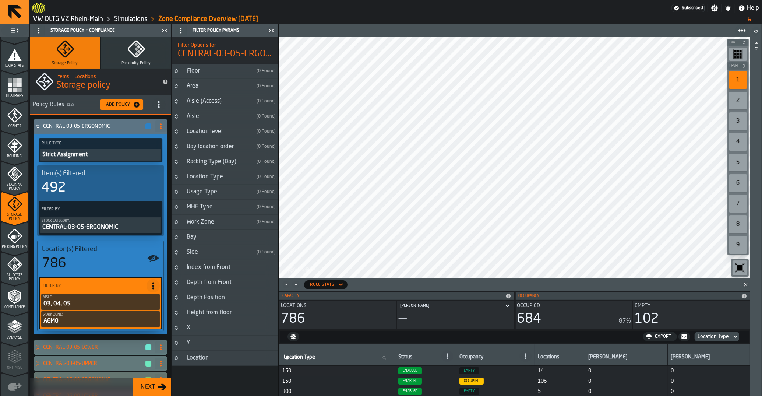
click at [184, 239] on div "Bay" at bounding box center [230, 237] width 96 height 9
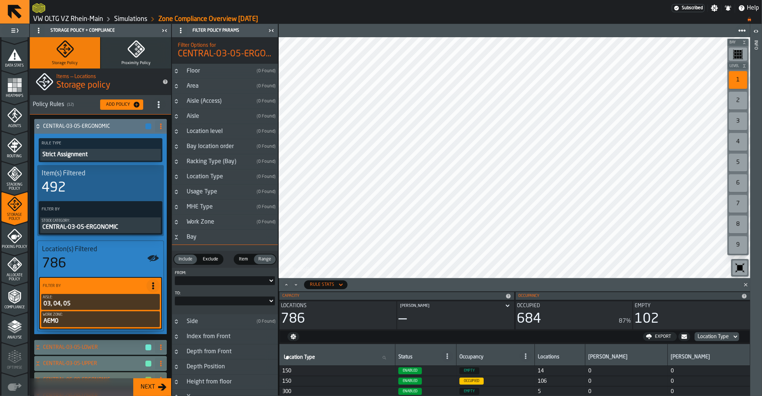
click at [189, 282] on div at bounding box center [221, 280] width 93 height 3
click at [202, 285] on div at bounding box center [225, 280] width 100 height 9
click at [244, 260] on span "Item" at bounding box center [243, 259] width 15 height 7
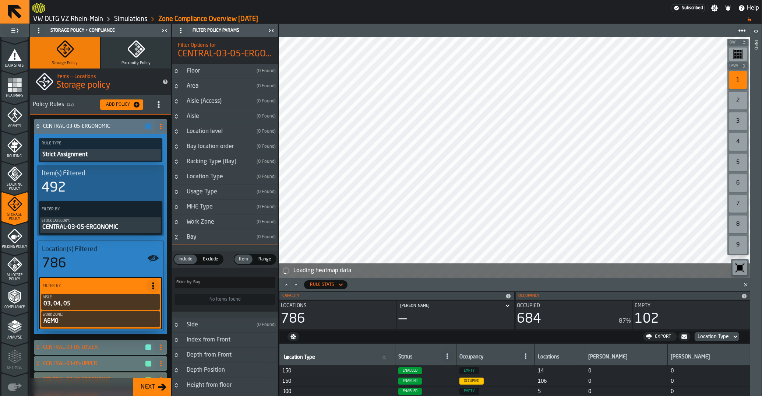
click at [265, 262] on span "Range" at bounding box center [264, 259] width 19 height 7
click at [179, 240] on icon "Button-Bay-open" at bounding box center [176, 237] width 6 height 6
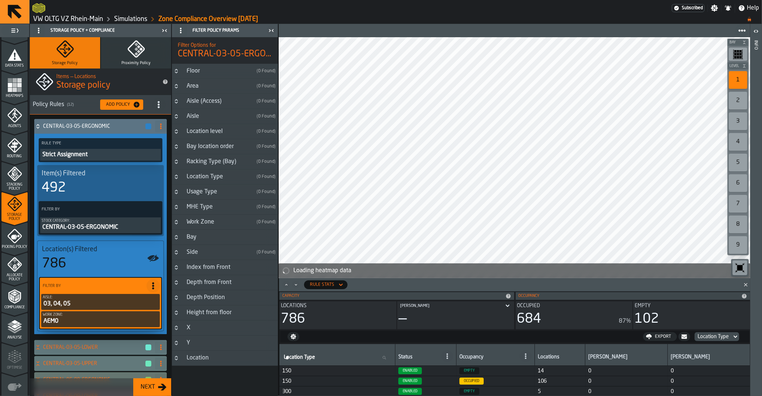
click at [192, 242] on h3 "Bay" at bounding box center [225, 237] width 106 height 15
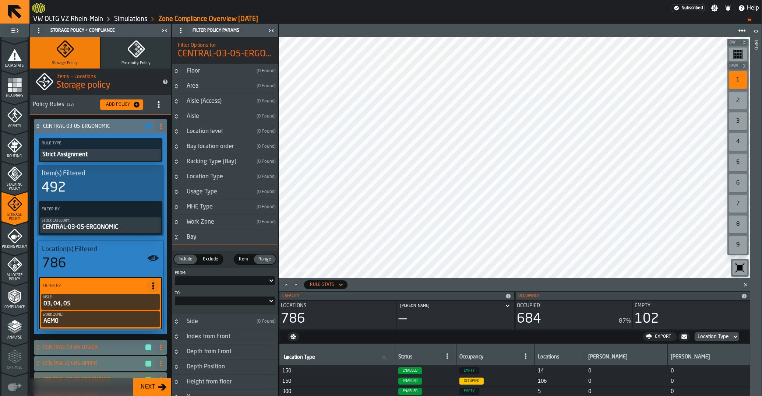
click at [236, 281] on div at bounding box center [221, 280] width 93 height 3
click at [189, 260] on span "Include" at bounding box center [186, 259] width 20 height 7
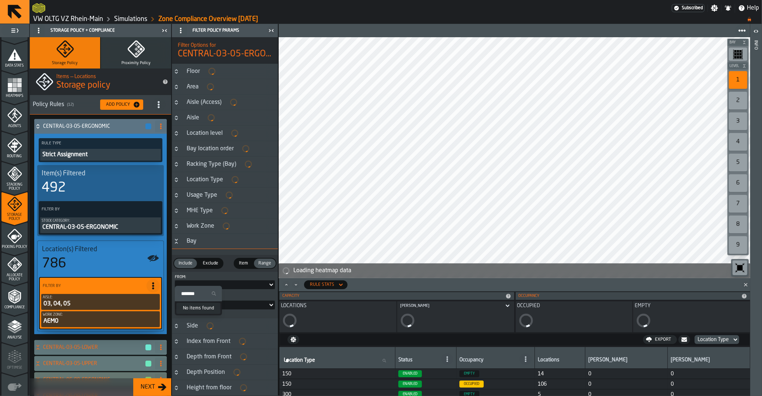
click at [260, 268] on div "Range" at bounding box center [265, 263] width 22 height 10
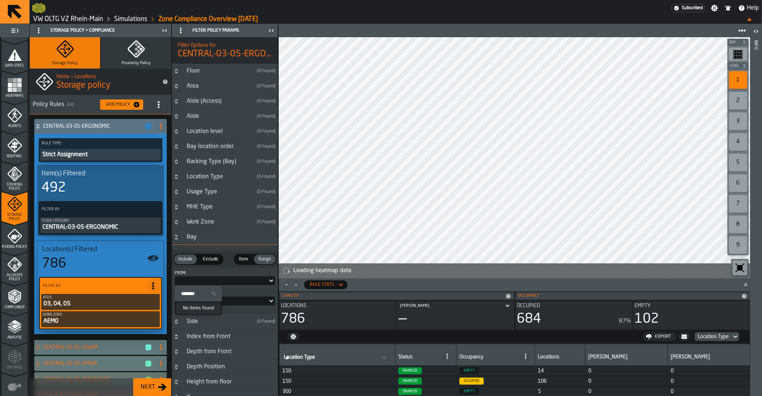
click at [240, 285] on div at bounding box center [225, 280] width 100 height 9
click at [238, 284] on div at bounding box center [225, 280] width 100 height 9
click at [238, 283] on div at bounding box center [225, 280] width 100 height 9
click at [226, 302] on div at bounding box center [221, 300] width 93 height 3
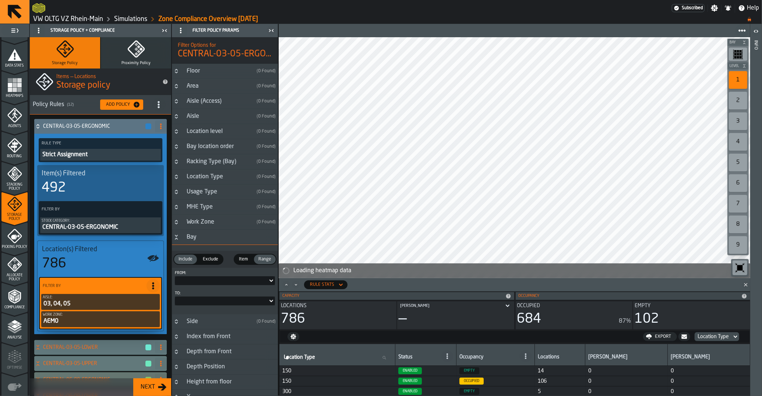
click at [177, 240] on icon "Button-Bay-open" at bounding box center [176, 237] width 6 height 6
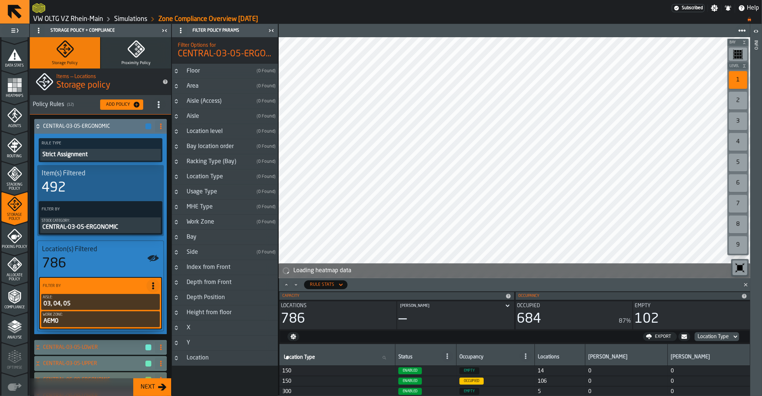
click at [183, 255] on div "Side" at bounding box center [217, 252] width 71 height 9
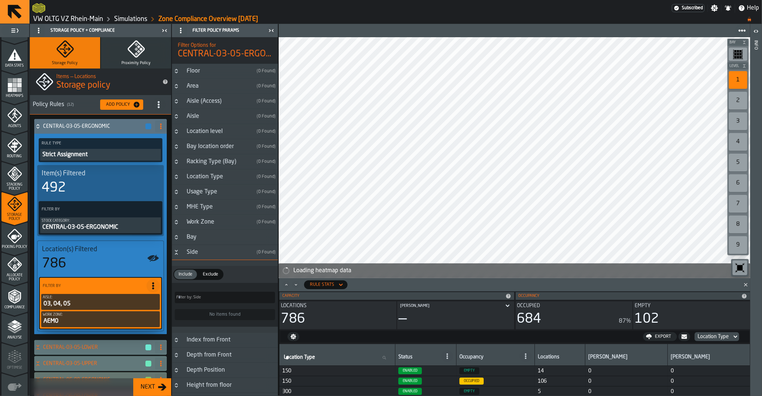
click at [197, 300] on label "Filter by: Side Filter by: Side" at bounding box center [225, 296] width 100 height 11
click at [197, 300] on input "Filter by: Side Filter by: Side" at bounding box center [225, 296] width 100 height 11
click at [177, 255] on icon "Button-Side-open" at bounding box center [176, 252] width 6 height 6
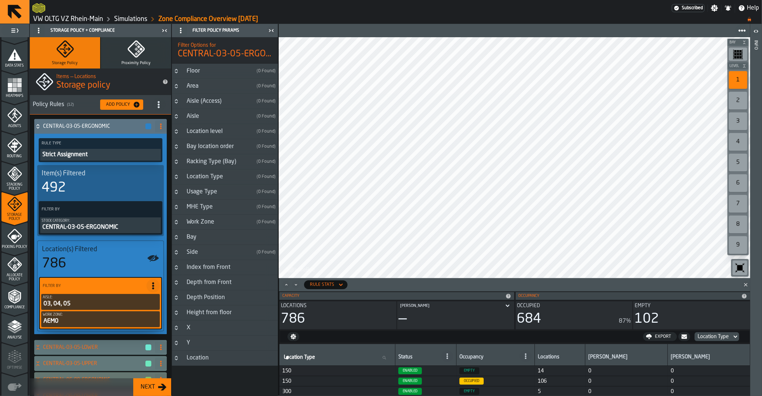
click at [223, 177] on div "Location Type" at bounding box center [217, 176] width 71 height 9
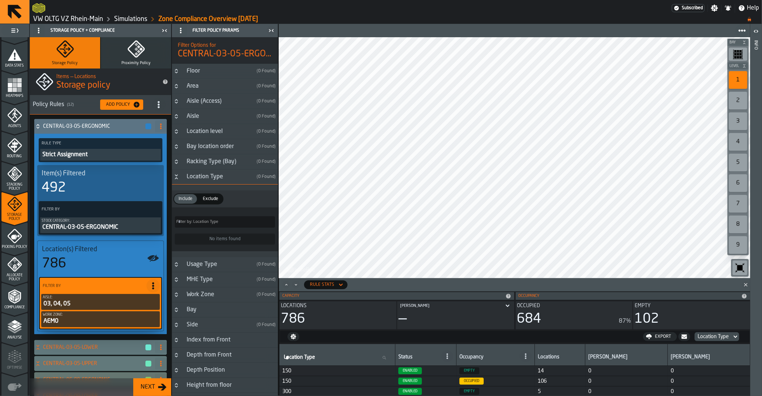
click at [223, 177] on div "Location Type" at bounding box center [217, 176] width 71 height 9
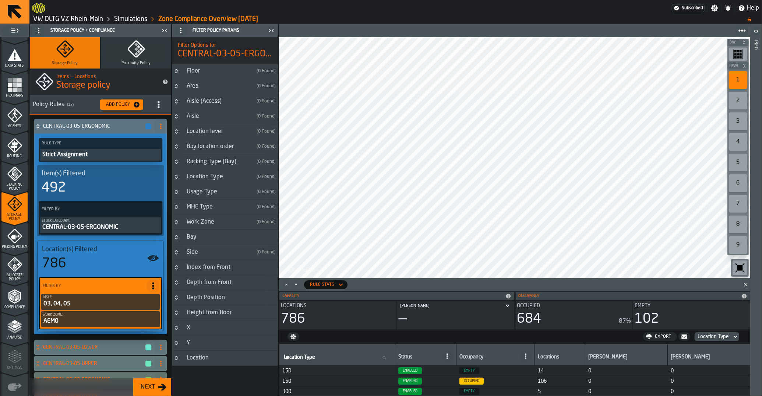
click at [211, 330] on h3 "X" at bounding box center [225, 327] width 106 height 15
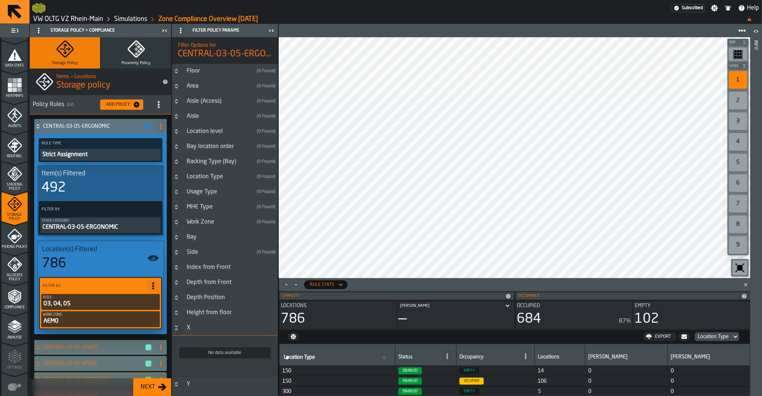
click at [211, 330] on h3 "X" at bounding box center [225, 327] width 106 height 15
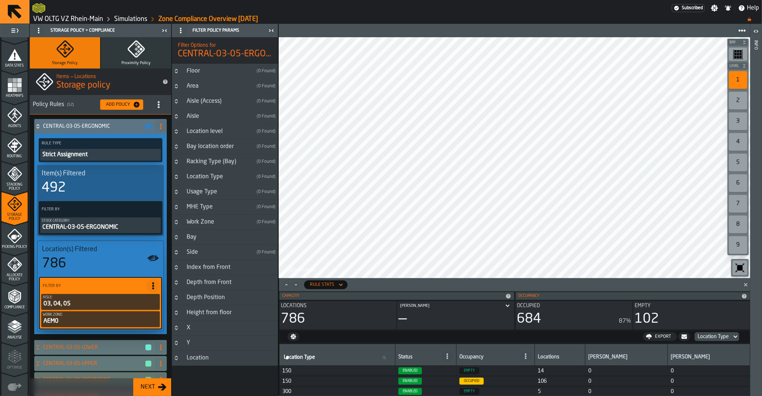
click at [206, 339] on h3 "Y" at bounding box center [225, 342] width 106 height 15
click at [205, 341] on h3 "Y" at bounding box center [225, 342] width 106 height 15
click at [200, 300] on div "Depth Position" at bounding box center [205, 297] width 47 height 9
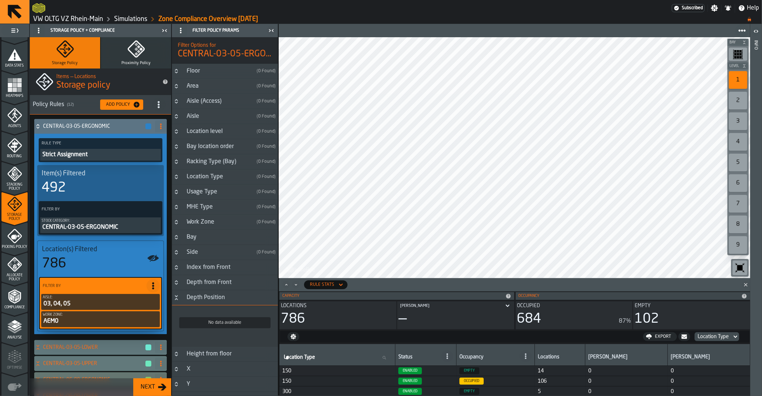
click at [200, 300] on div "Depth Position" at bounding box center [205, 297] width 47 height 9
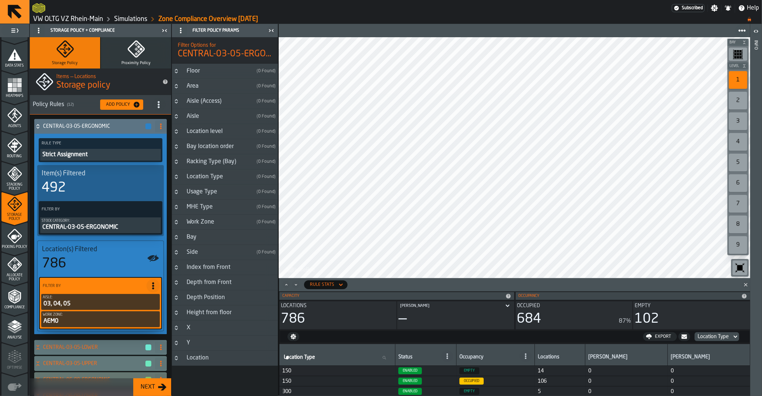
click at [202, 289] on h3 "Depth from Front" at bounding box center [225, 282] width 106 height 15
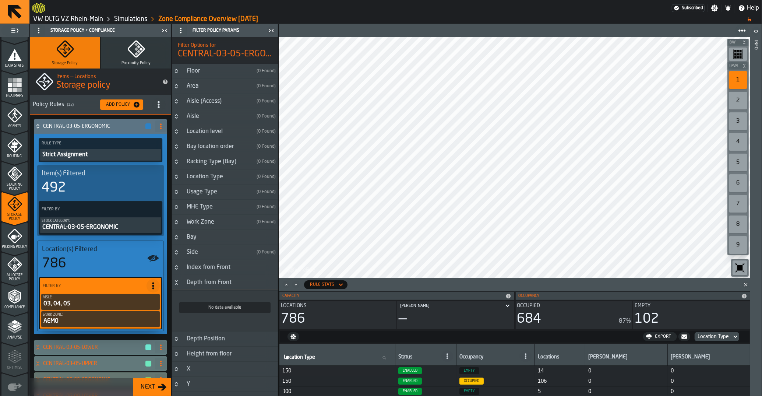
click at [202, 289] on h3 "Depth from Front" at bounding box center [225, 282] width 106 height 15
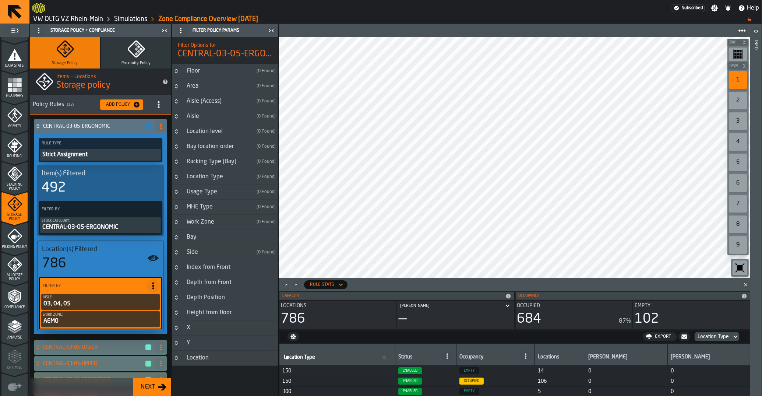
click at [200, 272] on div "Index from Front" at bounding box center [208, 267] width 53 height 9
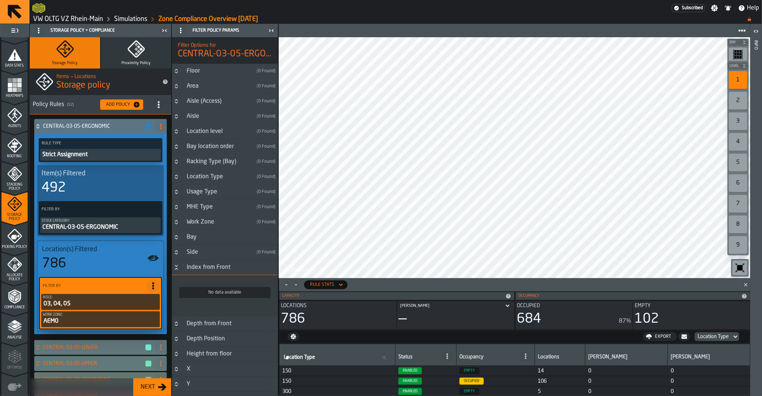
click at [200, 272] on div "Index from Front" at bounding box center [208, 267] width 53 height 9
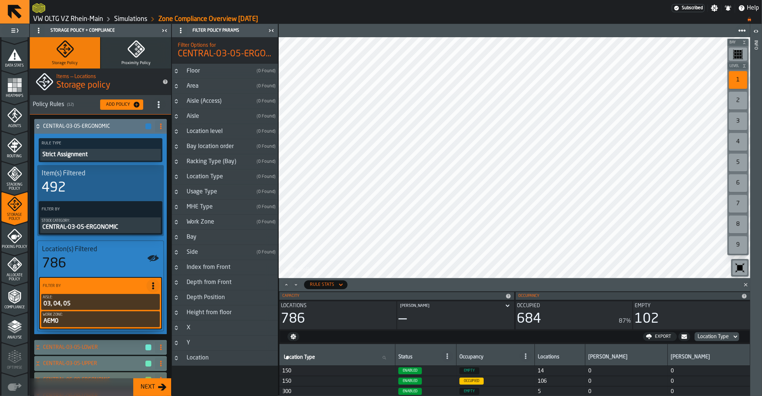
click at [184, 255] on div "Side" at bounding box center [217, 252] width 71 height 9
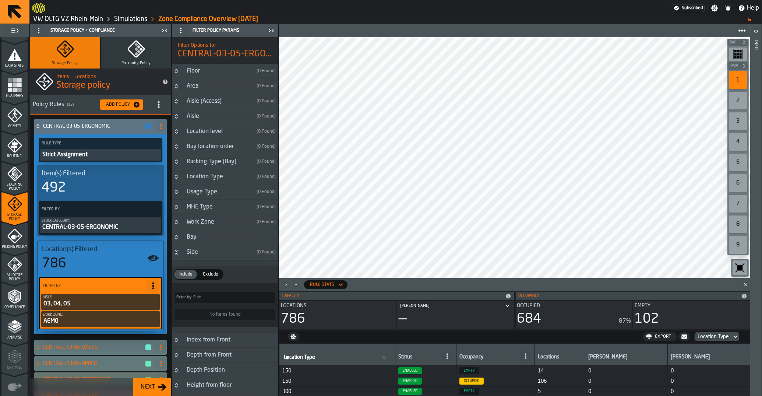
click at [188, 255] on div "Side" at bounding box center [217, 252] width 71 height 9
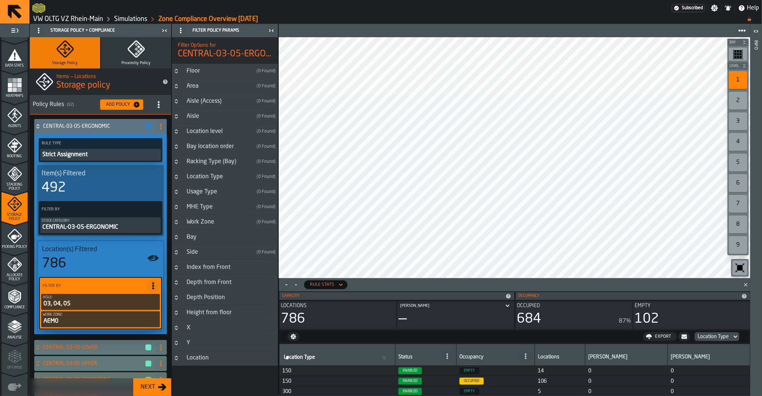
click at [194, 238] on div "Bay" at bounding box center [230, 237] width 96 height 9
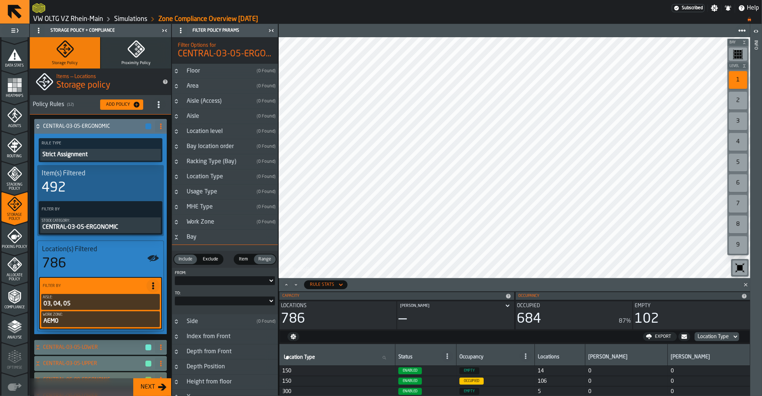
click at [215, 288] on div "From: To:" at bounding box center [225, 287] width 106 height 40
click at [214, 283] on div at bounding box center [225, 280] width 100 height 9
click at [217, 282] on div at bounding box center [221, 280] width 93 height 3
click at [242, 262] on span "Item" at bounding box center [243, 259] width 15 height 7
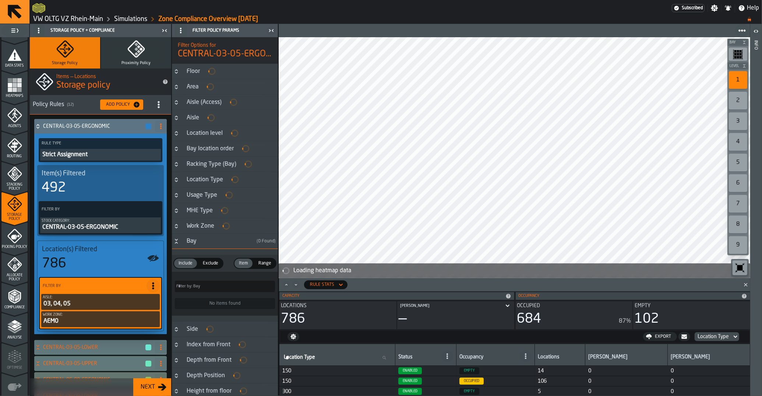
click at [270, 263] on span "Range" at bounding box center [264, 263] width 19 height 7
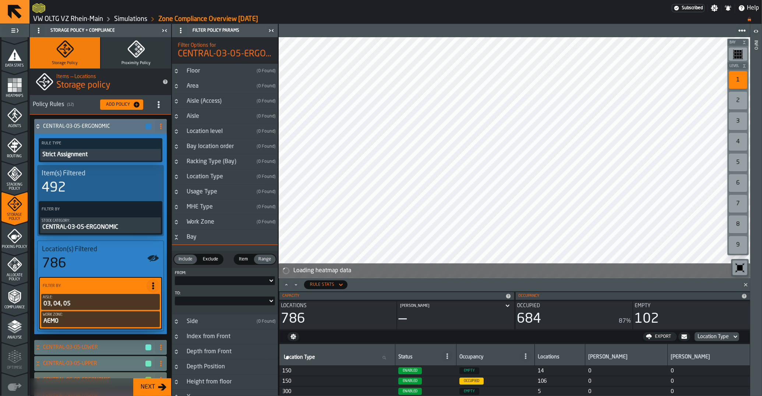
click at [191, 241] on div "Bay" at bounding box center [230, 237] width 96 height 9
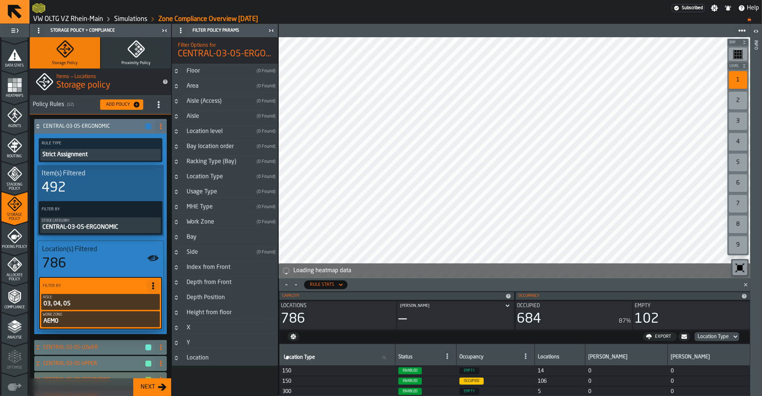
click at [201, 224] on div "Work Zone" at bounding box center [217, 221] width 71 height 9
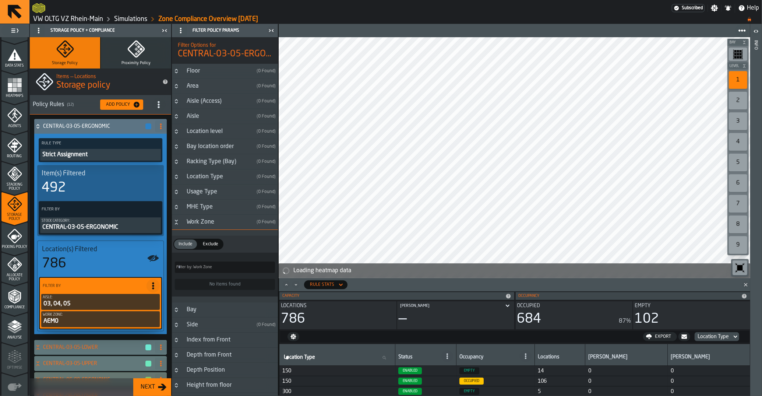
click at [201, 225] on div "Work Zone" at bounding box center [217, 221] width 71 height 9
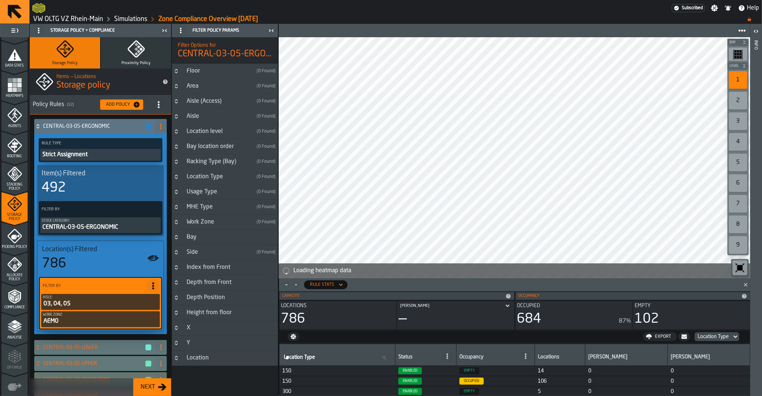
click at [204, 208] on div "MHE Type" at bounding box center [217, 206] width 71 height 9
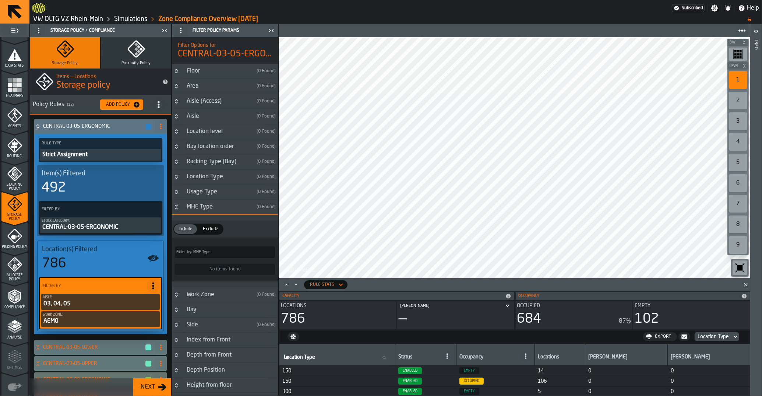
click at [204, 208] on div "MHE Type" at bounding box center [217, 206] width 71 height 9
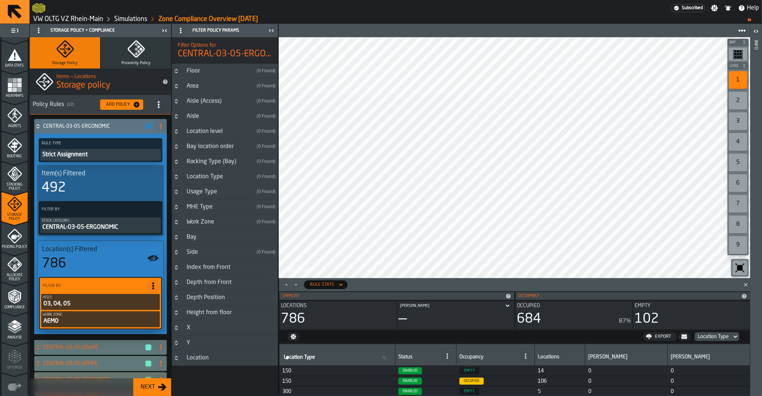
click at [193, 192] on div "Usage Type" at bounding box center [217, 191] width 71 height 9
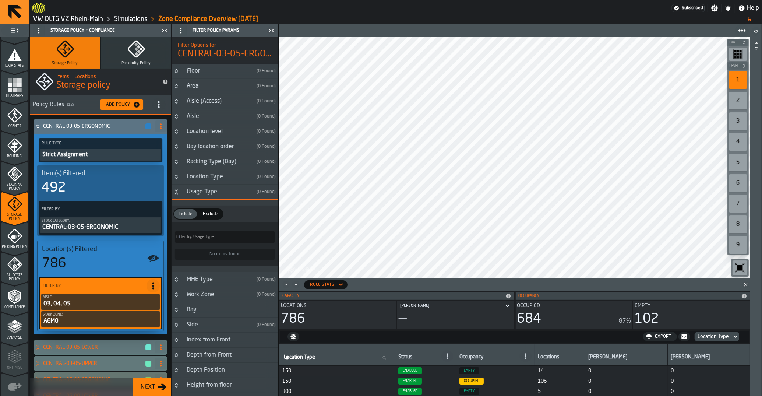
click at [193, 192] on div "Usage Type" at bounding box center [217, 191] width 71 height 9
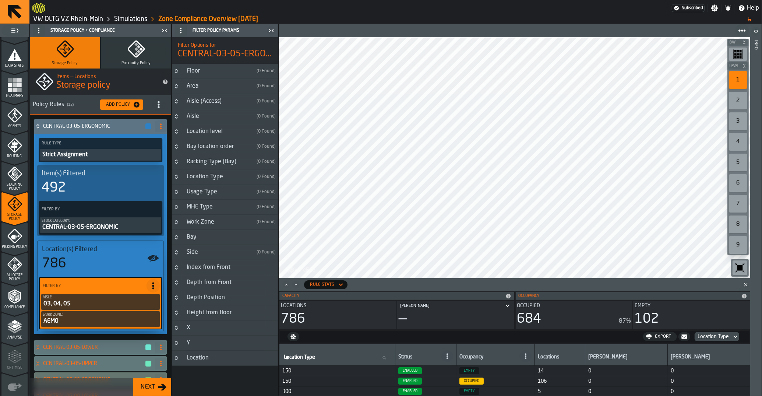
click at [201, 178] on div "Location Type" at bounding box center [217, 176] width 71 height 9
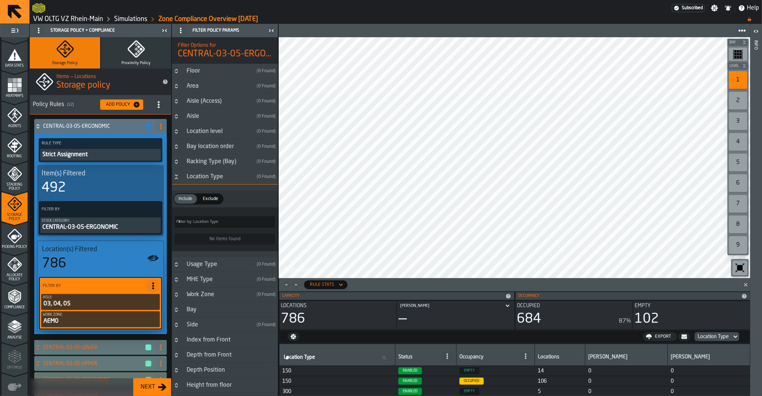
click at [199, 180] on div "Location Type" at bounding box center [217, 176] width 71 height 9
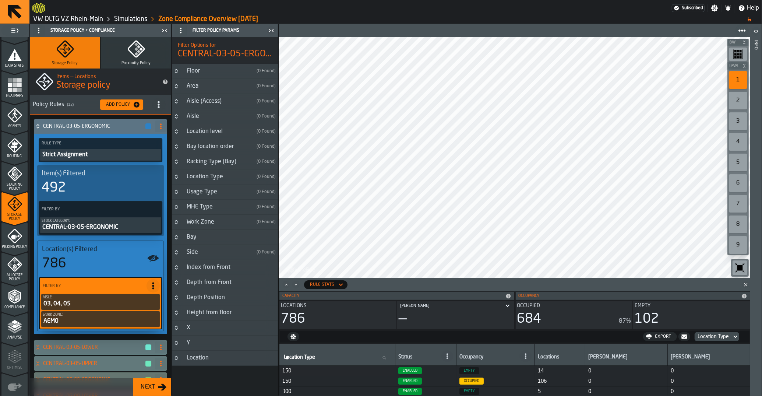
click at [199, 163] on div "Racking Type (Bay)" at bounding box center [217, 161] width 71 height 9
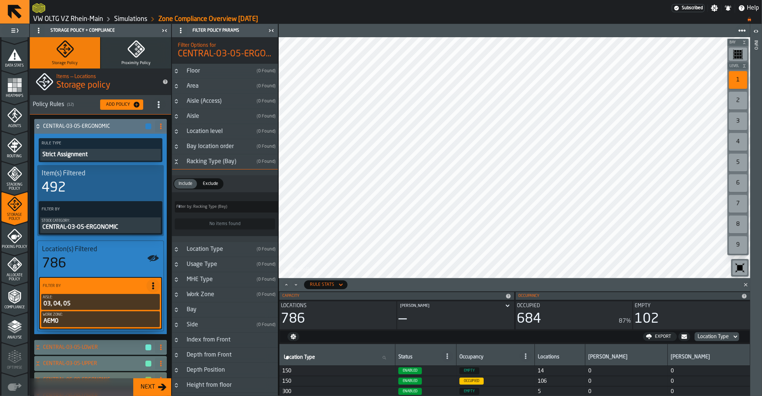
click at [199, 163] on div "Racking Type (Bay)" at bounding box center [217, 161] width 71 height 9
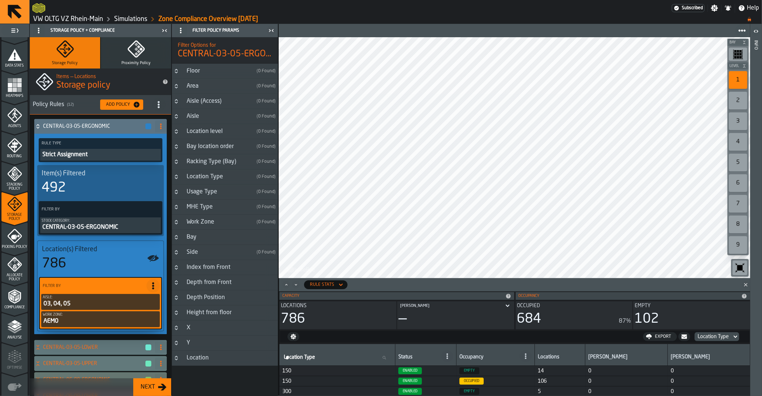
click at [199, 148] on div "Bay location order" at bounding box center [217, 146] width 71 height 9
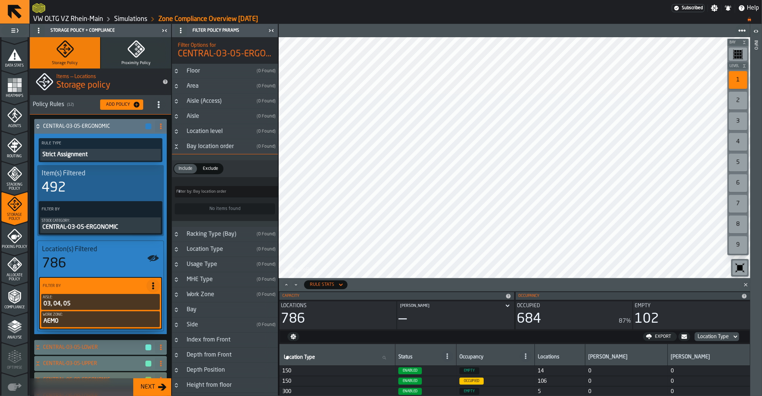
click at [199, 147] on div "Bay location order" at bounding box center [217, 146] width 71 height 9
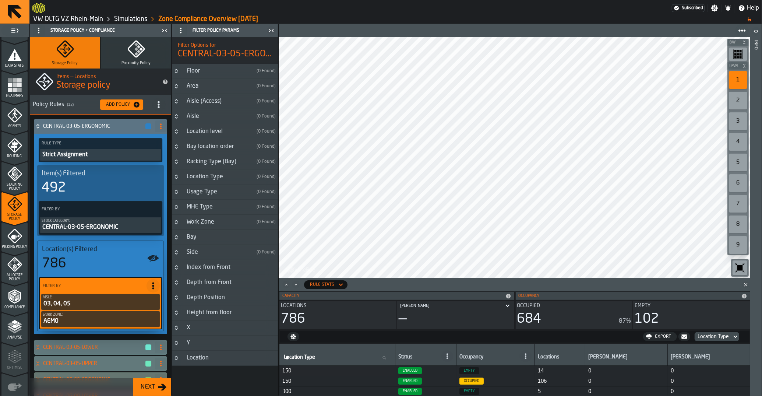
click at [194, 132] on div "Location level" at bounding box center [217, 131] width 71 height 9
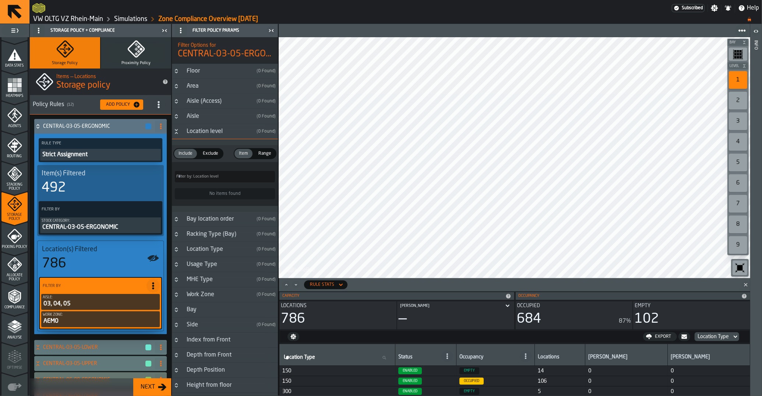
click at [194, 132] on div "Location level" at bounding box center [217, 131] width 71 height 9
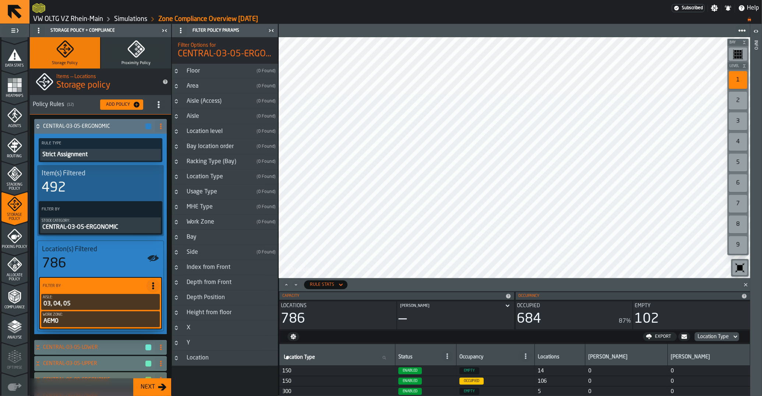
click at [190, 118] on div "Aisle" at bounding box center [217, 116] width 71 height 9
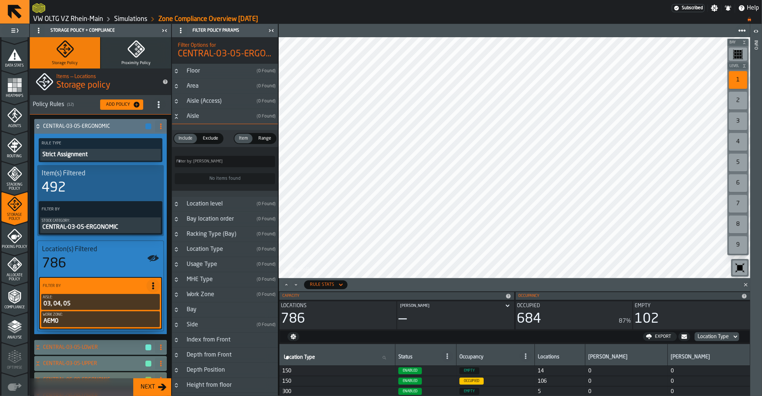
click at [190, 118] on div "Aisle" at bounding box center [217, 116] width 71 height 9
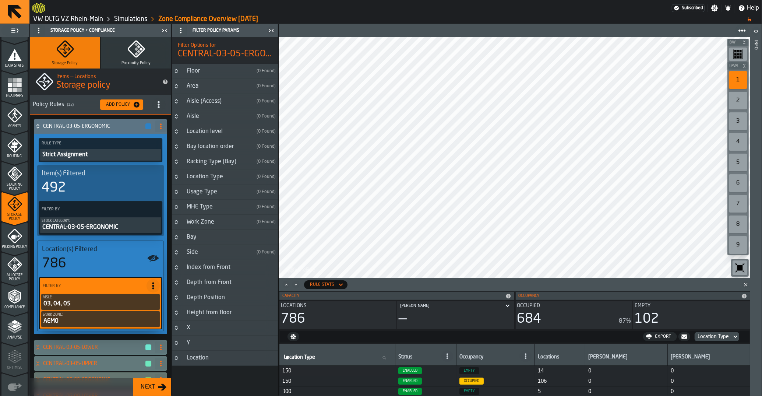
click at [192, 114] on div "Aisle" at bounding box center [217, 116] width 71 height 9
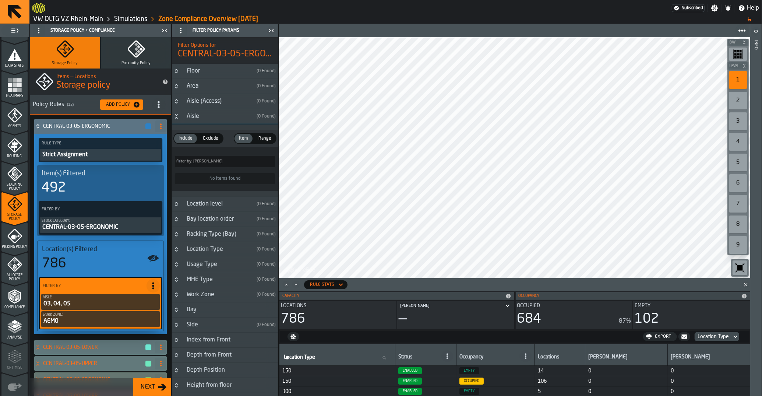
click at [196, 163] on label "Filter by: Aisle Filter by: [PERSON_NAME]" at bounding box center [225, 161] width 100 height 11
click at [196, 163] on input "Filter by: Aisle Filter by: [PERSON_NAME]" at bounding box center [225, 161] width 100 height 11
click at [193, 116] on div "Aisle" at bounding box center [217, 116] width 71 height 9
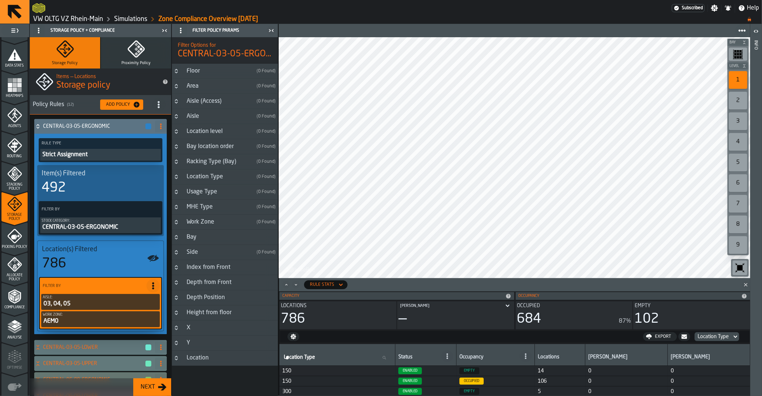
click at [200, 74] on div "Floor" at bounding box center [217, 71] width 71 height 9
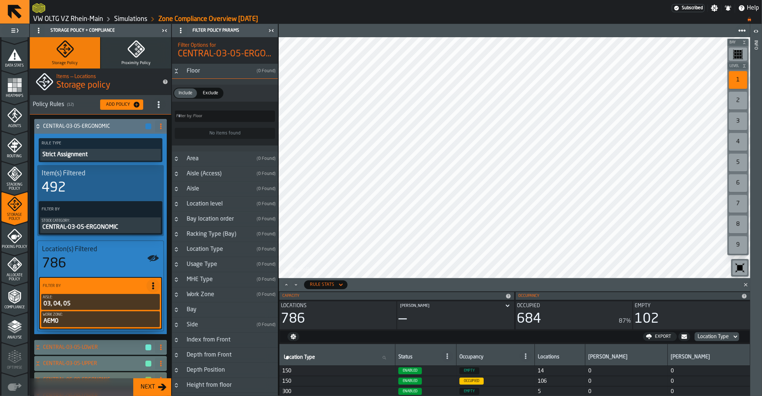
click at [198, 71] on div "Floor" at bounding box center [217, 71] width 71 height 9
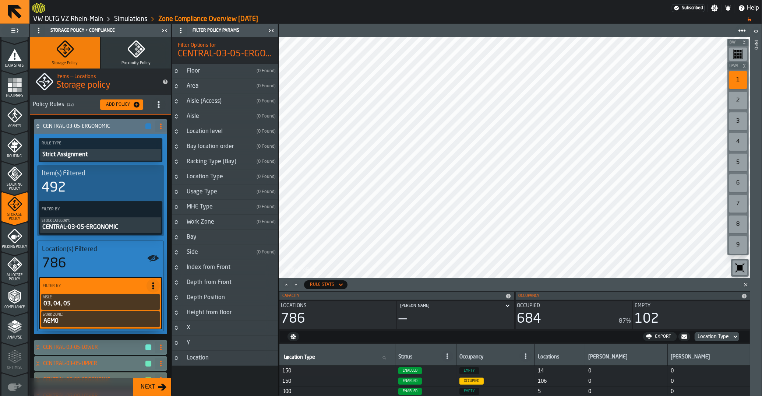
click at [198, 88] on div "Area" at bounding box center [217, 86] width 71 height 9
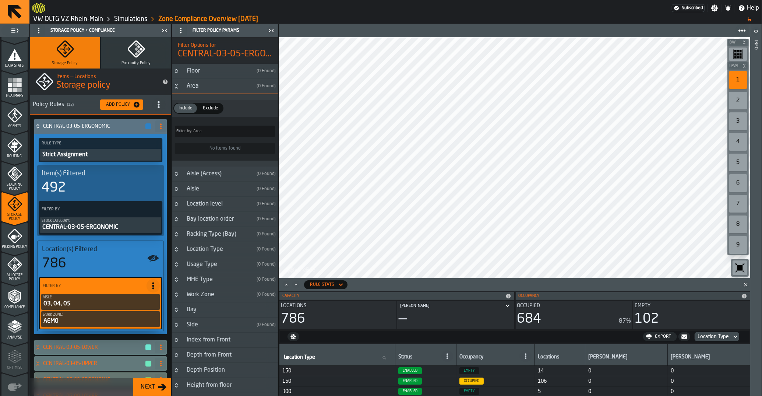
click at [192, 82] on h3 "Area ( 0 Found )" at bounding box center [225, 86] width 106 height 15
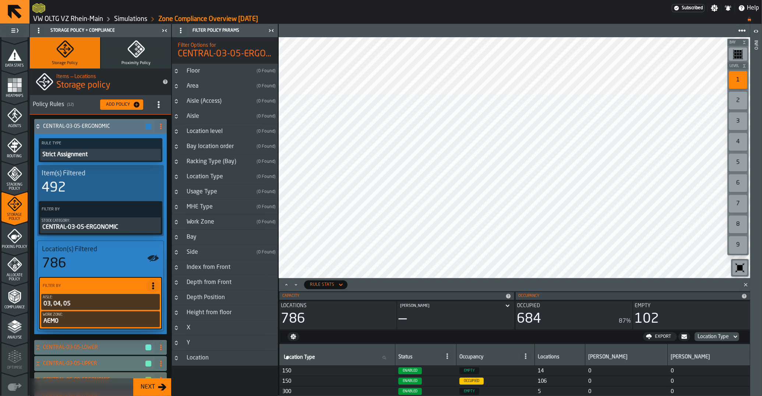
click at [204, 362] on div "Location" at bounding box center [230, 357] width 96 height 9
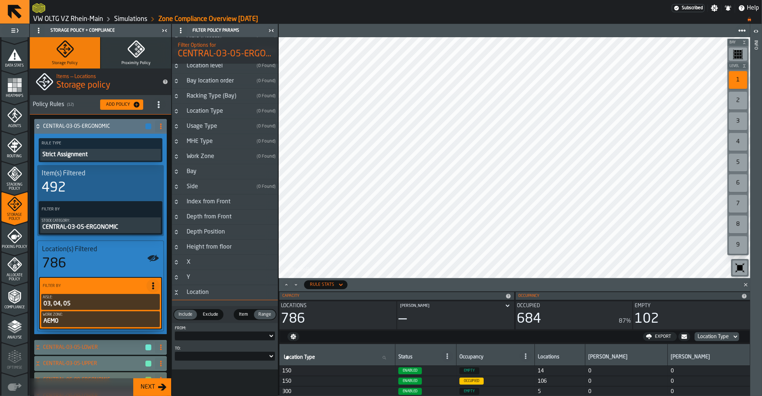
scroll to position [70, 0]
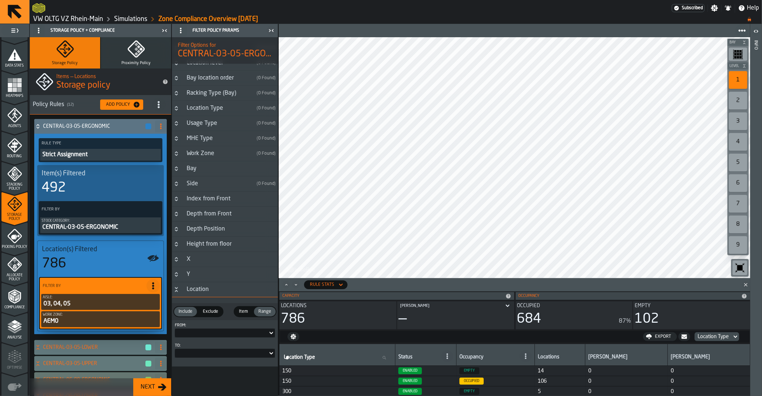
click at [219, 336] on div at bounding box center [225, 332] width 100 height 9
click at [195, 345] on input "Search" at bounding box center [198, 345] width 41 height 10
type input "*****"
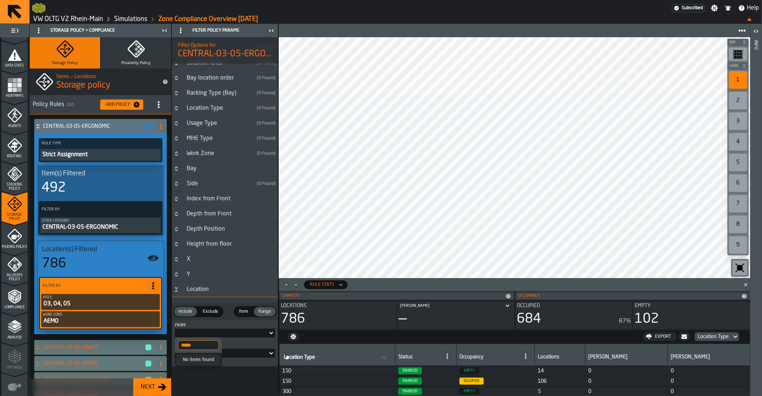
click at [176, 290] on icon "Button-Location-open" at bounding box center [176, 291] width 3 height 2
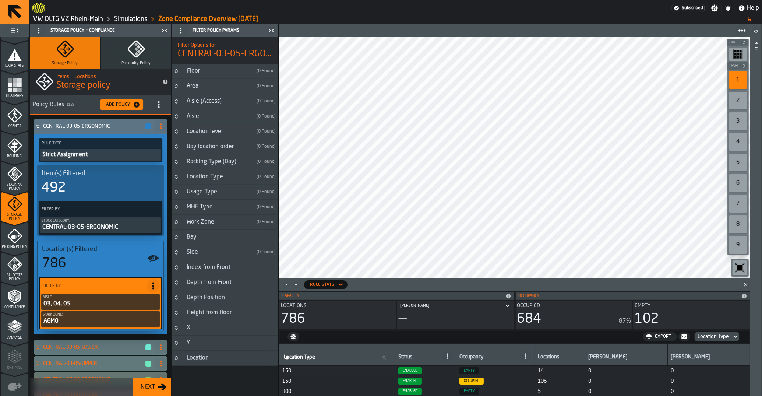
click at [203, 328] on h3 "X" at bounding box center [225, 327] width 106 height 15
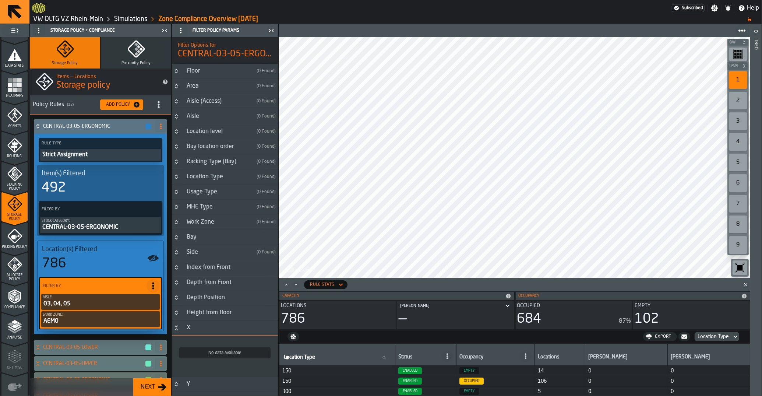
scroll to position [37, 0]
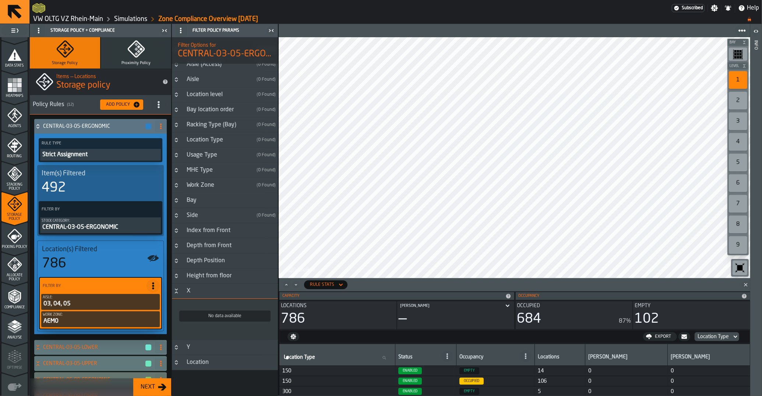
click at [204, 320] on div "No data available" at bounding box center [224, 315] width 91 height 11
click at [176, 293] on icon "Button-X-open" at bounding box center [176, 292] width 3 height 2
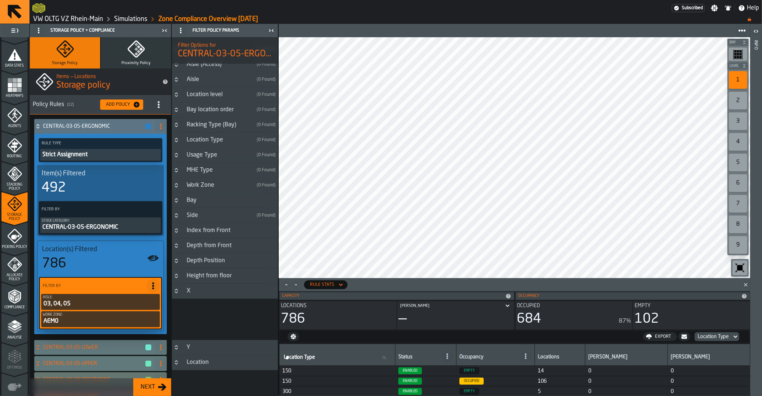
scroll to position [0, 0]
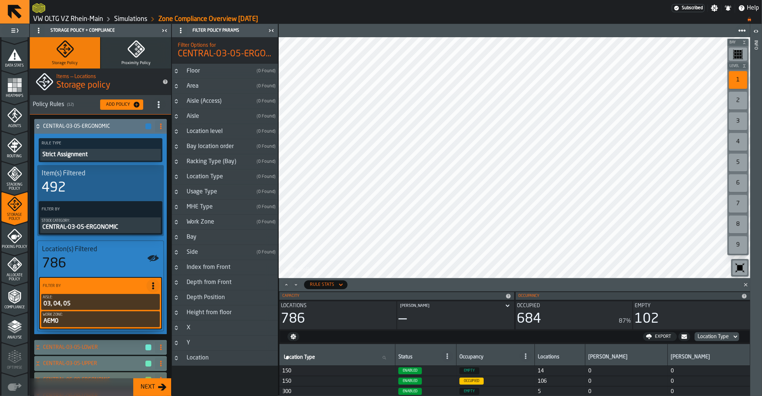
click at [173, 344] on button "Button-Y-closed" at bounding box center [176, 343] width 9 height 6
click at [174, 344] on icon "Button-Y-open" at bounding box center [176, 343] width 6 height 6
click at [177, 361] on icon "Button-Location-closed" at bounding box center [176, 358] width 6 height 6
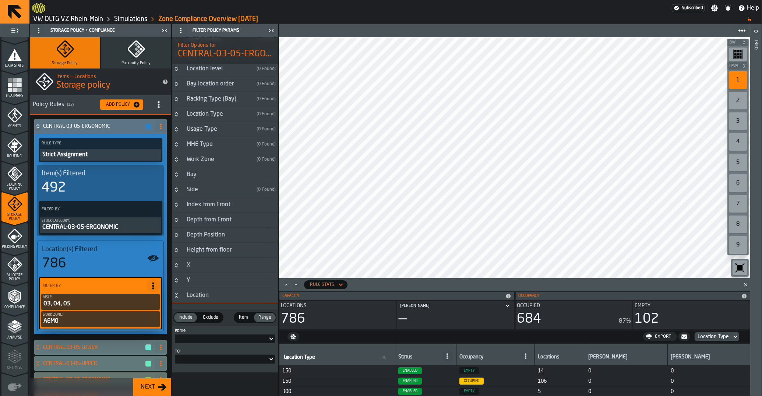
scroll to position [70, 0]
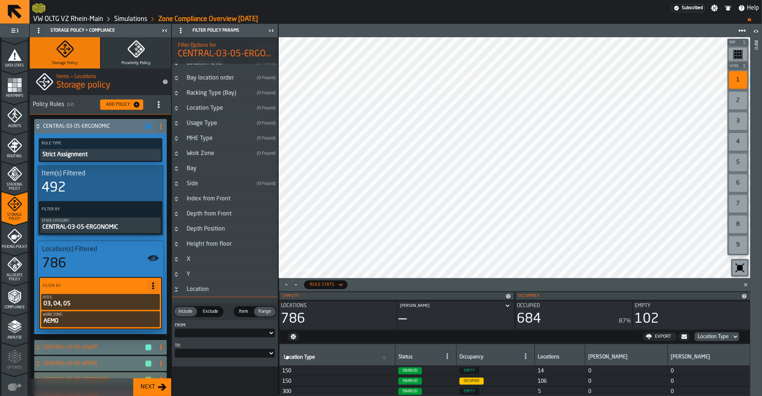
click at [198, 334] on div at bounding box center [221, 332] width 93 height 3
click at [205, 344] on input "*****" at bounding box center [198, 345] width 41 height 10
click at [249, 376] on div "Filter Options for CENTRAL-03-05-ERGONOMIC Floor ( 0 Found ) Area ( 0 Found ) A…" at bounding box center [225, 216] width 106 height 358
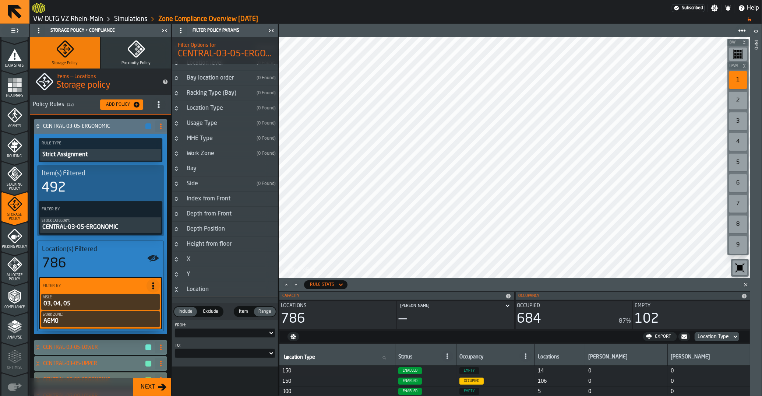
click at [176, 293] on h3 "Location" at bounding box center [225, 289] width 106 height 15
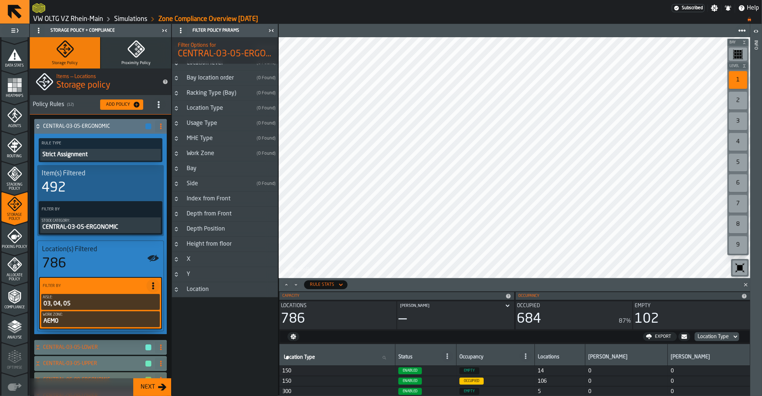
scroll to position [0, 0]
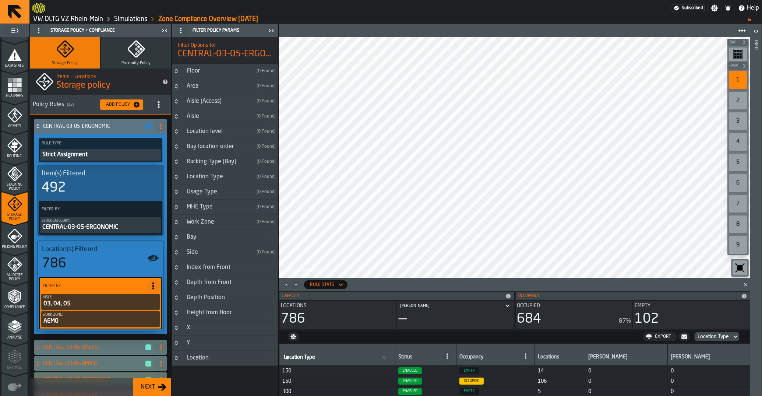
click at [180, 176] on button "Button-Location Type-closed" at bounding box center [176, 177] width 9 height 6
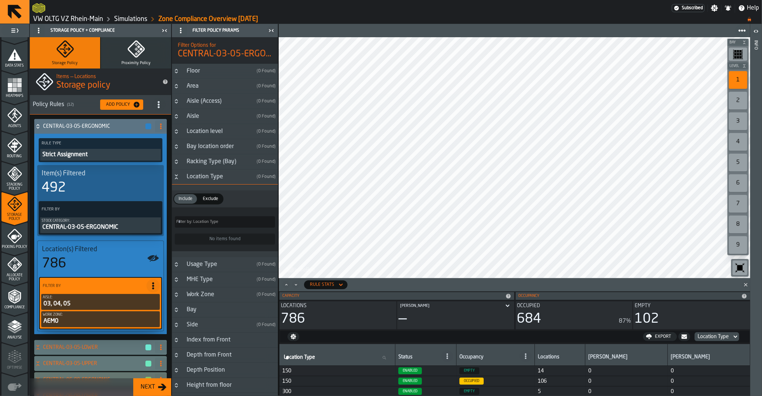
click at [200, 219] on input "Filter by: Location Type Filter by: Location Type" at bounding box center [225, 221] width 100 height 11
click at [179, 179] on icon "Button-Location Type-open" at bounding box center [176, 177] width 6 height 6
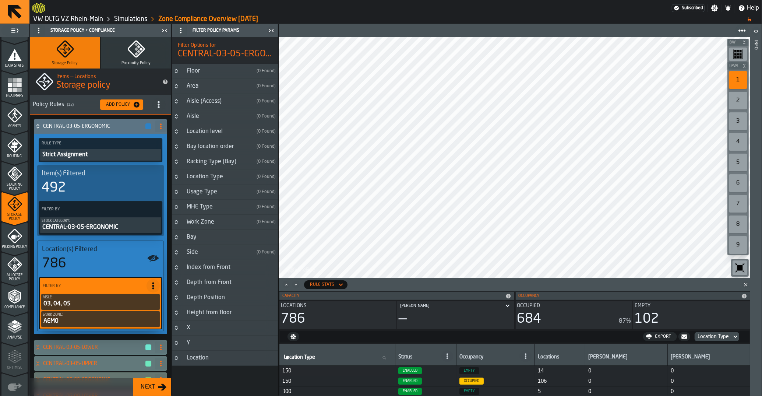
click at [171, 332] on div "Storage Policy + Compliance Storage Policy Proximity Policy Items — Locations S…" at bounding box center [100, 210] width 142 height 372
click at [180, 330] on button "Button-X-closed" at bounding box center [176, 328] width 9 height 6
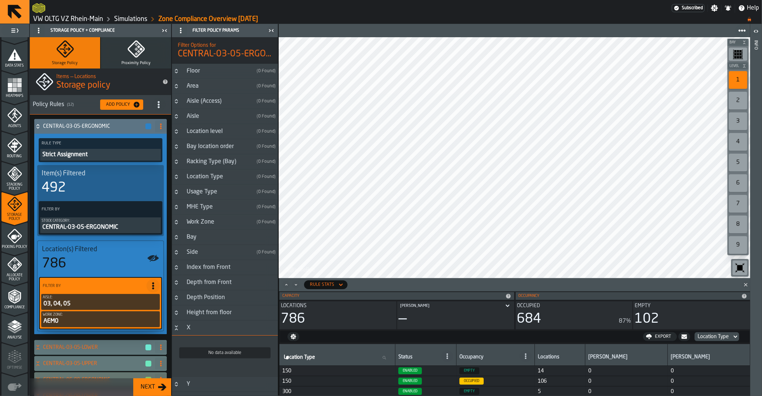
scroll to position [41, 0]
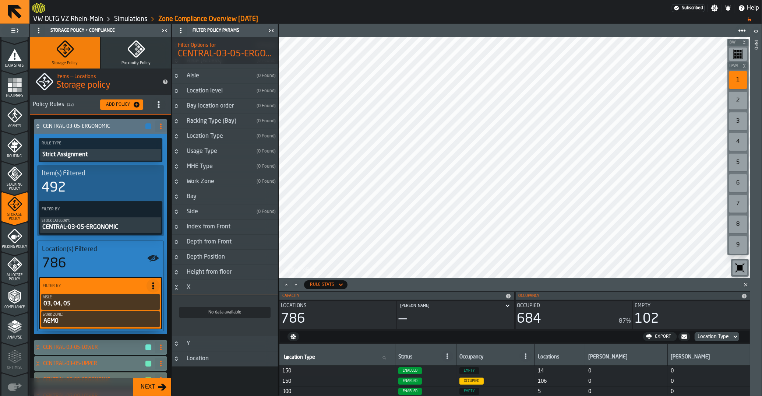
click at [201, 332] on div "No data available" at bounding box center [225, 315] width 106 height 41
click at [203, 316] on div "No data available" at bounding box center [224, 311] width 91 height 11
click at [176, 346] on icon "Button-Y-closed" at bounding box center [176, 343] width 6 height 6
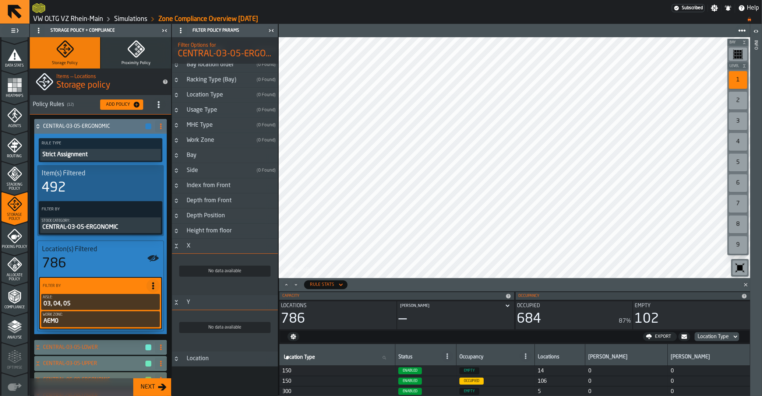
scroll to position [82, 0]
drag, startPoint x: 130, startPoint y: 99, endPoint x: 177, endPoint y: 89, distance: 47.7
click at [177, 89] on aside "1 Start 2 Layout 3 Assignment 4 Items 5 Orders 6 Data Stats 7 Heatmaps 8 Agents…" at bounding box center [139, 210] width 278 height 372
click at [198, 365] on h3 "Location" at bounding box center [225, 358] width 106 height 15
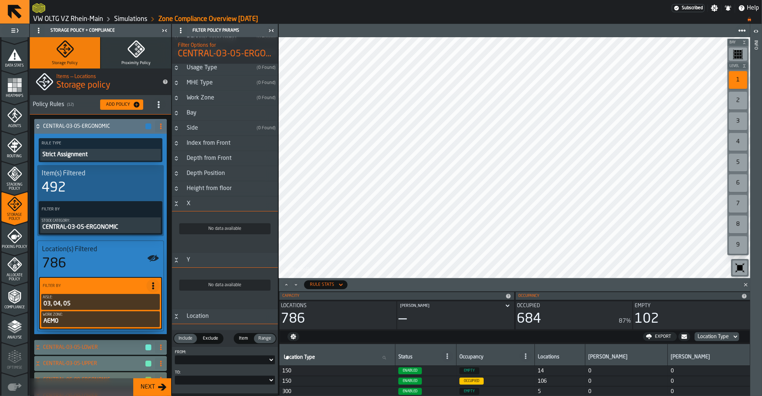
scroll to position [152, 0]
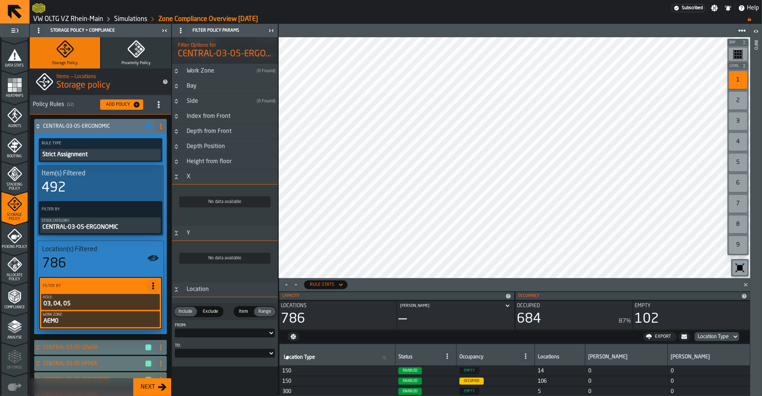
click at [235, 334] on div at bounding box center [221, 332] width 93 height 3
click at [178, 346] on input "Search" at bounding box center [198, 345] width 41 height 10
type input "********"
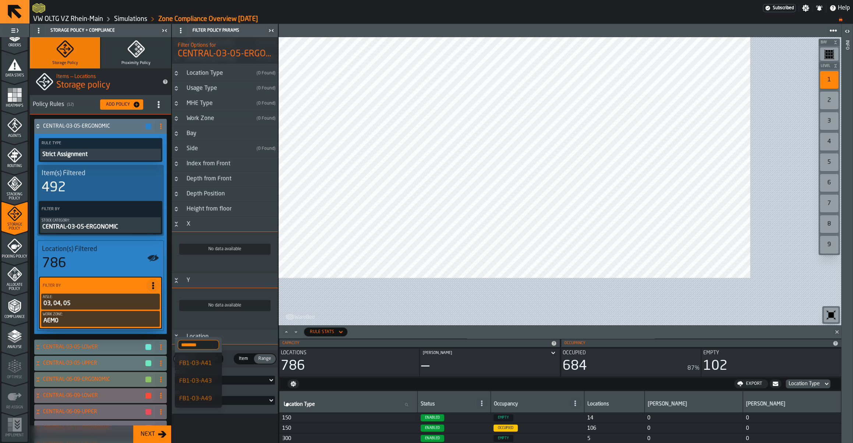
scroll to position [105, 0]
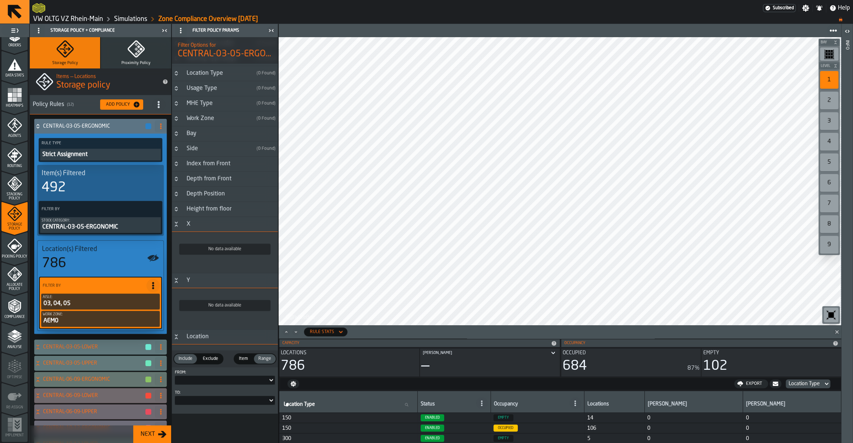
click at [217, 380] on div at bounding box center [221, 380] width 93 height 3
click at [240, 395] on div "Filter Options for CENTRAL-03-05-ERGONOMIC Floor ( 0 Found ) Area ( 0 Found ) A…" at bounding box center [225, 240] width 106 height 406
click at [215, 383] on div at bounding box center [225, 380] width 100 height 9
click at [199, 395] on div "FB1-03-A31" at bounding box center [199, 409] width 38 height 9
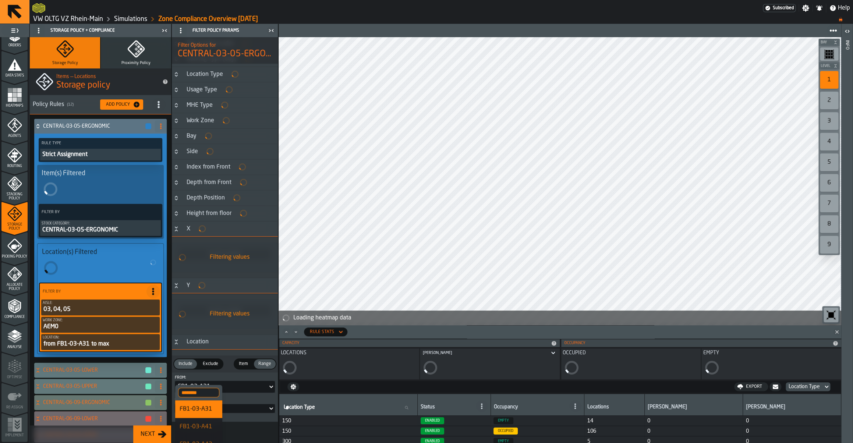
scroll to position [108, 0]
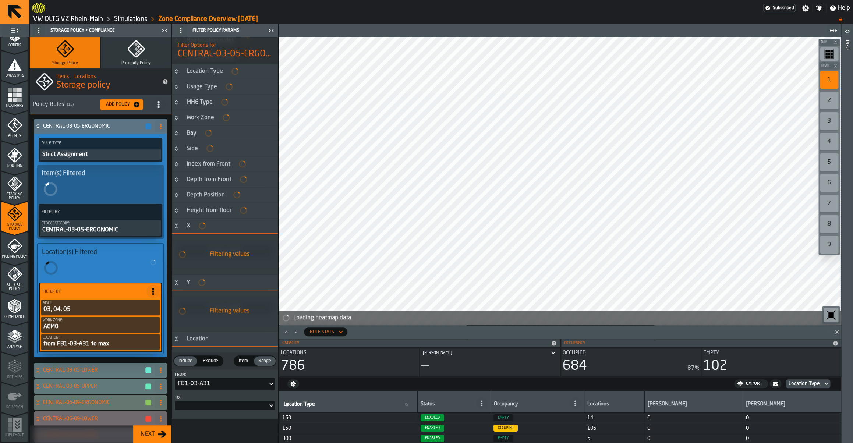
click at [208, 386] on div "FB1-03-A31" at bounding box center [221, 383] width 87 height 9
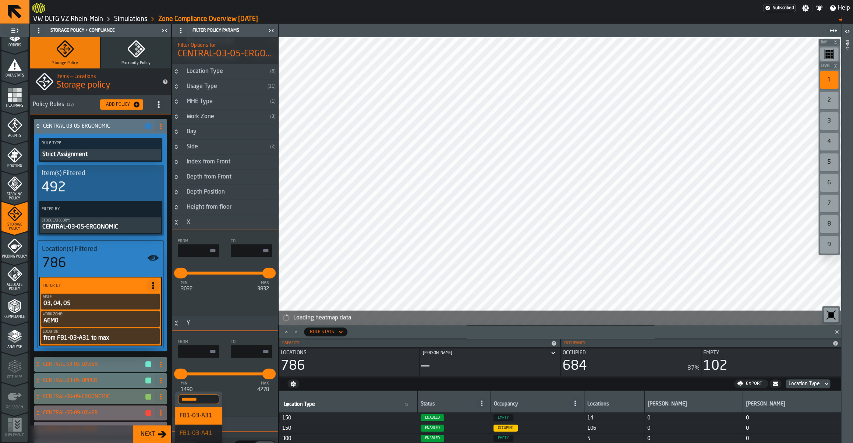
scroll to position [15, 0]
click at [253, 395] on div "From To min 1490 max 4278 **** ****" at bounding box center [225, 374] width 106 height 86
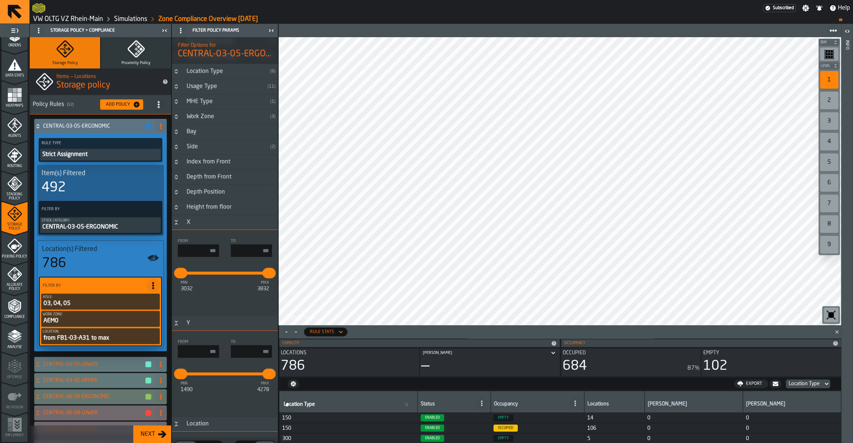
click at [215, 395] on div "Location" at bounding box center [230, 423] width 96 height 9
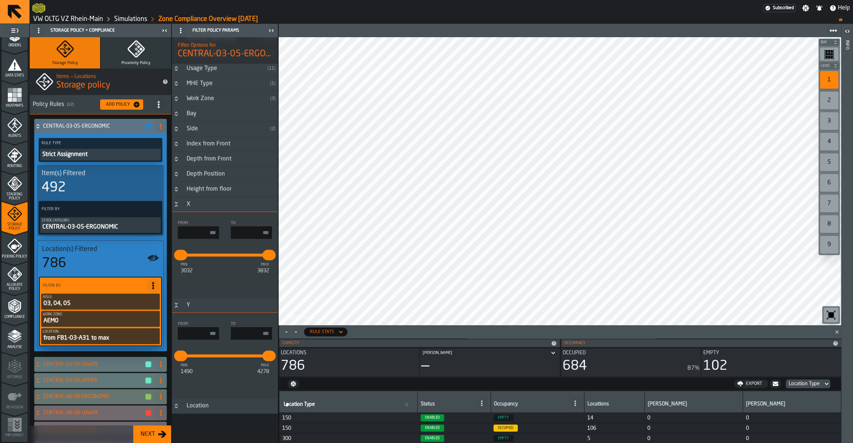
click at [198, 395] on div "Location" at bounding box center [230, 405] width 96 height 9
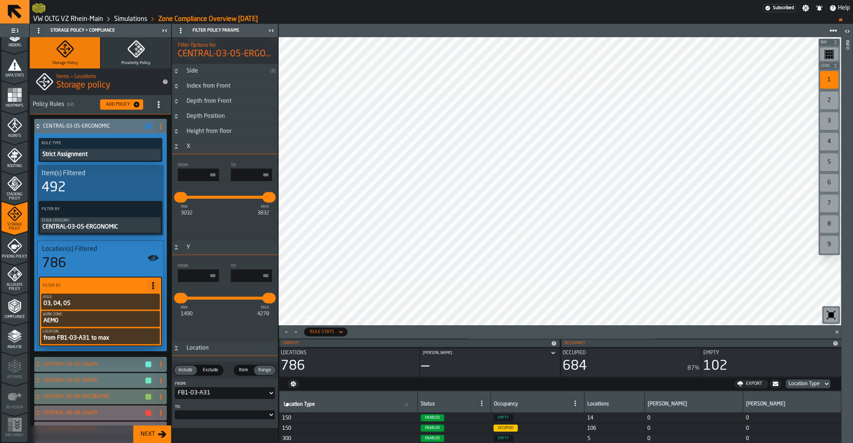
scroll to position [198, 0]
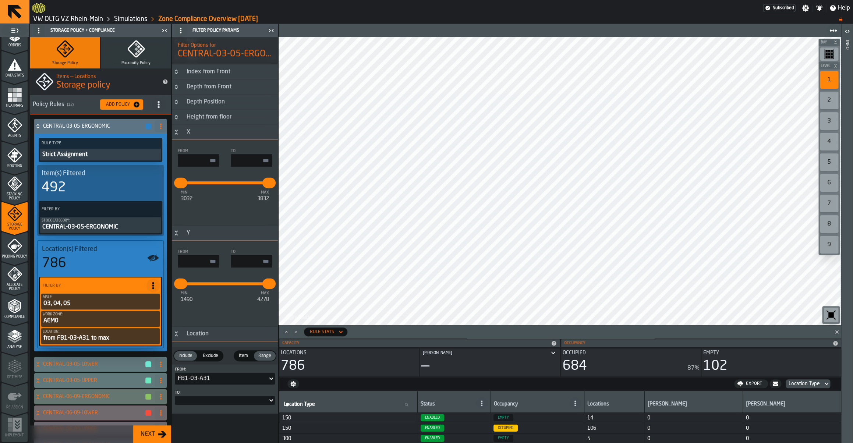
click at [221, 395] on div at bounding box center [221, 400] width 93 height 3
click at [235, 395] on div "Filter Options for CENTRAL-03-05-ERGONOMIC Floor ( 1 ) Area ( 1 ) Aisle (Access…" at bounding box center [225, 240] width 106 height 406
click at [0, 0] on icon "PolicyFilterItem-Location" at bounding box center [0, 0] width 0 height 0
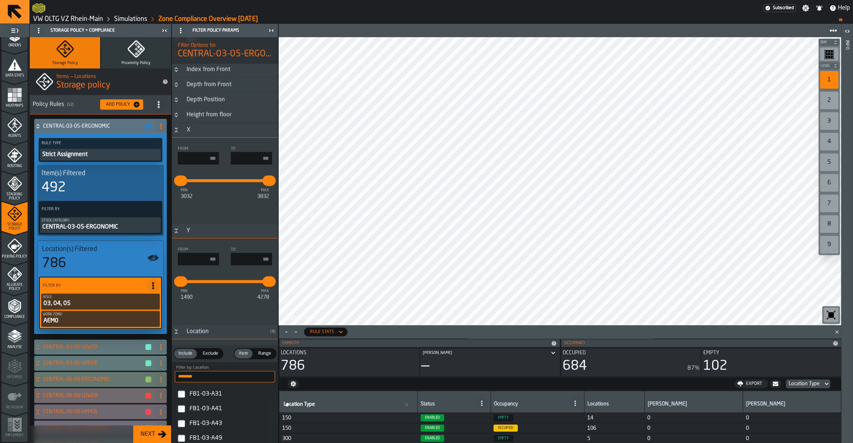
click at [37, 127] on icon at bounding box center [37, 126] width 7 height 6
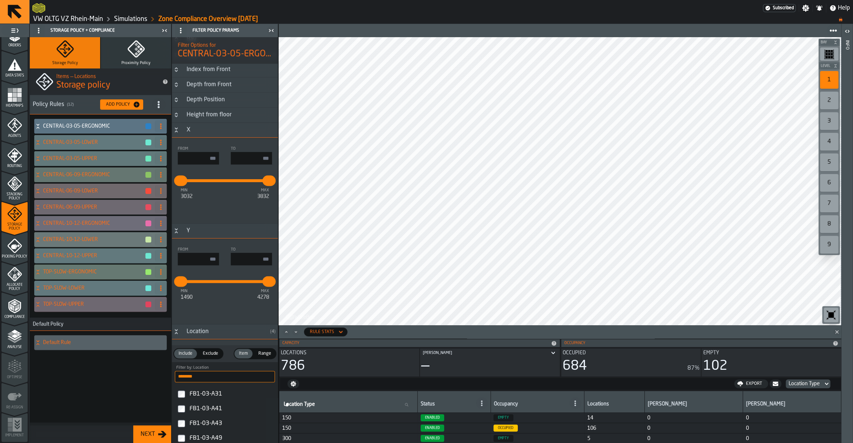
click at [91, 20] on link "VW OLTG VZ Rhein-Main" at bounding box center [68, 19] width 70 height 8
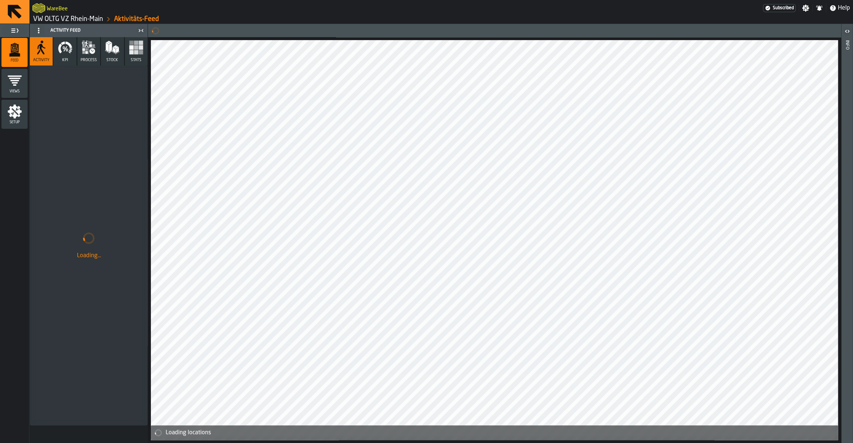
click at [96, 18] on link "VW OLTG VZ Rhein-Main" at bounding box center [68, 19] width 70 height 8
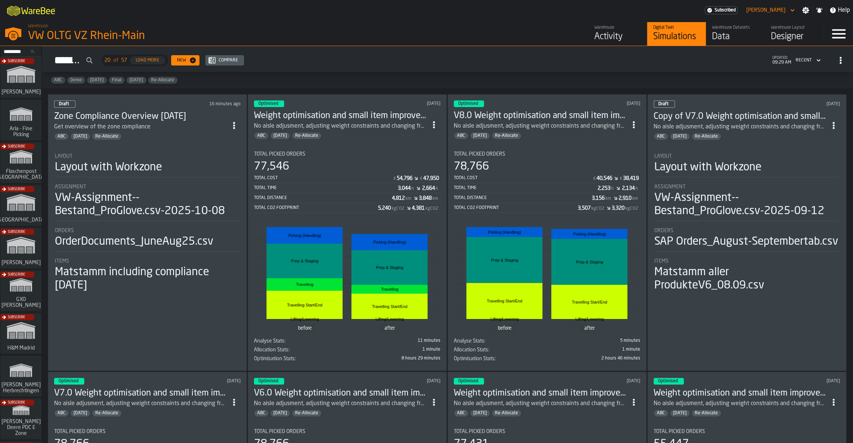
click at [215, 167] on div "Layout with Workzone" at bounding box center [147, 167] width 185 height 13
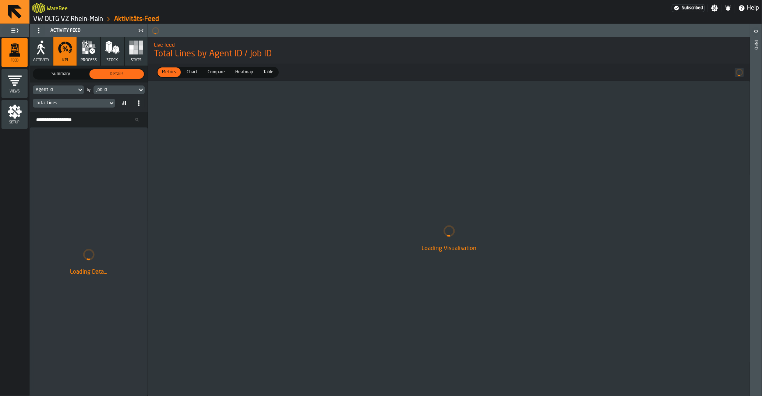
click at [38, 48] on icon "button" at bounding box center [42, 49] width 8 height 11
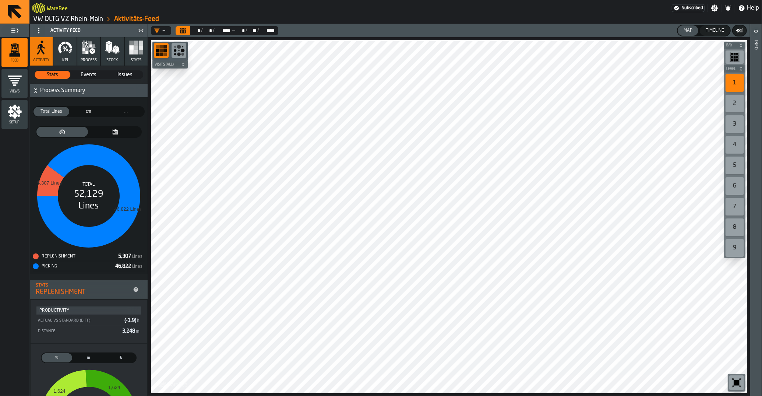
drag, startPoint x: 8, startPoint y: 186, endPoint x: 96, endPoint y: 191, distance: 88.1
click at [65, 163] on div "Feed Views Shifts Employees Setup Activity Feed Activity KPI process Stock Stat…" at bounding box center [74, 210] width 148 height 372
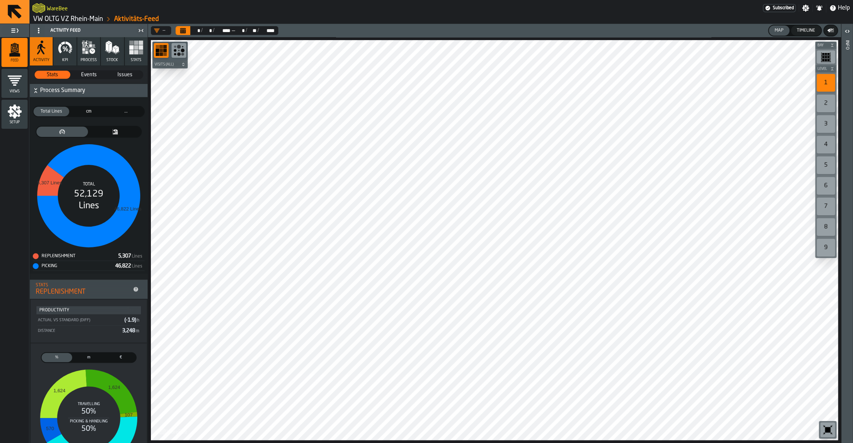
click at [761, 125] on div "3" at bounding box center [825, 124] width 18 height 18
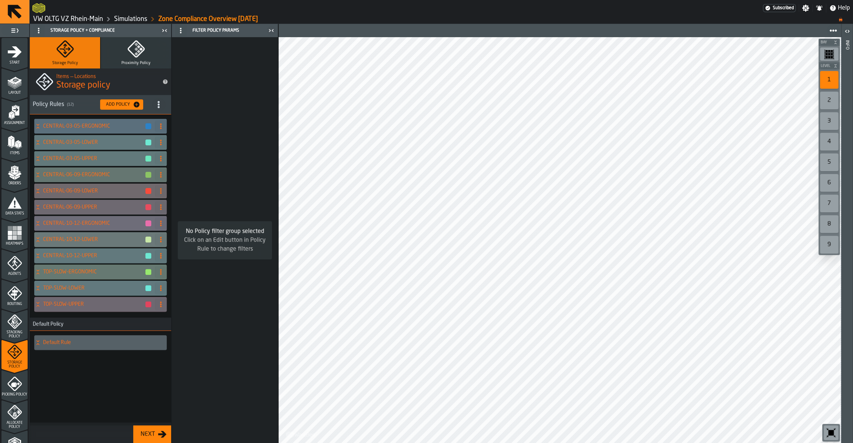
click at [96, 16] on link "VW OLTG VZ Rhein-Main" at bounding box center [68, 19] width 70 height 8
